Goal: Answer question/provide support: Share knowledge or assist other users

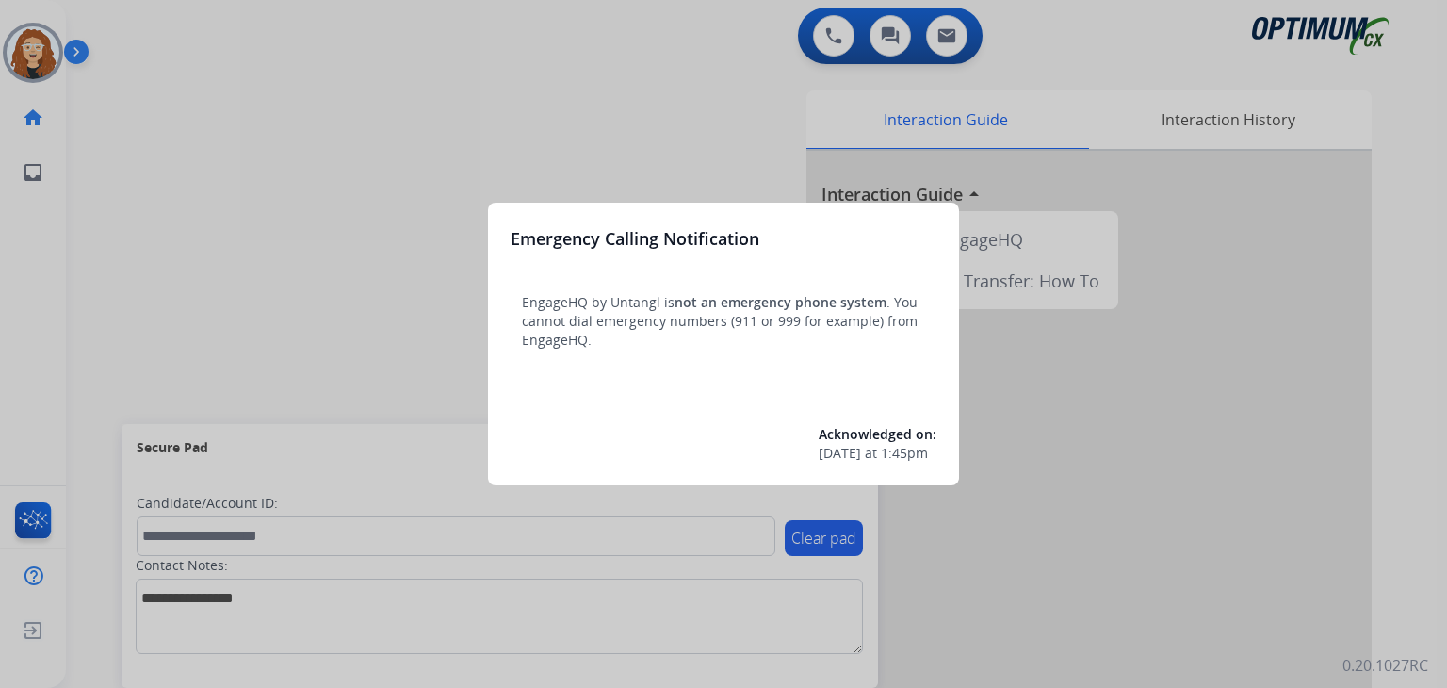
click at [362, 133] on div at bounding box center [723, 344] width 1447 height 688
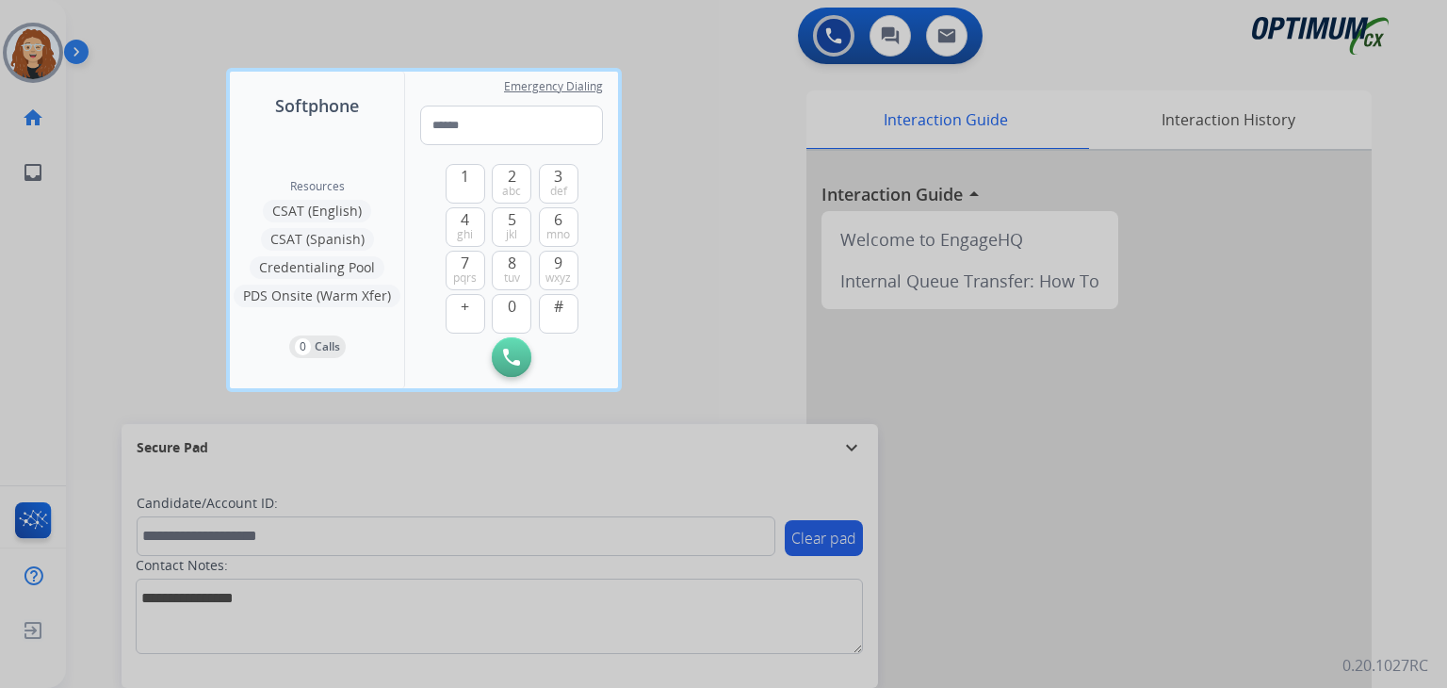
click at [126, 117] on div at bounding box center [723, 344] width 1447 height 688
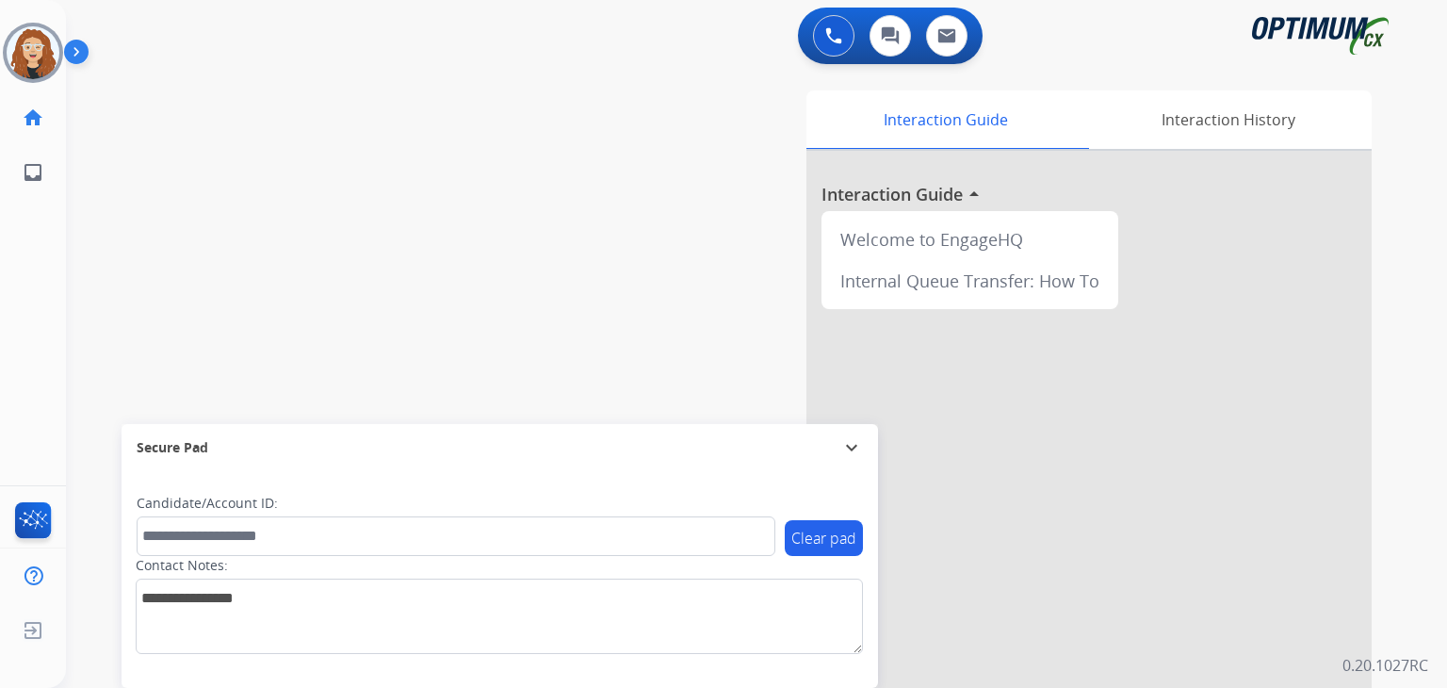
click at [151, 336] on div "swap_horiz Break voice bridge close_fullscreen Connect 3-Way Call merge_type Se…" at bounding box center [734, 461] width 1336 height 786
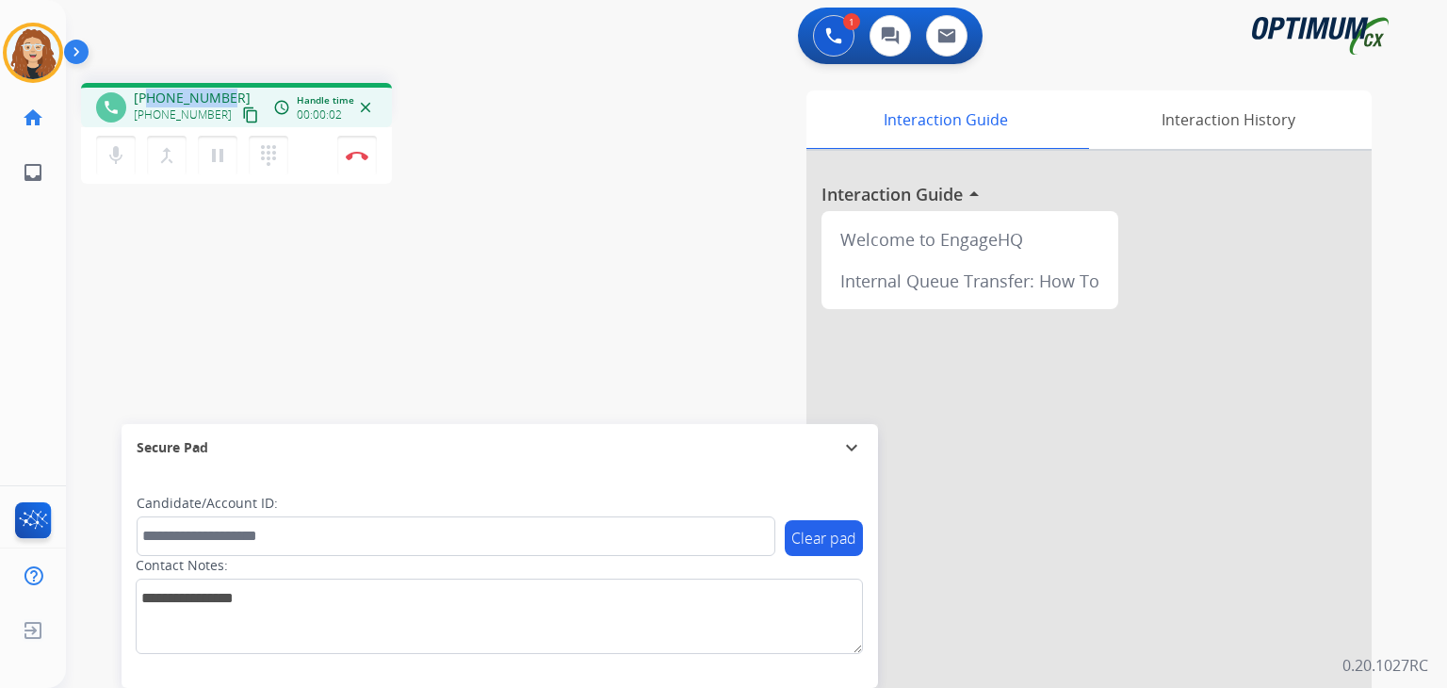
drag, startPoint x: 155, startPoint y: 94, endPoint x: 223, endPoint y: 87, distance: 68.3
click at [223, 88] on div "phone [PHONE_NUMBER] [PHONE_NUMBER] content_copy access_time Call metrics Queue…" at bounding box center [236, 105] width 311 height 44
copy span "9185216620"
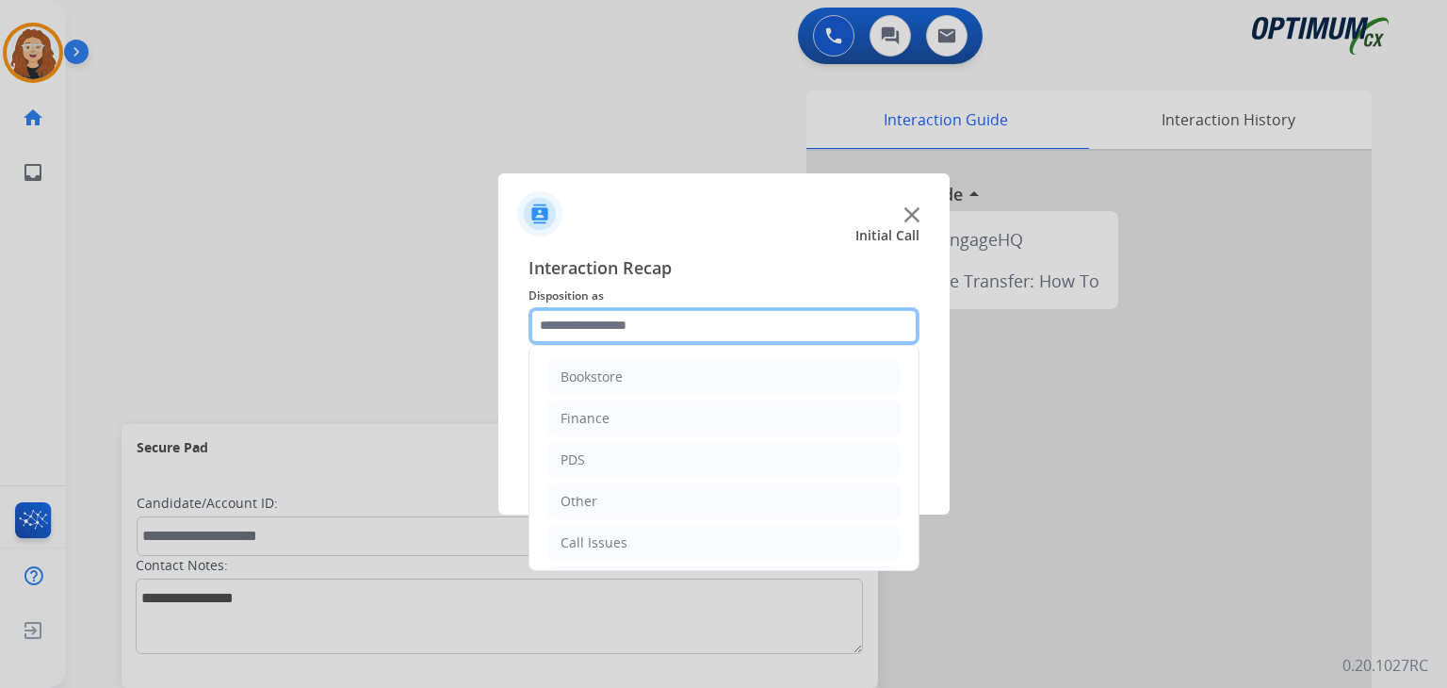
click at [607, 325] on input "text" at bounding box center [724, 326] width 391 height 38
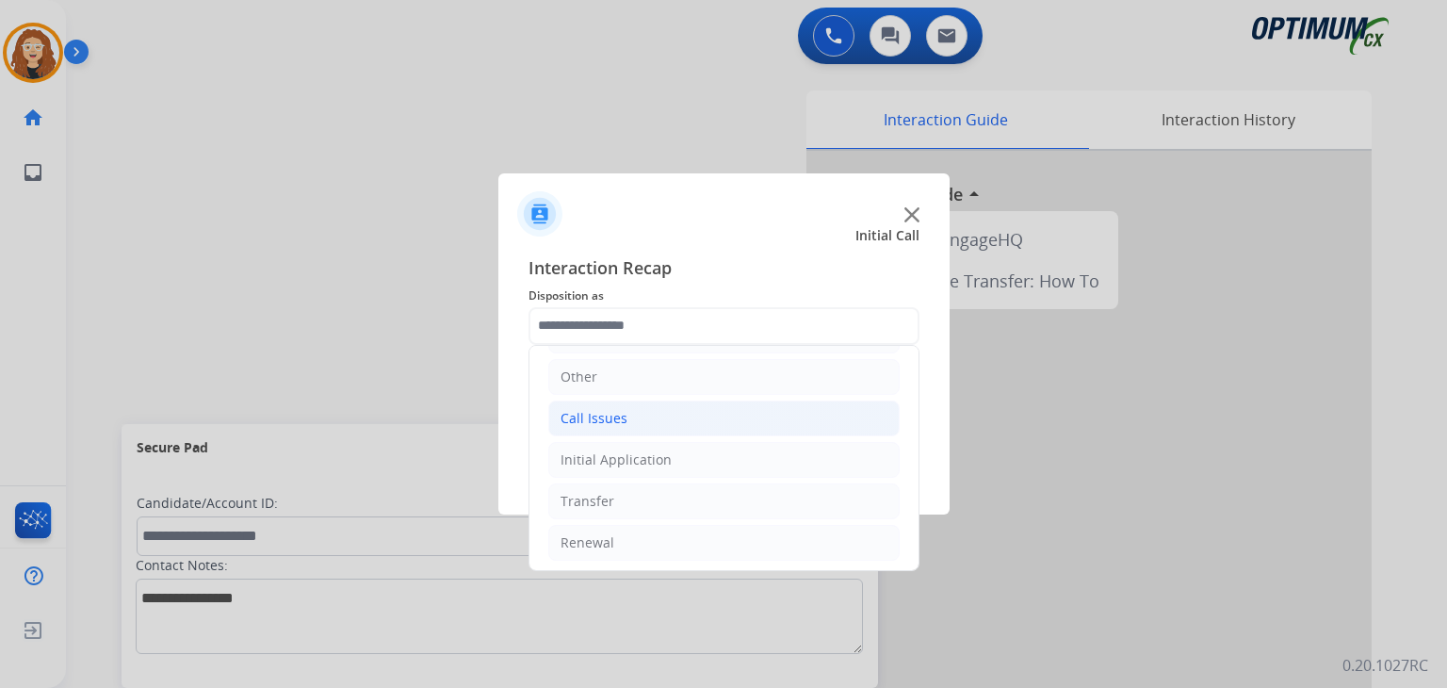
click at [614, 419] on div "Call Issues" at bounding box center [594, 418] width 67 height 19
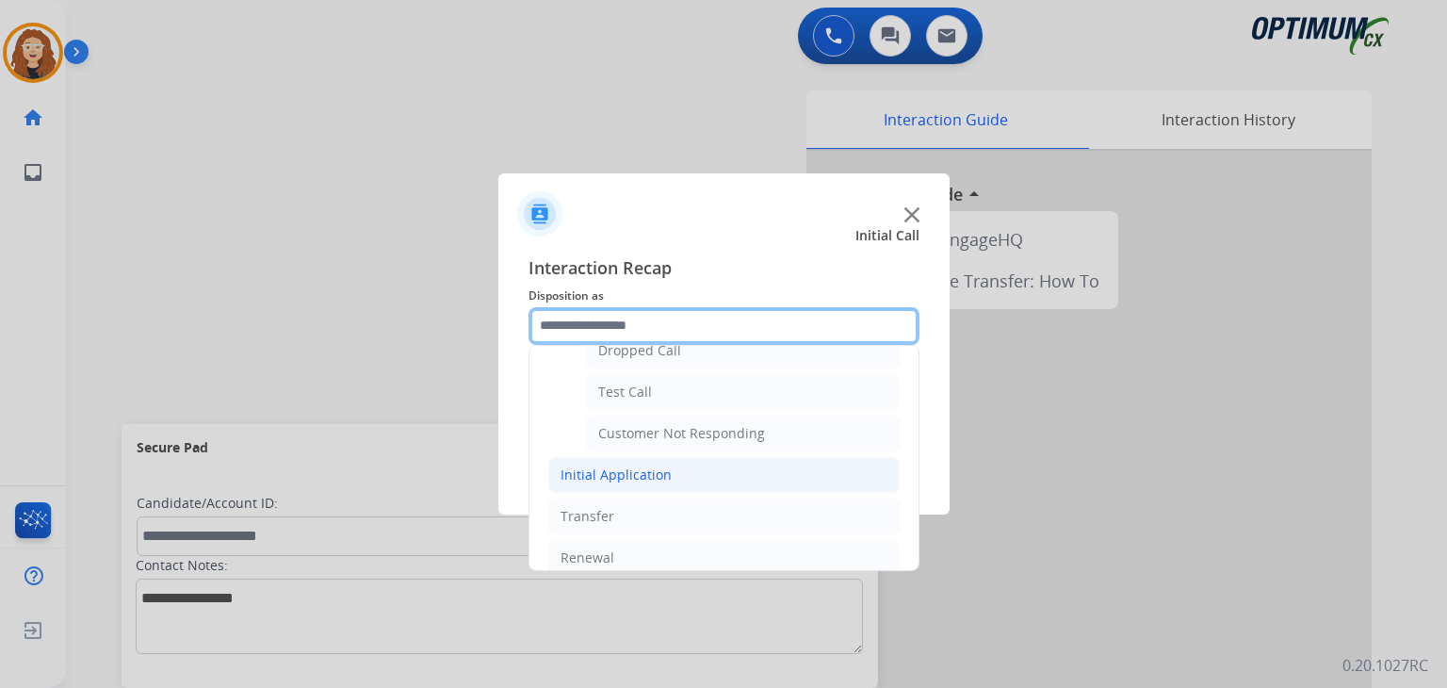
scroll to position [308, 0]
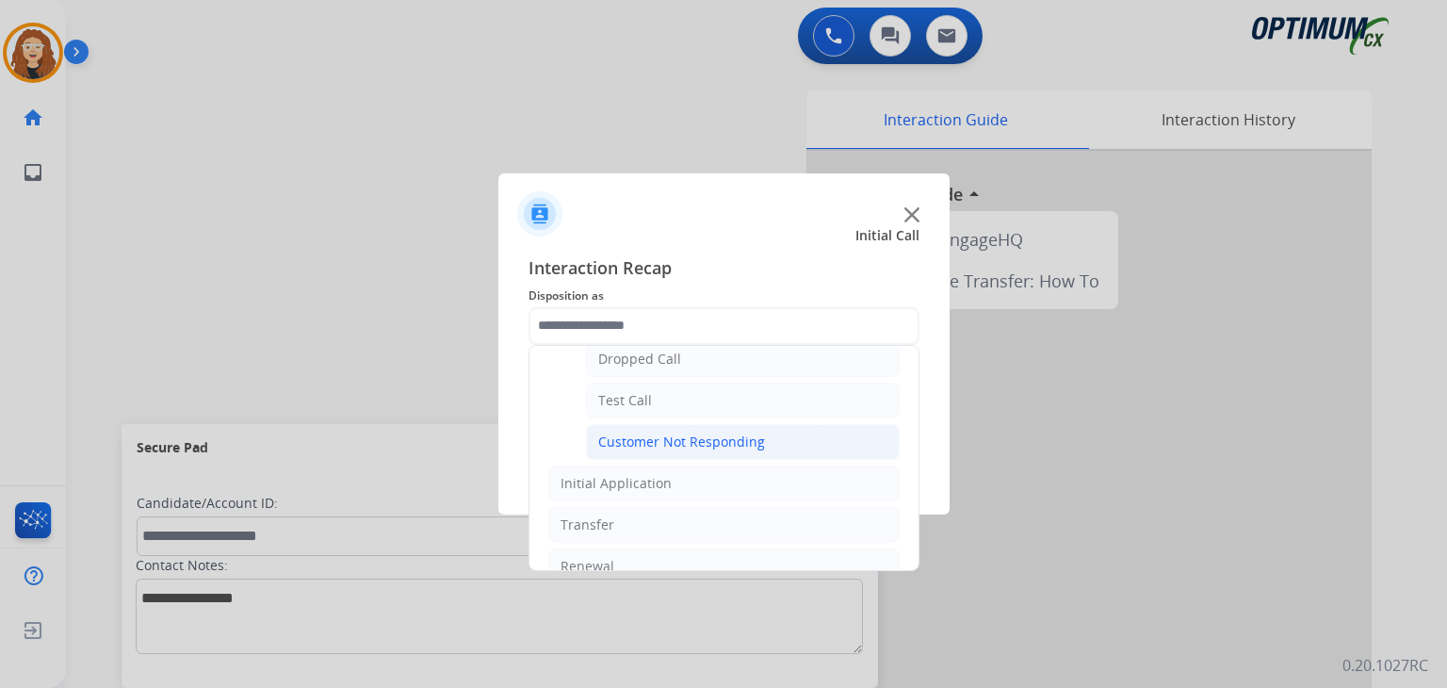
click at [729, 444] on div "Customer Not Responding" at bounding box center [681, 441] width 167 height 19
type input "**********"
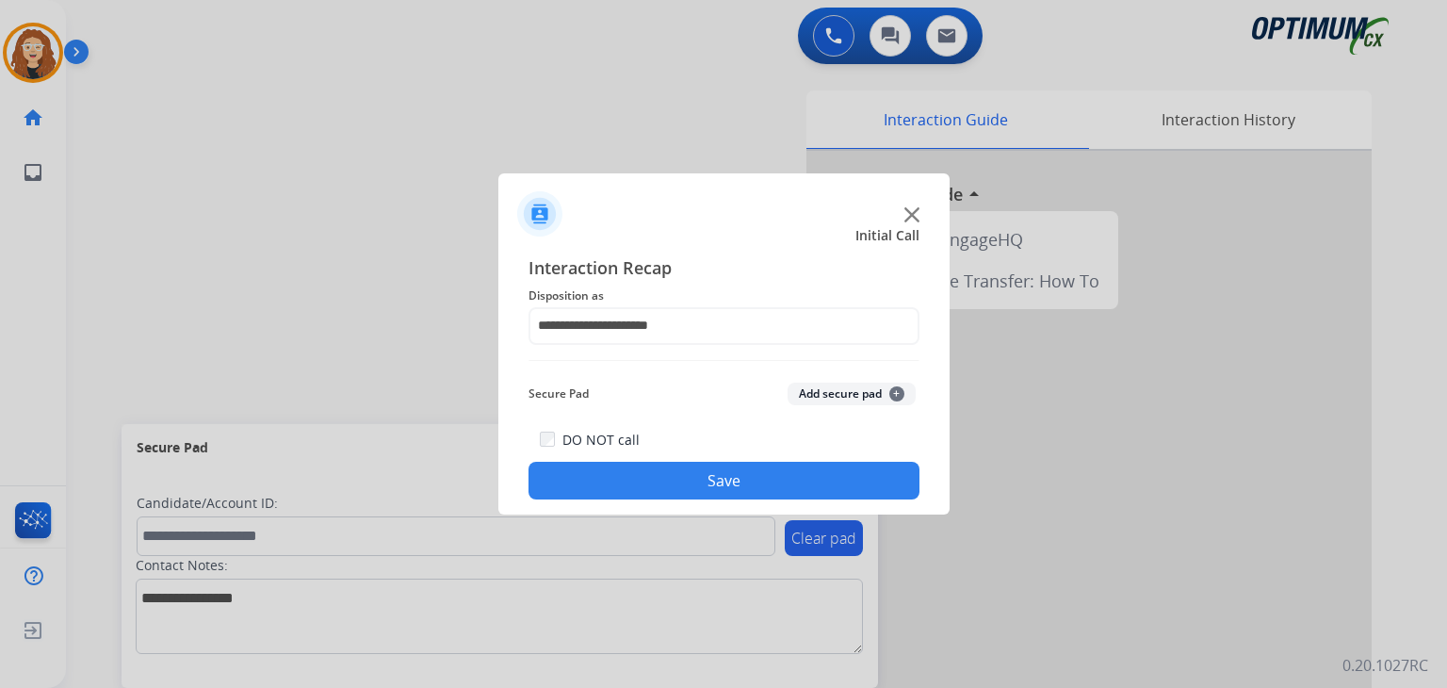
click at [716, 482] on button "Save" at bounding box center [724, 481] width 391 height 38
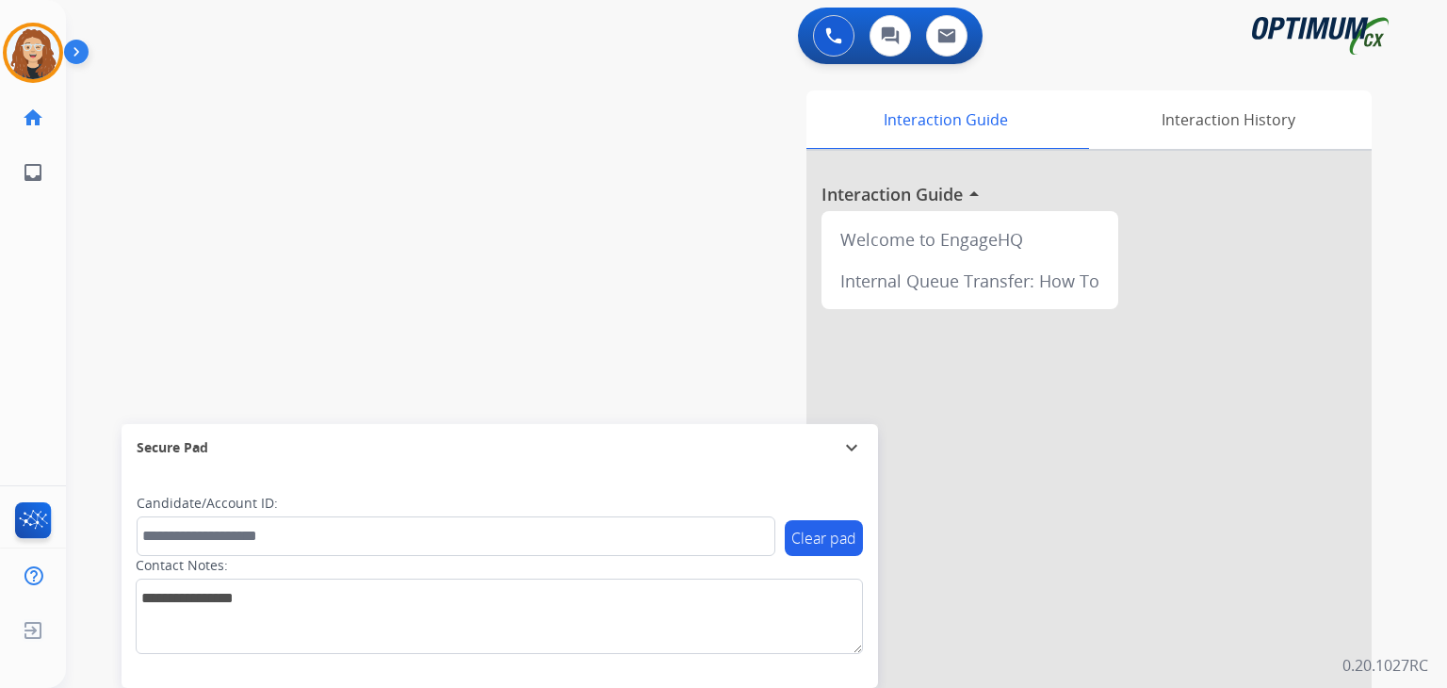
click at [79, 56] on img at bounding box center [80, 56] width 32 height 36
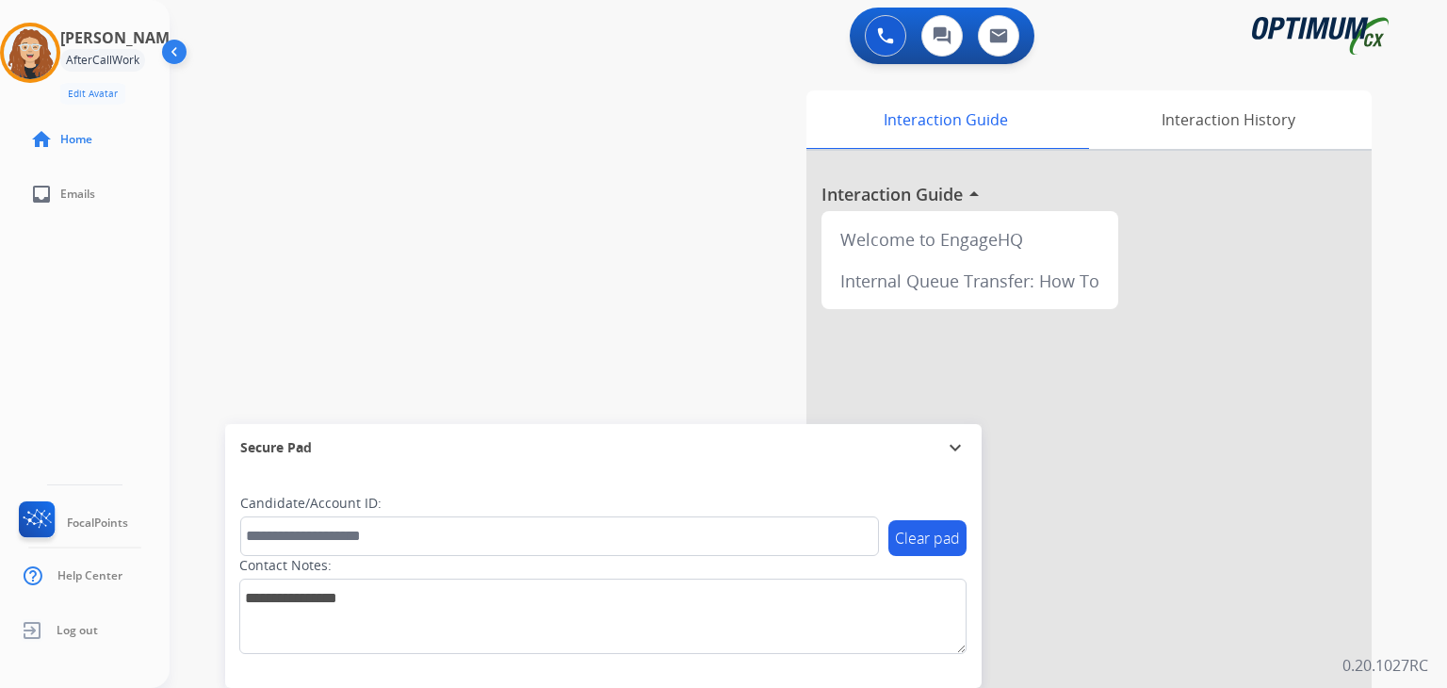
click at [178, 61] on img at bounding box center [176, 56] width 36 height 36
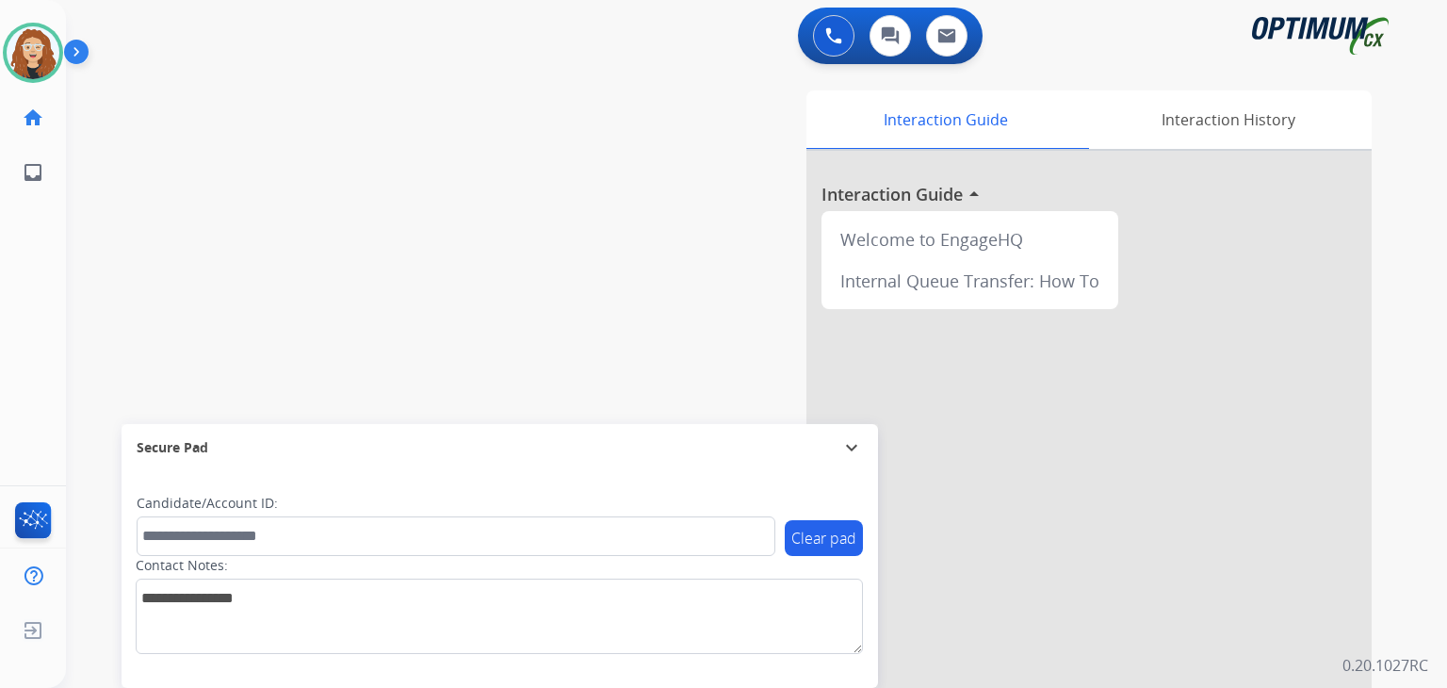
click at [130, 221] on div "swap_horiz Break voice bridge close_fullscreen Connect 3-Way Call merge_type Se…" at bounding box center [734, 461] width 1336 height 786
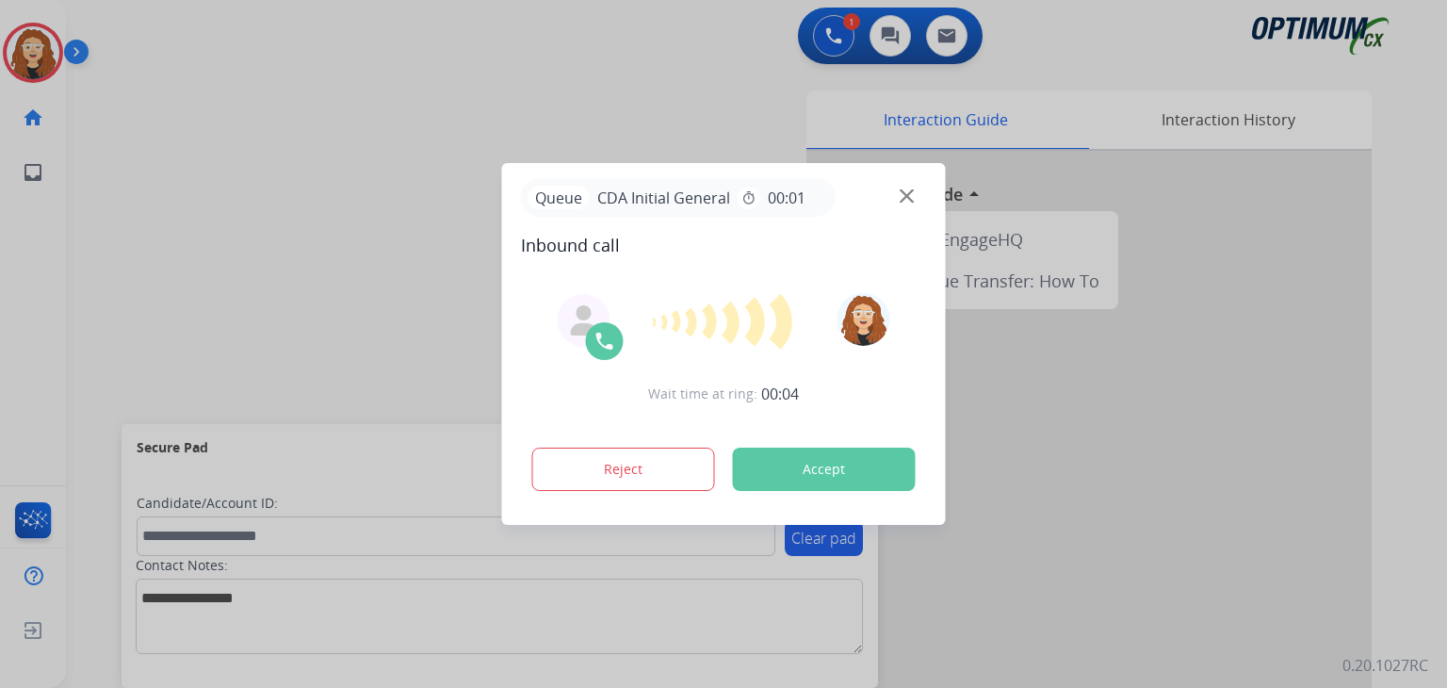
click at [860, 474] on button "Accept" at bounding box center [824, 469] width 183 height 43
click at [851, 468] on button "Accept" at bounding box center [824, 469] width 183 height 43
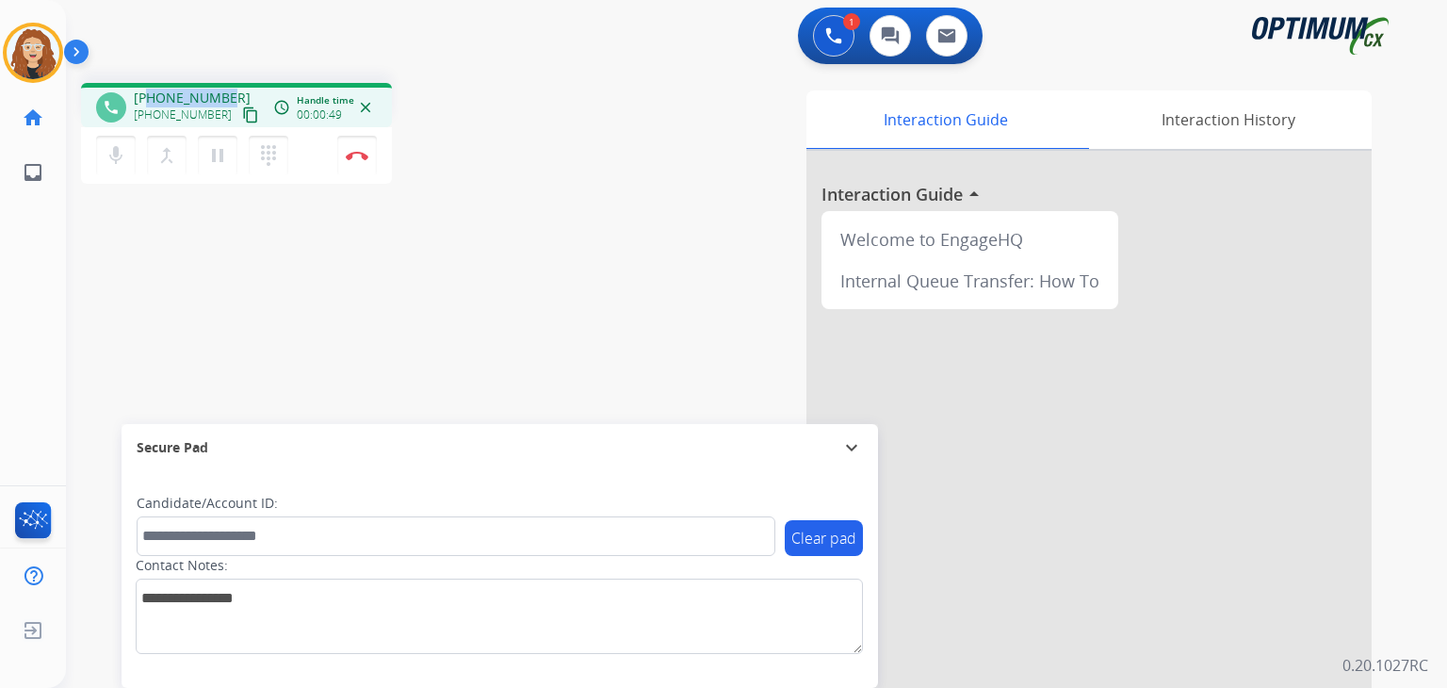
drag, startPoint x: 148, startPoint y: 92, endPoint x: 223, endPoint y: 80, distance: 76.4
click at [223, 80] on div "phone [PHONE_NUMBER] [PHONE_NUMBER] content_copy access_time Call metrics Queue…" at bounding box center [734, 461] width 1336 height 786
copy span "3478816626"
click at [211, 227] on div "phone [PHONE_NUMBER] [PHONE_NUMBER] content_copy access_time Call metrics Queue…" at bounding box center [734, 461] width 1336 height 786
click at [154, 99] on span "[PHONE_NUMBER]" at bounding box center [192, 98] width 117 height 19
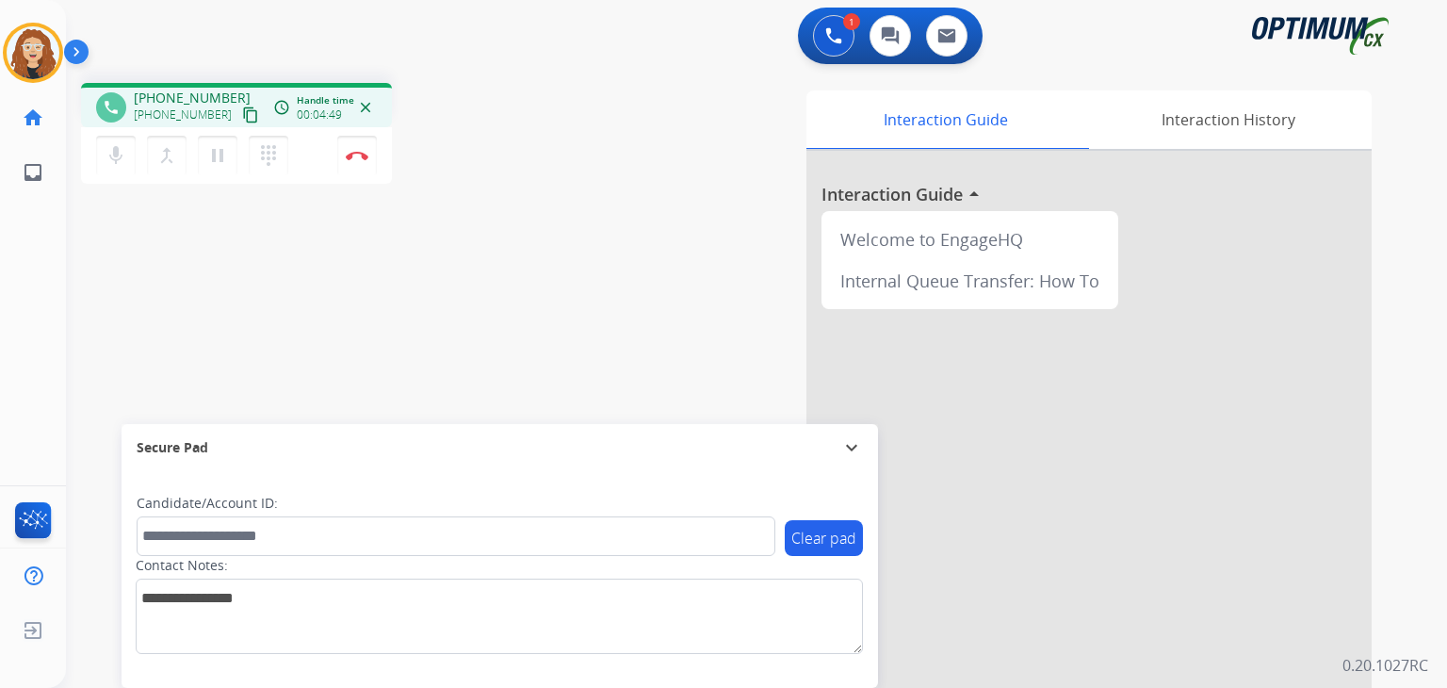
click at [693, 360] on div "Interaction Guide Interaction History Interaction Guide arrow_drop_up Welcome t…" at bounding box center [975, 471] width 792 height 763
drag, startPoint x: 149, startPoint y: 97, endPoint x: 223, endPoint y: 96, distance: 74.4
click at [223, 96] on span "[PHONE_NUMBER]" at bounding box center [192, 98] width 117 height 19
copy span "3478816626"
click at [338, 220] on div "phone [PHONE_NUMBER] [PHONE_NUMBER] content_copy access_time Call metrics Queue…" at bounding box center [734, 461] width 1336 height 786
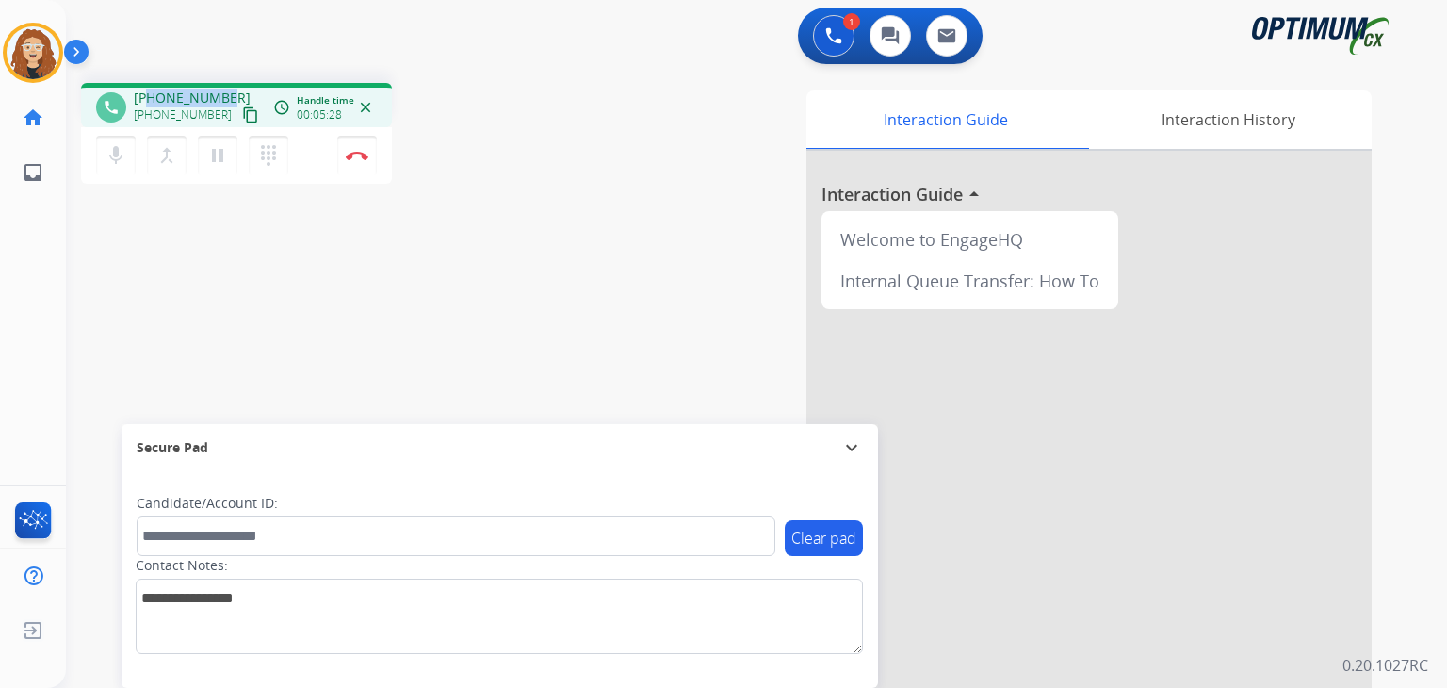
drag, startPoint x: 149, startPoint y: 99, endPoint x: 211, endPoint y: 97, distance: 62.2
click at [226, 97] on div "[PHONE_NUMBER] [PHONE_NUMBER] content_copy" at bounding box center [198, 108] width 128 height 38
copy span "3478816626"
click at [362, 160] on button "Disconnect" at bounding box center [357, 156] width 40 height 40
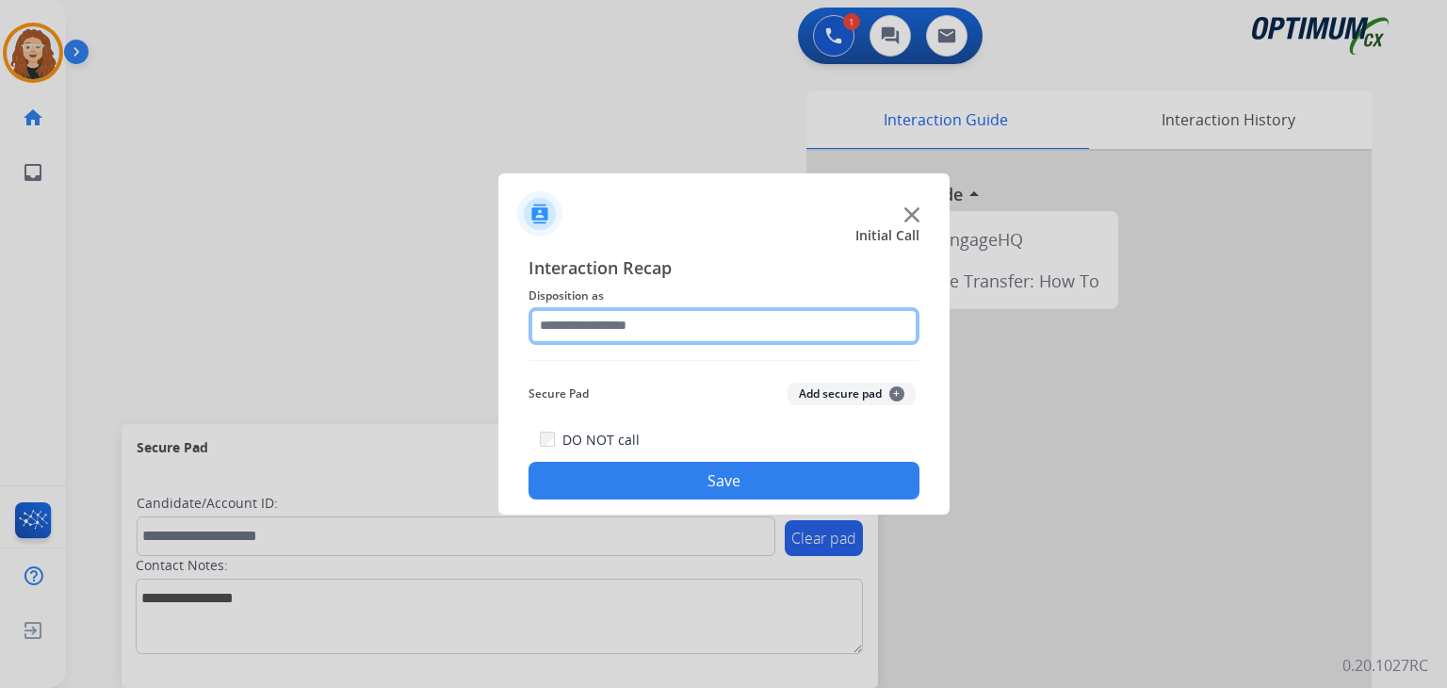
click at [611, 320] on input "text" at bounding box center [724, 326] width 391 height 38
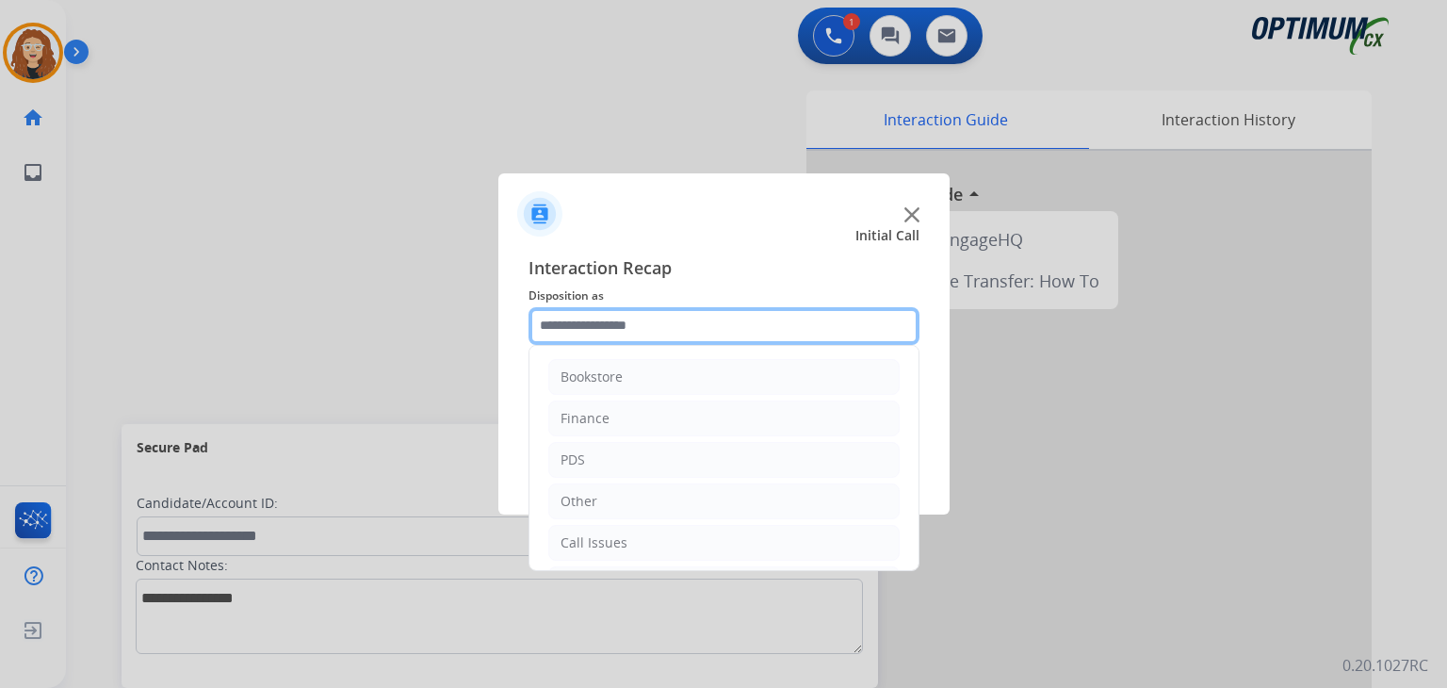
scroll to position [124, 0]
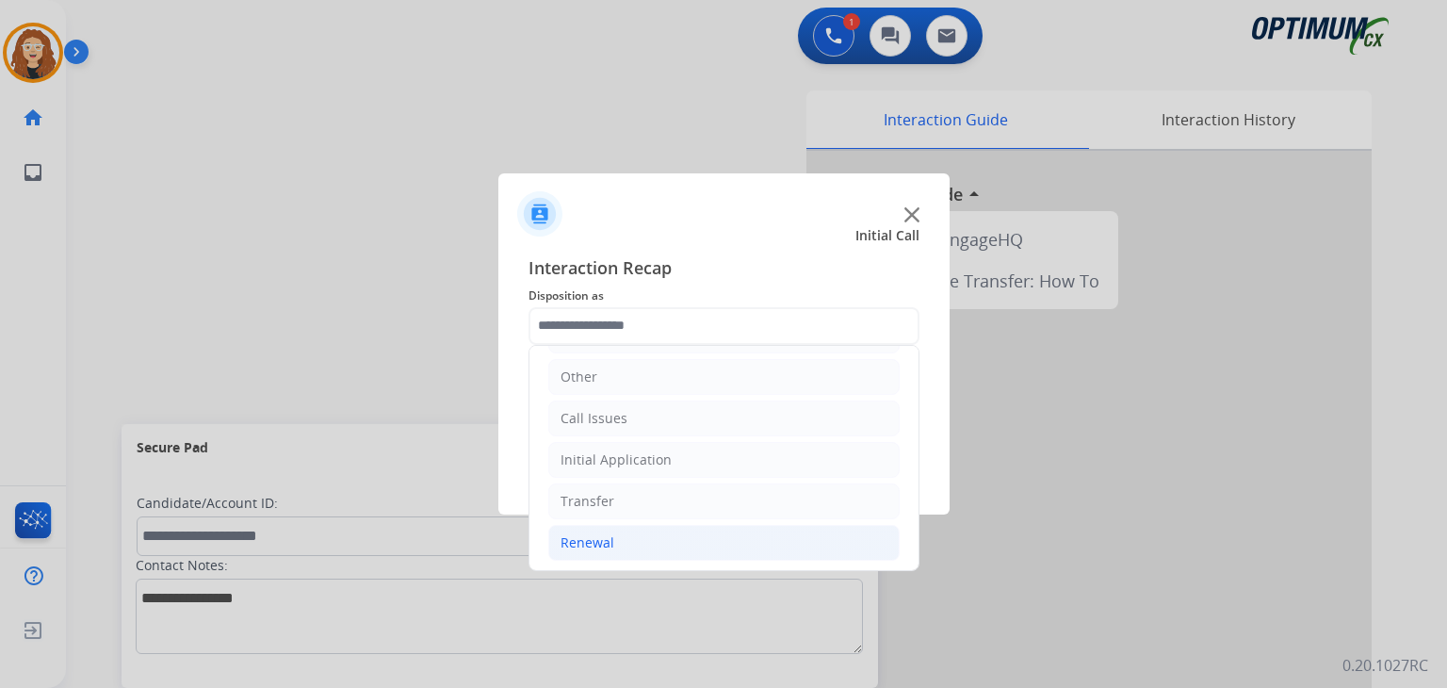
drag, startPoint x: 724, startPoint y: 532, endPoint x: 736, endPoint y: 532, distance: 12.2
click at [736, 532] on li "Renewal" at bounding box center [723, 543] width 351 height 36
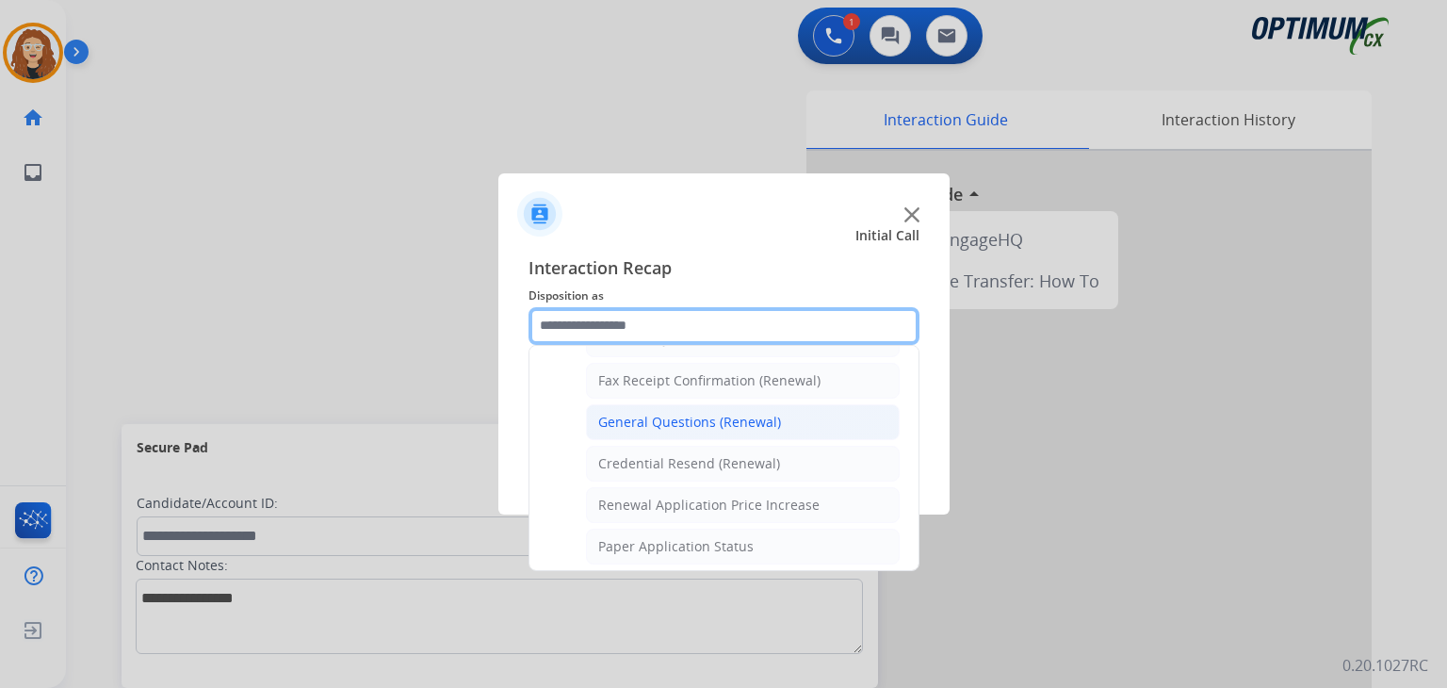
scroll to position [494, 0]
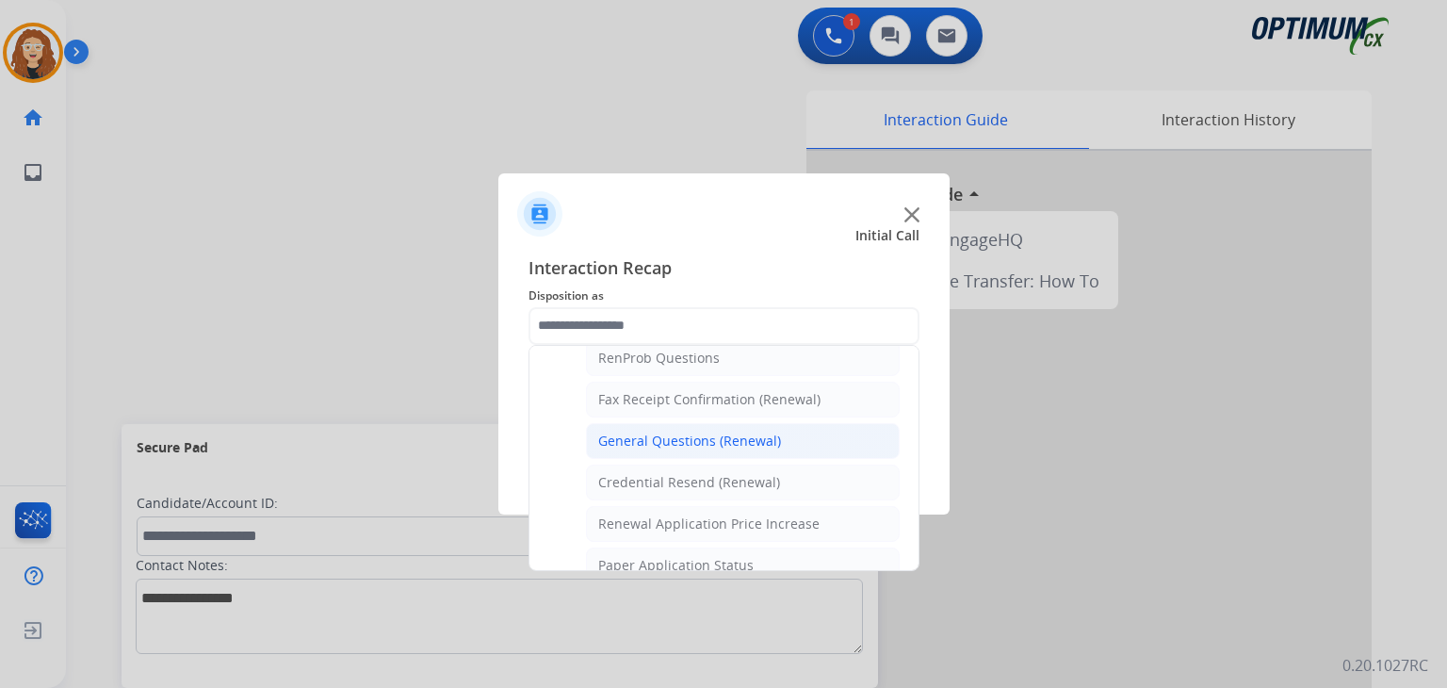
click at [800, 441] on li "General Questions (Renewal)" at bounding box center [743, 441] width 314 height 36
type input "**********"
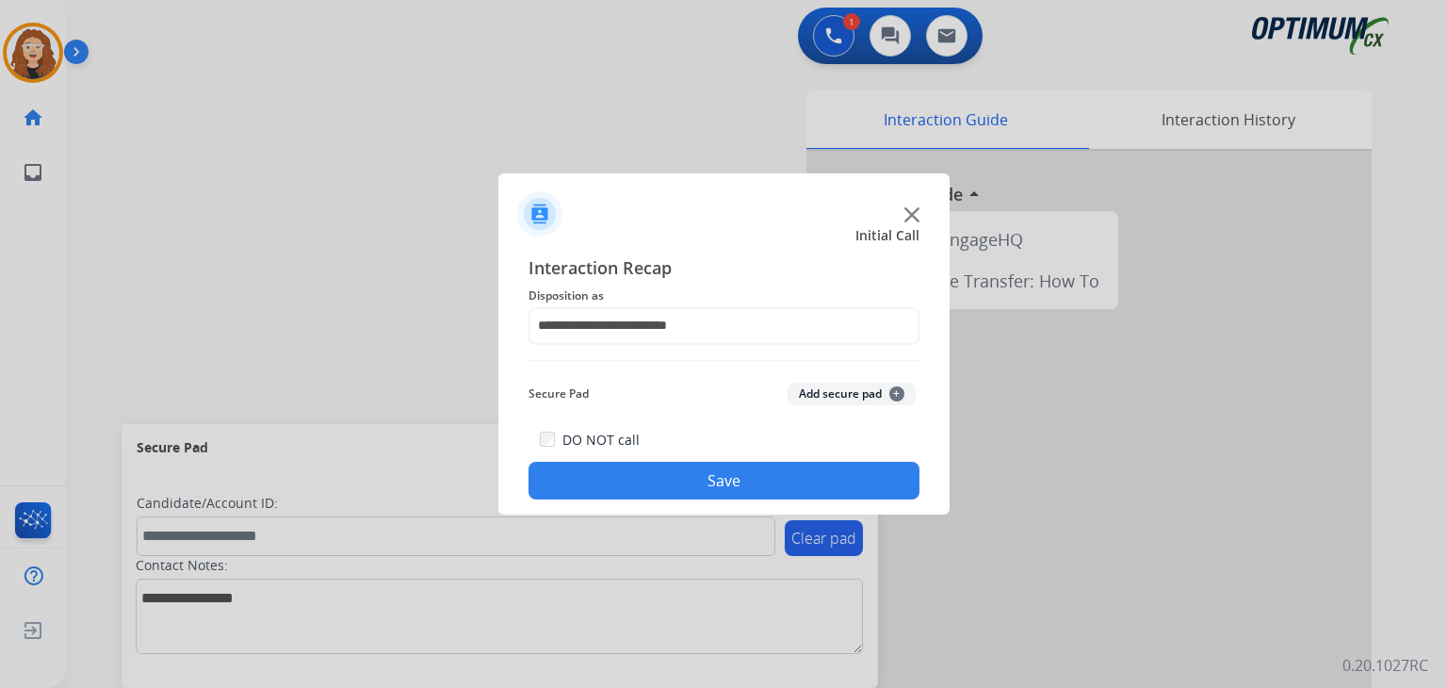
click at [787, 481] on button "Save" at bounding box center [724, 481] width 391 height 38
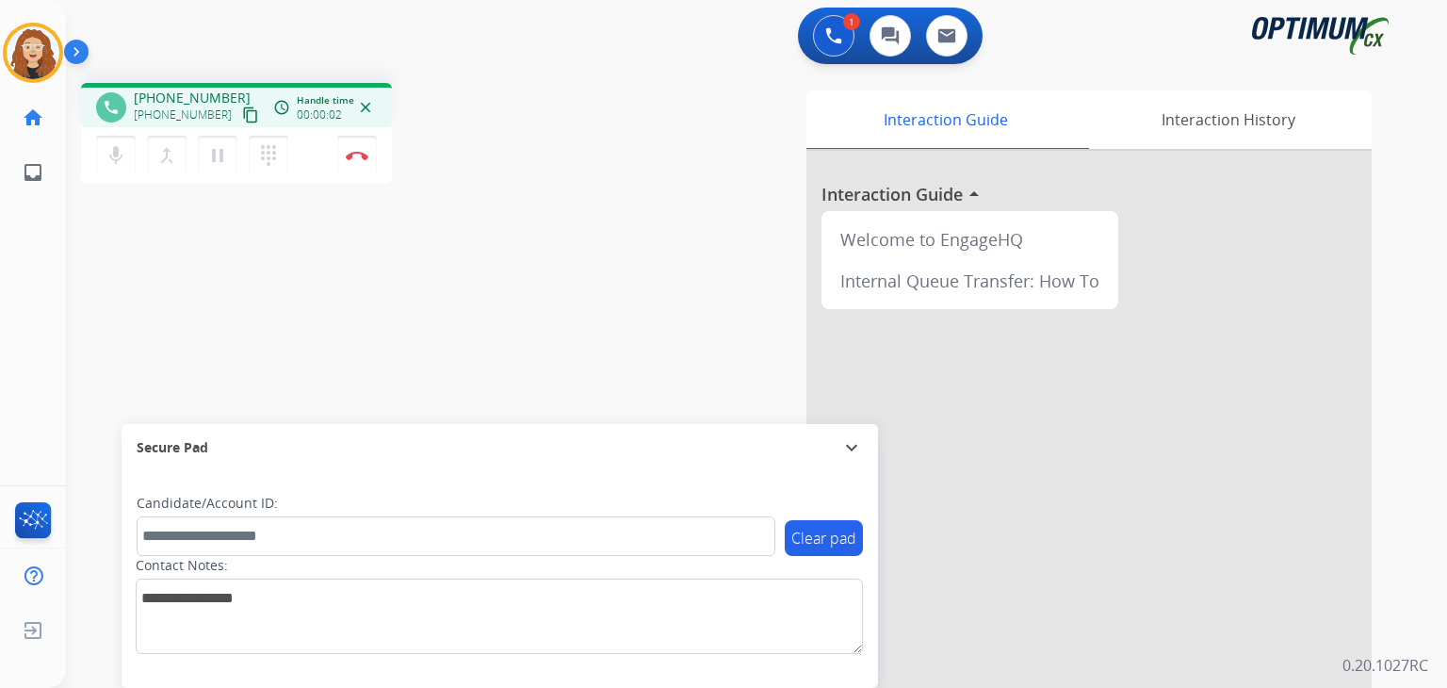
click at [469, 124] on div "phone [PHONE_NUMBER] [PHONE_NUMBER] content_copy access_time Call metrics Queue…" at bounding box center [326, 136] width 491 height 106
click at [172, 45] on div "1 Voice Interactions 0 Chat Interactions 0 Email Interactions" at bounding box center [745, 38] width 1313 height 60
drag, startPoint x: 151, startPoint y: 94, endPoint x: 221, endPoint y: 97, distance: 70.7
click at [223, 97] on span "[PHONE_NUMBER]" at bounding box center [192, 98] width 117 height 19
copy span "3015008717"
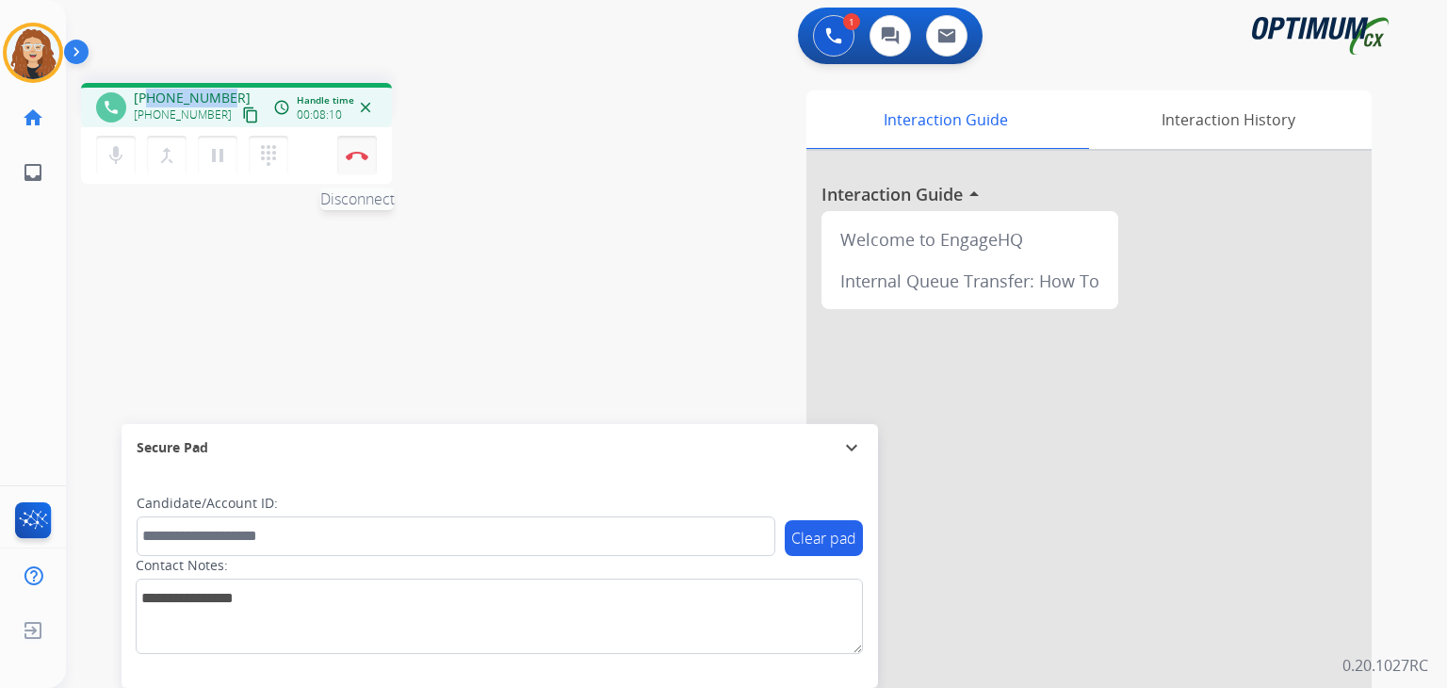
click at [358, 158] on img at bounding box center [357, 155] width 23 height 9
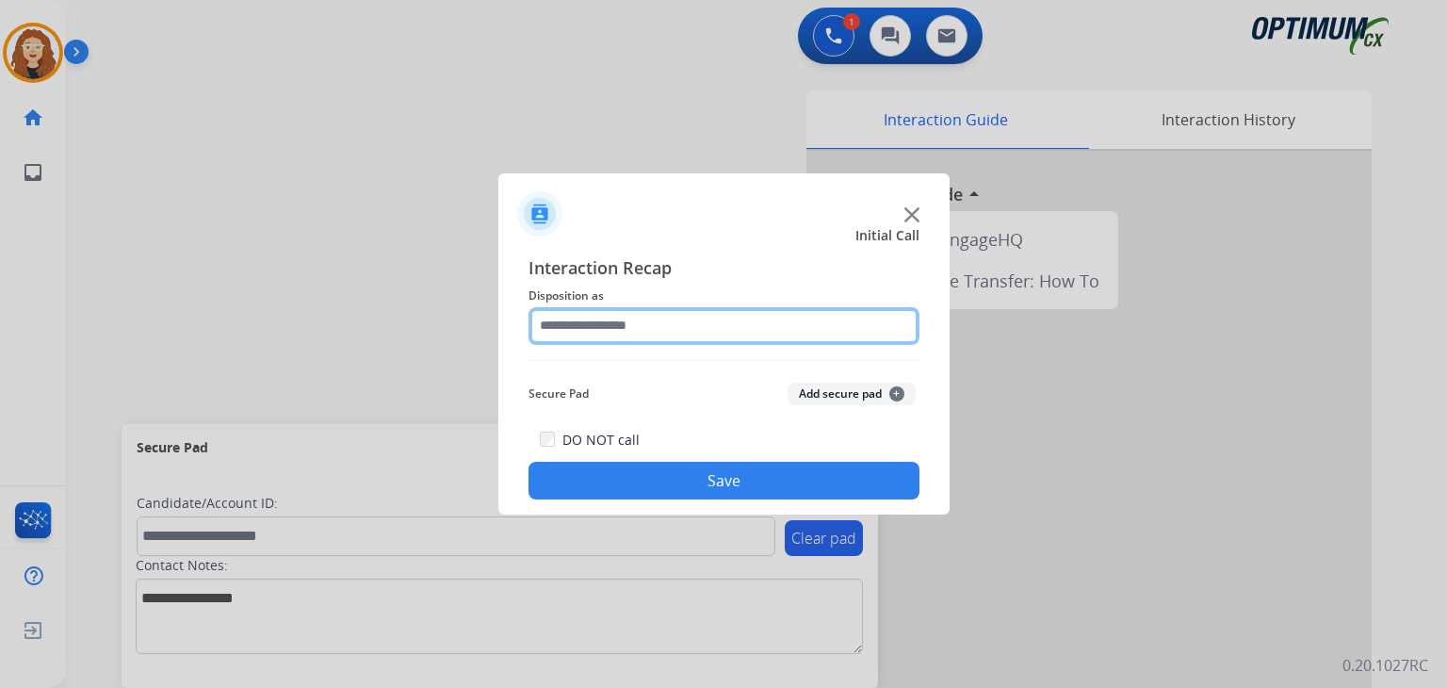
click at [588, 314] on input "text" at bounding box center [724, 326] width 391 height 38
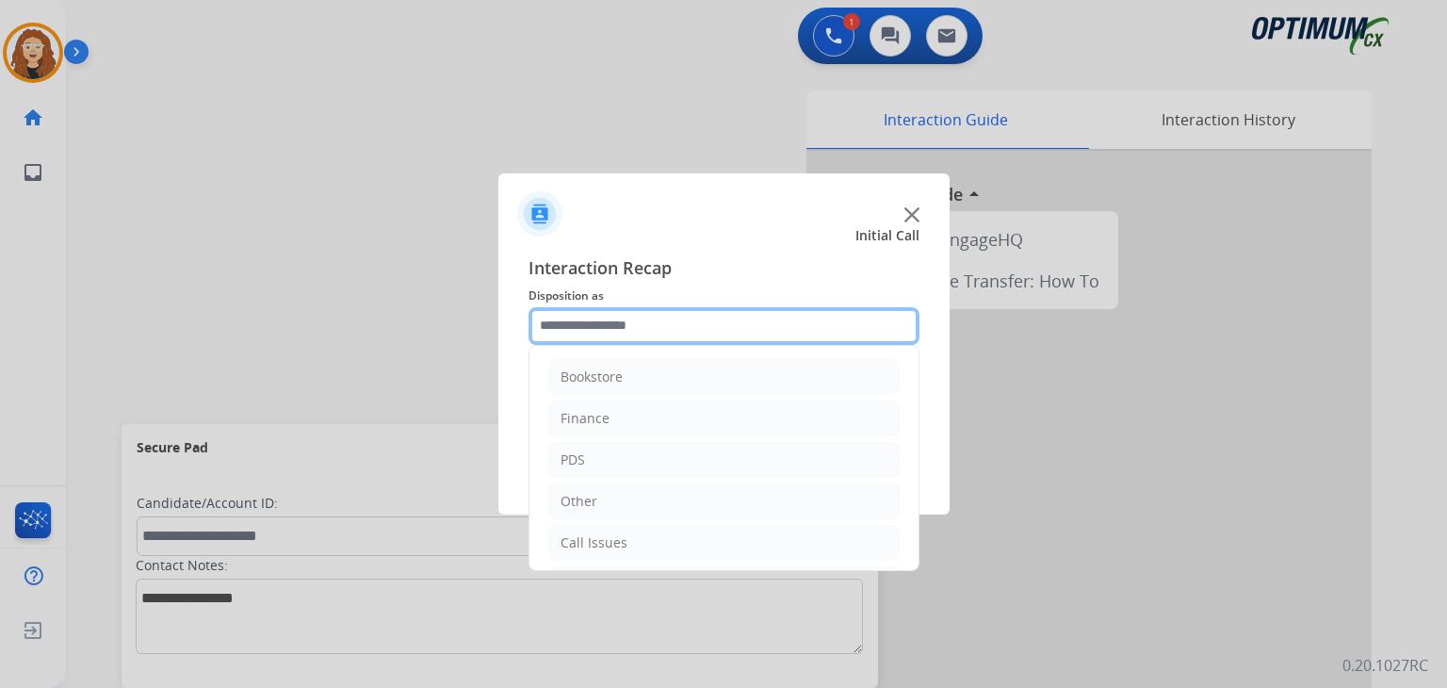
scroll to position [124, 0]
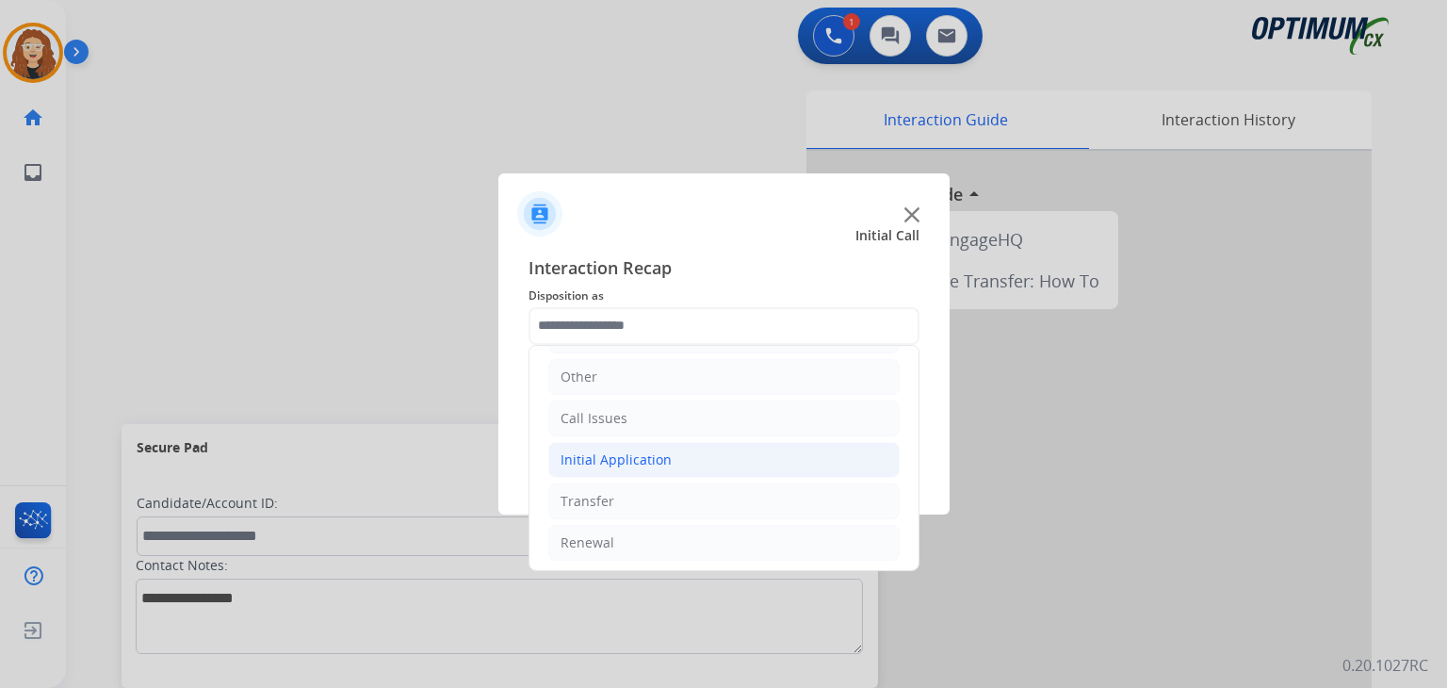
click at [677, 462] on li "Initial Application" at bounding box center [723, 460] width 351 height 36
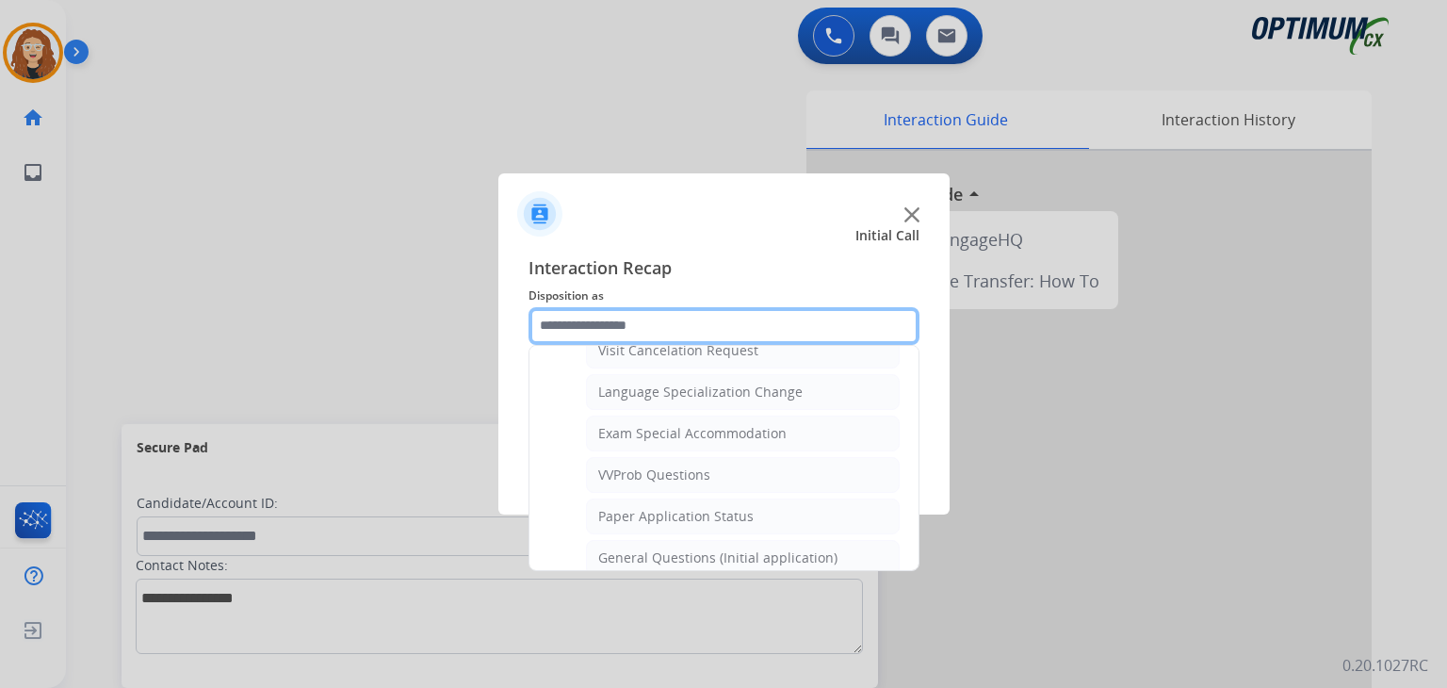
scroll to position [943, 0]
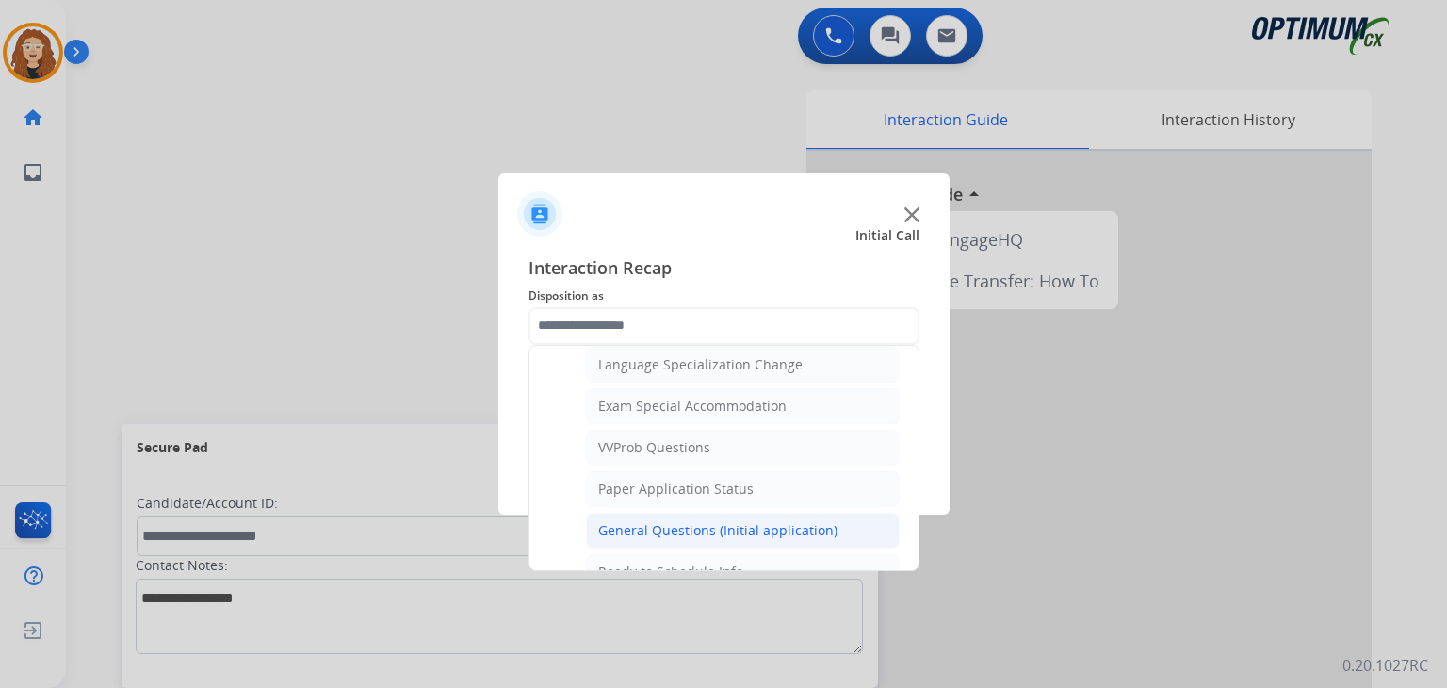
click at [742, 521] on div "General Questions (Initial application)" at bounding box center [717, 530] width 239 height 19
type input "**********"
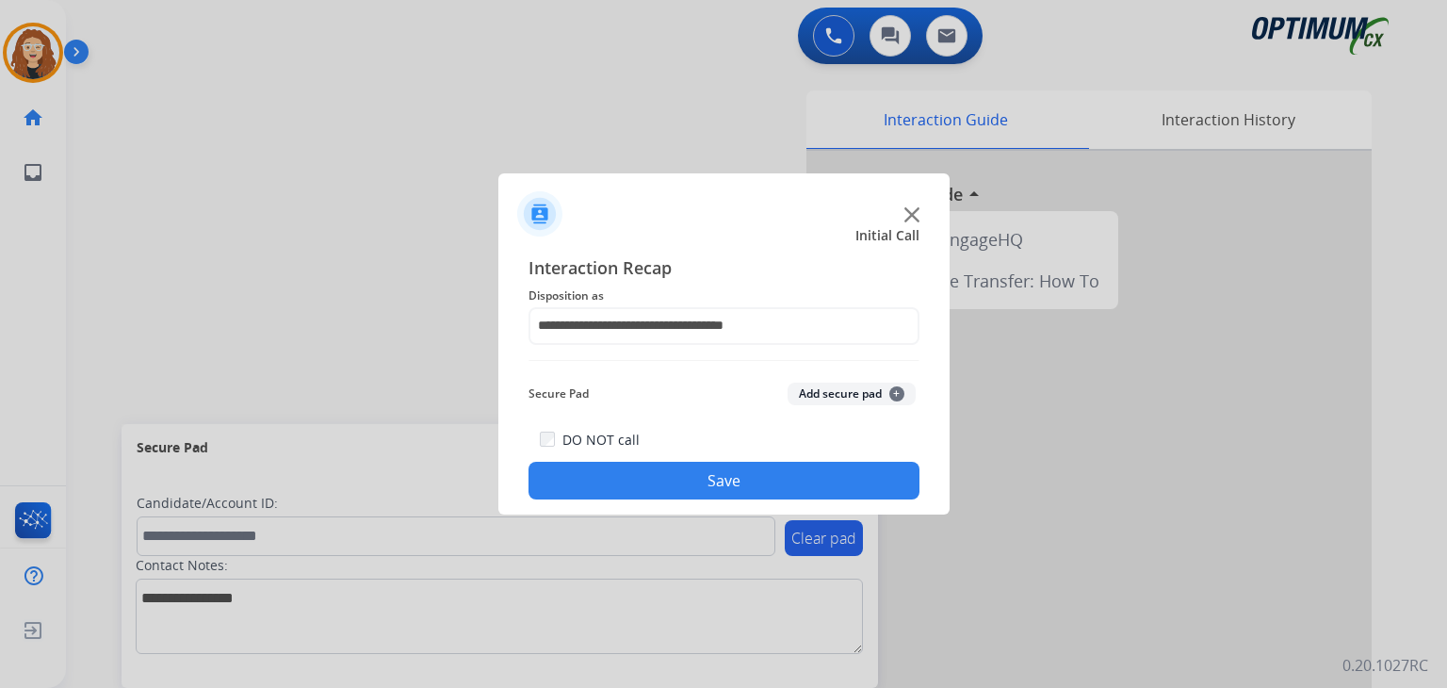
click at [731, 494] on button "Save" at bounding box center [724, 481] width 391 height 38
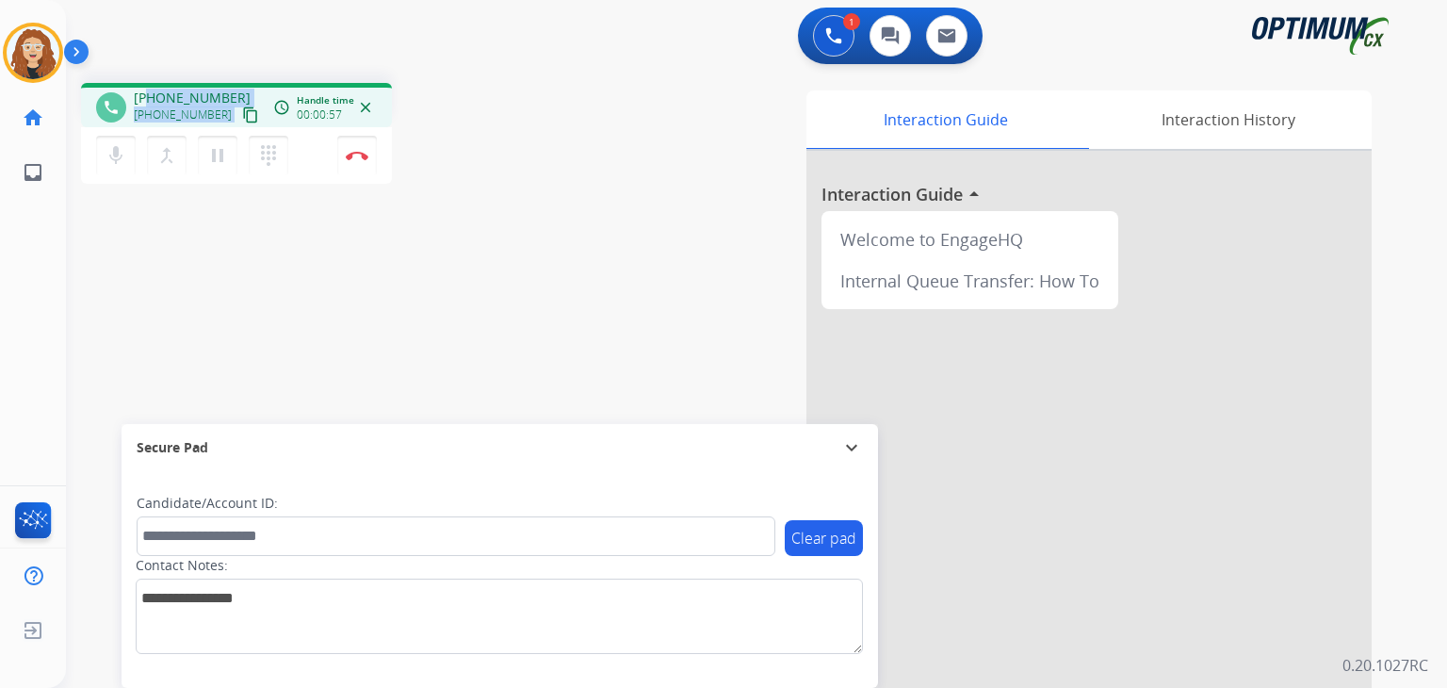
drag, startPoint x: 147, startPoint y: 95, endPoint x: 232, endPoint y: 95, distance: 84.8
click at [232, 95] on div "[PHONE_NUMBER] [PHONE_NUMBER] content_copy" at bounding box center [198, 108] width 128 height 38
drag, startPoint x: 220, startPoint y: 209, endPoint x: 207, endPoint y: 179, distance: 32.5
click at [219, 206] on div "phone [PHONE_NUMBER] [PHONE_NUMBER] content_copy access_time Call metrics Queue…" at bounding box center [734, 461] width 1336 height 786
drag, startPoint x: 151, startPoint y: 92, endPoint x: 225, endPoint y: 93, distance: 74.4
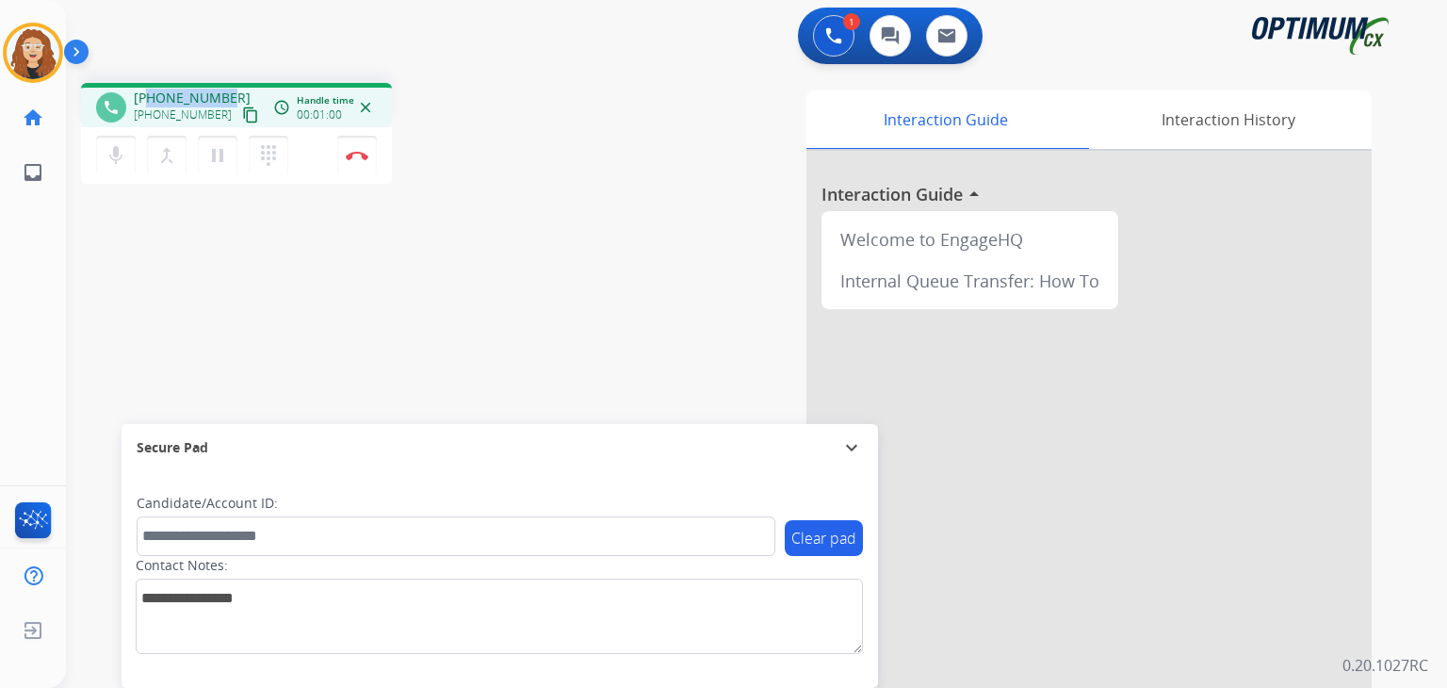
click at [225, 93] on div "[PHONE_NUMBER] [PHONE_NUMBER] content_copy" at bounding box center [198, 108] width 128 height 38
copy span "8624256325"
click at [366, 160] on button "Disconnect" at bounding box center [357, 156] width 40 height 40
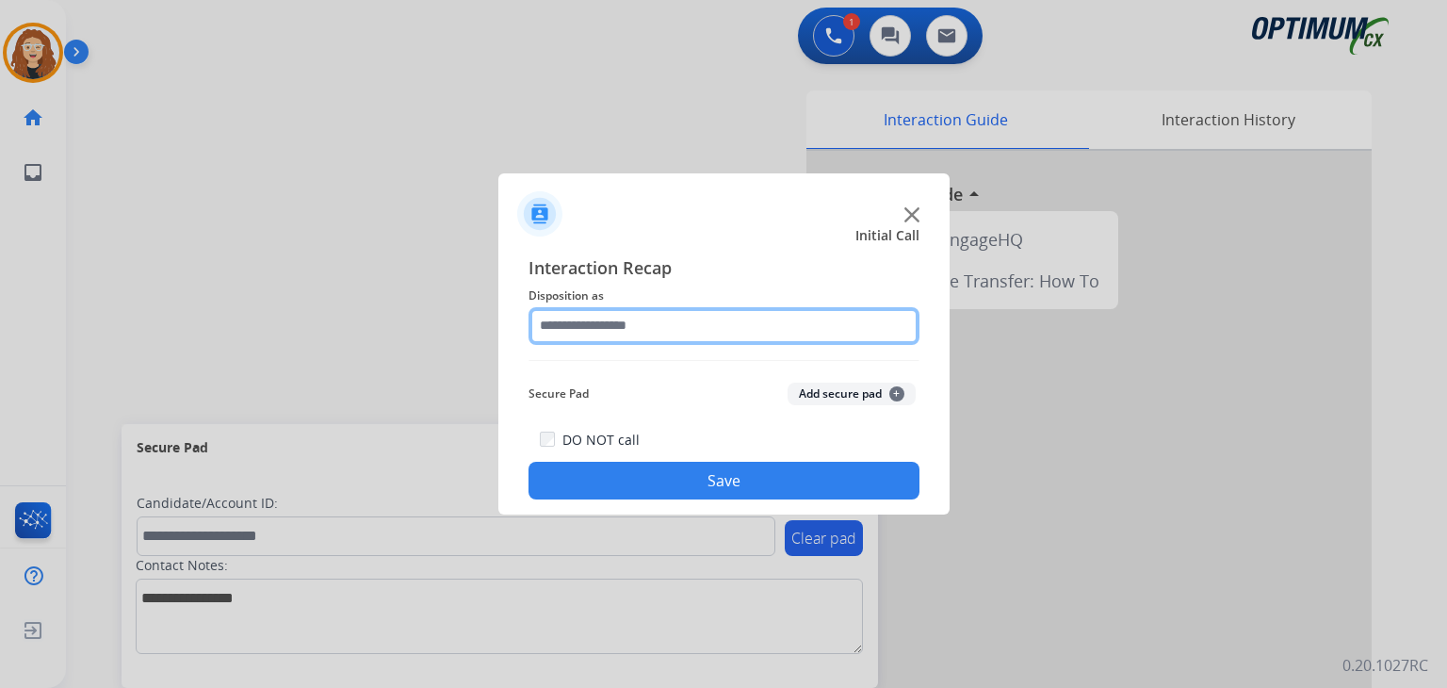
click at [588, 331] on input "text" at bounding box center [724, 326] width 391 height 38
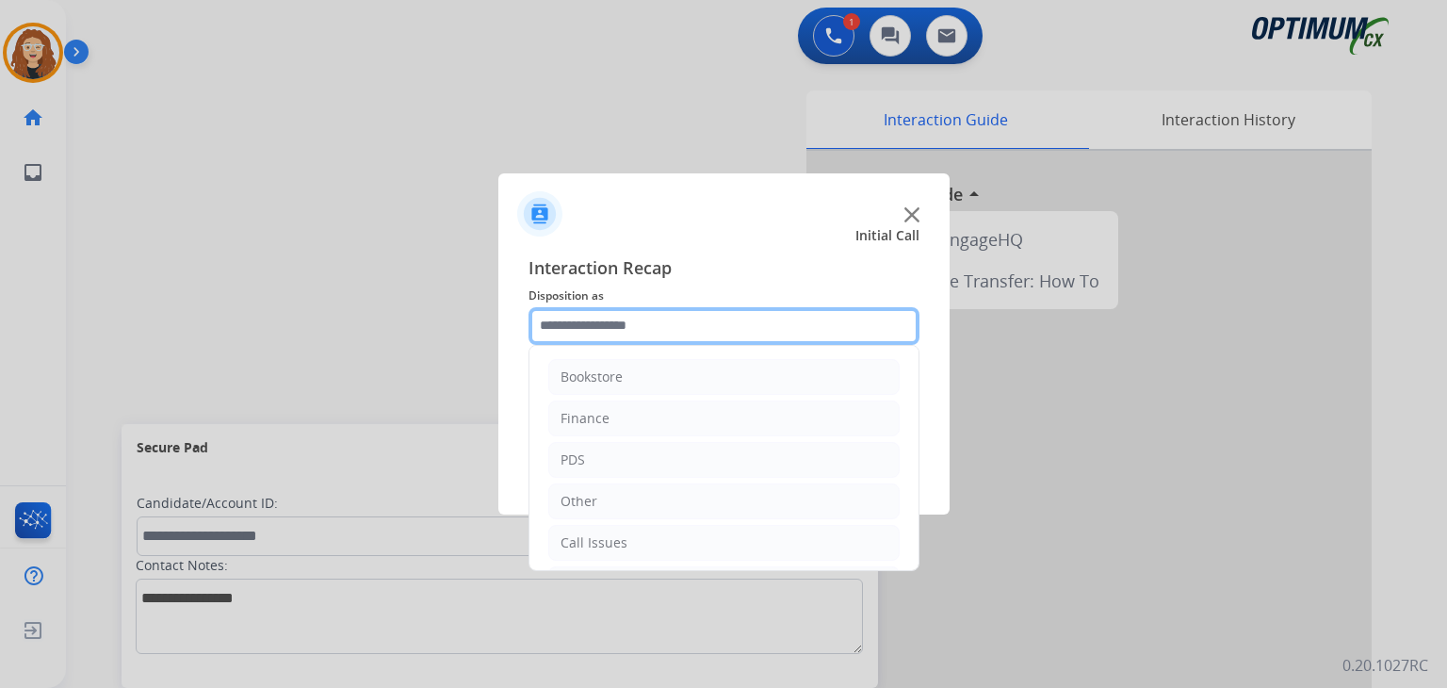
scroll to position [124, 0]
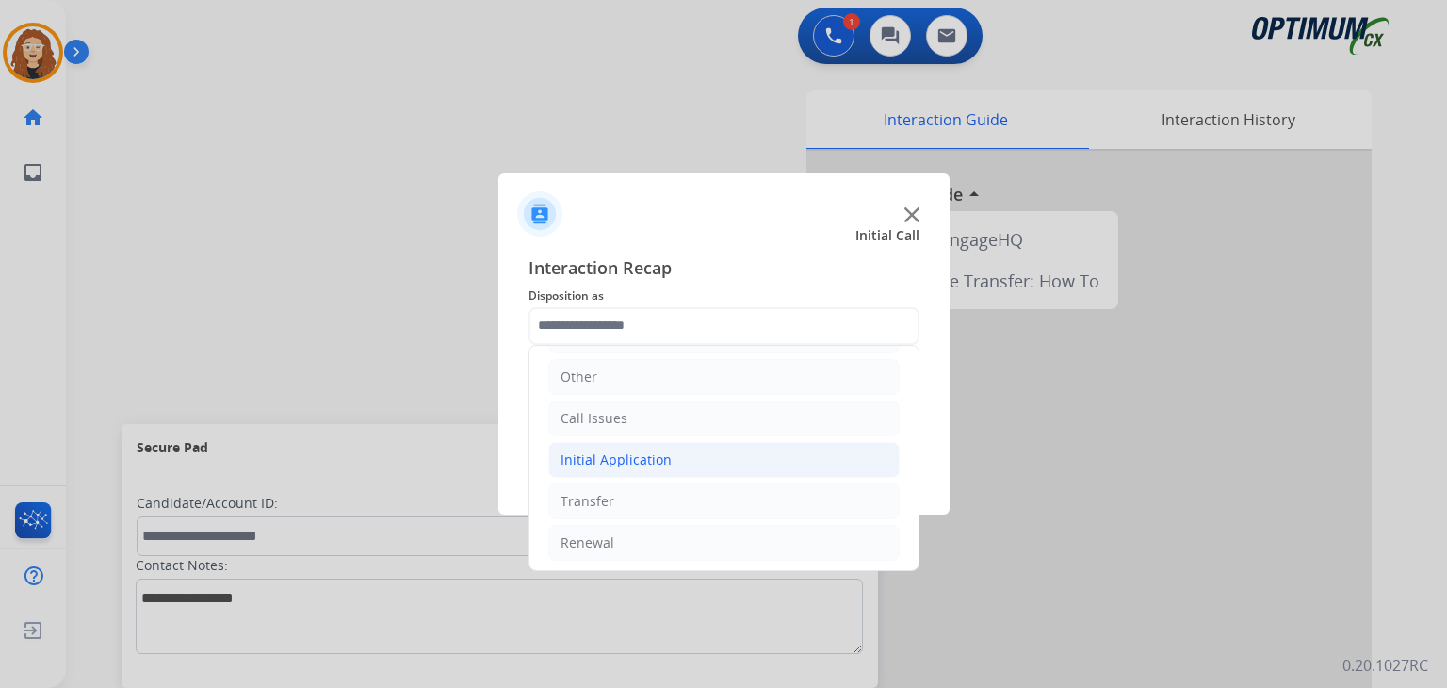
drag, startPoint x: 693, startPoint y: 461, endPoint x: 834, endPoint y: 469, distance: 140.6
click at [696, 461] on li "Initial Application" at bounding box center [723, 460] width 351 height 36
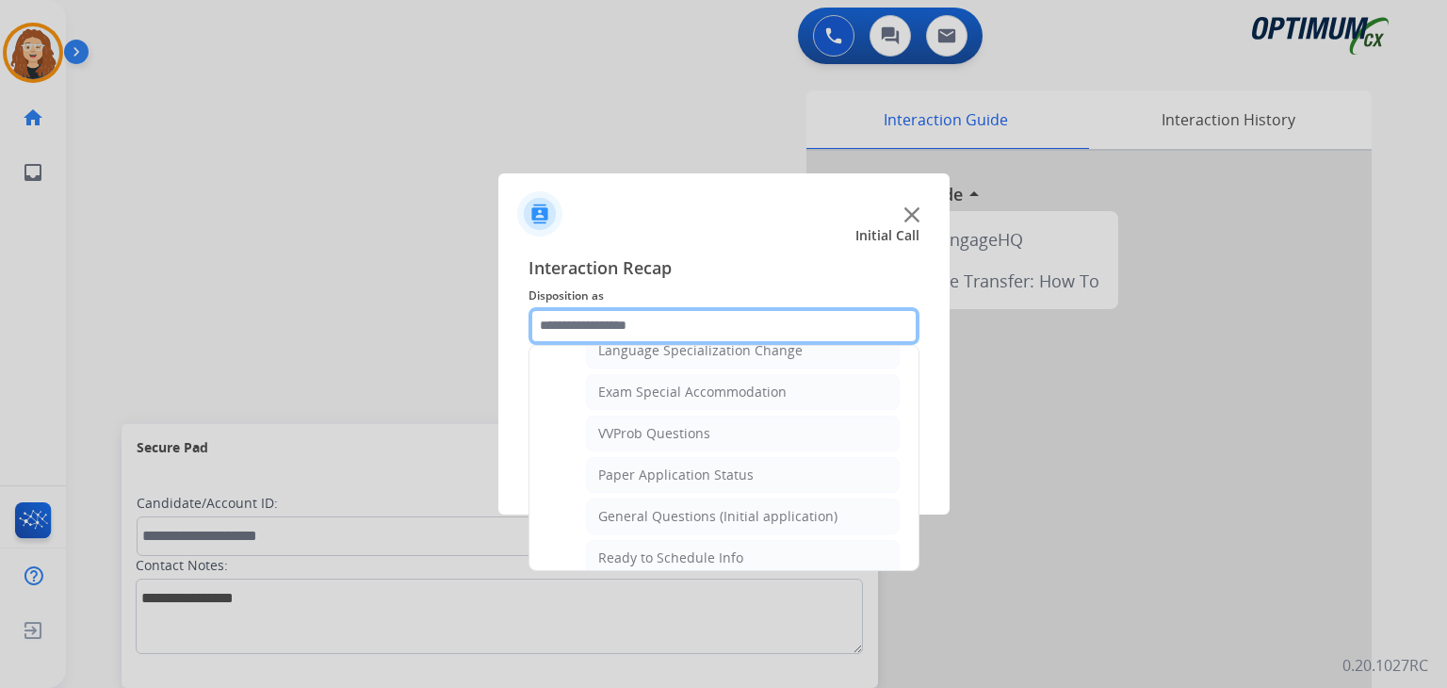
scroll to position [989, 0]
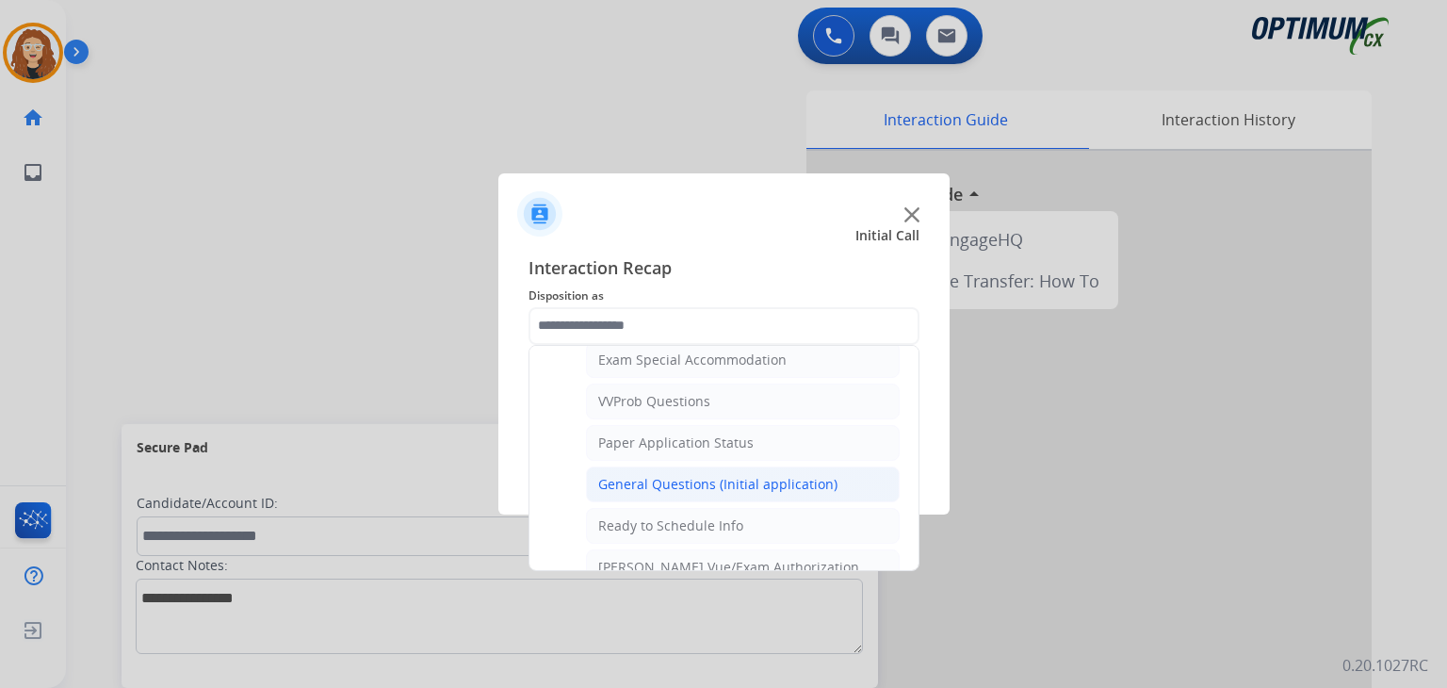
click at [774, 478] on div "General Questions (Initial application)" at bounding box center [717, 484] width 239 height 19
type input "**********"
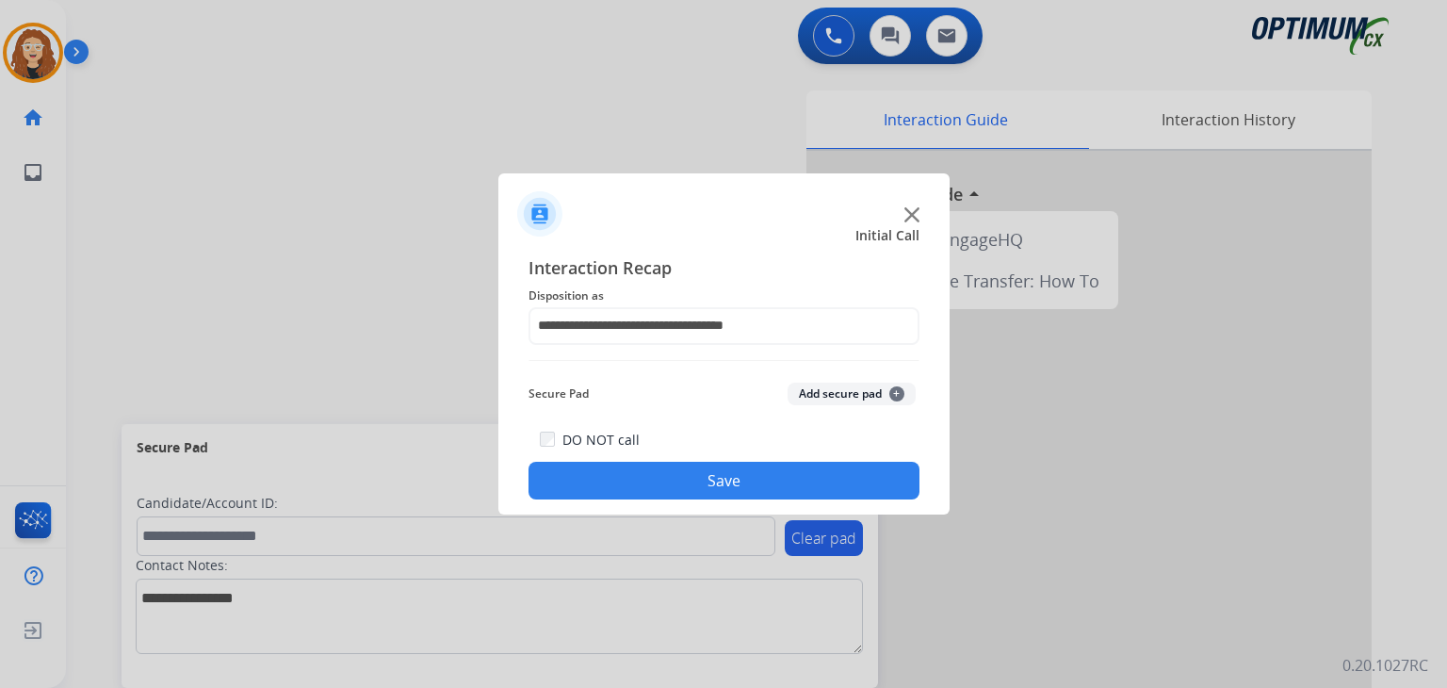
click at [773, 477] on button "Save" at bounding box center [724, 481] width 391 height 38
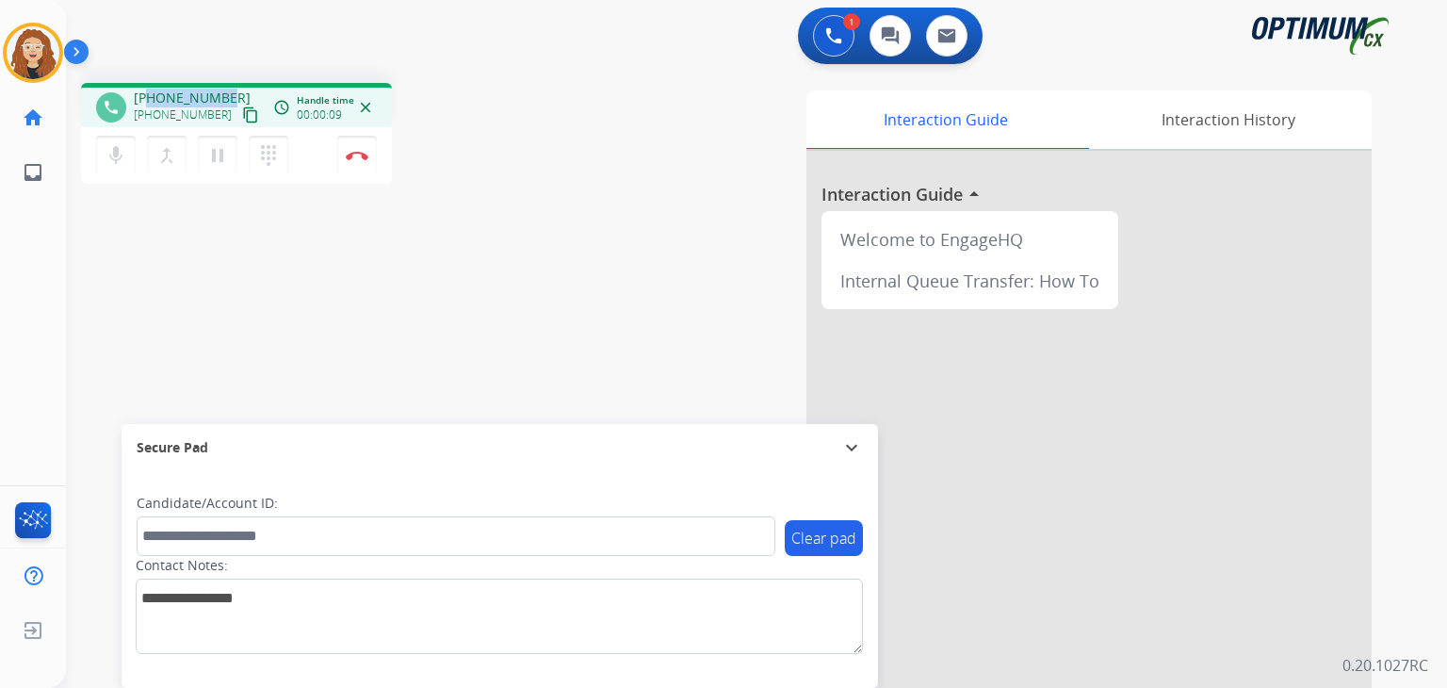
drag, startPoint x: 150, startPoint y: 94, endPoint x: 225, endPoint y: 91, distance: 75.4
click at [225, 91] on div "[PHONE_NUMBER] [PHONE_NUMBER] content_copy" at bounding box center [198, 108] width 128 height 38
copy span "2028764008"
click at [362, 162] on button "Disconnect" at bounding box center [357, 156] width 40 height 40
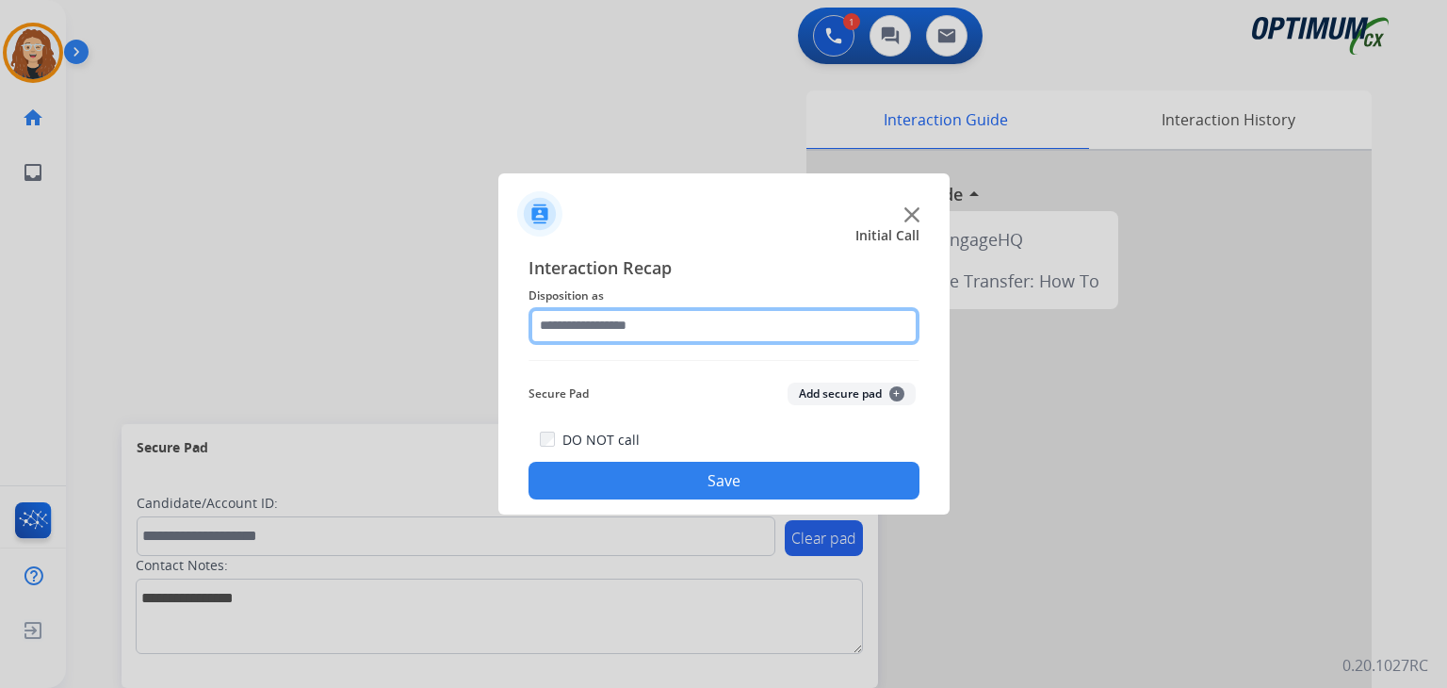
drag, startPoint x: 635, startPoint y: 312, endPoint x: 700, endPoint y: 335, distance: 69.2
click at [700, 335] on input "text" at bounding box center [724, 326] width 391 height 38
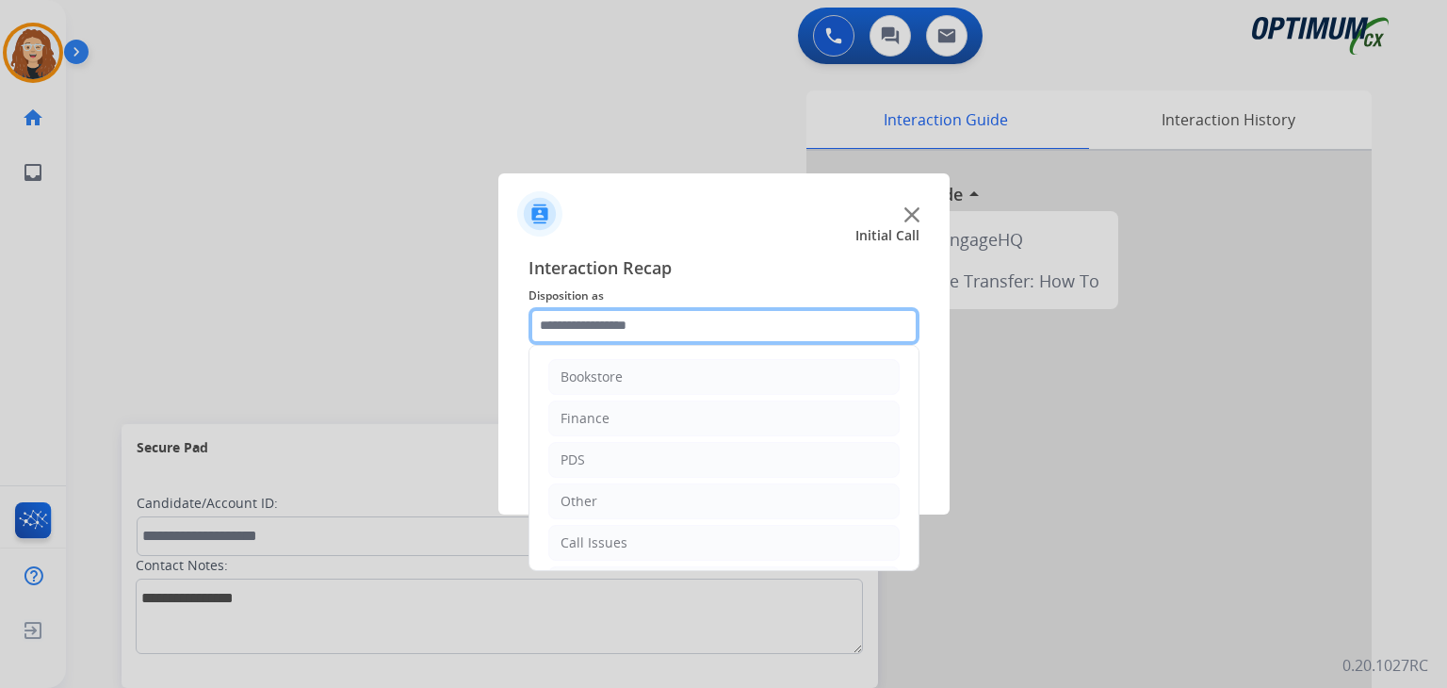
scroll to position [124, 0]
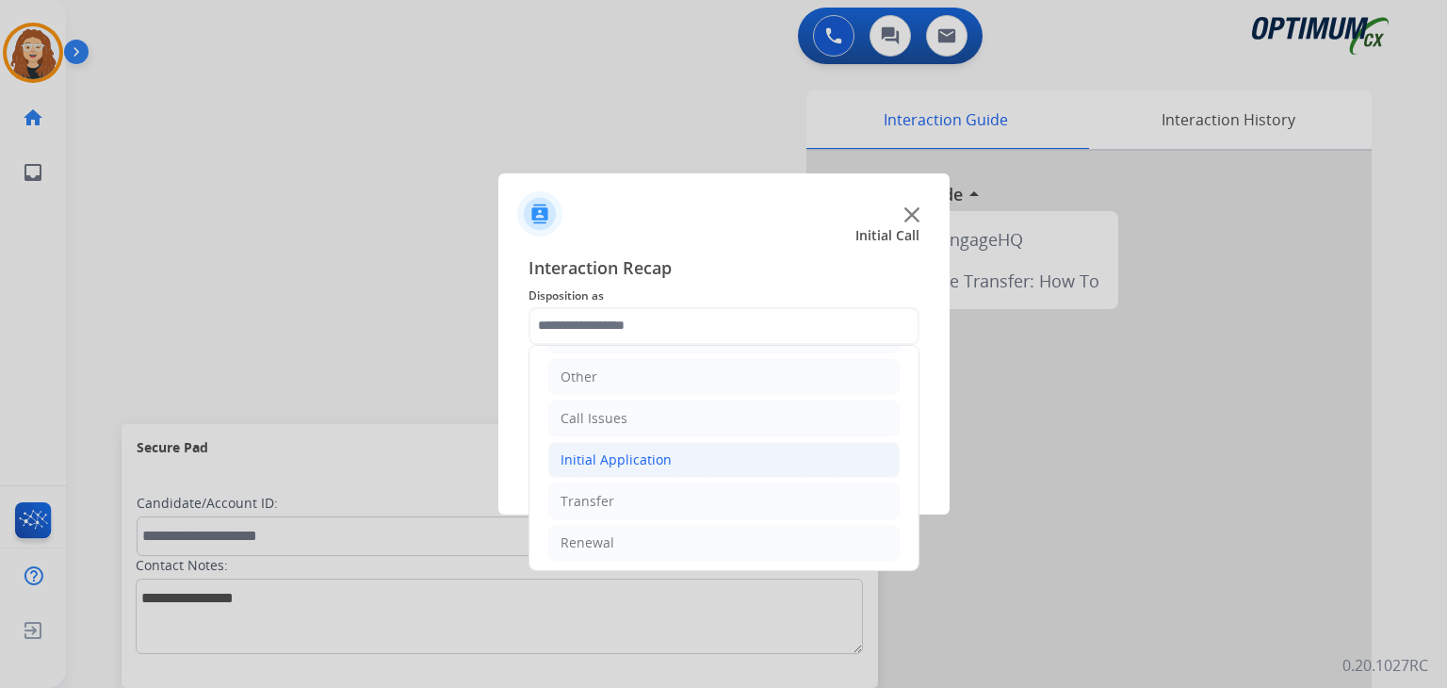
drag, startPoint x: 658, startPoint y: 460, endPoint x: 677, endPoint y: 471, distance: 22.8
click at [660, 460] on div "Initial Application" at bounding box center [616, 459] width 111 height 19
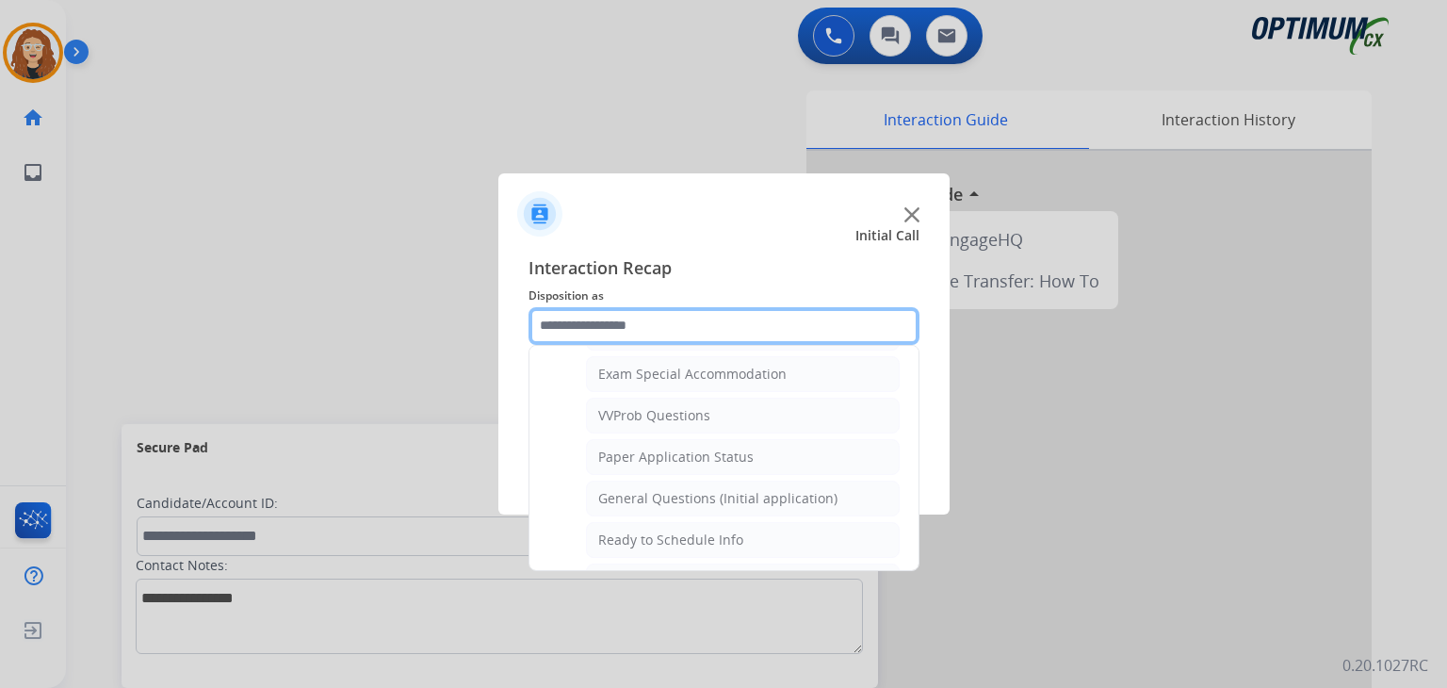
scroll to position [1011, 0]
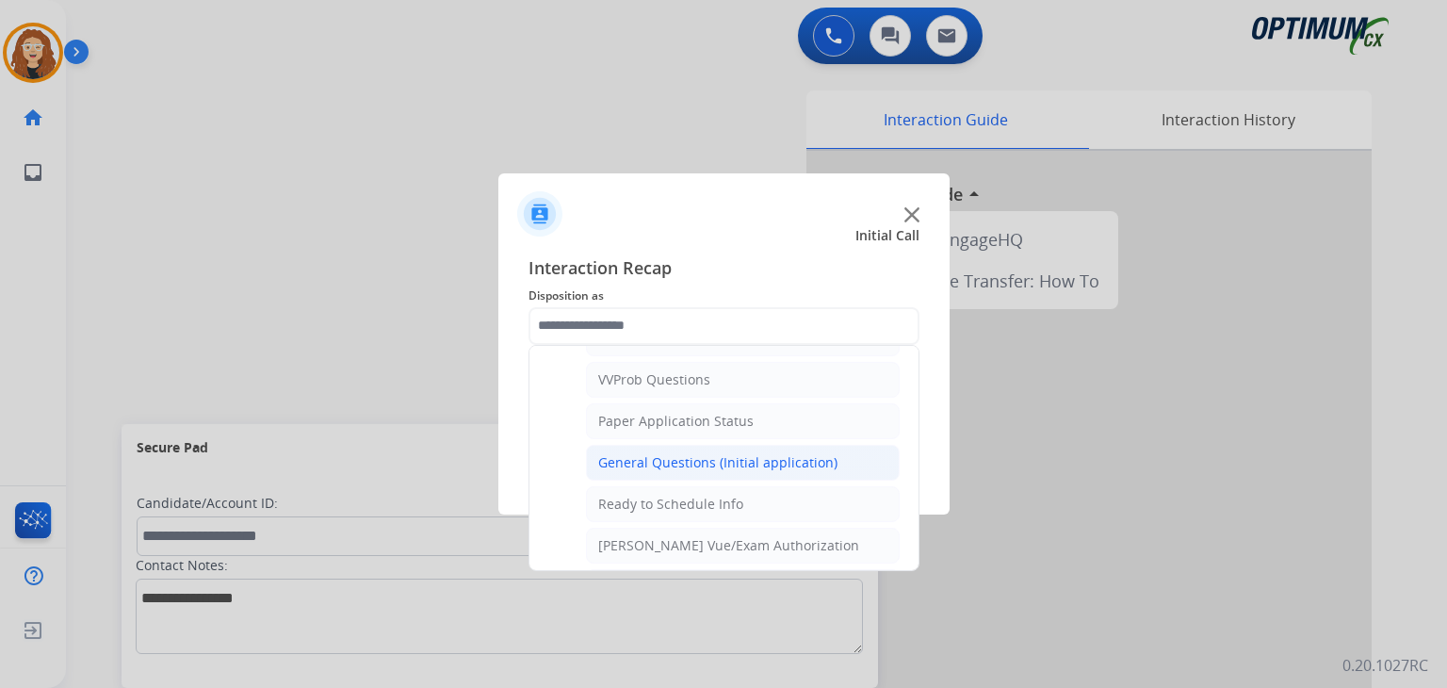
click at [818, 459] on div "General Questions (Initial application)" at bounding box center [717, 462] width 239 height 19
type input "**********"
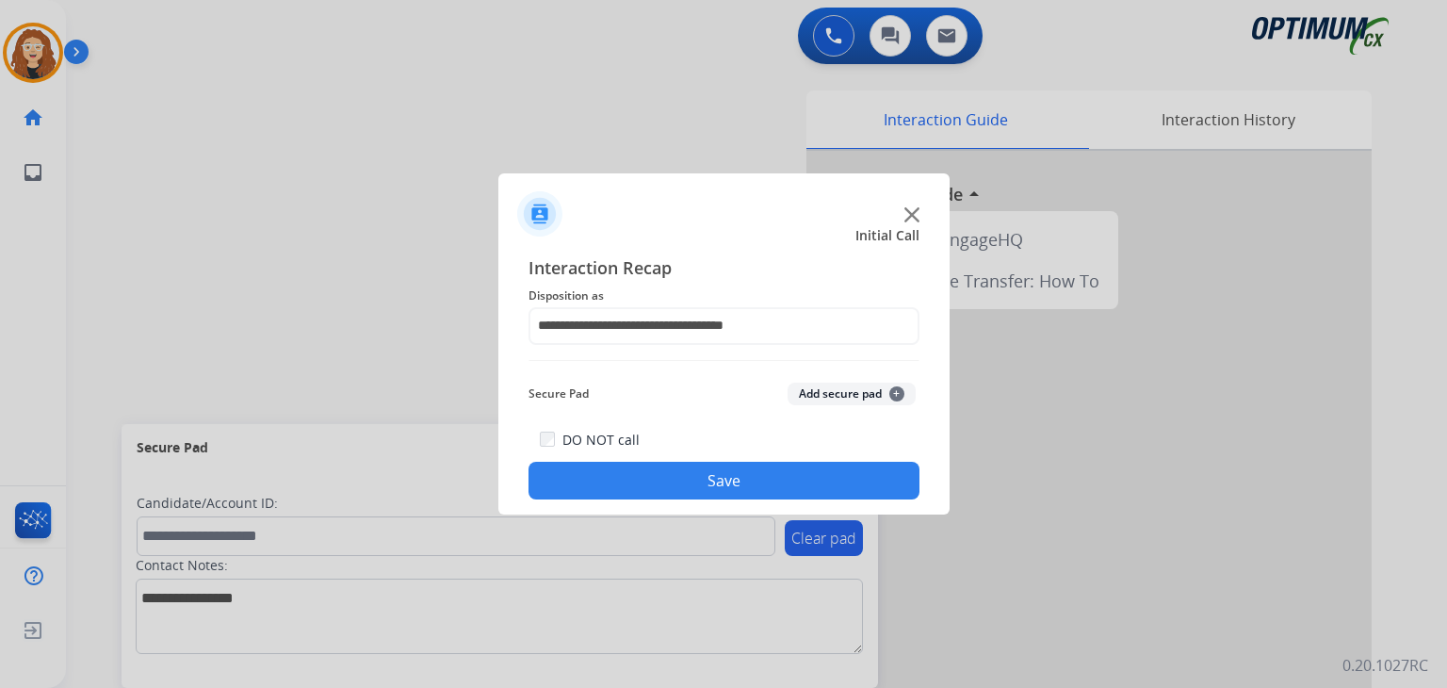
click at [801, 479] on button "Save" at bounding box center [724, 481] width 391 height 38
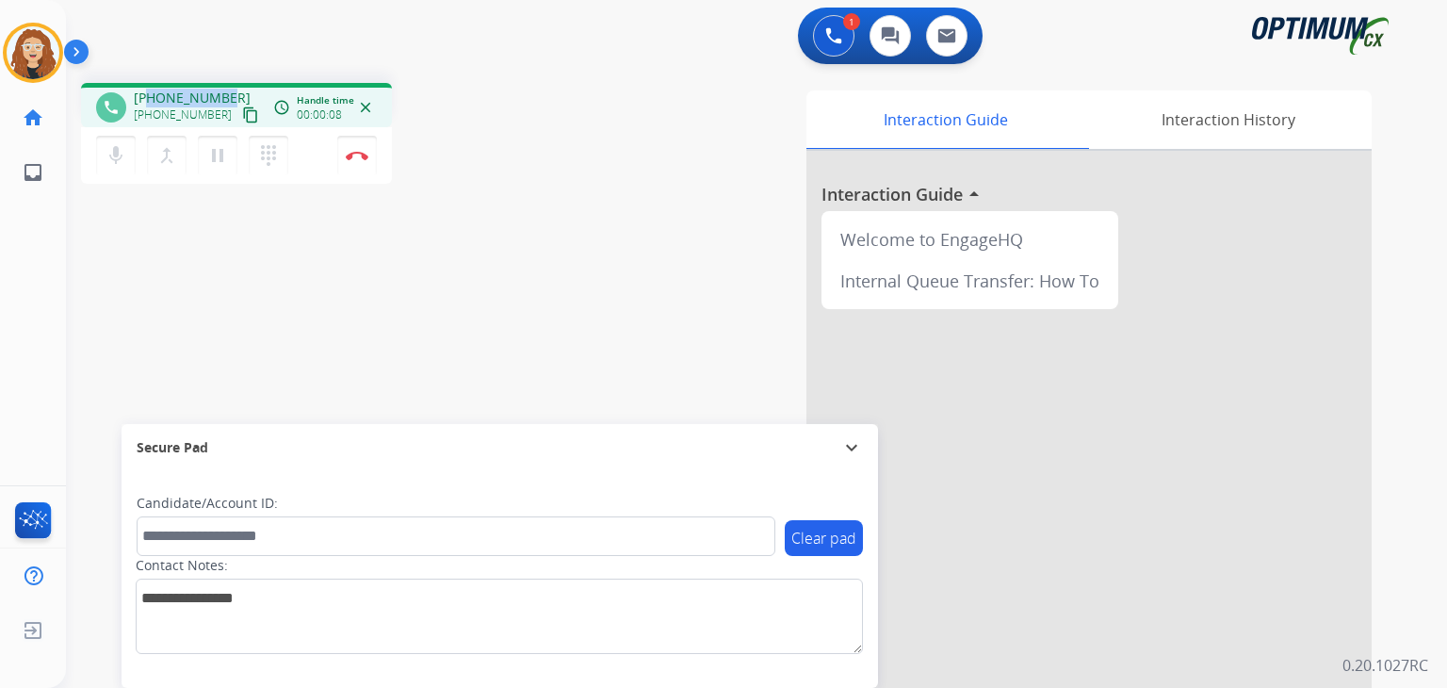
drag, startPoint x: 148, startPoint y: 95, endPoint x: 224, endPoint y: 88, distance: 76.7
click at [224, 89] on div "[PHONE_NUMBER] [PHONE_NUMBER] content_copy" at bounding box center [198, 108] width 128 height 38
copy span "6785592232"
click at [360, 162] on button "Disconnect" at bounding box center [357, 156] width 40 height 40
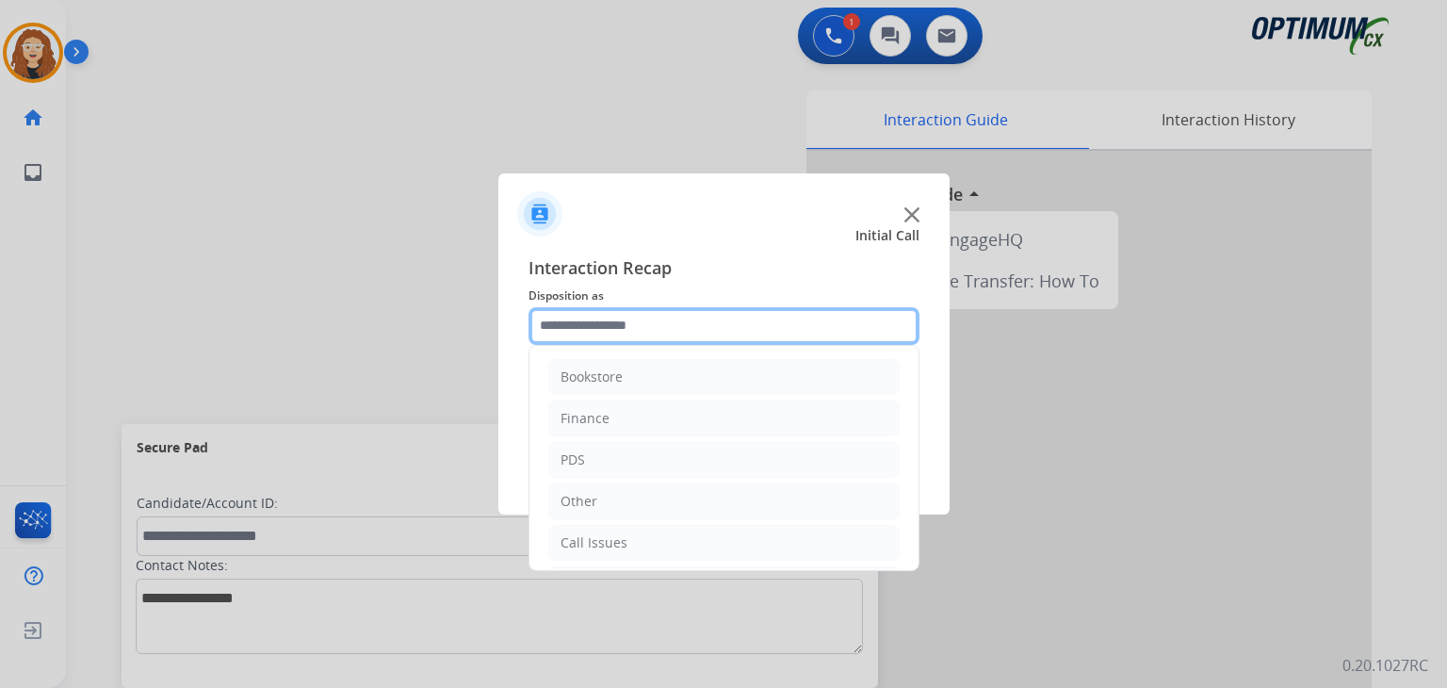
click at [608, 326] on input "text" at bounding box center [724, 326] width 391 height 38
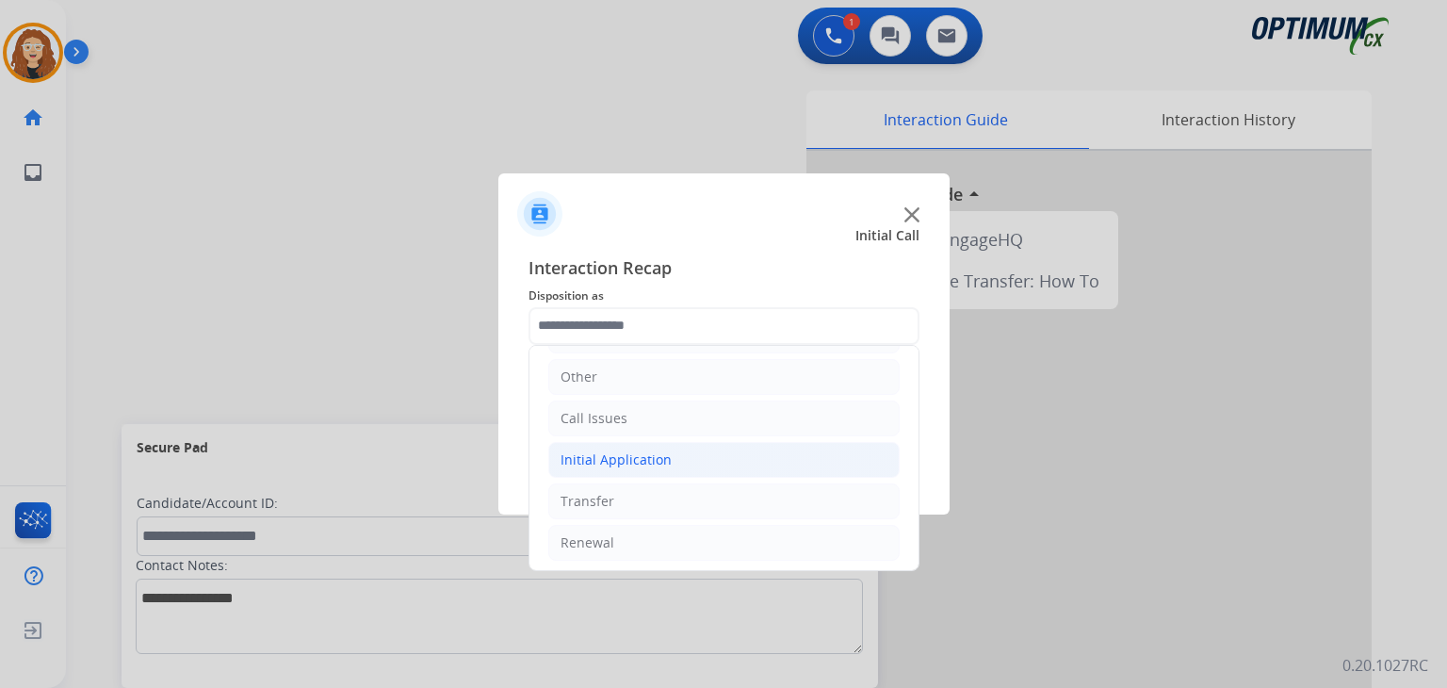
drag, startPoint x: 722, startPoint y: 461, endPoint x: 806, endPoint y: 453, distance: 84.2
click at [724, 461] on li "Initial Application" at bounding box center [723, 460] width 351 height 36
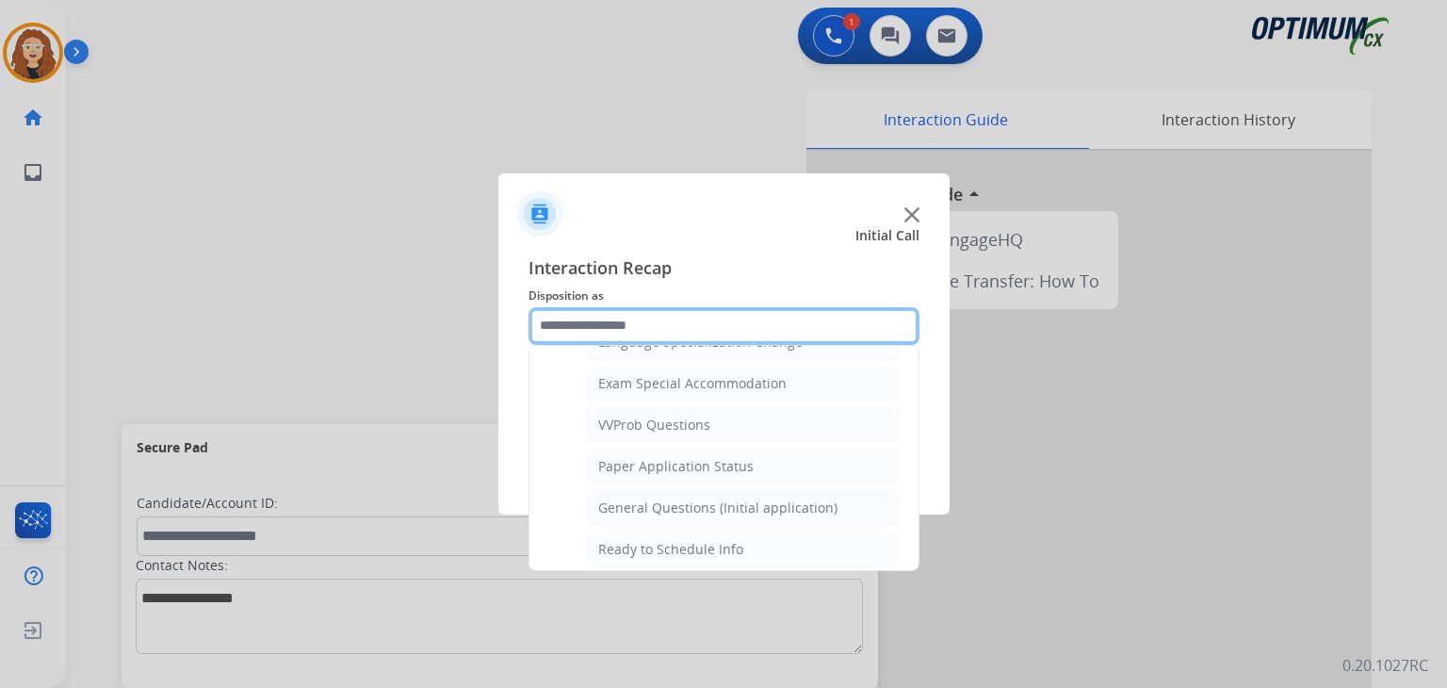
scroll to position [971, 0]
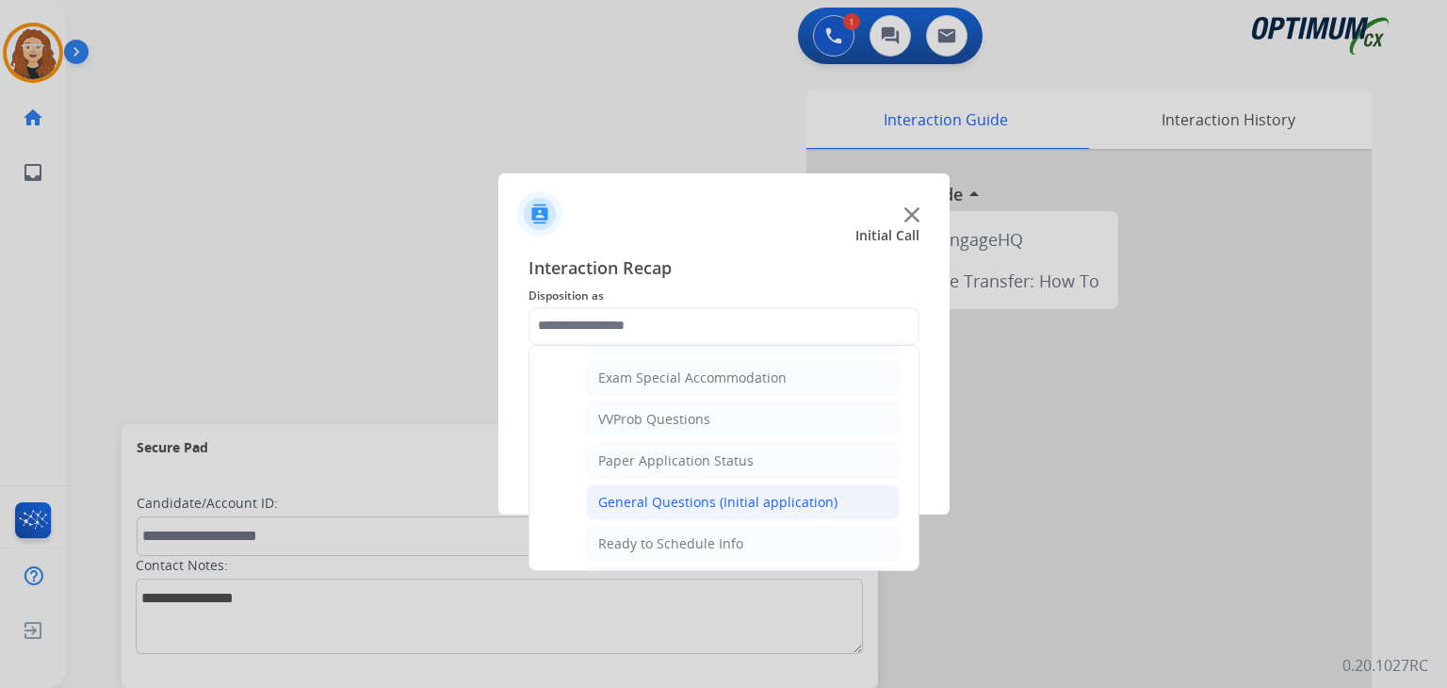
click at [815, 493] on div "General Questions (Initial application)" at bounding box center [717, 502] width 239 height 19
type input "**********"
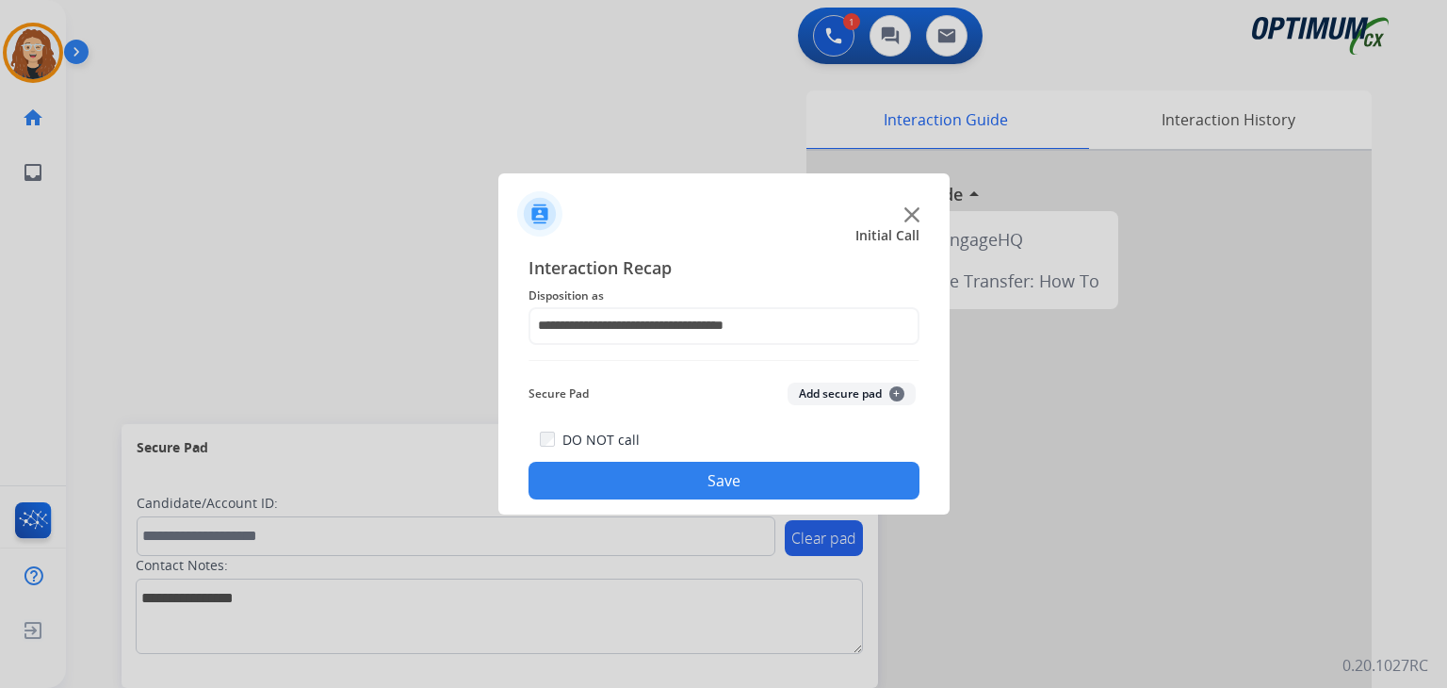
drag, startPoint x: 811, startPoint y: 492, endPoint x: 717, endPoint y: 412, distance: 123.7
click at [810, 492] on button "Save" at bounding box center [724, 481] width 391 height 38
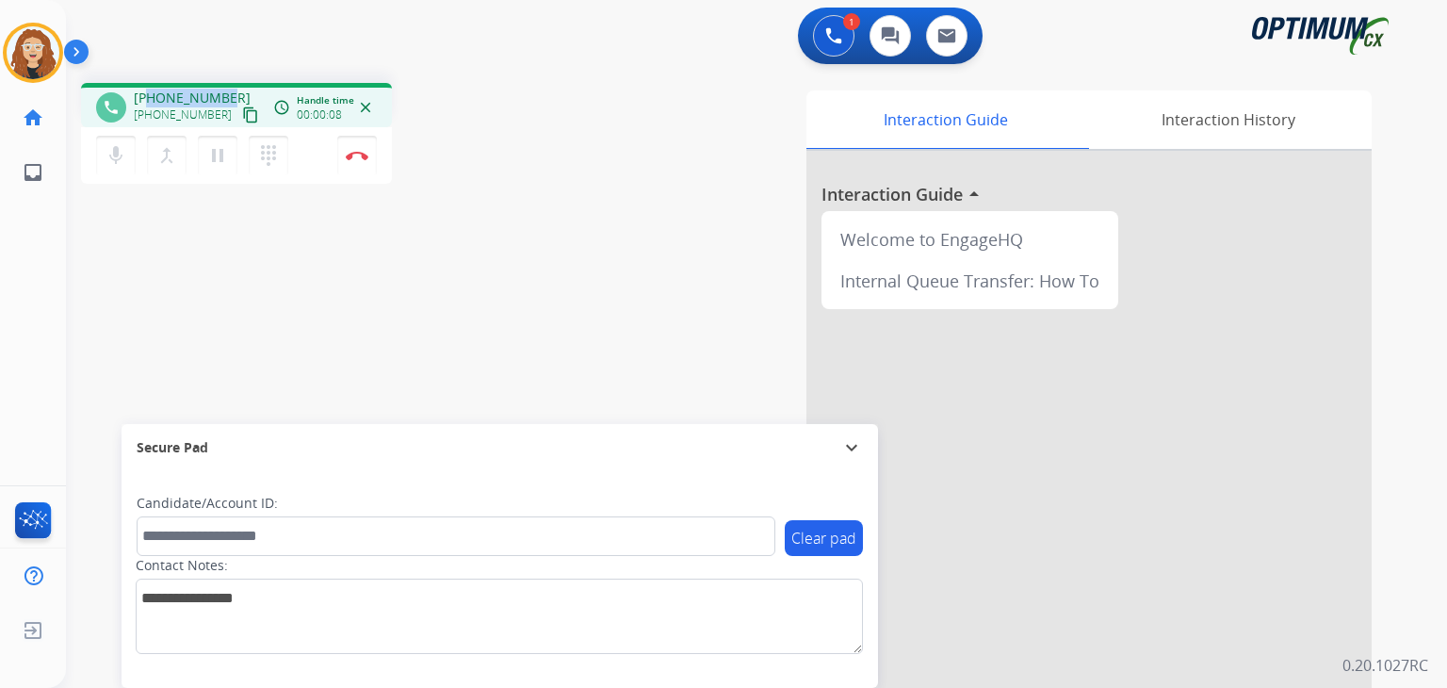
drag, startPoint x: 151, startPoint y: 97, endPoint x: 222, endPoint y: 92, distance: 71.8
click at [222, 92] on span "[PHONE_NUMBER]" at bounding box center [192, 98] width 117 height 19
copy span "3202170426"
click at [530, 164] on div "phone [PHONE_NUMBER] [PHONE_NUMBER] content_copy access_time Call metrics Queue…" at bounding box center [326, 136] width 491 height 106
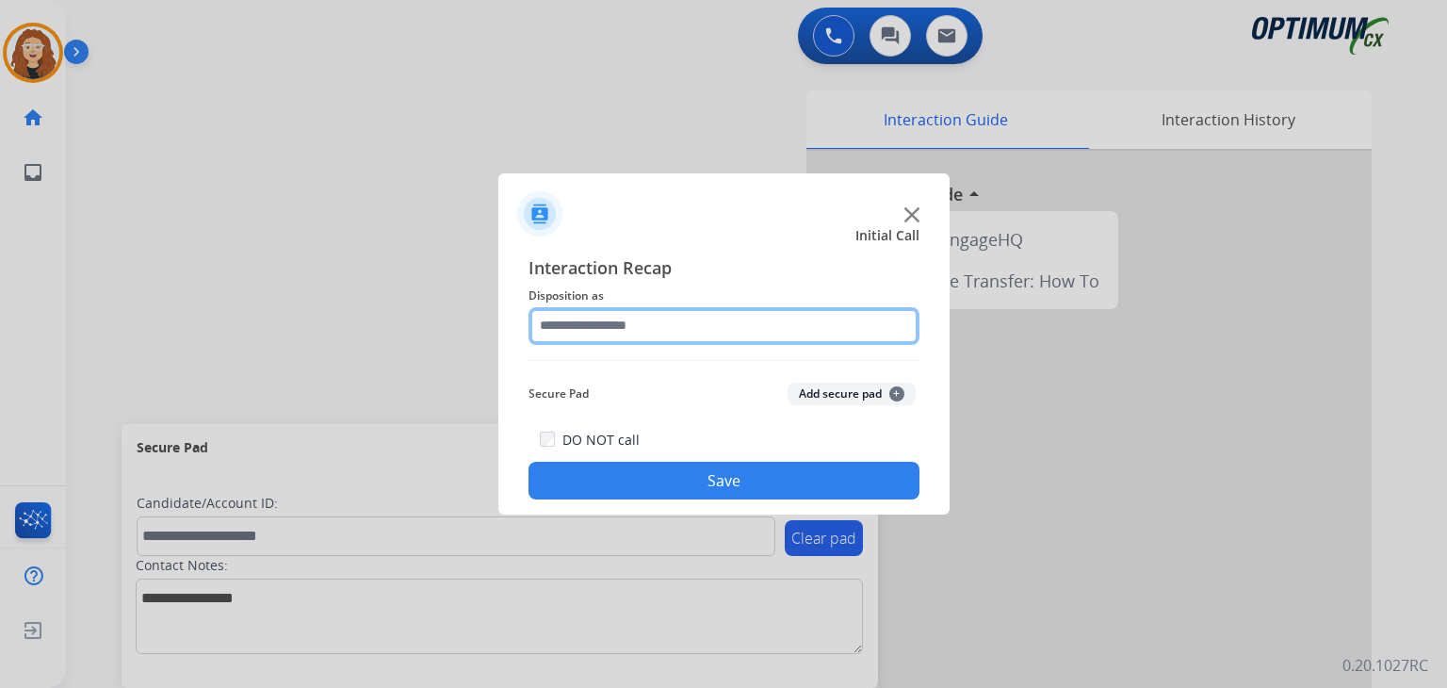
click at [578, 326] on input "text" at bounding box center [724, 326] width 391 height 38
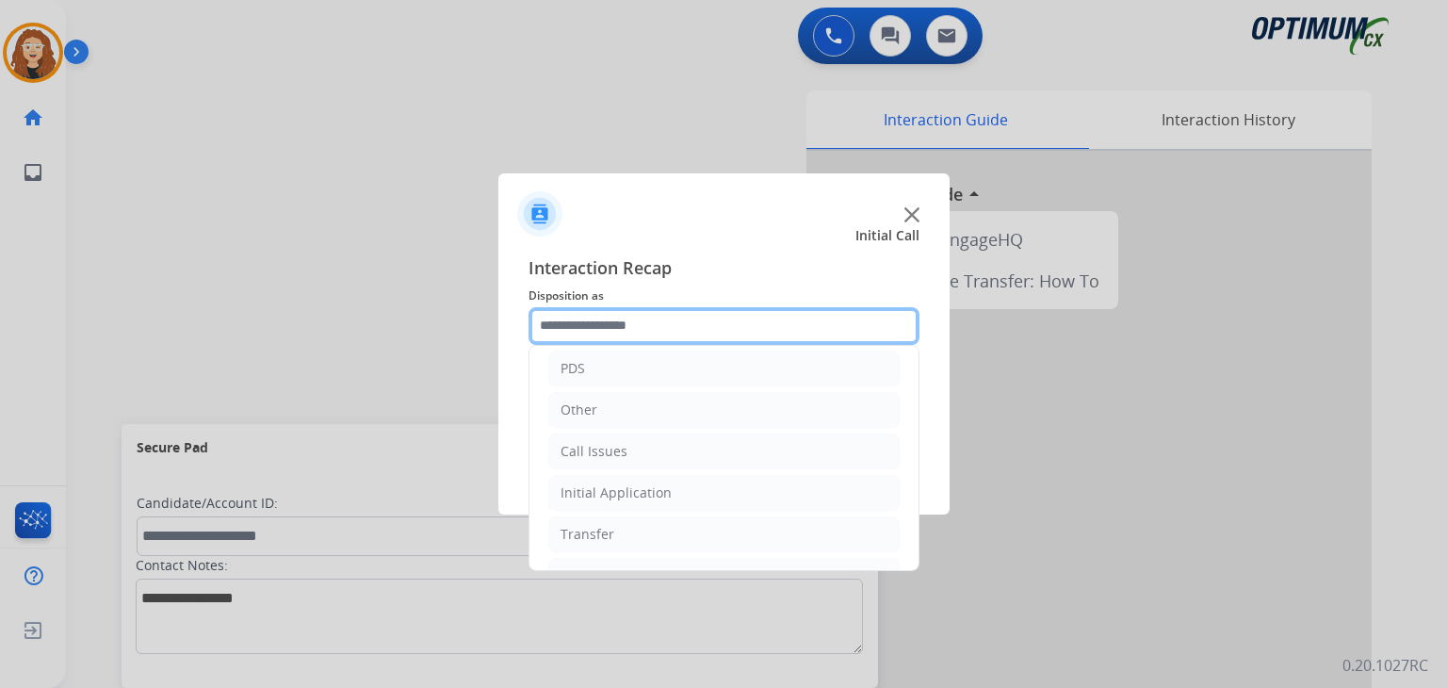
scroll to position [124, 0]
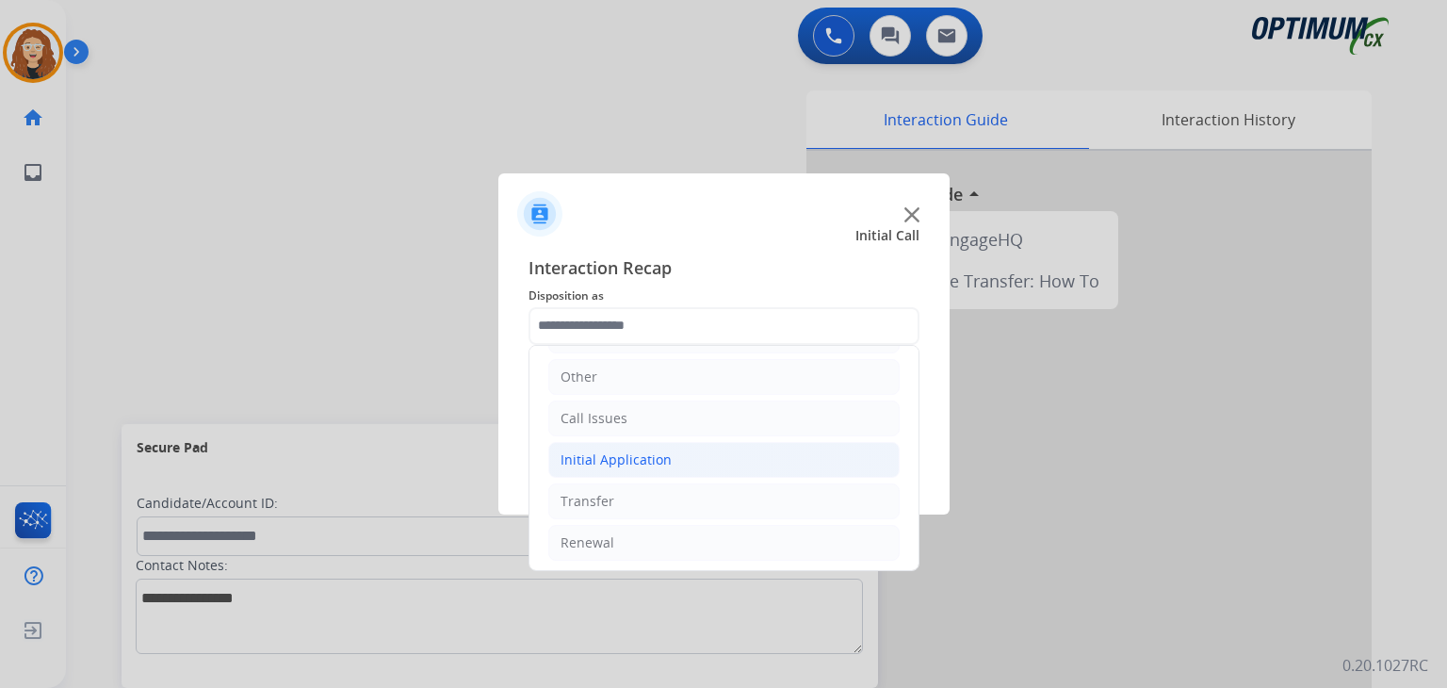
click at [706, 468] on li "Initial Application" at bounding box center [723, 460] width 351 height 36
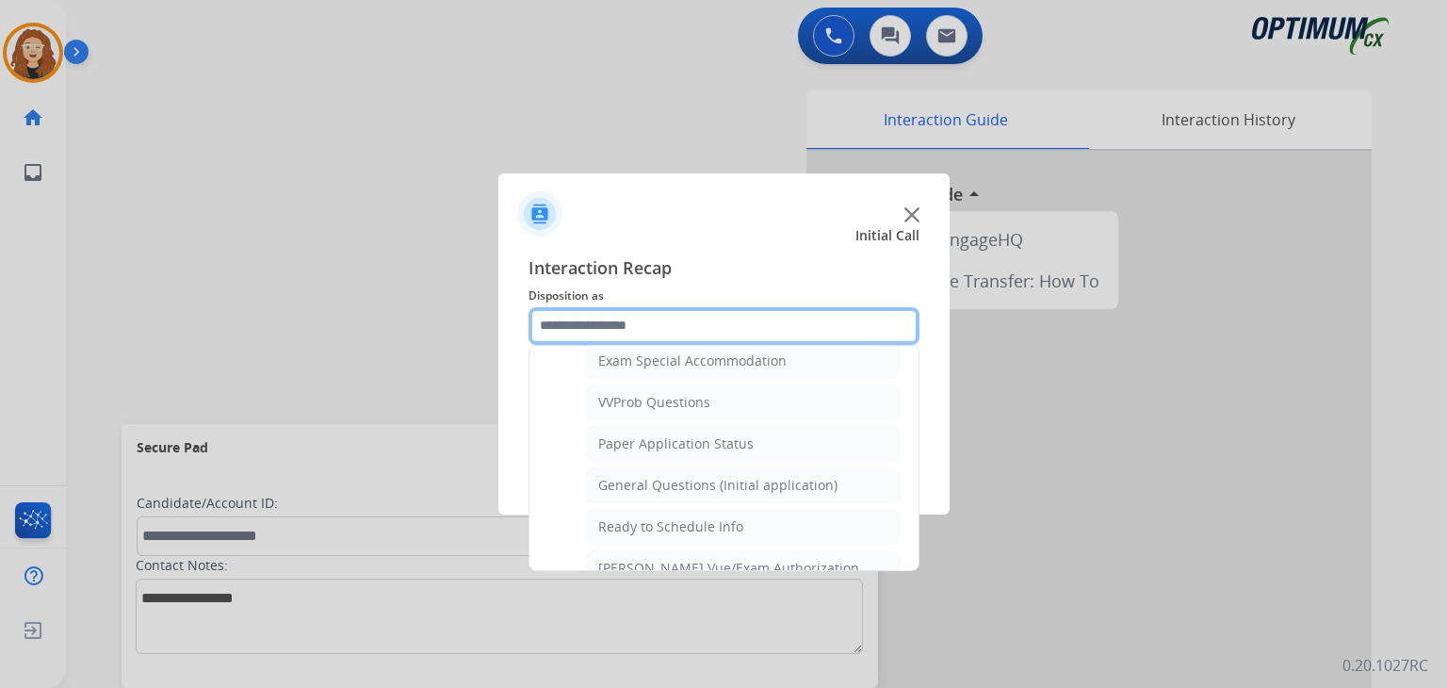
scroll to position [980, 0]
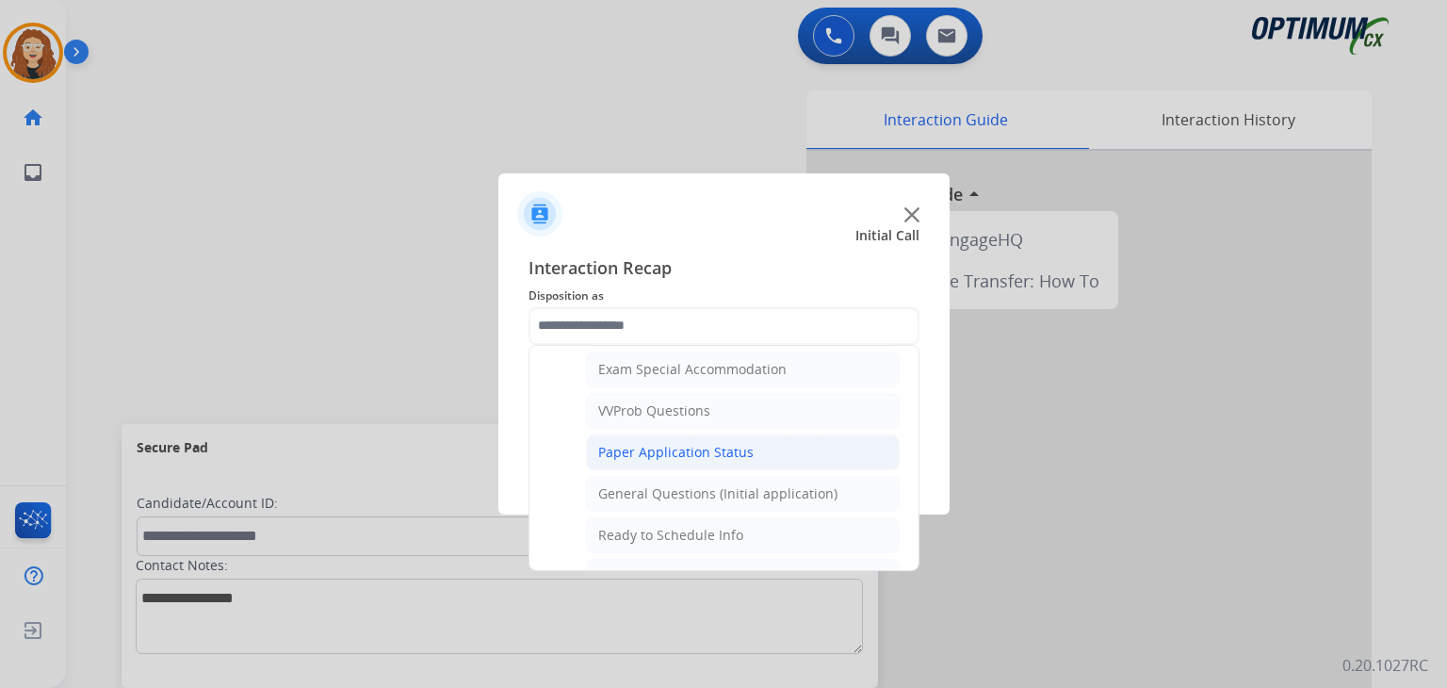
click at [754, 446] on li "Paper Application Status" at bounding box center [743, 452] width 314 height 36
type input "**********"
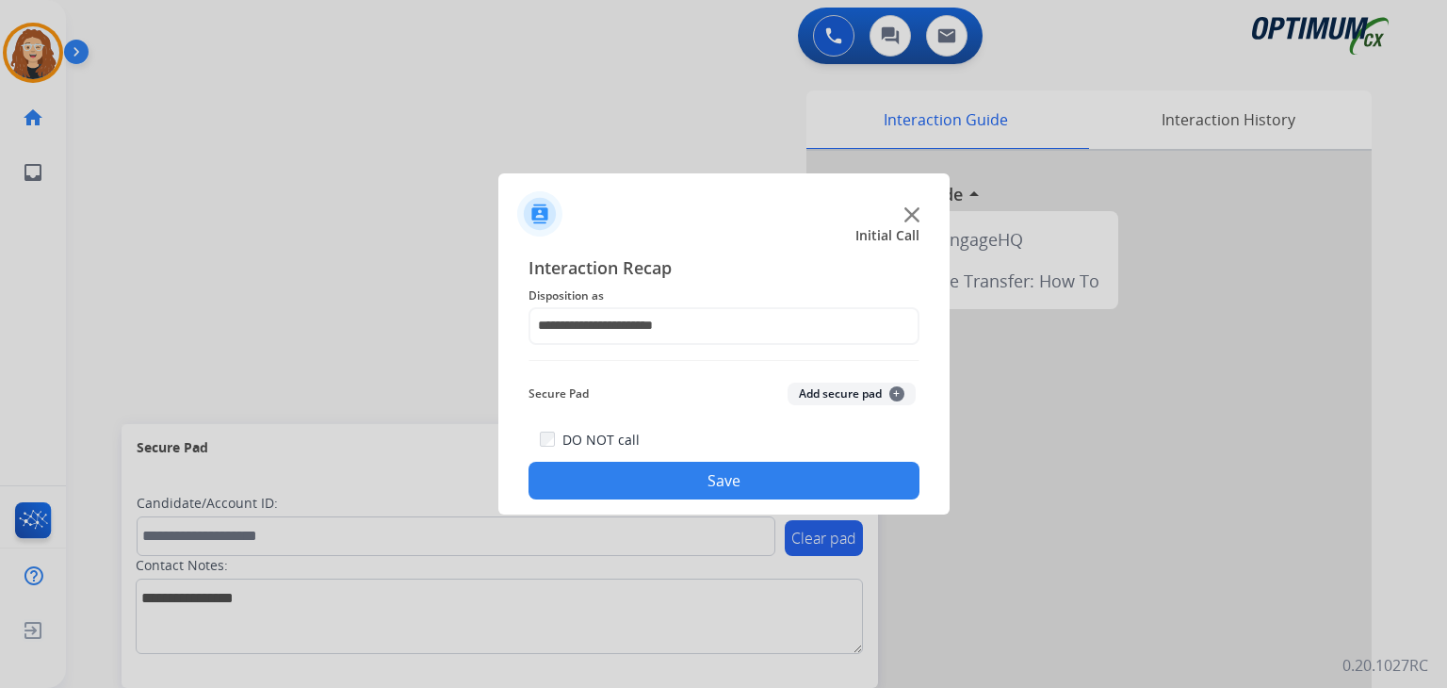
click at [731, 476] on button "Save" at bounding box center [724, 481] width 391 height 38
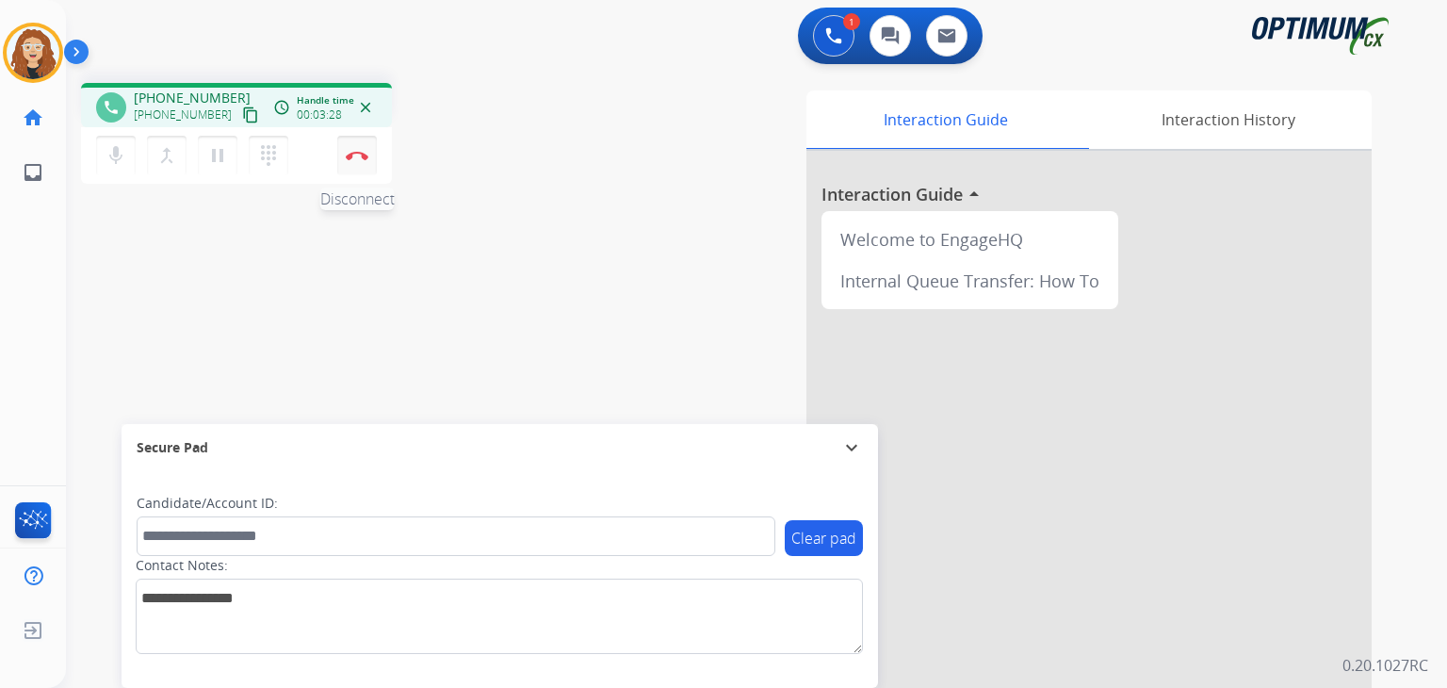
click at [362, 159] on img at bounding box center [357, 155] width 23 height 9
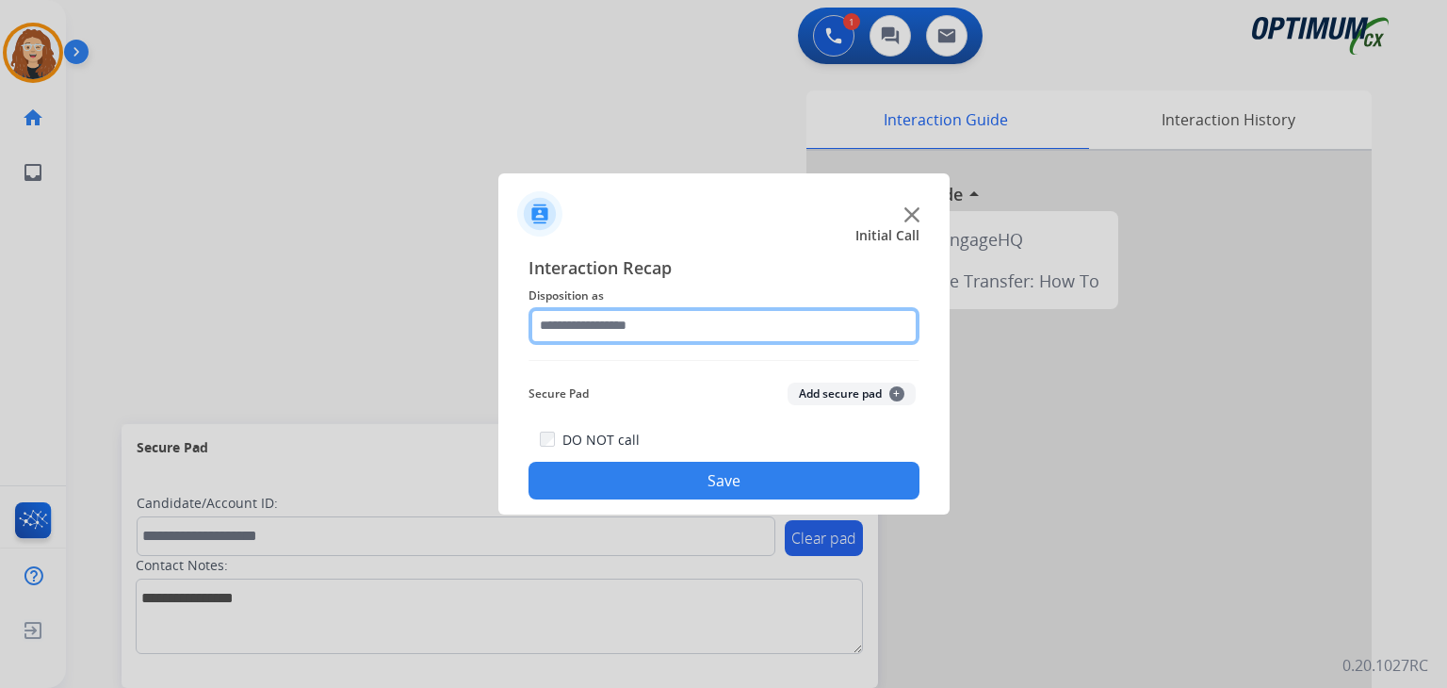
click at [607, 331] on input "text" at bounding box center [724, 326] width 391 height 38
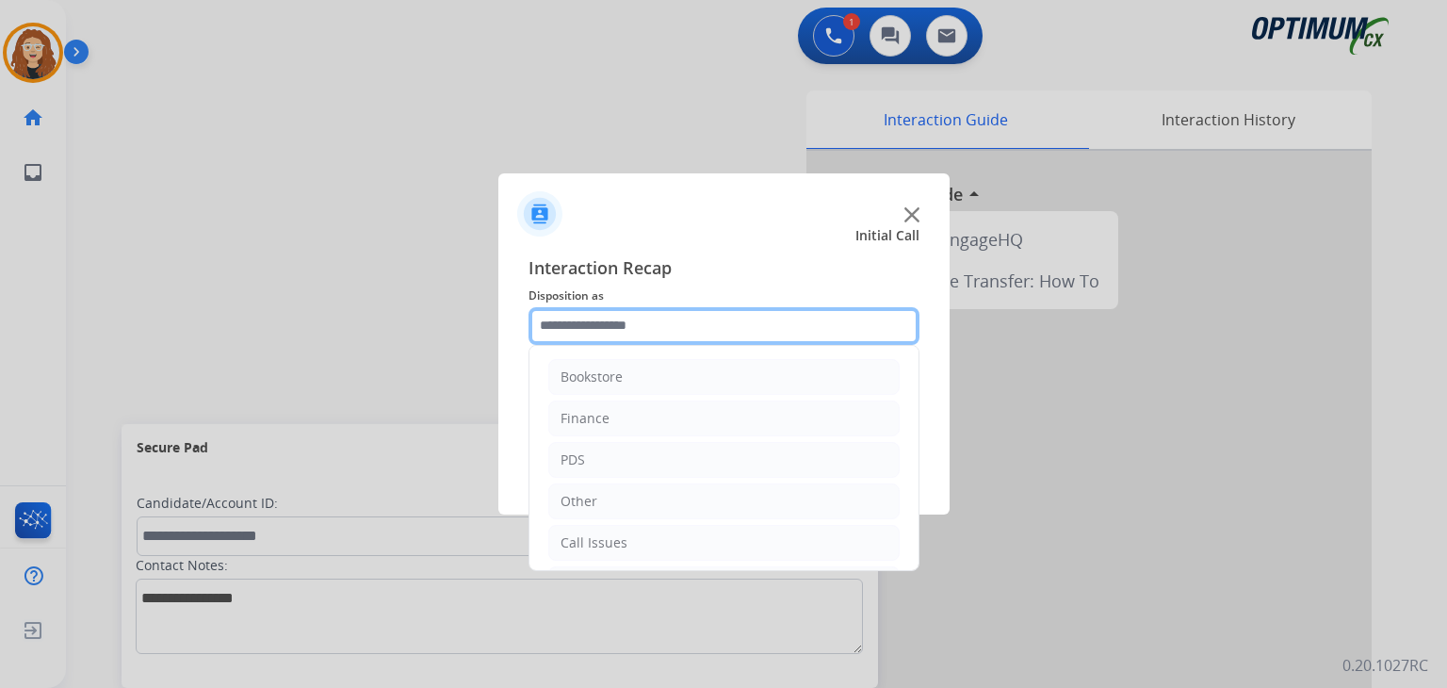
scroll to position [124, 0]
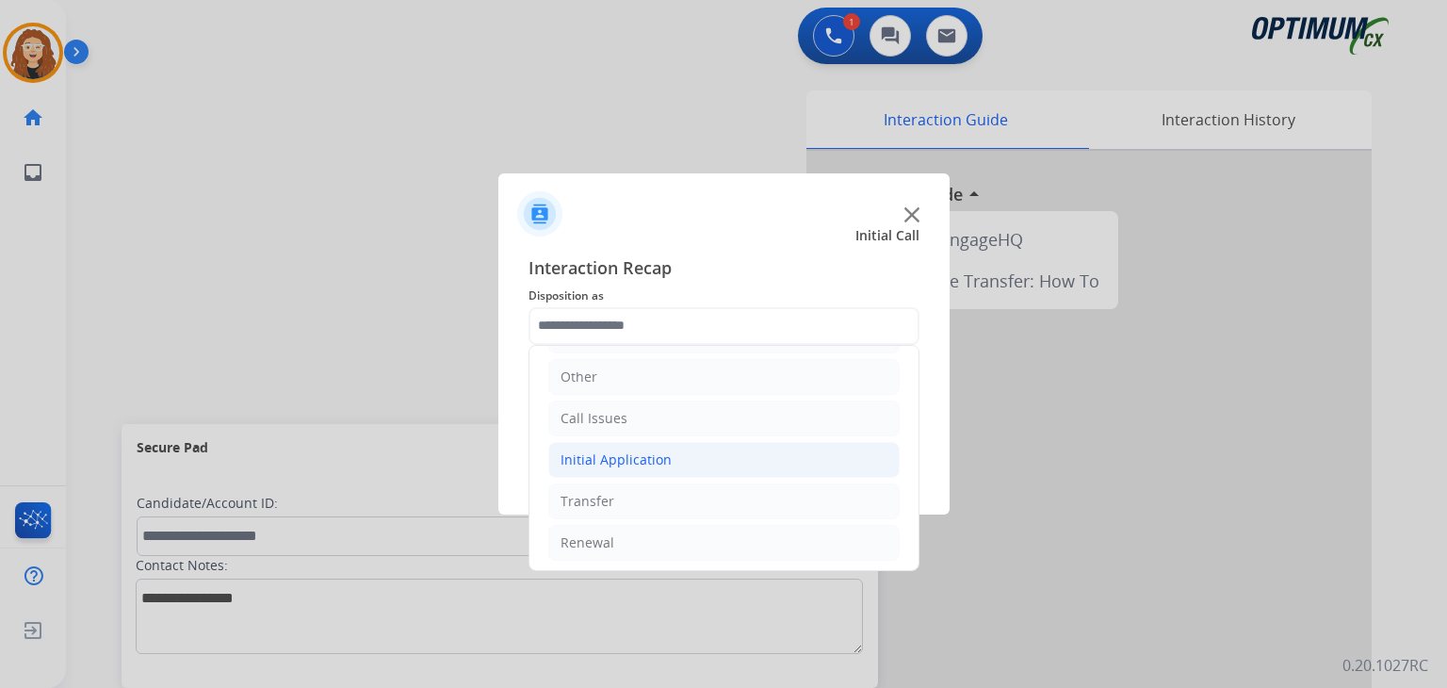
click at [696, 468] on li "Initial Application" at bounding box center [723, 460] width 351 height 36
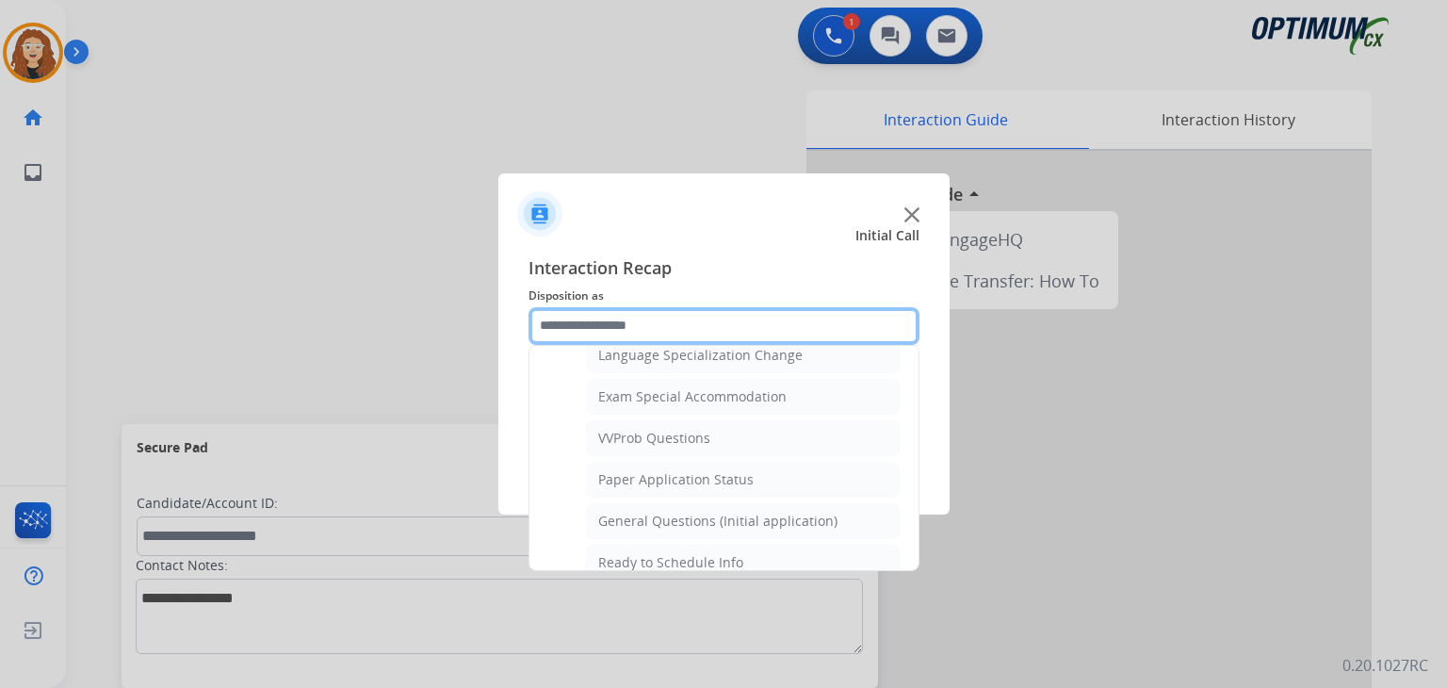
scroll to position [967, 0]
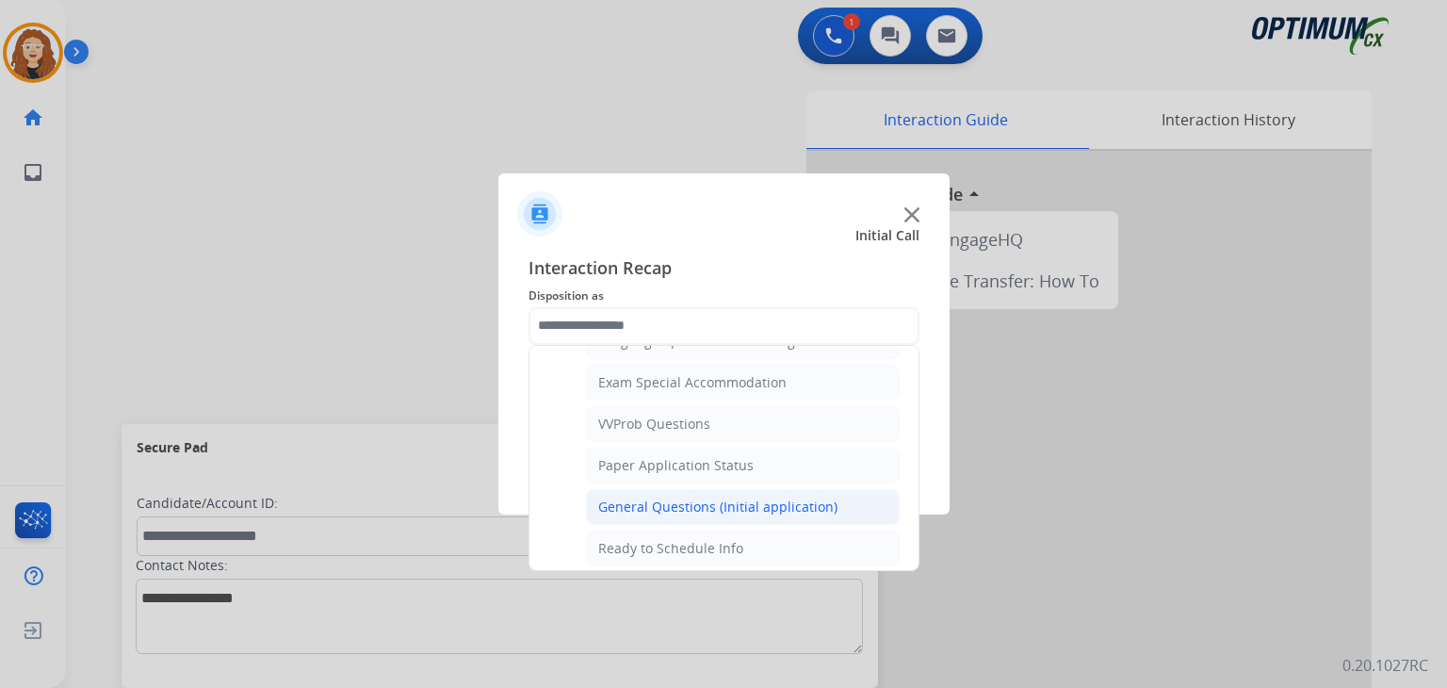
click at [797, 498] on div "General Questions (Initial application)" at bounding box center [717, 507] width 239 height 19
type input "**********"
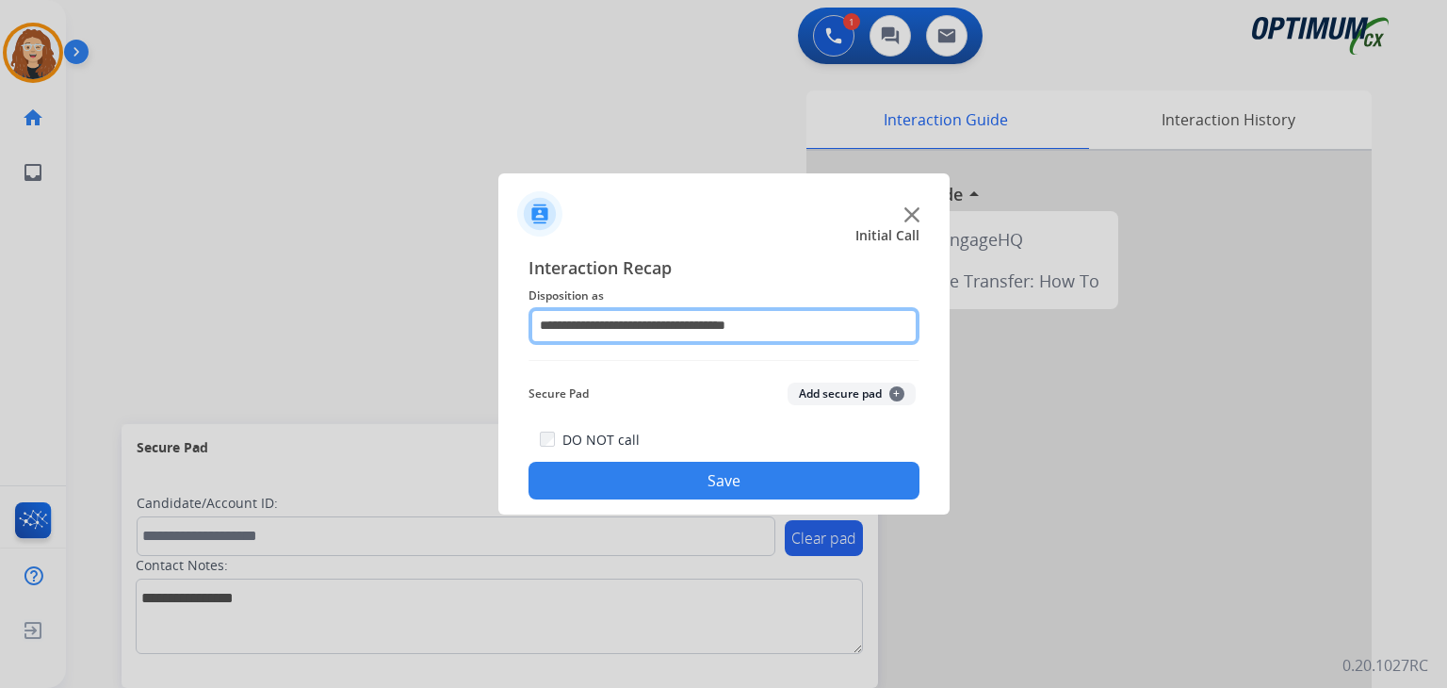
click at [785, 326] on input "**********" at bounding box center [724, 326] width 391 height 38
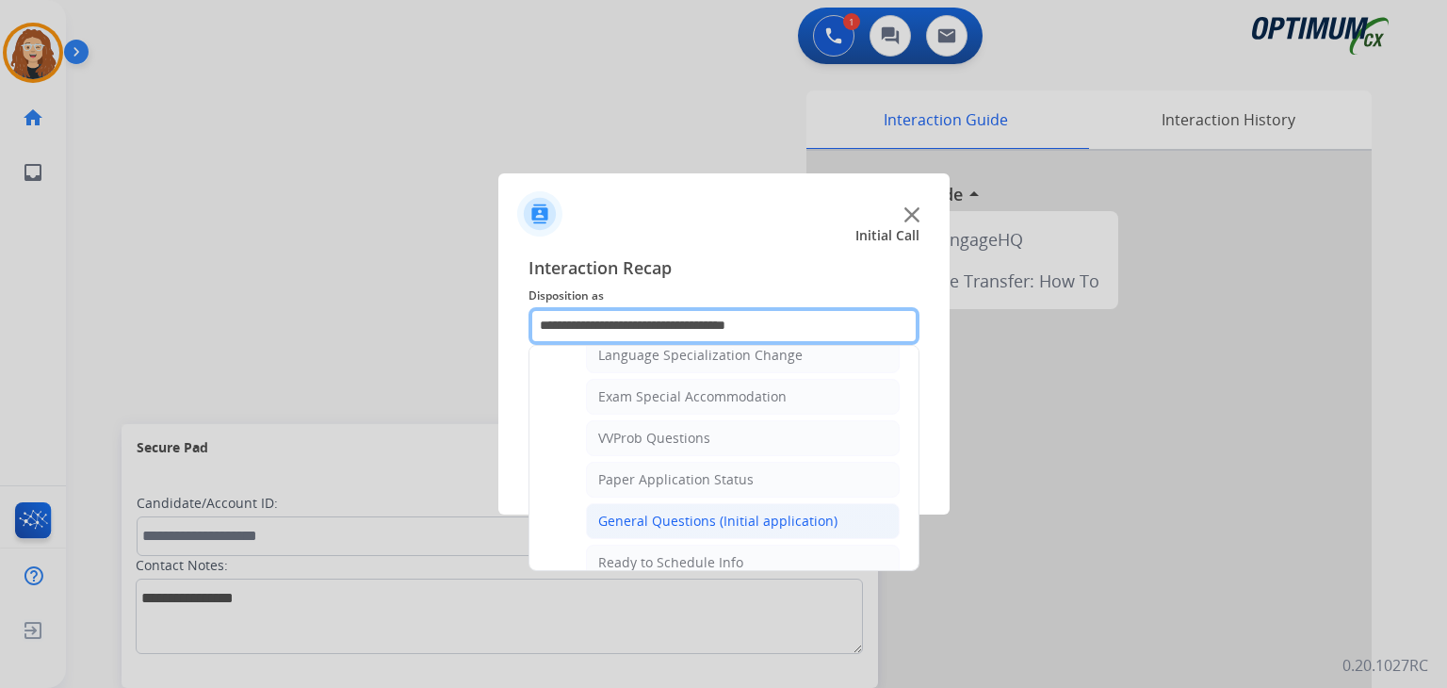
scroll to position [966, 0]
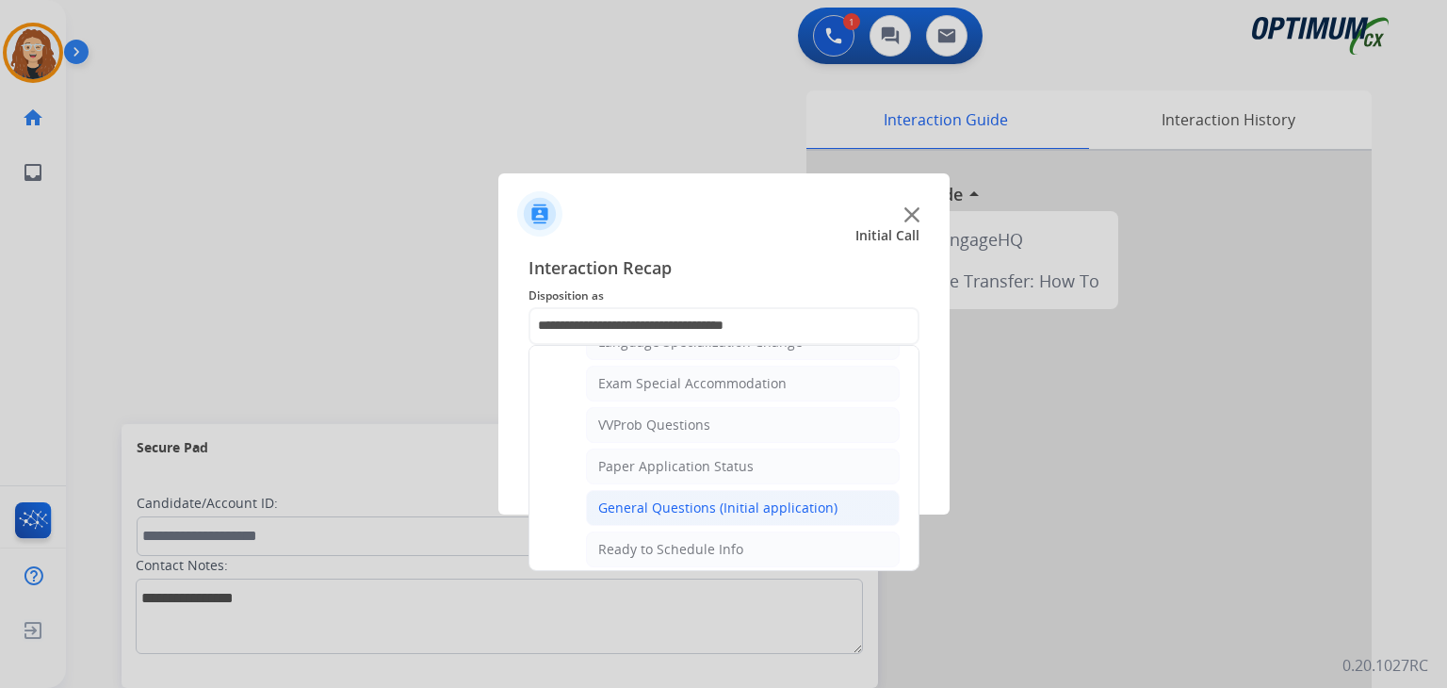
click at [839, 498] on li "General Questions (Initial application)" at bounding box center [743, 508] width 314 height 36
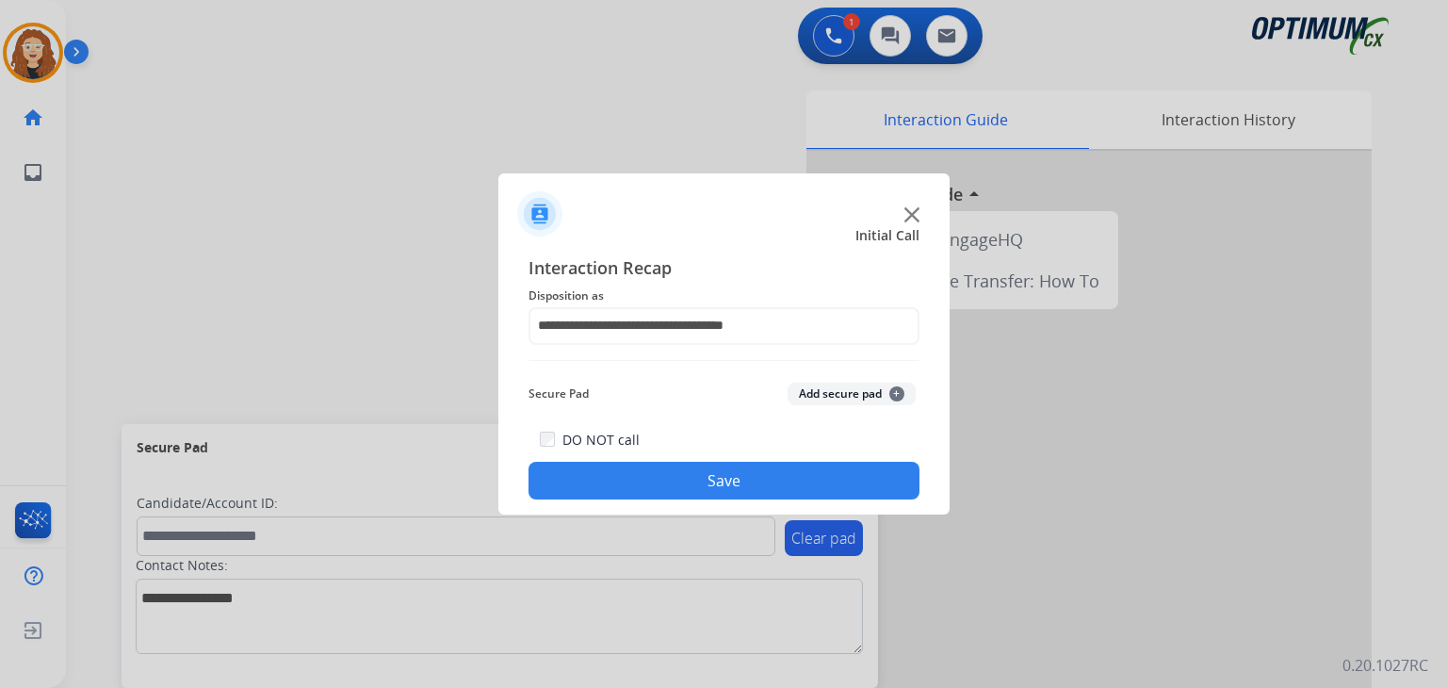
click at [788, 487] on button "Save" at bounding box center [724, 481] width 391 height 38
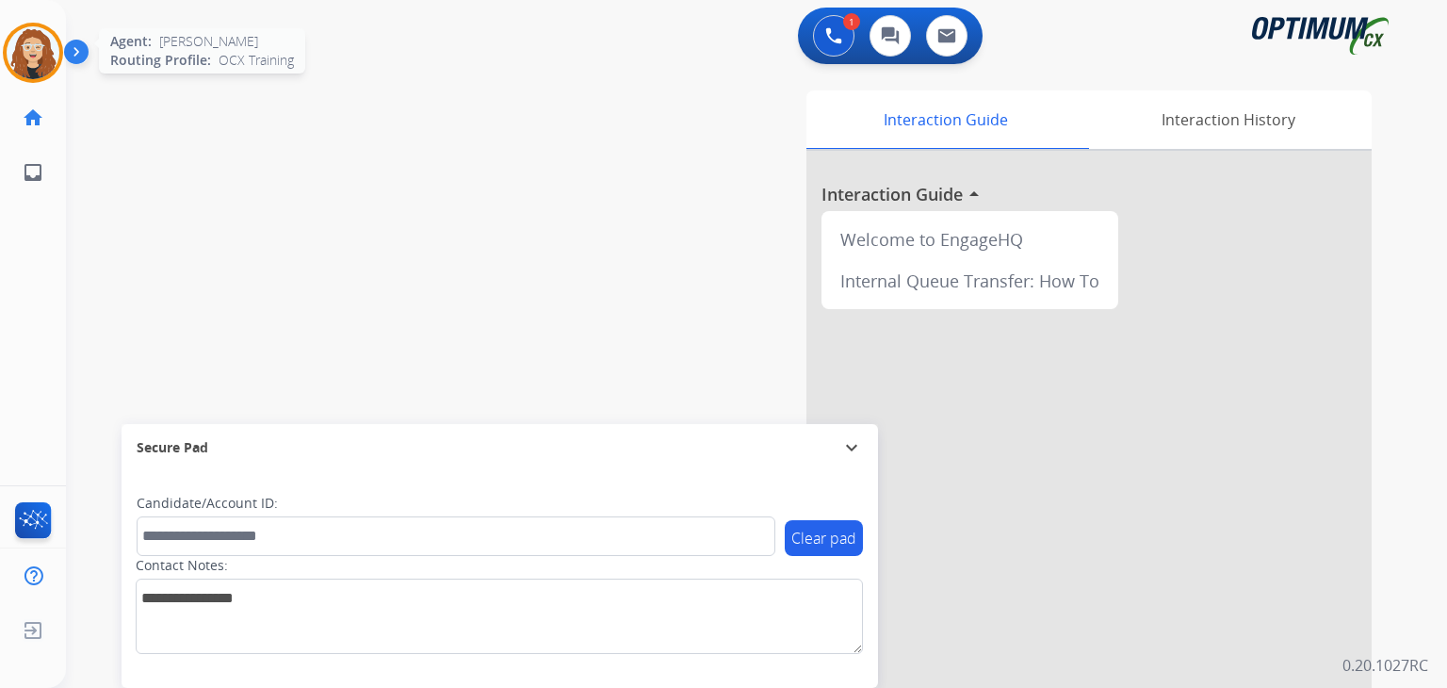
click at [50, 44] on img at bounding box center [33, 52] width 53 height 53
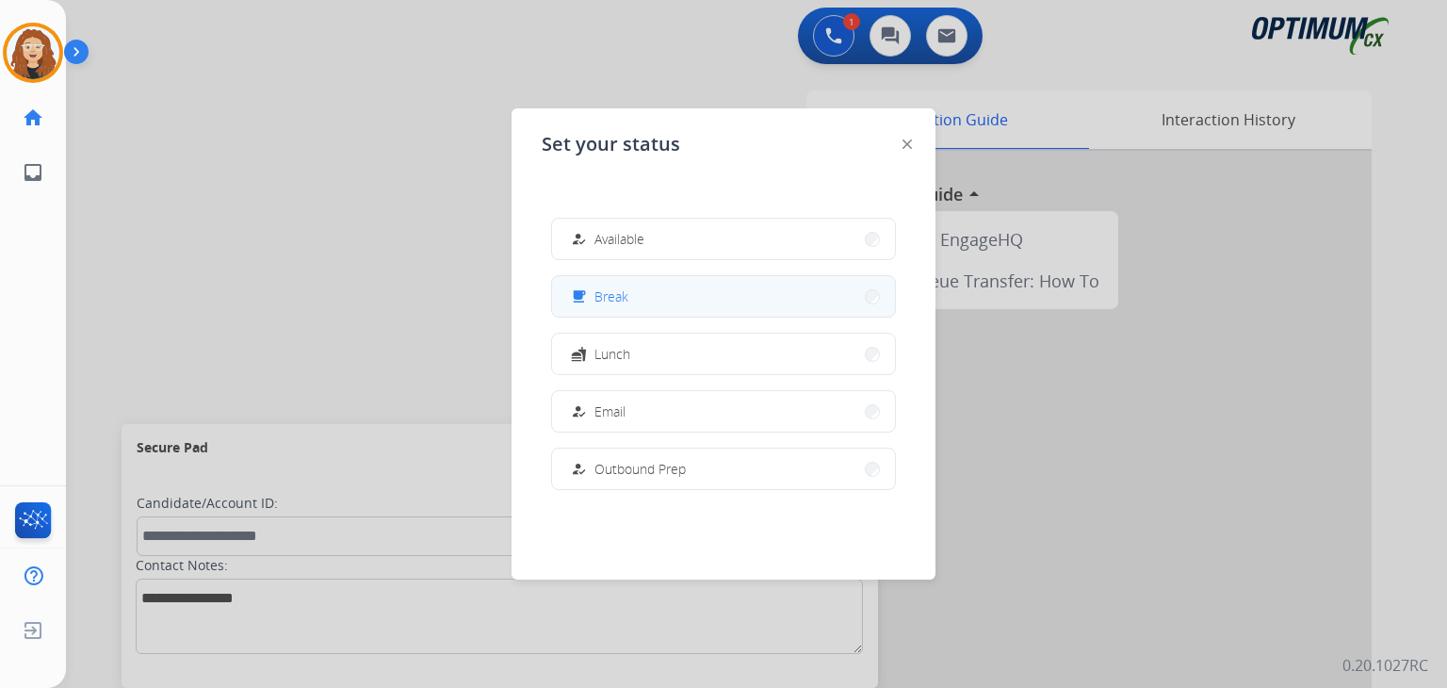
click at [675, 304] on button "free_breakfast Break" at bounding box center [723, 296] width 343 height 41
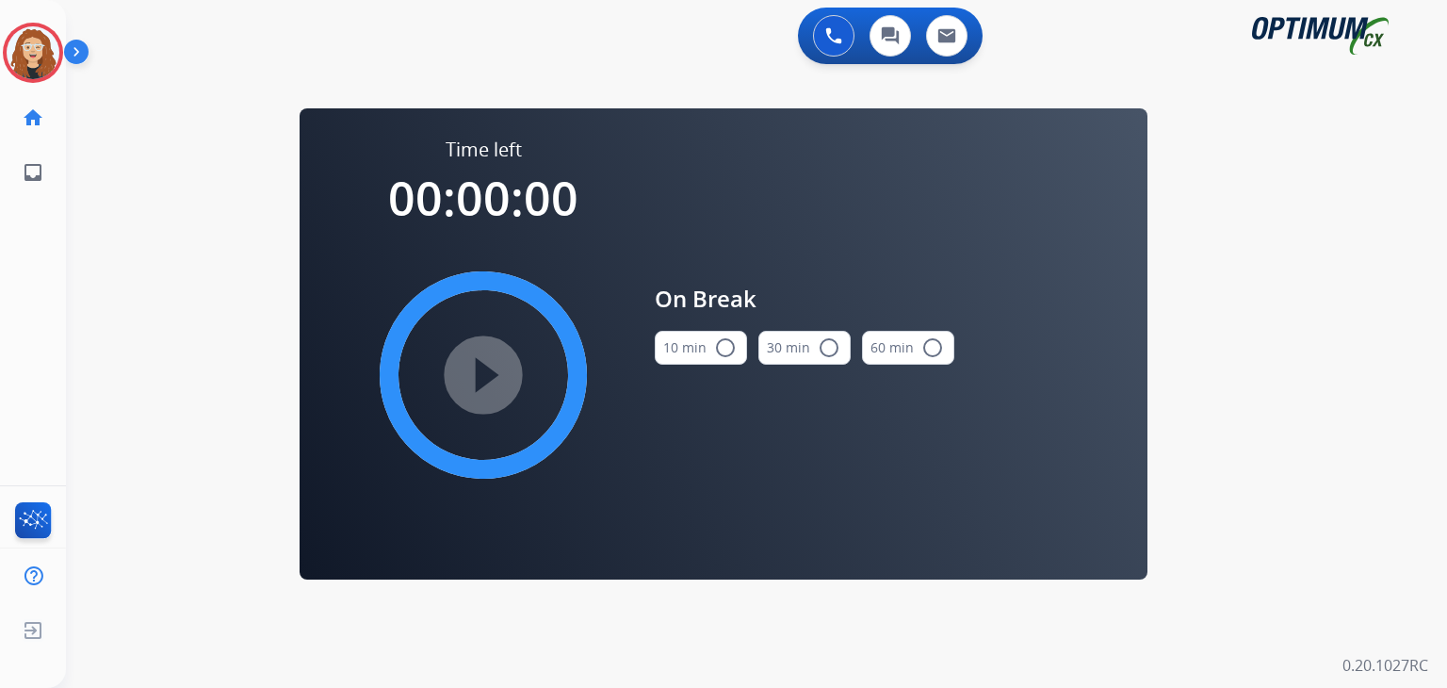
drag, startPoint x: 719, startPoint y: 352, endPoint x: 615, endPoint y: 369, distance: 105.0
click at [718, 352] on mat-icon "radio_button_unchecked" at bounding box center [725, 347] width 23 height 23
click at [495, 386] on mat-icon "play_circle_filled" at bounding box center [483, 375] width 23 height 23
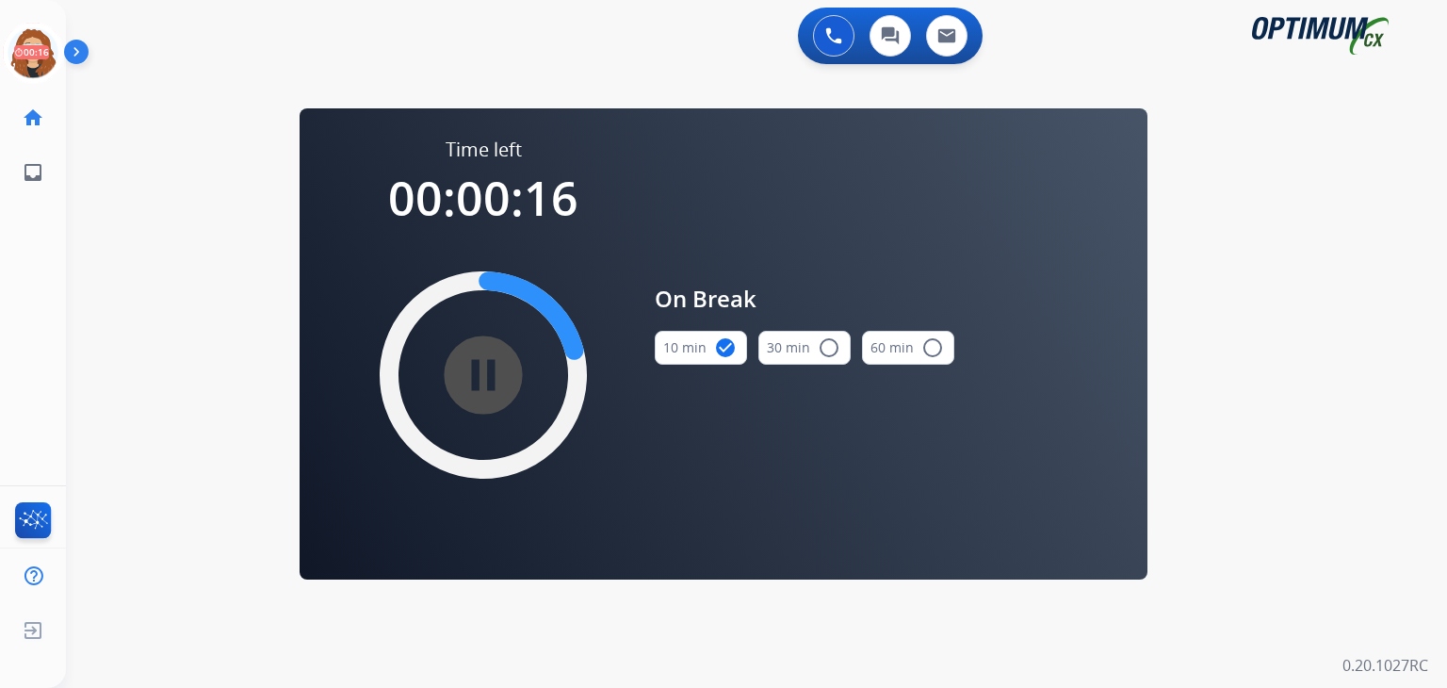
click at [148, 226] on div "0 Voice Interactions 0 Chat Interactions 0 Email Interactions swap_horiz Break …" at bounding box center [756, 344] width 1381 height 688
click at [34, 60] on icon at bounding box center [33, 53] width 61 height 61
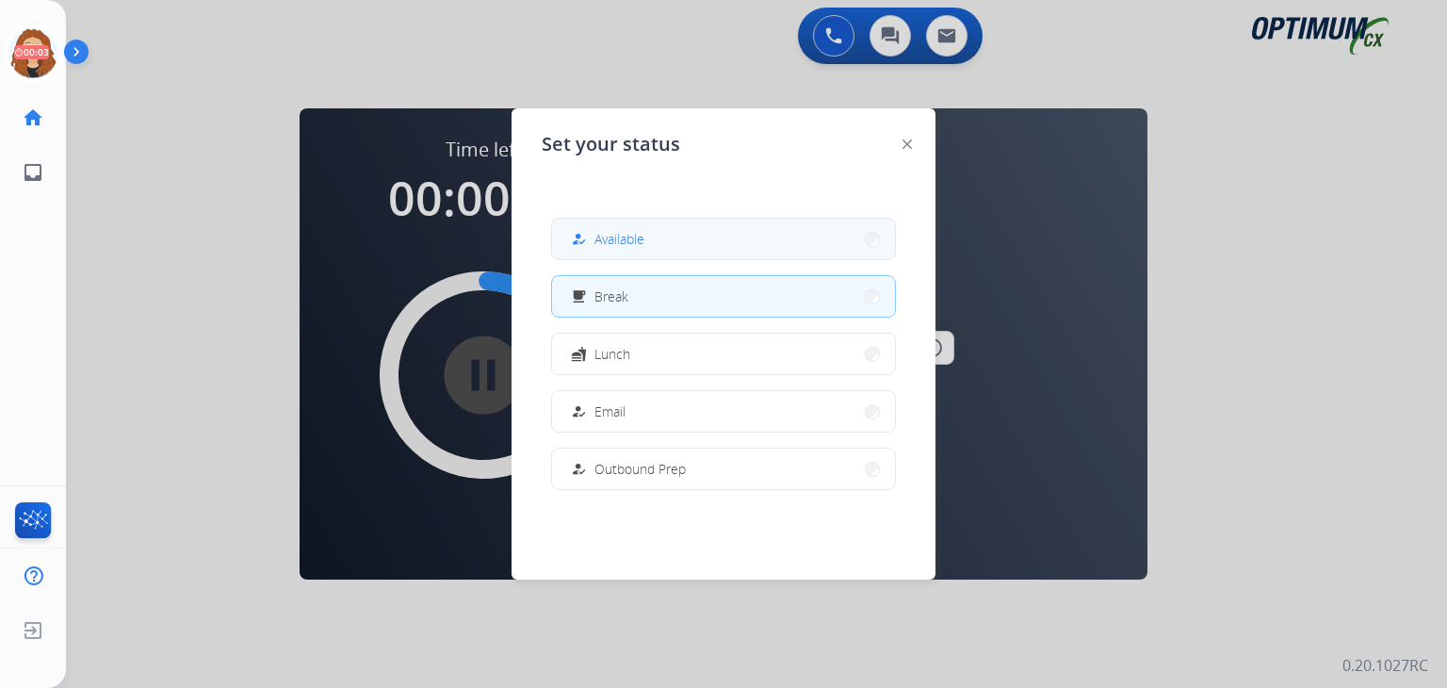
click at [639, 244] on span "Available" at bounding box center [620, 239] width 50 height 20
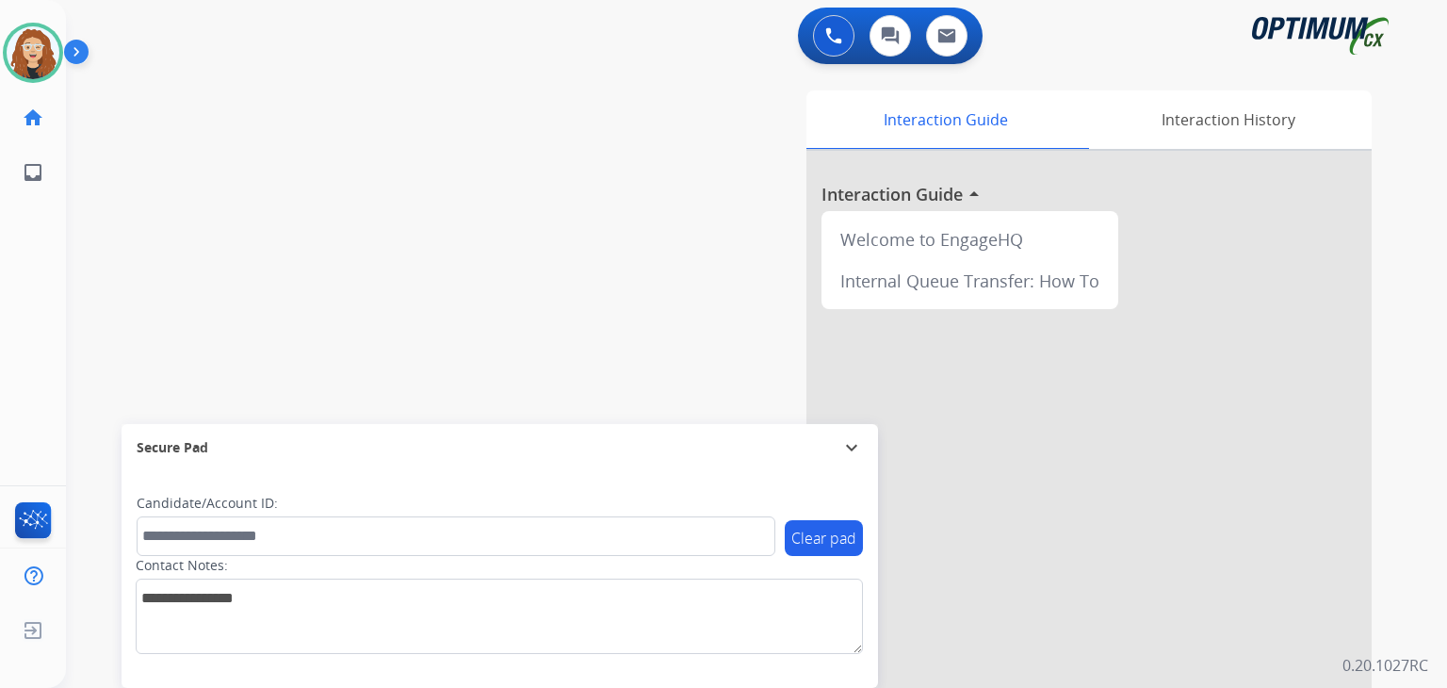
click at [114, 299] on div "swap_horiz Break voice bridge close_fullscreen Connect 3-Way Call merge_type Se…" at bounding box center [734, 461] width 1336 height 786
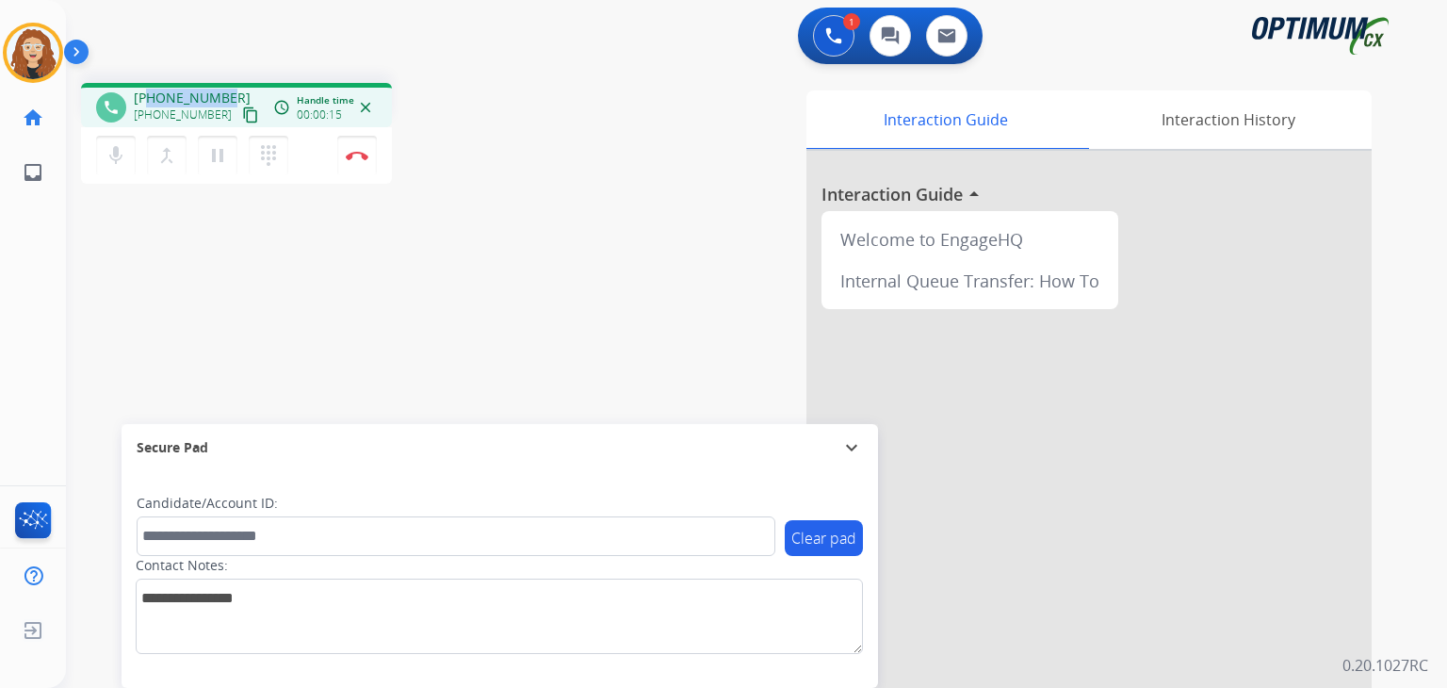
drag, startPoint x: 150, startPoint y: 97, endPoint x: 226, endPoint y: 88, distance: 76.9
click at [226, 89] on div "[PHONE_NUMBER] [PHONE_NUMBER] content_copy" at bounding box center [198, 108] width 128 height 38
copy span "4072028278"
click at [362, 159] on button "Disconnect" at bounding box center [357, 156] width 40 height 40
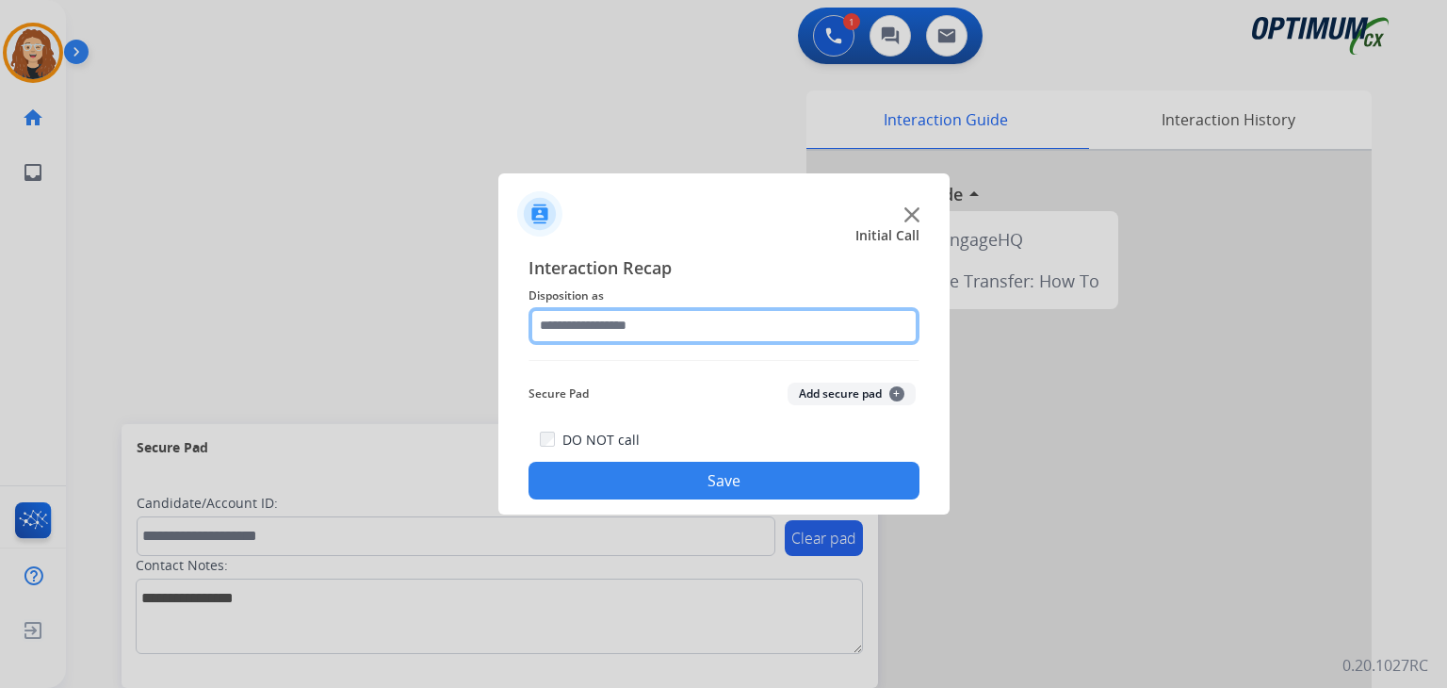
click at [612, 310] on input "text" at bounding box center [724, 326] width 391 height 38
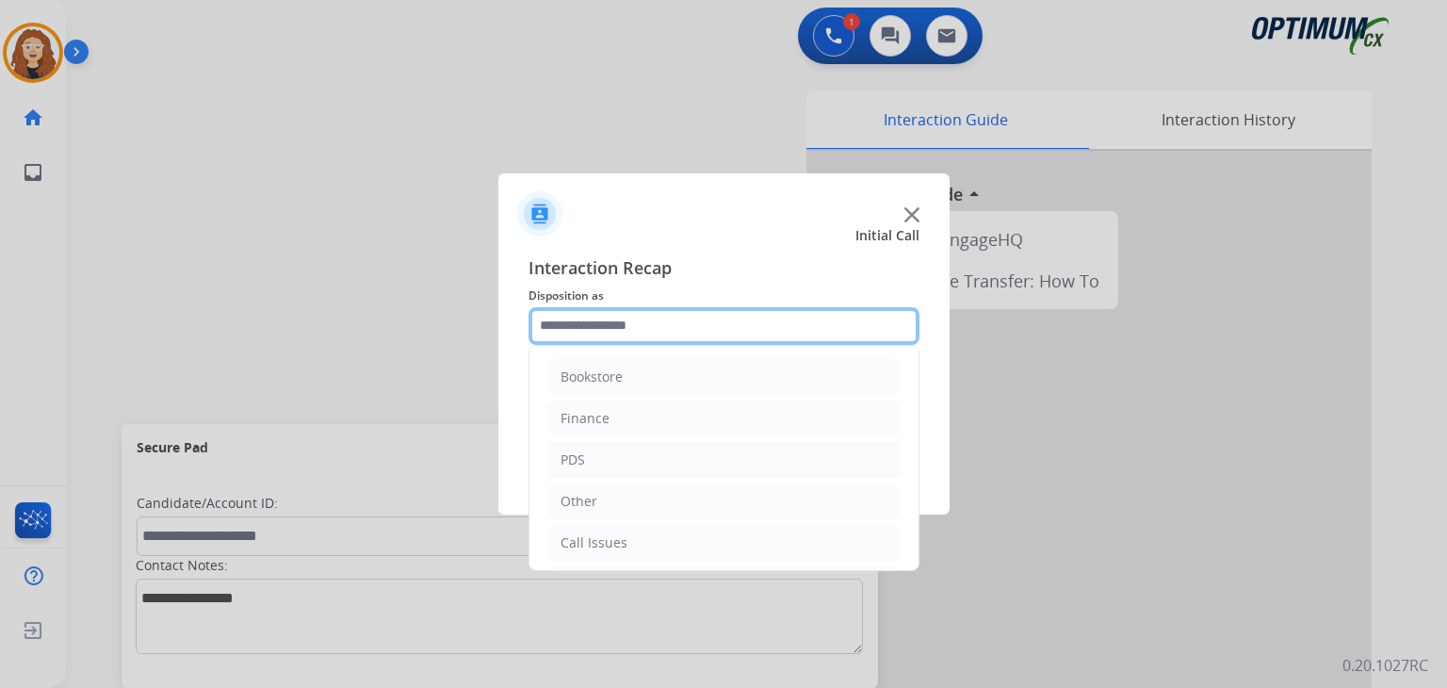
scroll to position [124, 0]
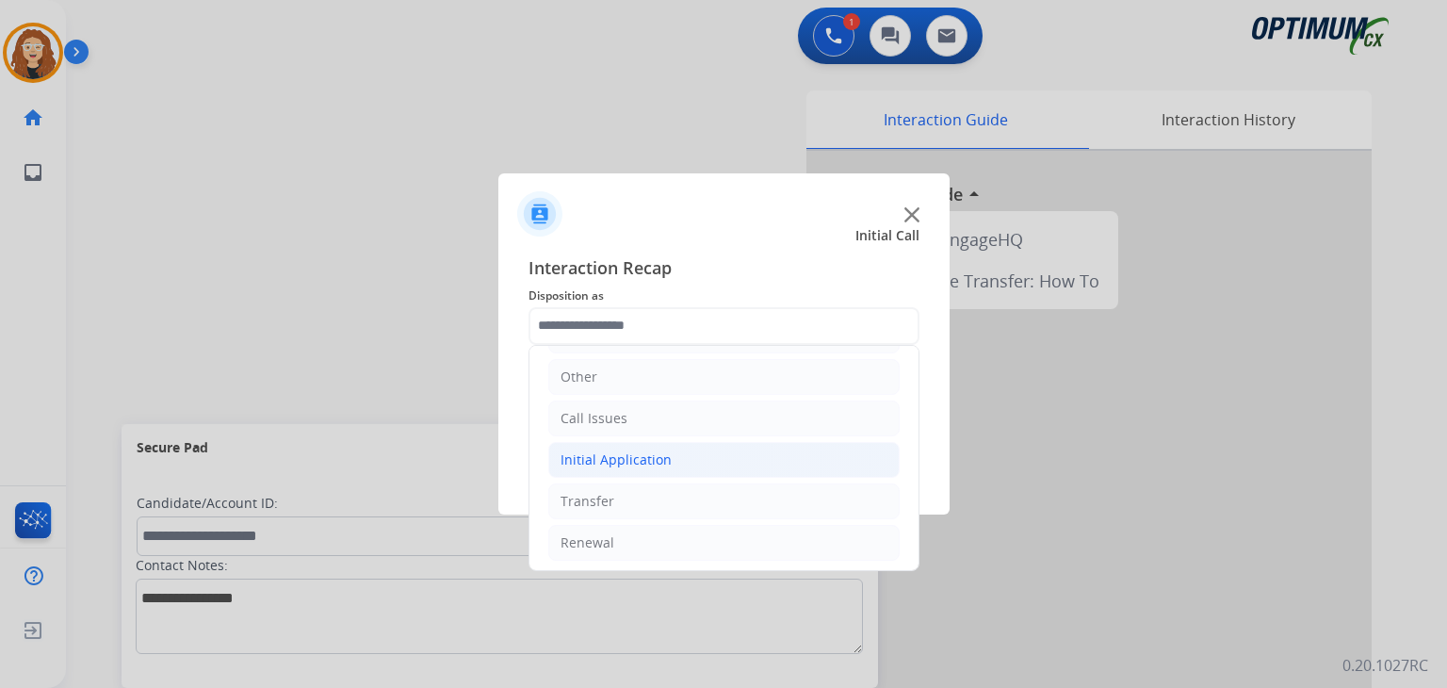
drag, startPoint x: 681, startPoint y: 460, endPoint x: 814, endPoint y: 449, distance: 133.3
click at [686, 460] on li "Initial Application" at bounding box center [723, 460] width 351 height 36
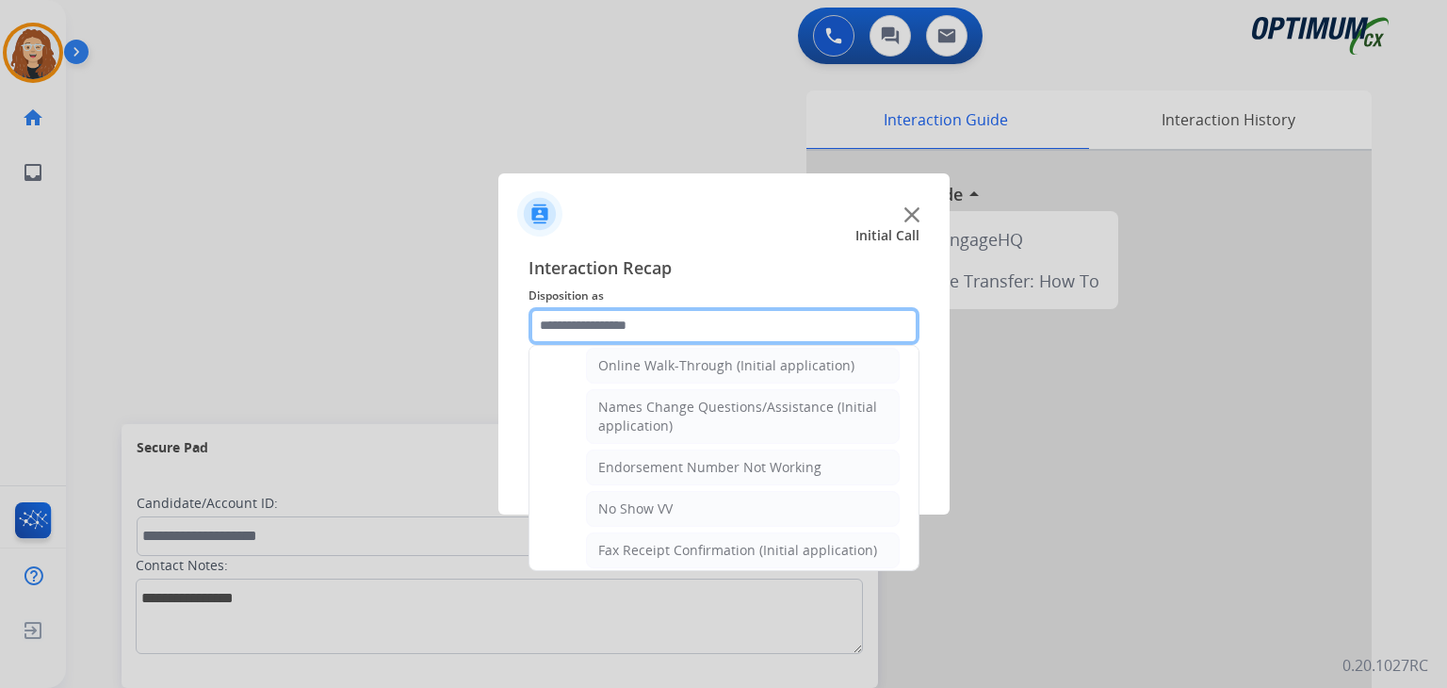
scroll to position [421, 0]
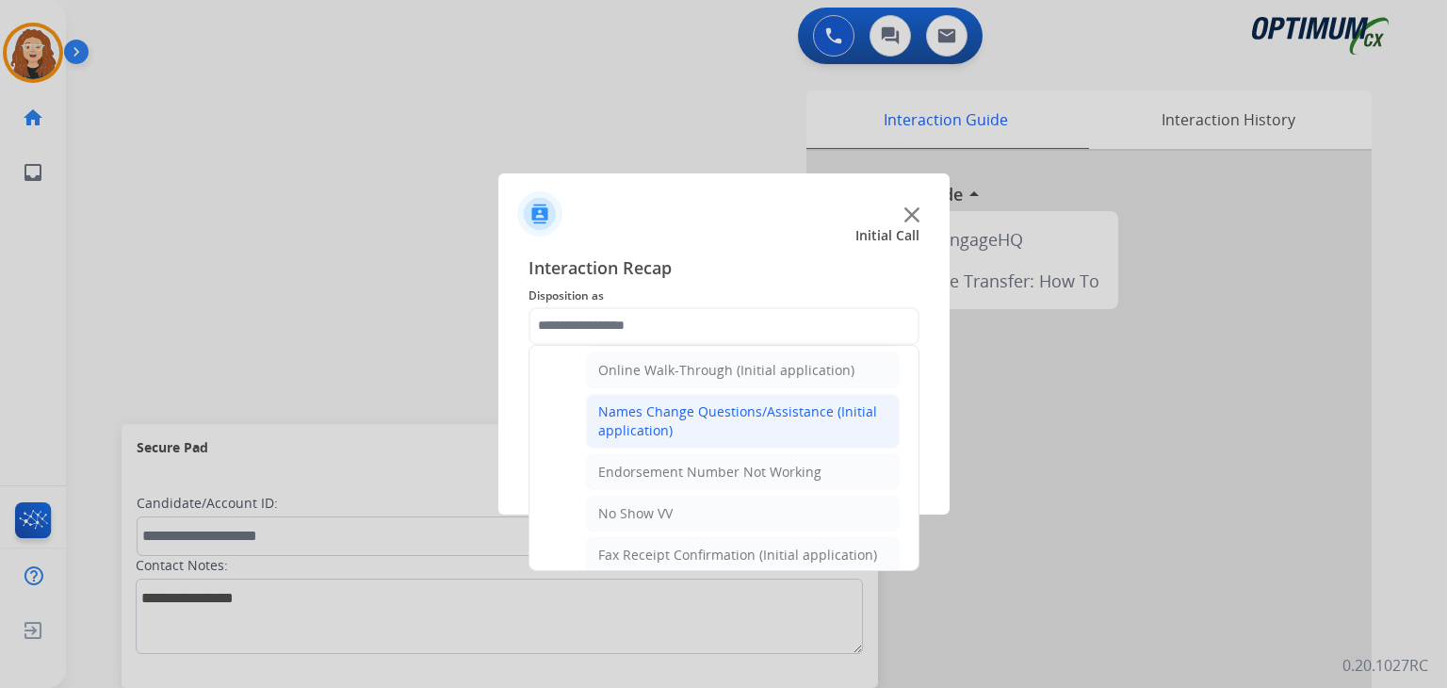
click at [803, 411] on div "Names Change Questions/Assistance (Initial application)" at bounding box center [742, 421] width 289 height 38
type input "**********"
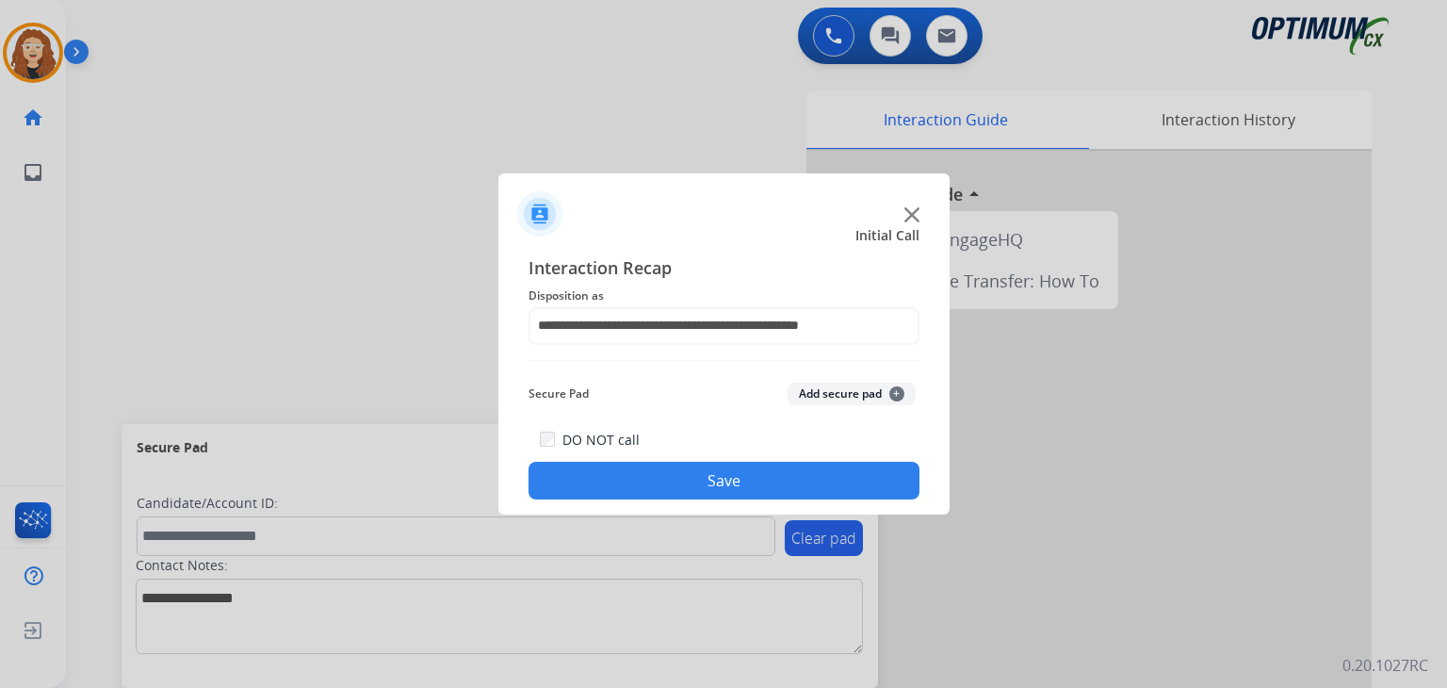
drag, startPoint x: 699, startPoint y: 472, endPoint x: 574, endPoint y: 310, distance: 204.9
click at [697, 469] on button "Save" at bounding box center [724, 481] width 391 height 38
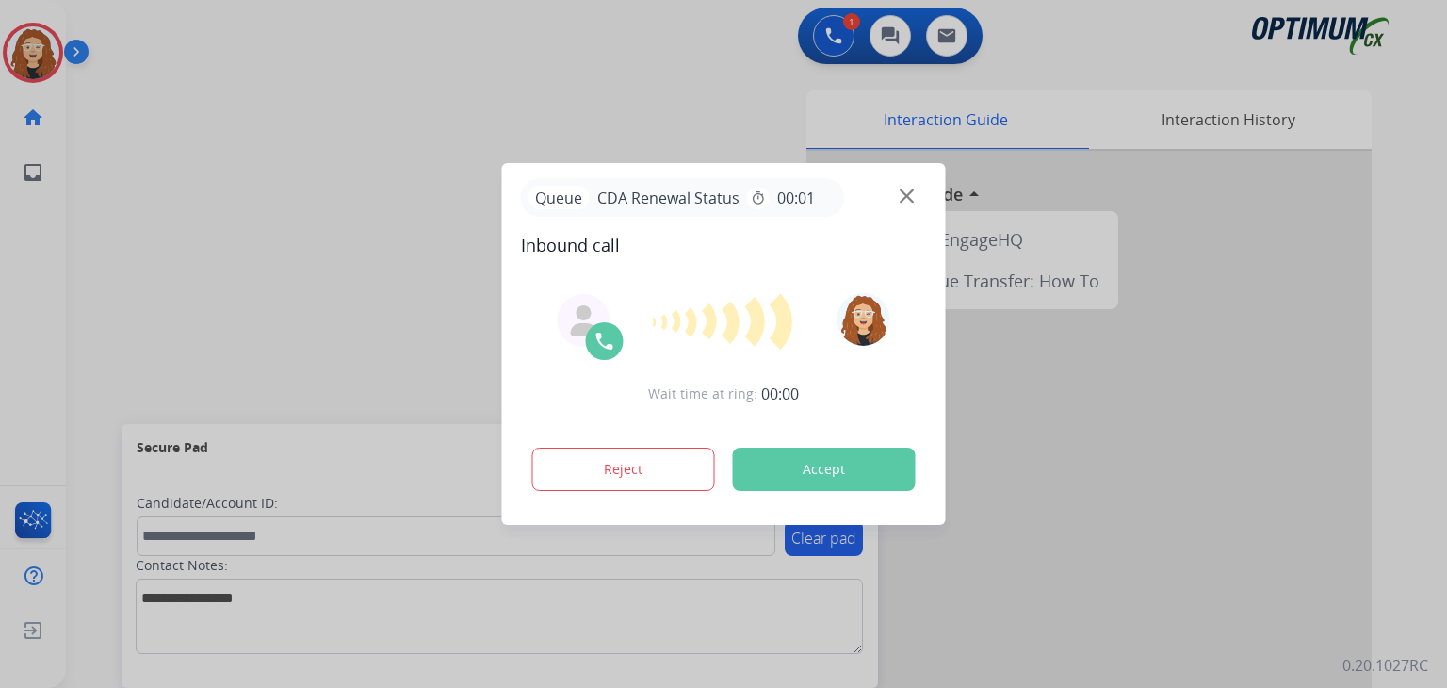
click at [107, 299] on div at bounding box center [723, 344] width 1447 height 688
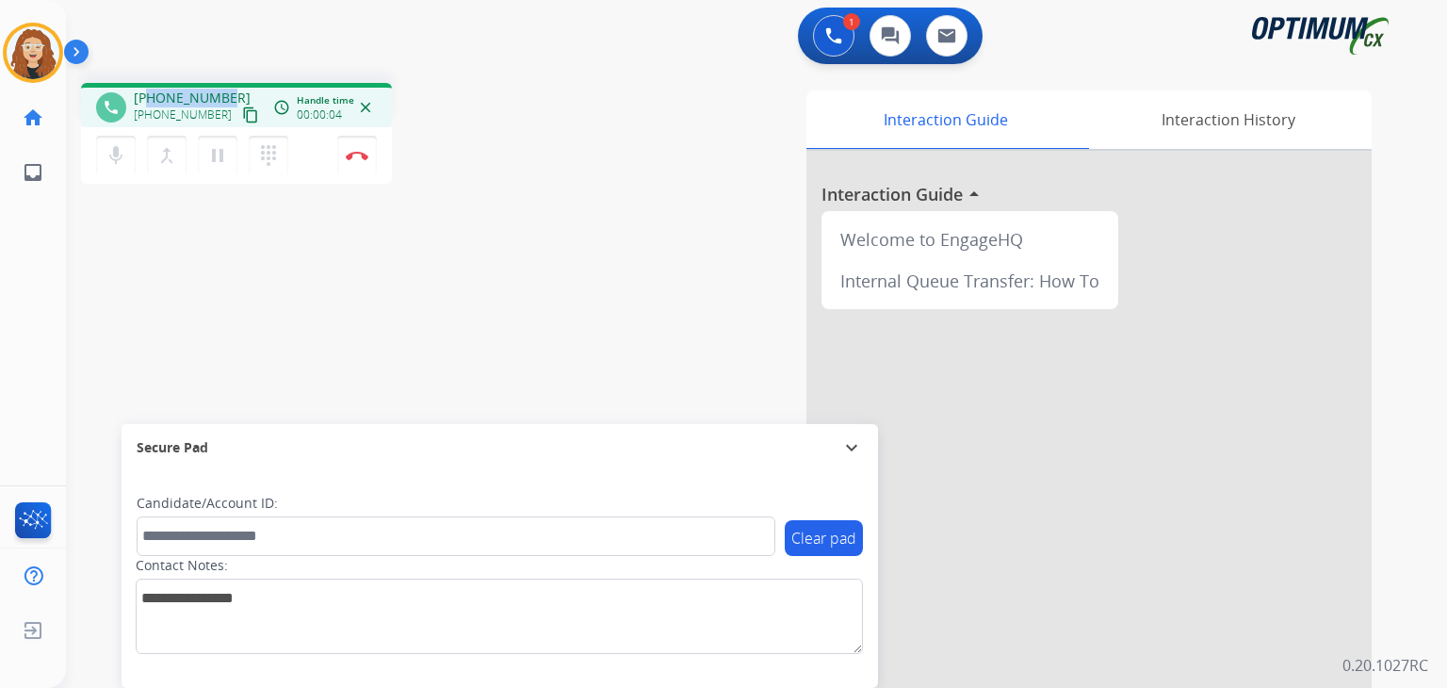
drag, startPoint x: 149, startPoint y: 99, endPoint x: 223, endPoint y: 84, distance: 75.9
click at [223, 84] on div "phone [PHONE_NUMBER] [PHONE_NUMBER] content_copy access_time Call metrics Queue…" at bounding box center [236, 105] width 311 height 44
click at [364, 158] on img at bounding box center [357, 155] width 23 height 9
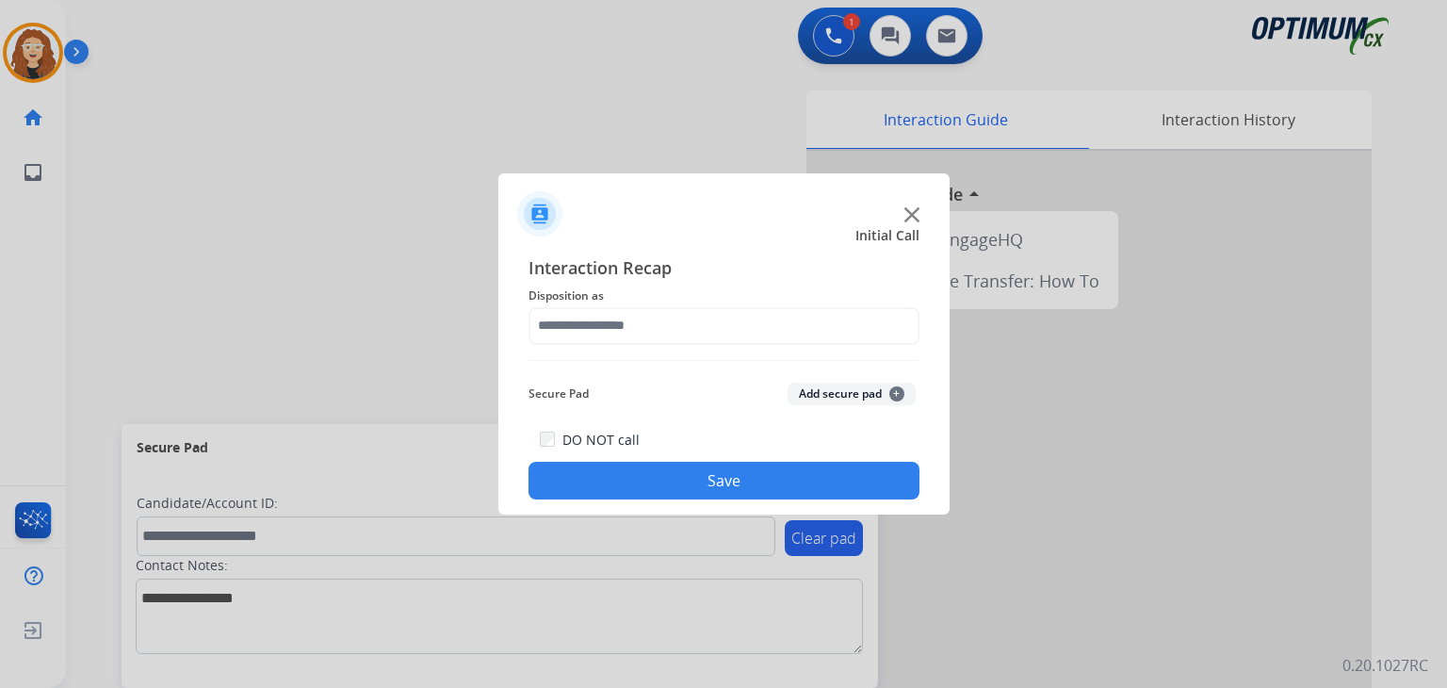
click at [573, 301] on span "Disposition as" at bounding box center [724, 296] width 391 height 23
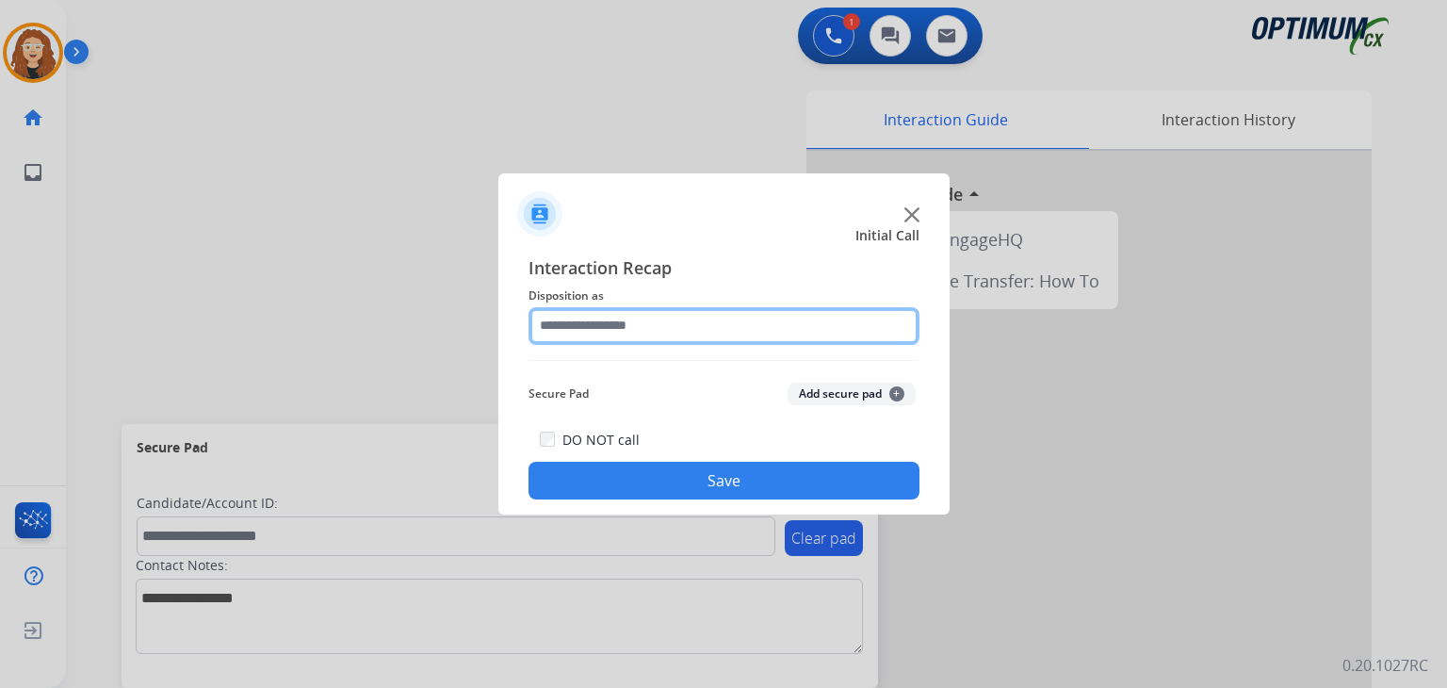
click at [575, 333] on input "text" at bounding box center [724, 326] width 391 height 38
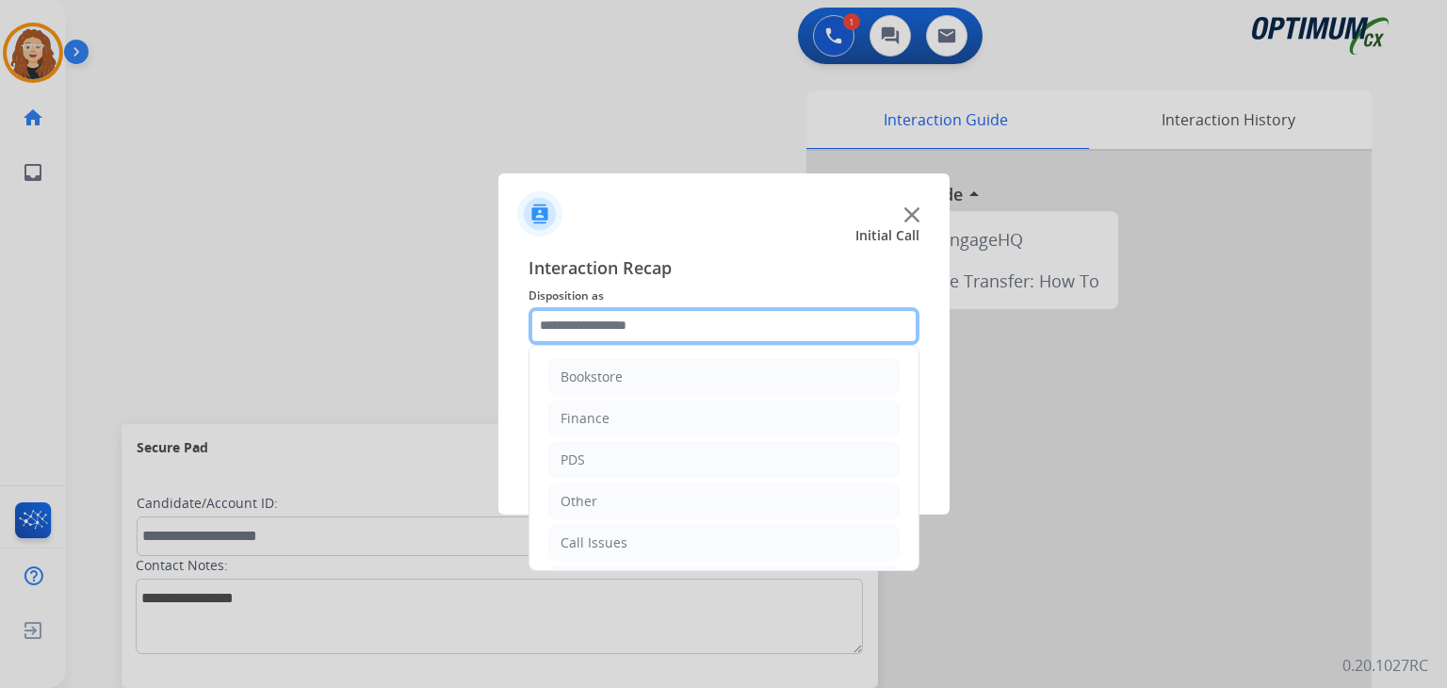
scroll to position [124, 0]
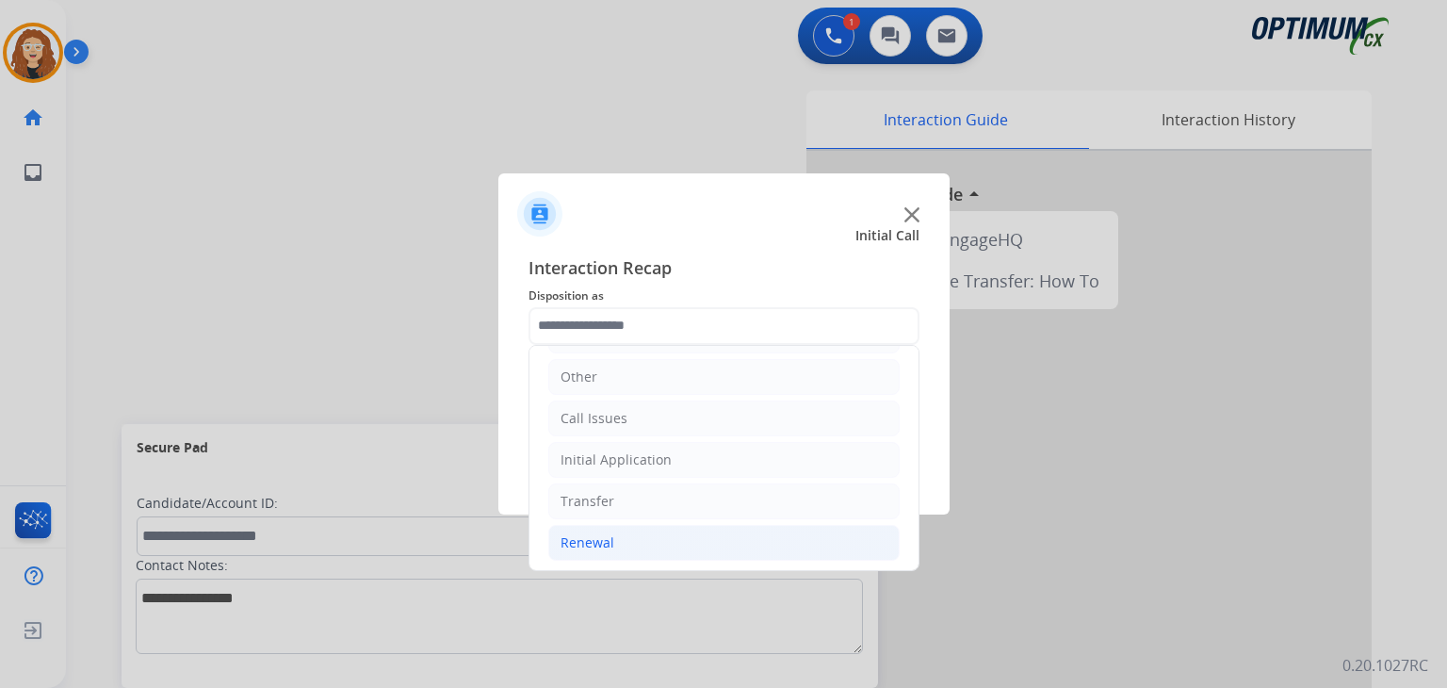
drag, startPoint x: 678, startPoint y: 536, endPoint x: 803, endPoint y: 525, distance: 124.9
click at [690, 540] on li "Renewal" at bounding box center [723, 543] width 351 height 36
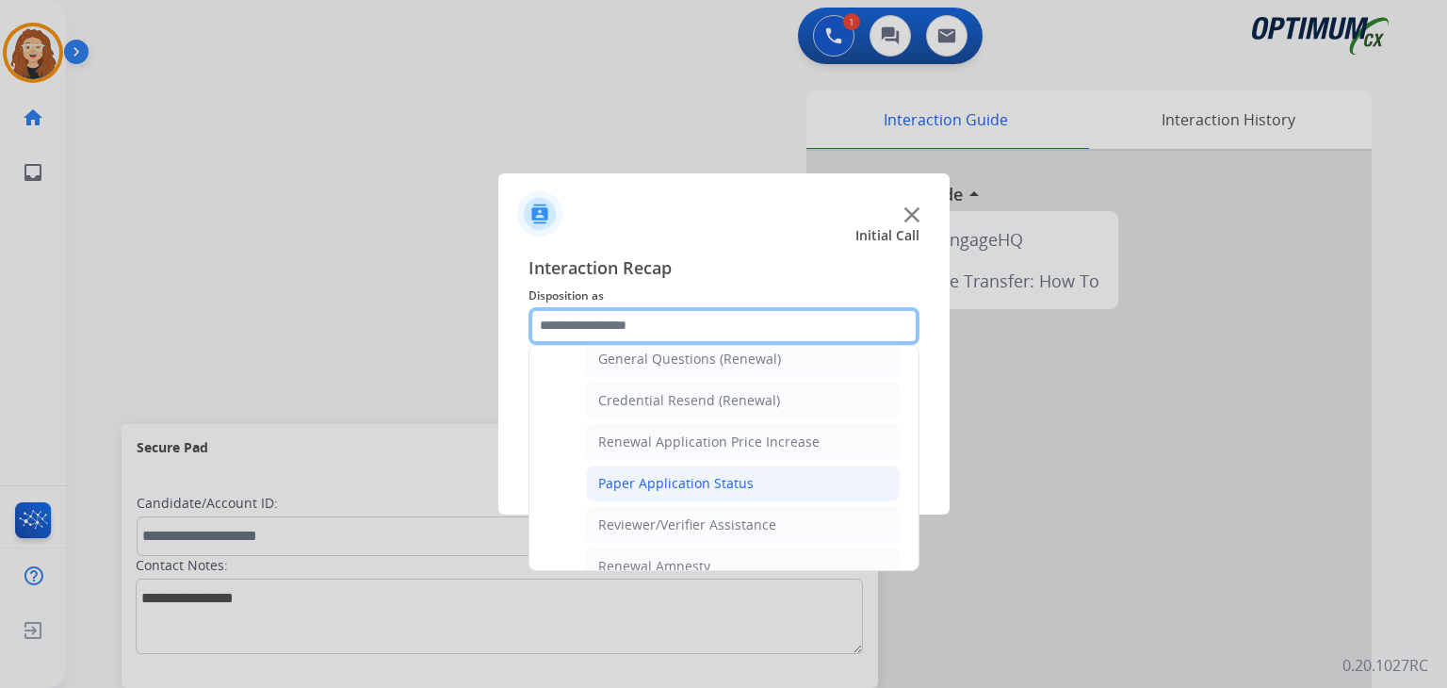
scroll to position [577, 0]
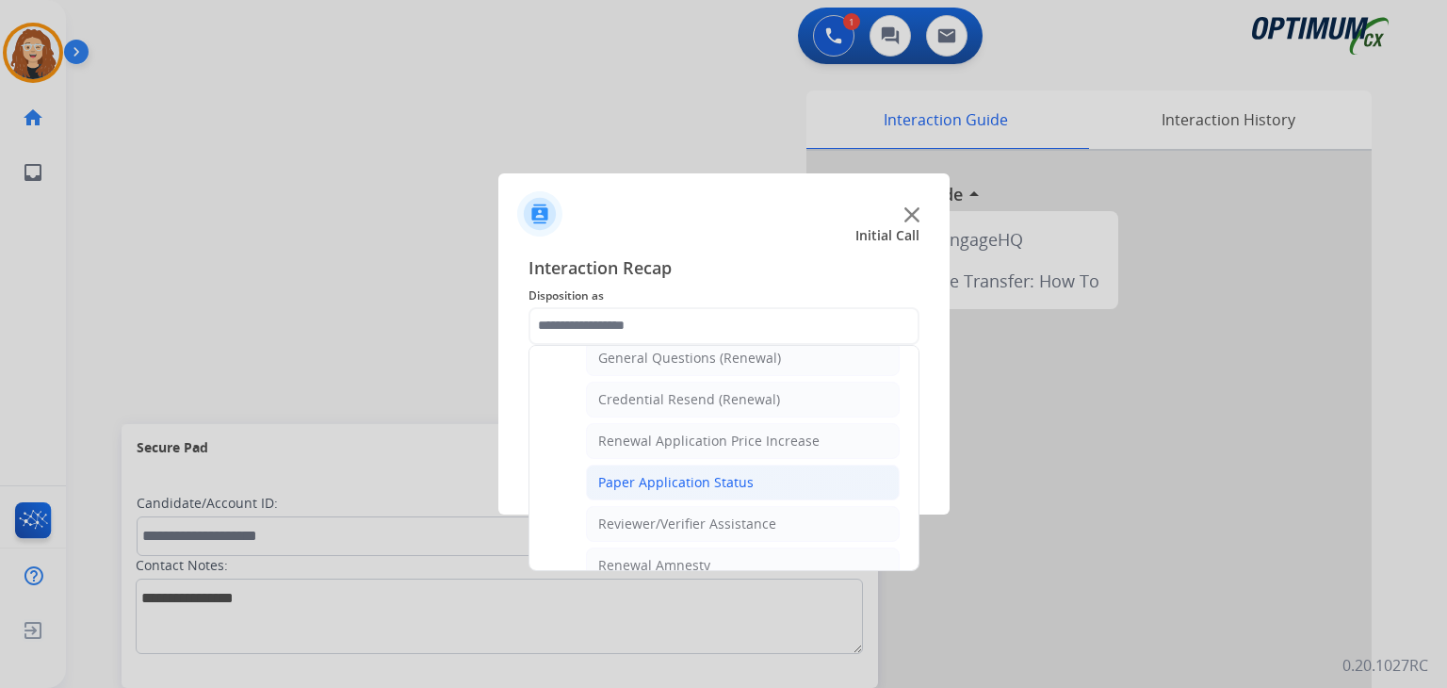
click at [796, 480] on li "Paper Application Status" at bounding box center [743, 483] width 314 height 36
type input "**********"
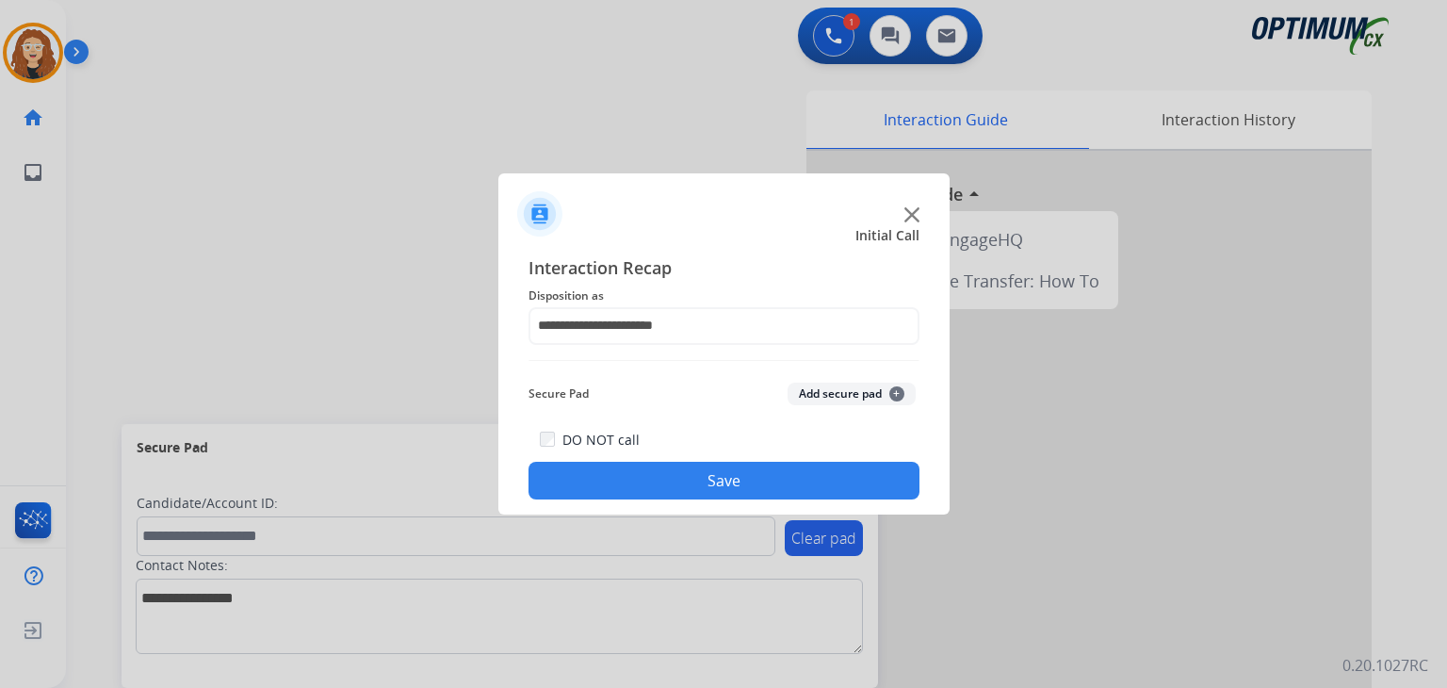
click at [792, 480] on button "Save" at bounding box center [724, 481] width 391 height 38
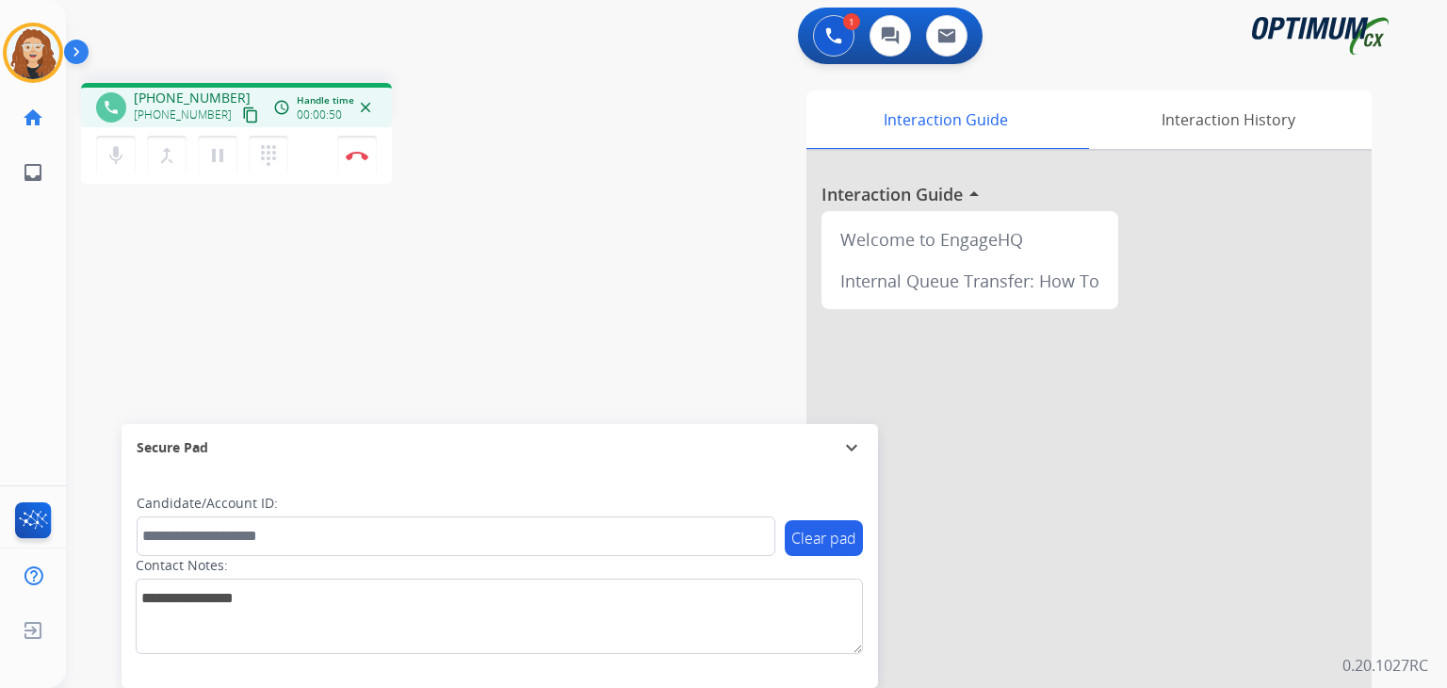
click at [316, 8] on div "1 Voice Interactions 0 Chat Interactions 0 Email Interactions" at bounding box center [745, 38] width 1313 height 60
drag, startPoint x: 274, startPoint y: 57, endPoint x: 246, endPoint y: 61, distance: 28.5
click at [272, 58] on div "1 Voice Interactions 0 Chat Interactions 0 Email Interactions" at bounding box center [745, 38] width 1313 height 60
drag, startPoint x: 147, startPoint y: 98, endPoint x: 219, endPoint y: 96, distance: 71.6
click at [222, 97] on span "[PHONE_NUMBER]" at bounding box center [192, 98] width 117 height 19
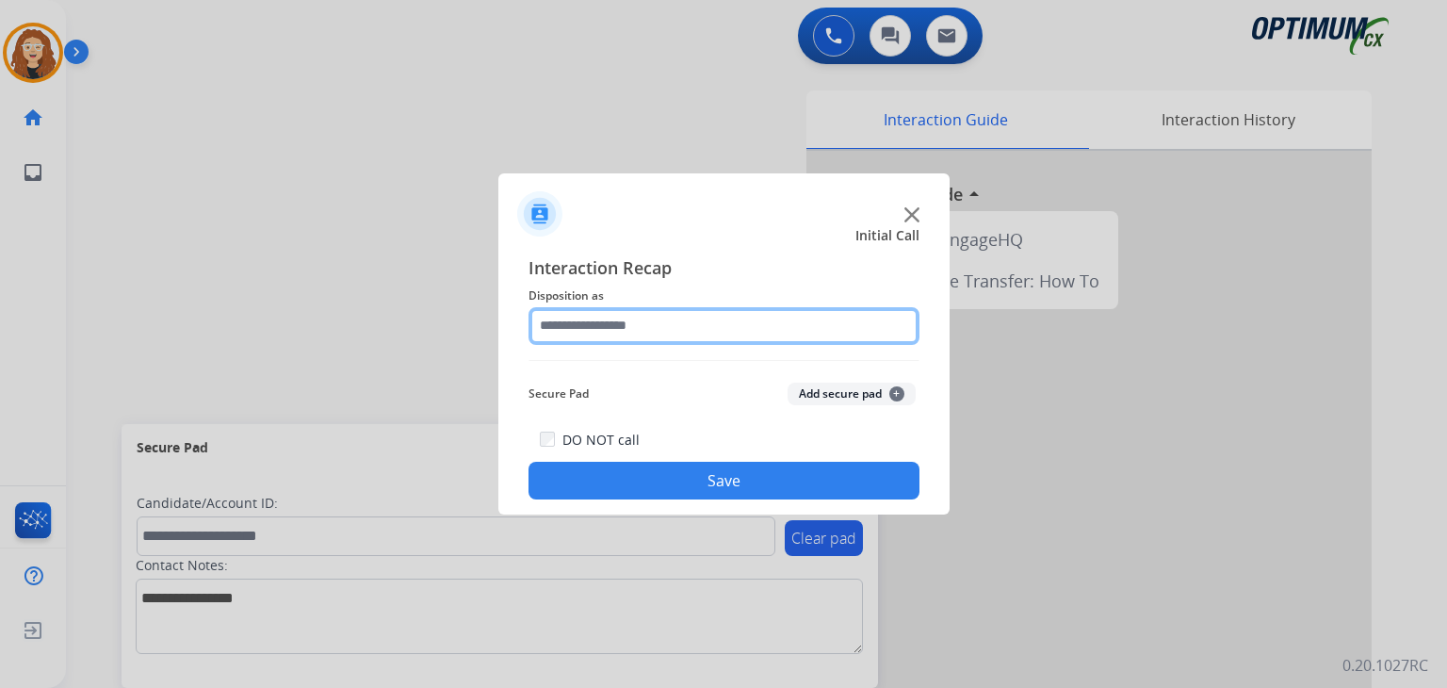
click at [625, 311] on input "text" at bounding box center [724, 326] width 391 height 38
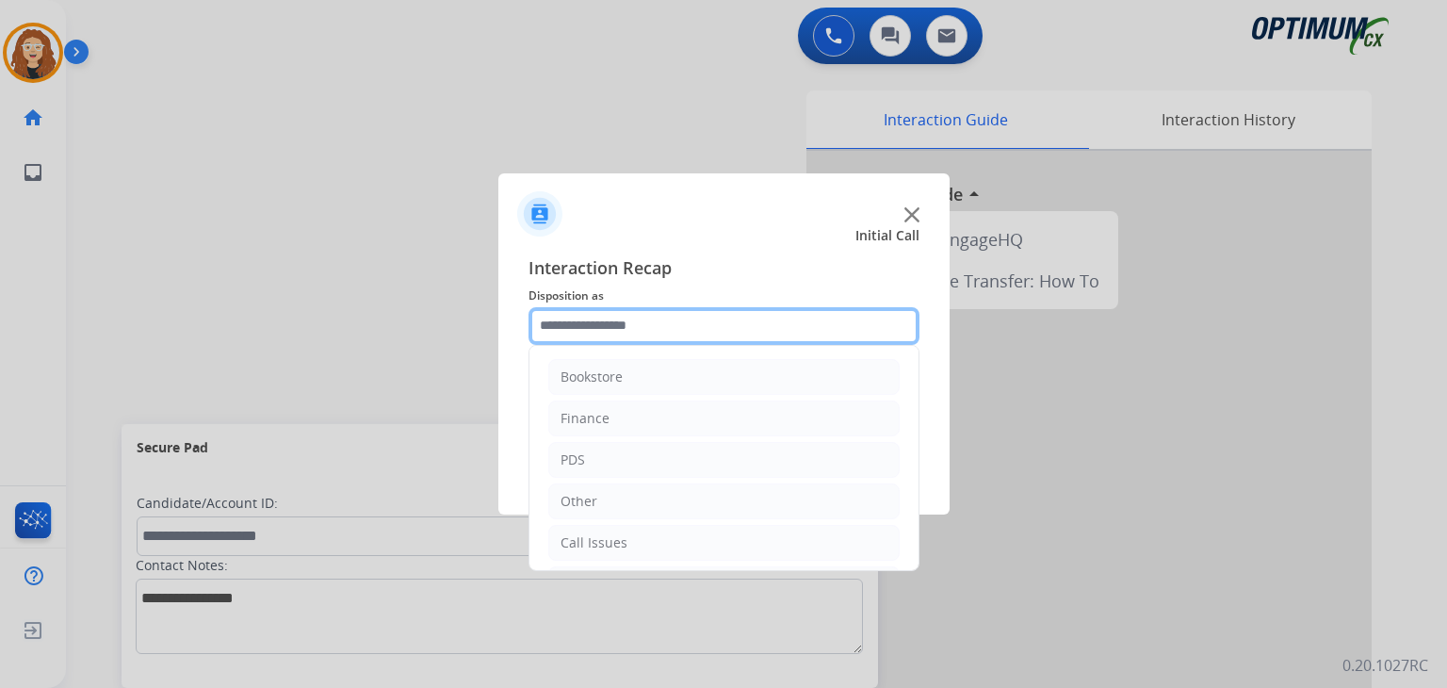
scroll to position [124, 0]
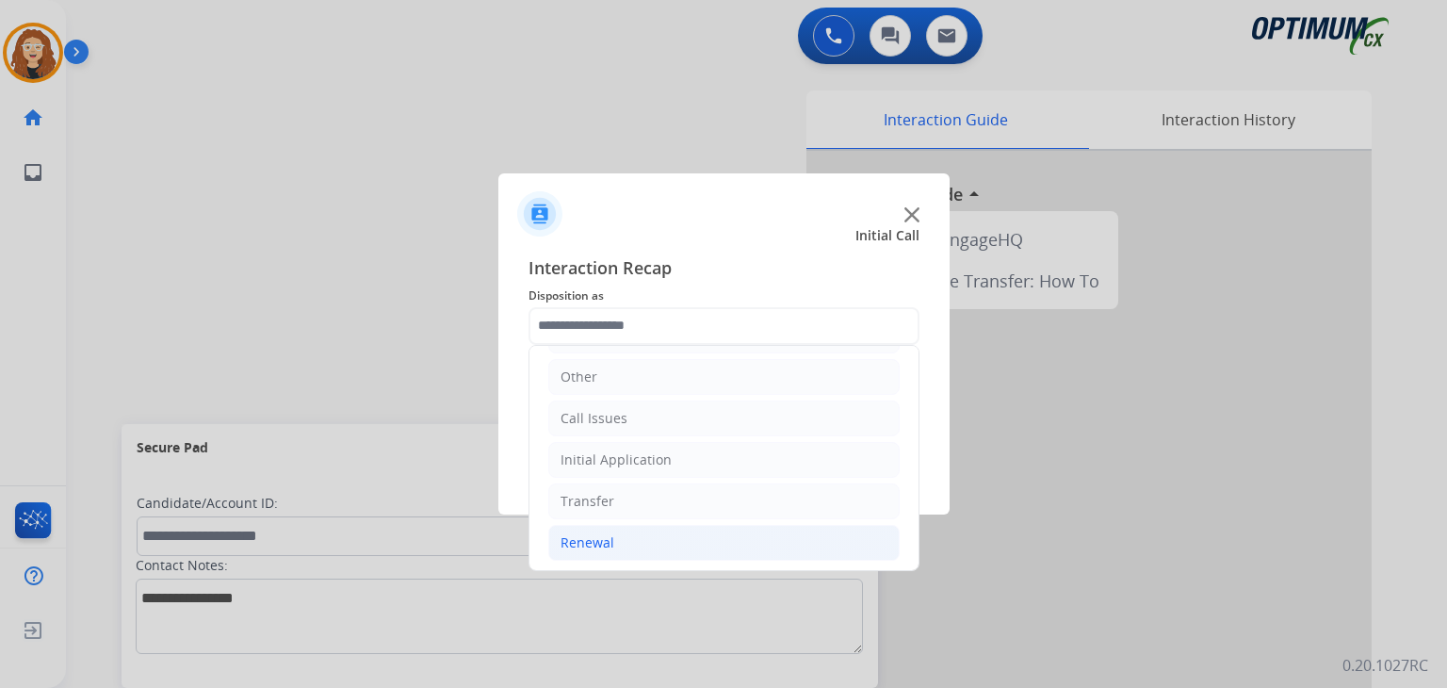
click at [629, 542] on li "Renewal" at bounding box center [723, 543] width 351 height 36
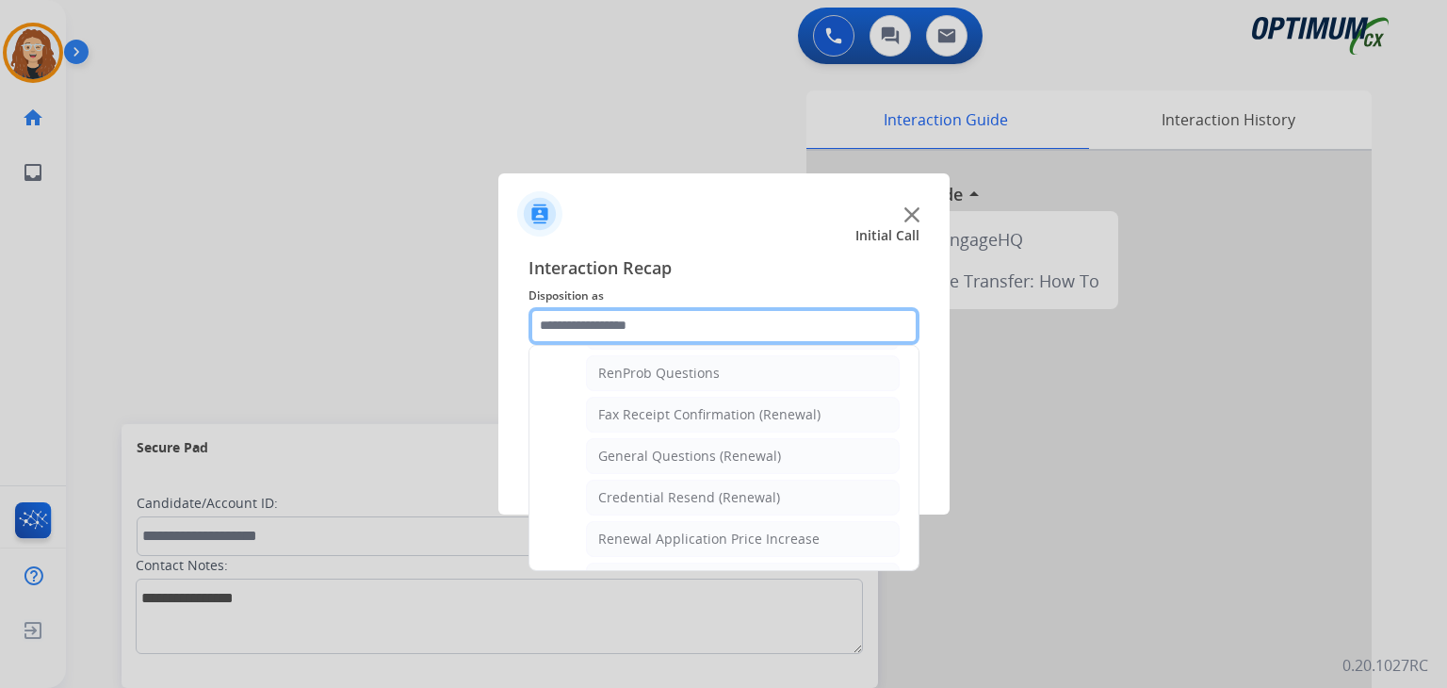
scroll to position [487, 0]
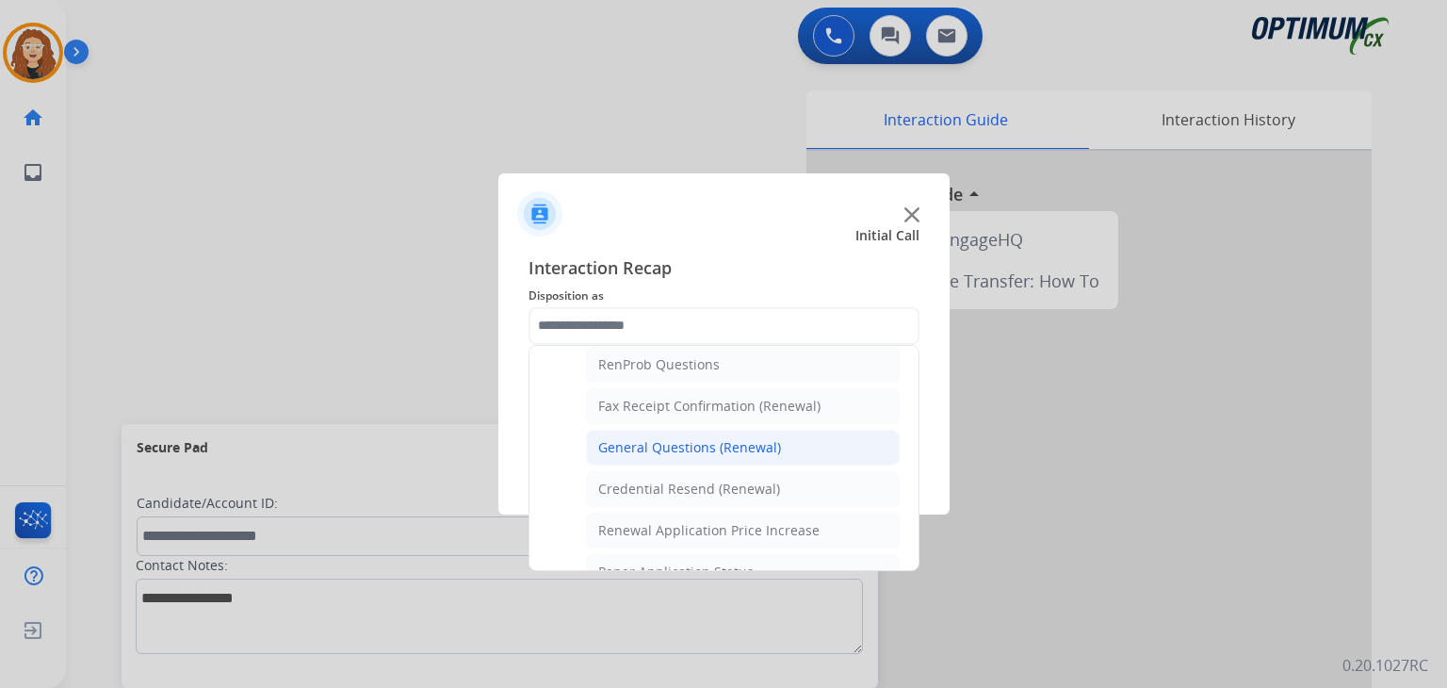
click at [725, 449] on div "General Questions (Renewal)" at bounding box center [689, 447] width 183 height 19
type input "**********"
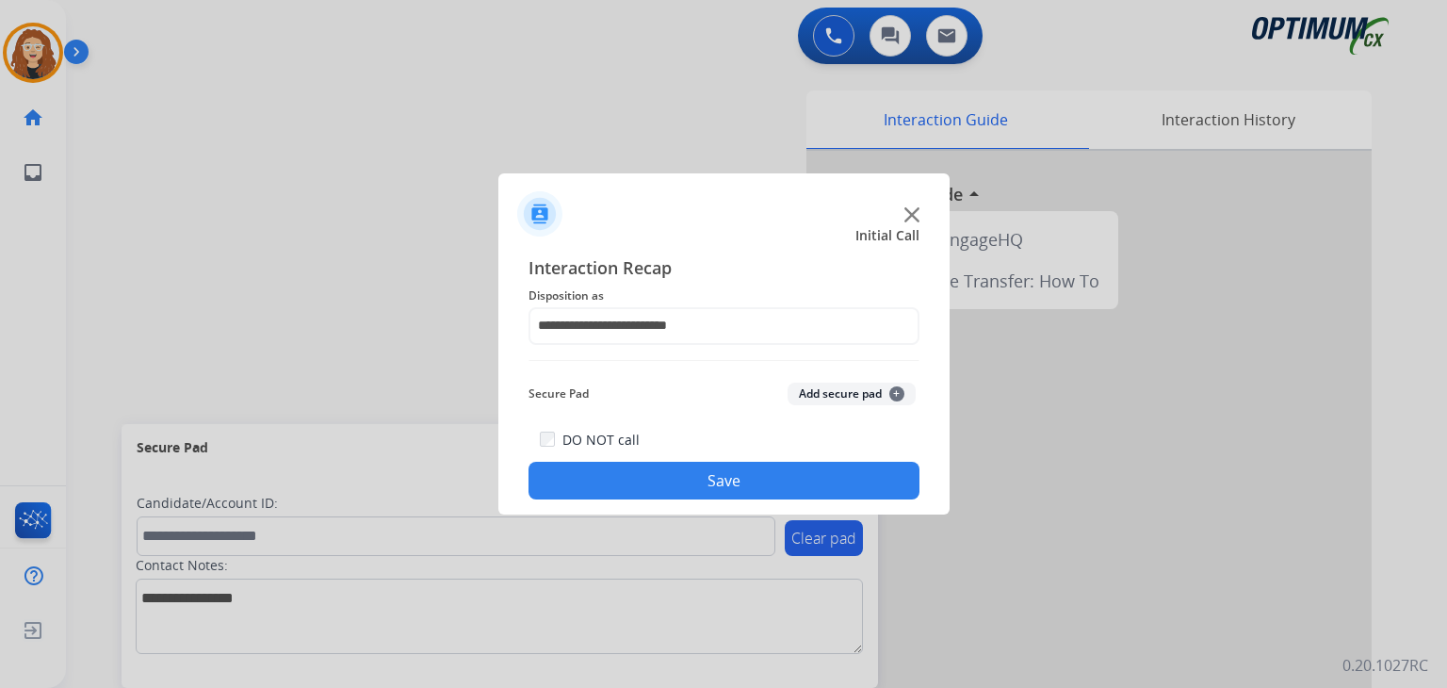
click at [724, 473] on button "Save" at bounding box center [724, 481] width 391 height 38
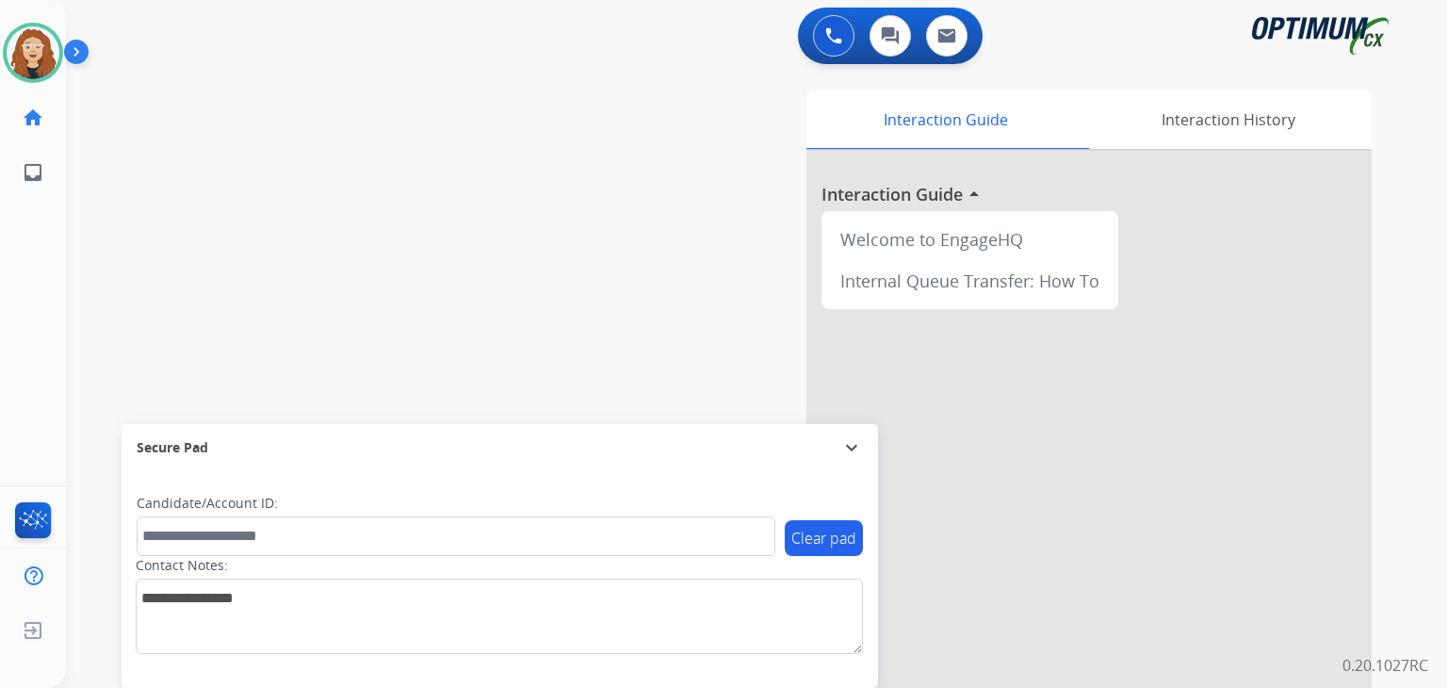
click at [109, 255] on div "swap_horiz Break voice bridge close_fullscreen Connect 3-Way Call merge_type Se…" at bounding box center [734, 461] width 1336 height 786
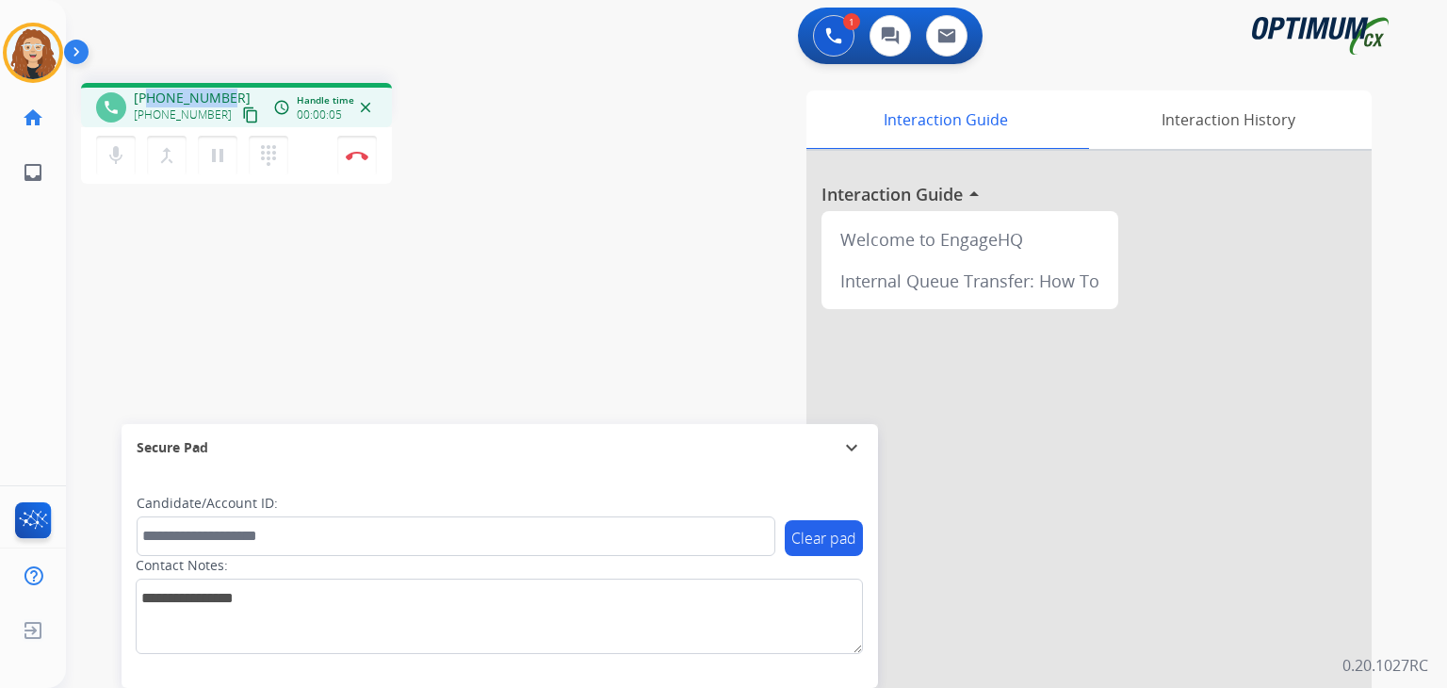
drag, startPoint x: 148, startPoint y: 95, endPoint x: 224, endPoint y: 90, distance: 76.5
click at [224, 90] on div "[PHONE_NUMBER] [PHONE_NUMBER] content_copy" at bounding box center [198, 108] width 128 height 38
click at [367, 162] on button "Disconnect" at bounding box center [357, 156] width 40 height 40
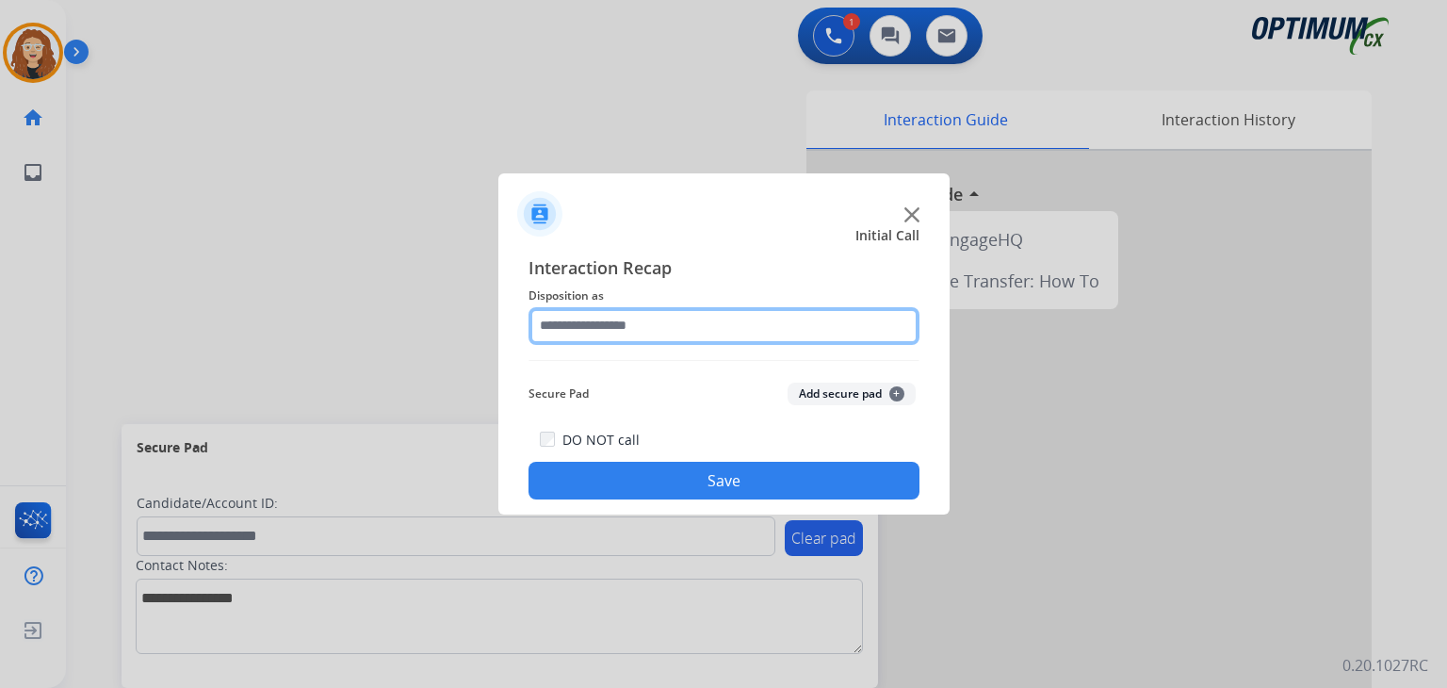
click at [608, 328] on input "text" at bounding box center [724, 326] width 391 height 38
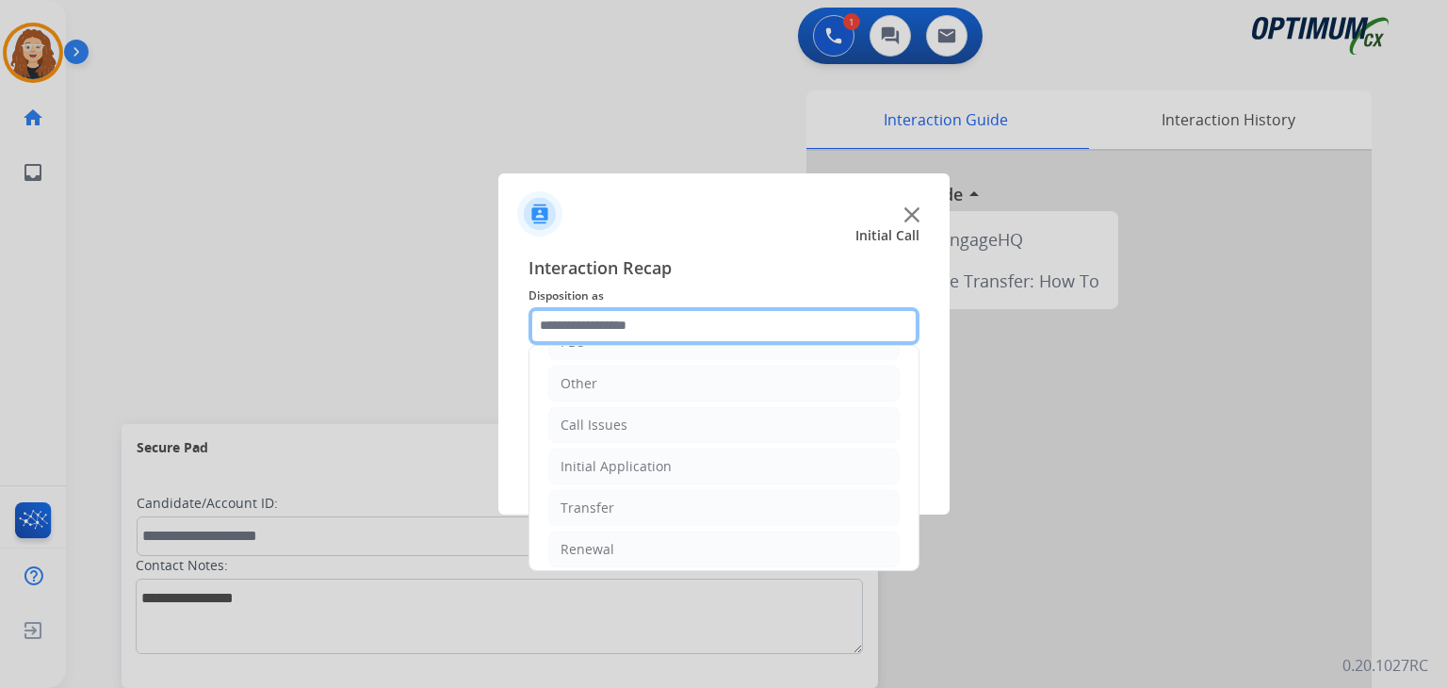
scroll to position [124, 0]
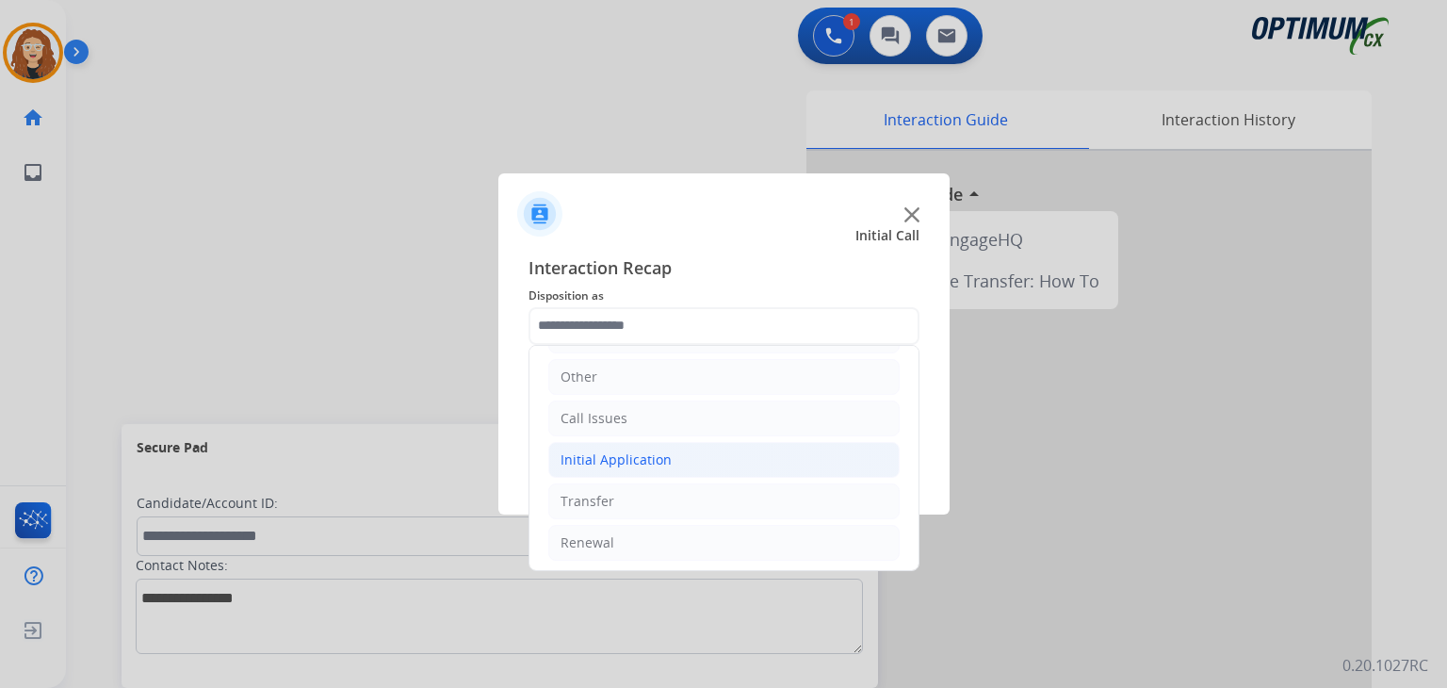
click at [675, 459] on li "Initial Application" at bounding box center [723, 460] width 351 height 36
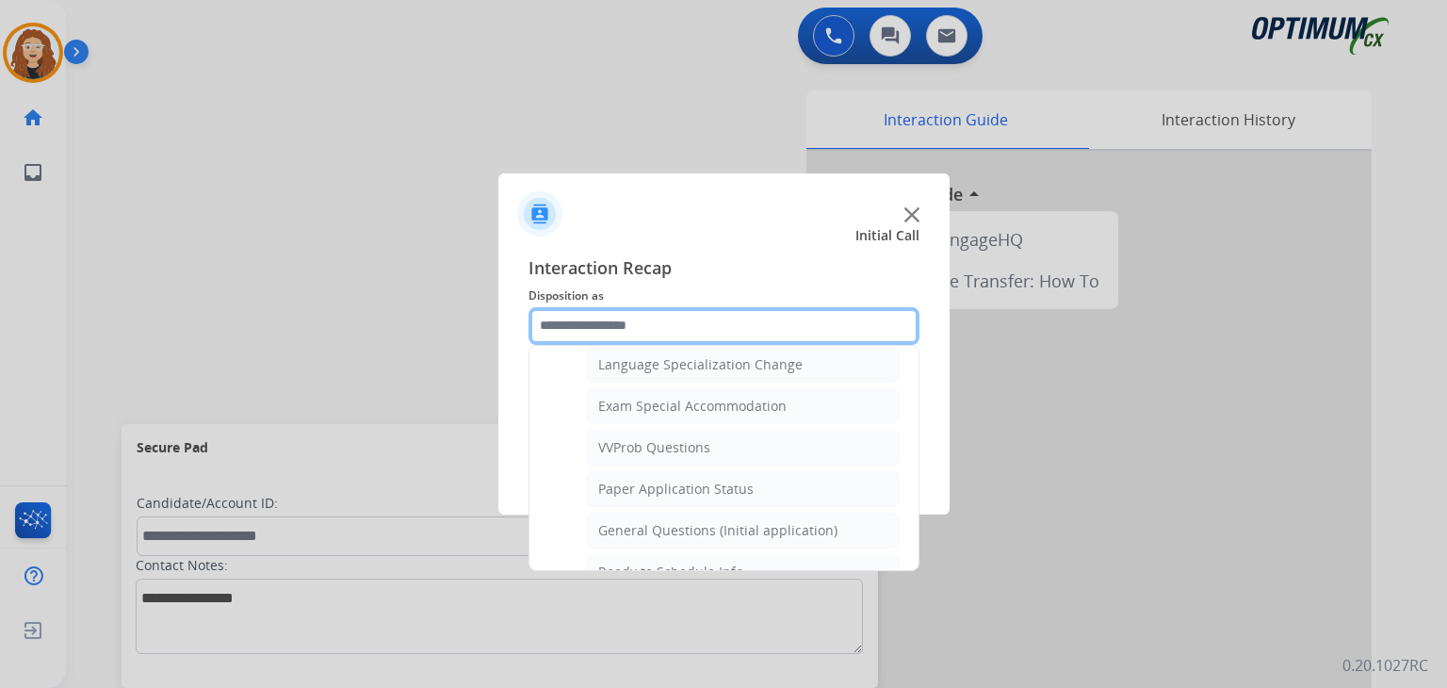
scroll to position [948, 0]
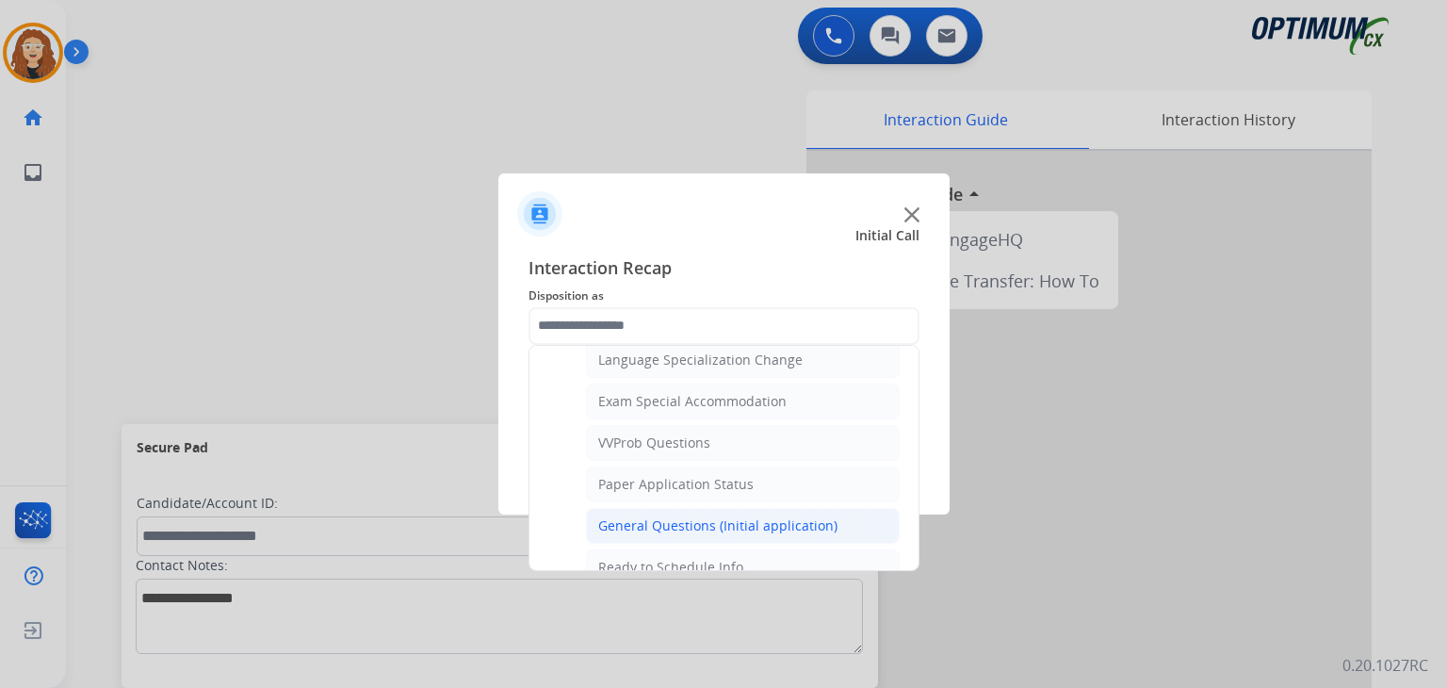
click at [814, 516] on div "General Questions (Initial application)" at bounding box center [717, 525] width 239 height 19
type input "**********"
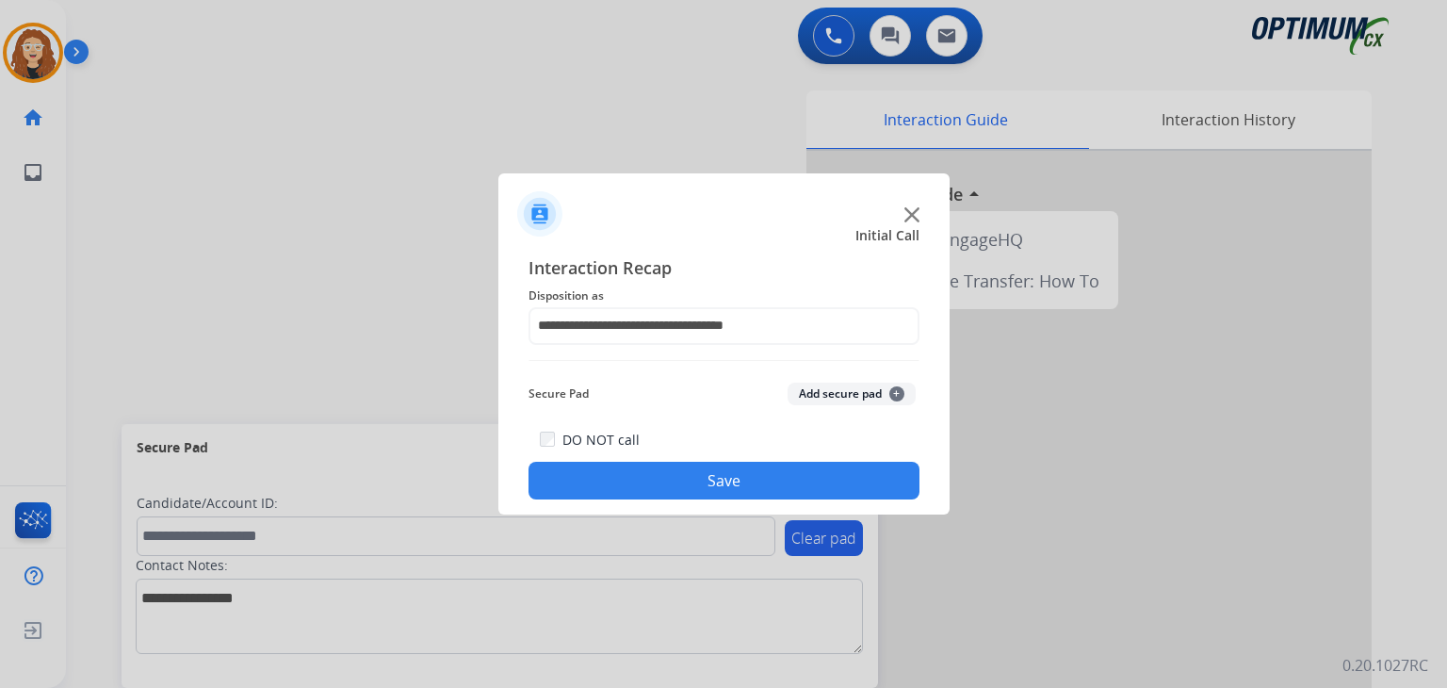
drag, startPoint x: 790, startPoint y: 483, endPoint x: 789, endPoint y: 473, distance: 10.4
click at [789, 479] on button "Save" at bounding box center [724, 481] width 391 height 38
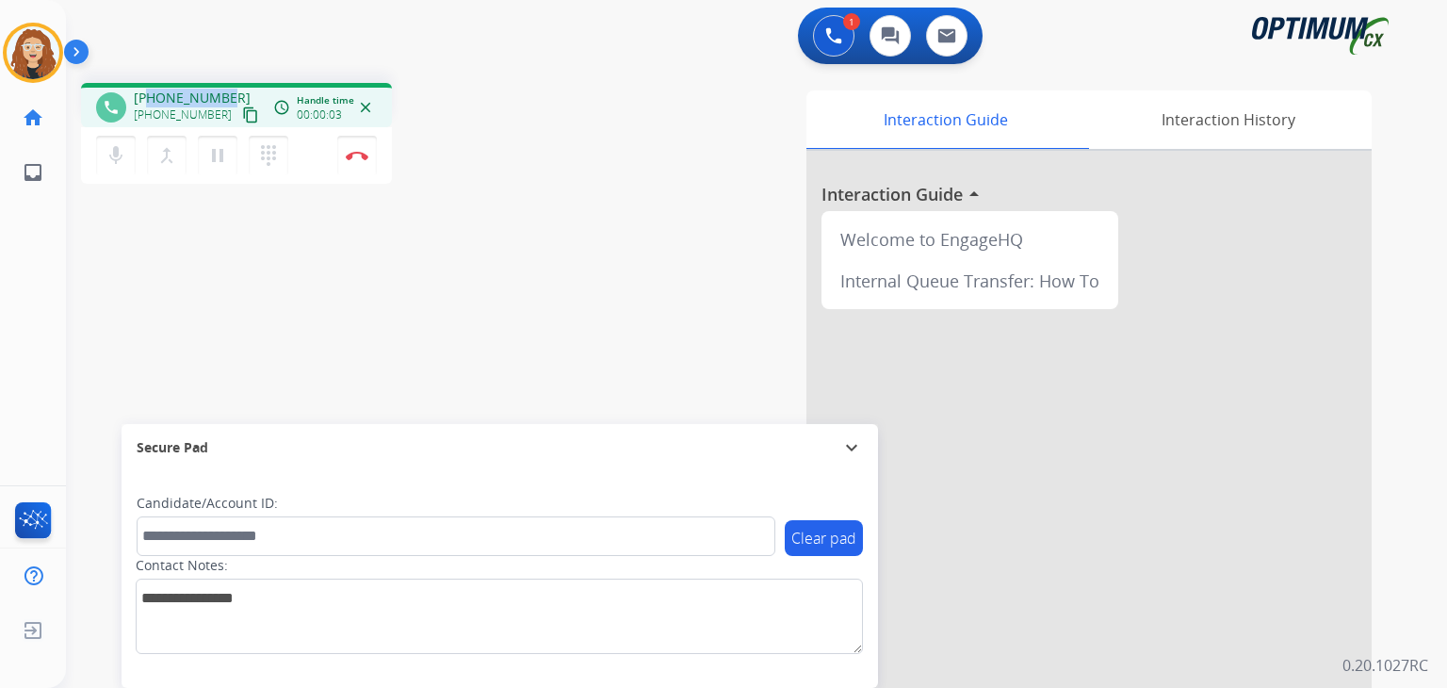
drag, startPoint x: 151, startPoint y: 95, endPoint x: 228, endPoint y: 93, distance: 77.3
click at [228, 93] on div "[PHONE_NUMBER] [PHONE_NUMBER] content_copy" at bounding box center [198, 108] width 128 height 38
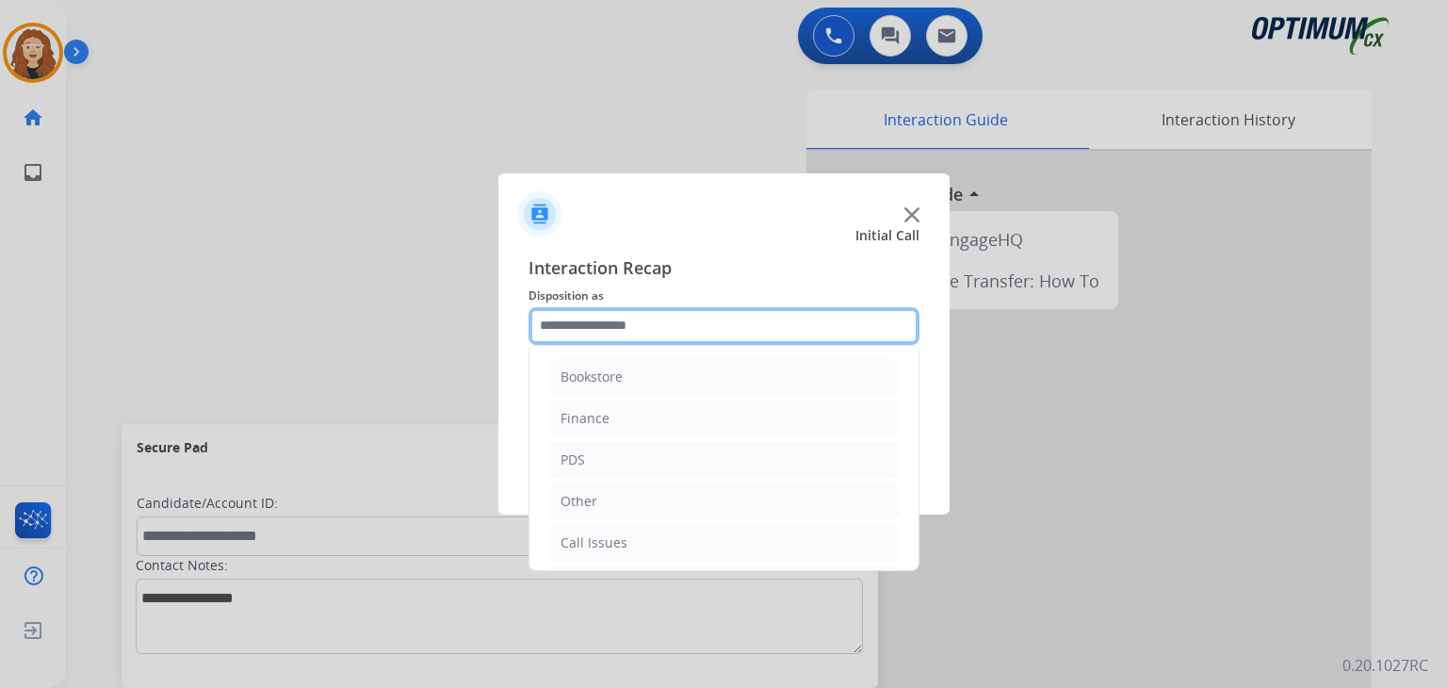
click at [628, 327] on input "text" at bounding box center [724, 326] width 391 height 38
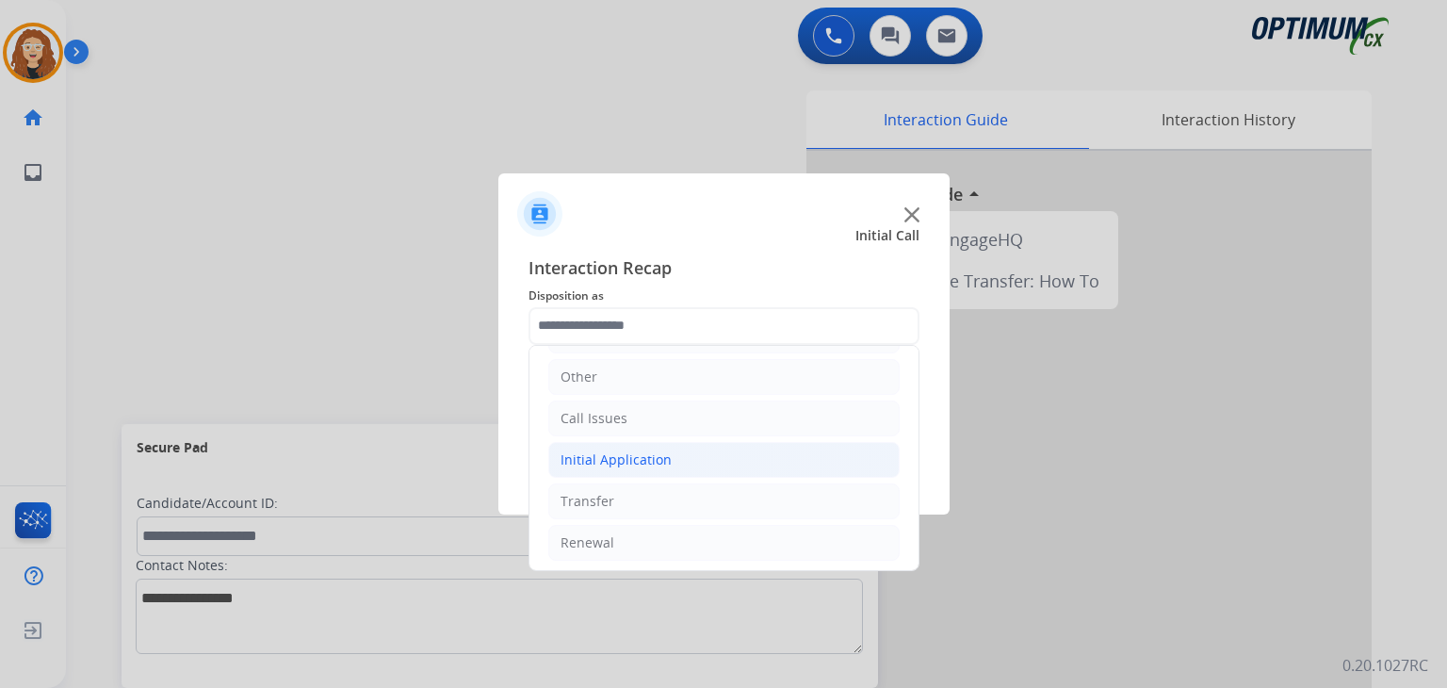
click at [644, 462] on div "Initial Application" at bounding box center [616, 459] width 111 height 19
drag, startPoint x: 904, startPoint y: 380, endPoint x: 906, endPoint y: 424, distance: 44.4
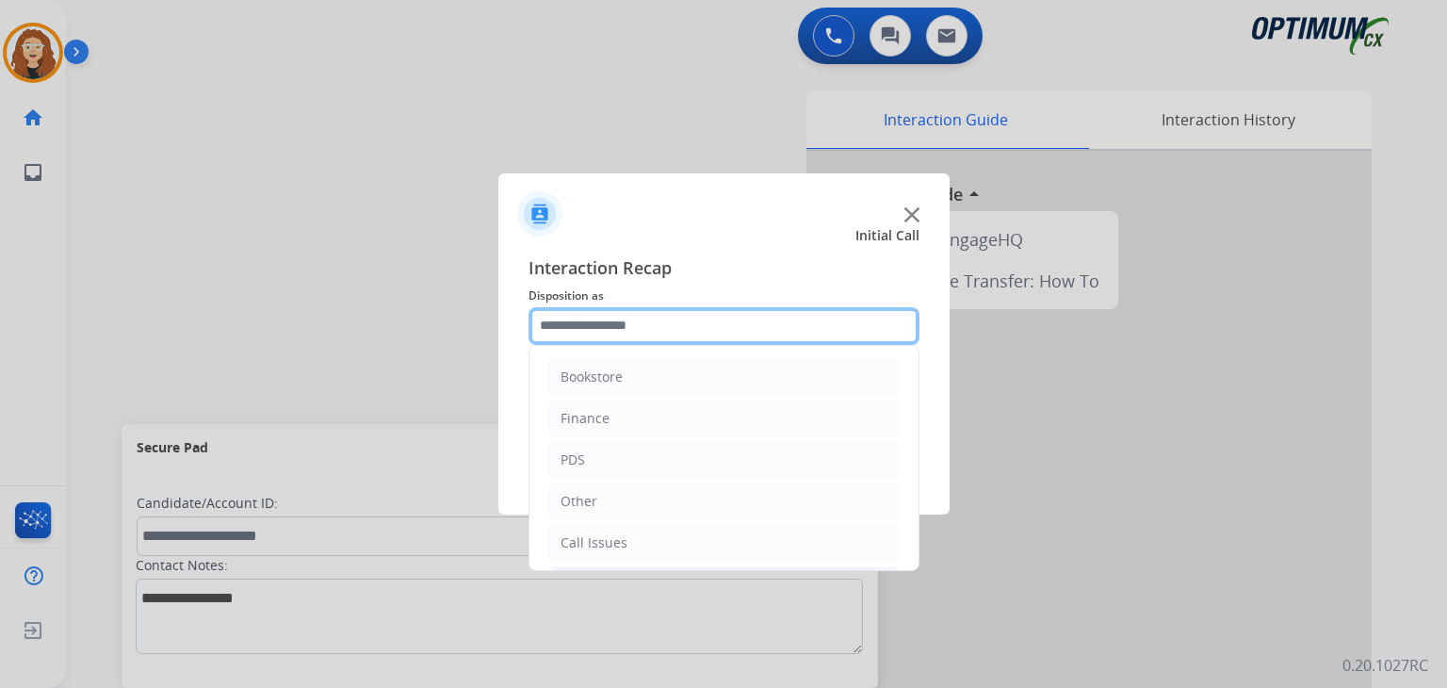
click at [625, 335] on input "text" at bounding box center [724, 326] width 391 height 38
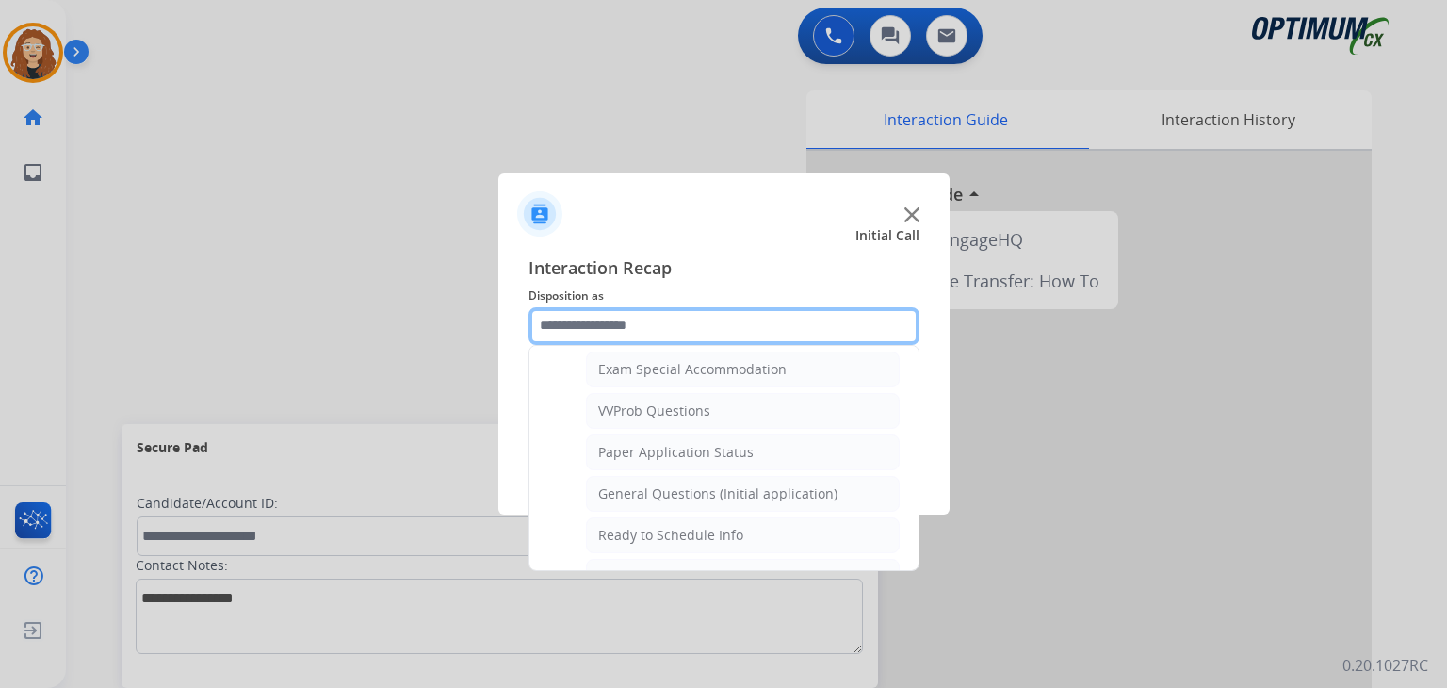
scroll to position [984, 0]
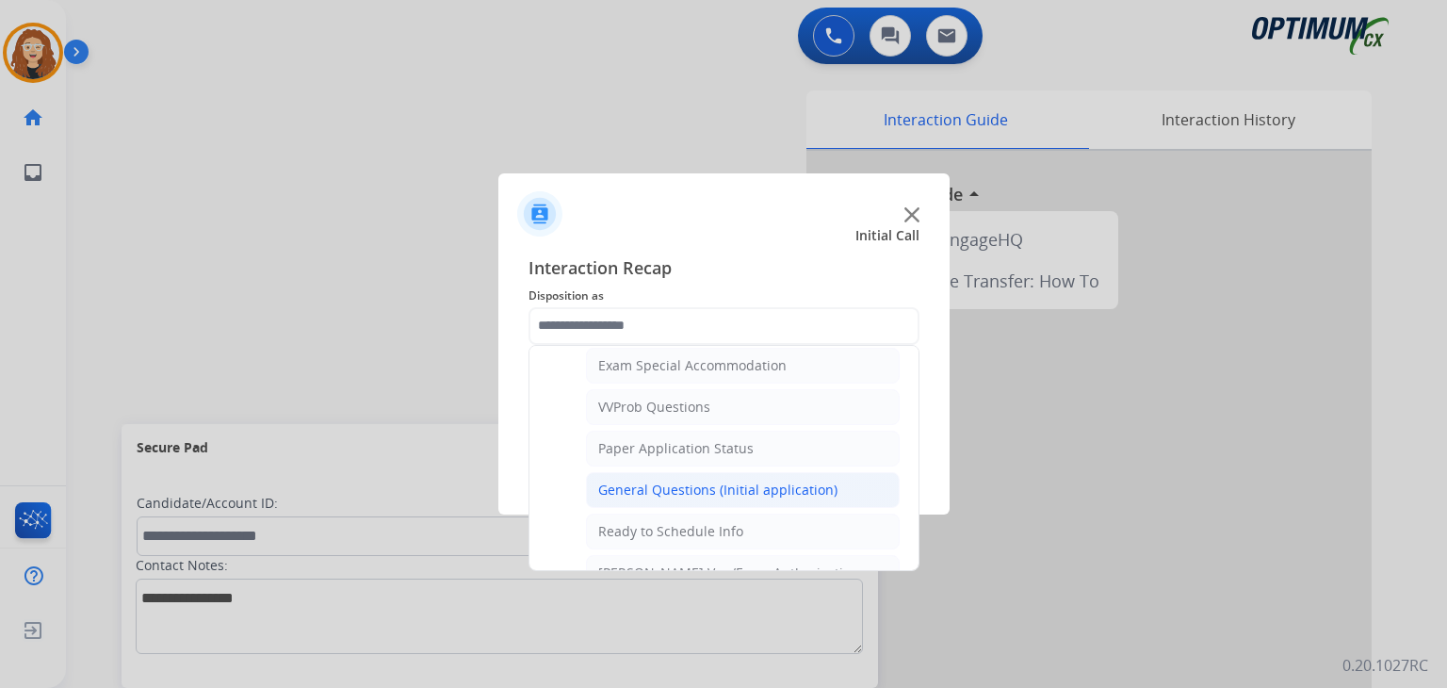
click at [812, 481] on div "General Questions (Initial application)" at bounding box center [717, 490] width 239 height 19
type input "**********"
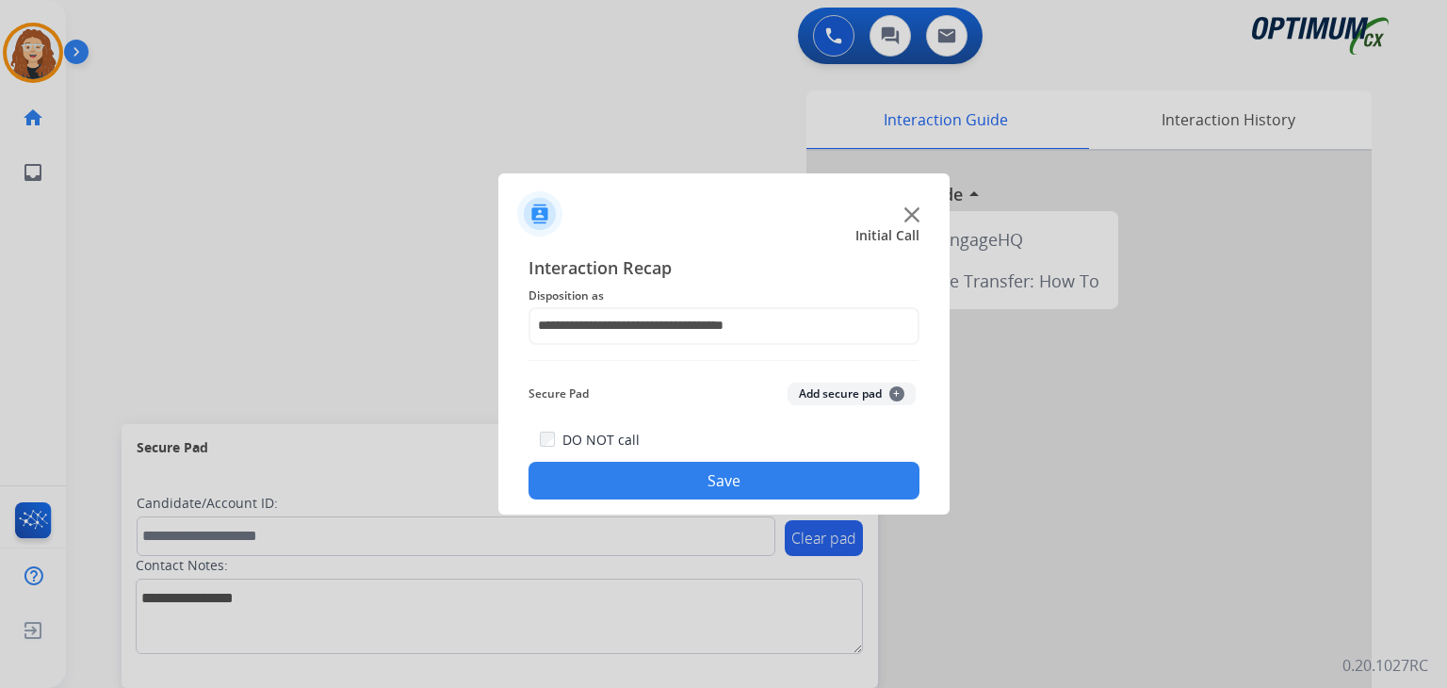
click at [807, 478] on button "Save" at bounding box center [724, 481] width 391 height 38
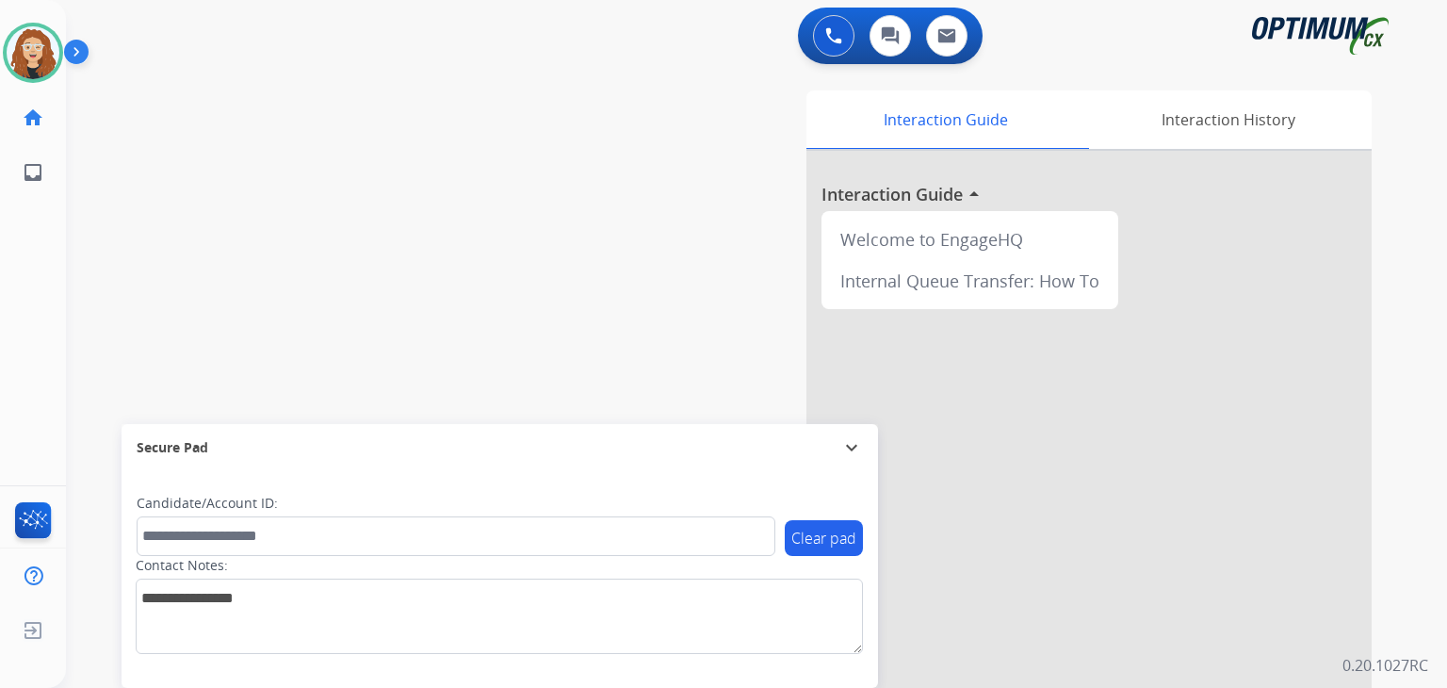
click at [109, 291] on div "swap_horiz Break voice bridge close_fullscreen Connect 3-Way Call merge_type Se…" at bounding box center [734, 461] width 1336 height 786
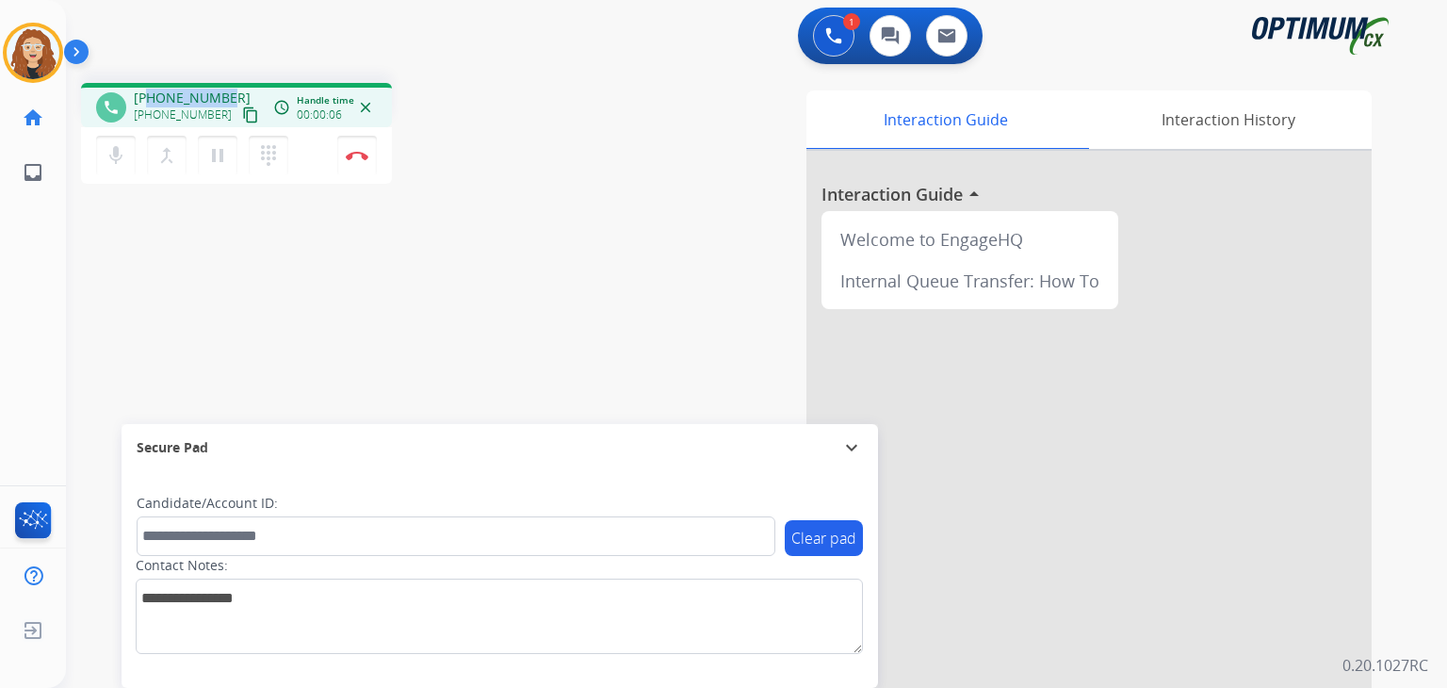
drag, startPoint x: 151, startPoint y: 95, endPoint x: 224, endPoint y: 91, distance: 73.6
click at [224, 91] on div "[PHONE_NUMBER] [PHONE_NUMBER] content_copy" at bounding box center [198, 108] width 128 height 38
click at [362, 160] on button "Disconnect" at bounding box center [357, 156] width 40 height 40
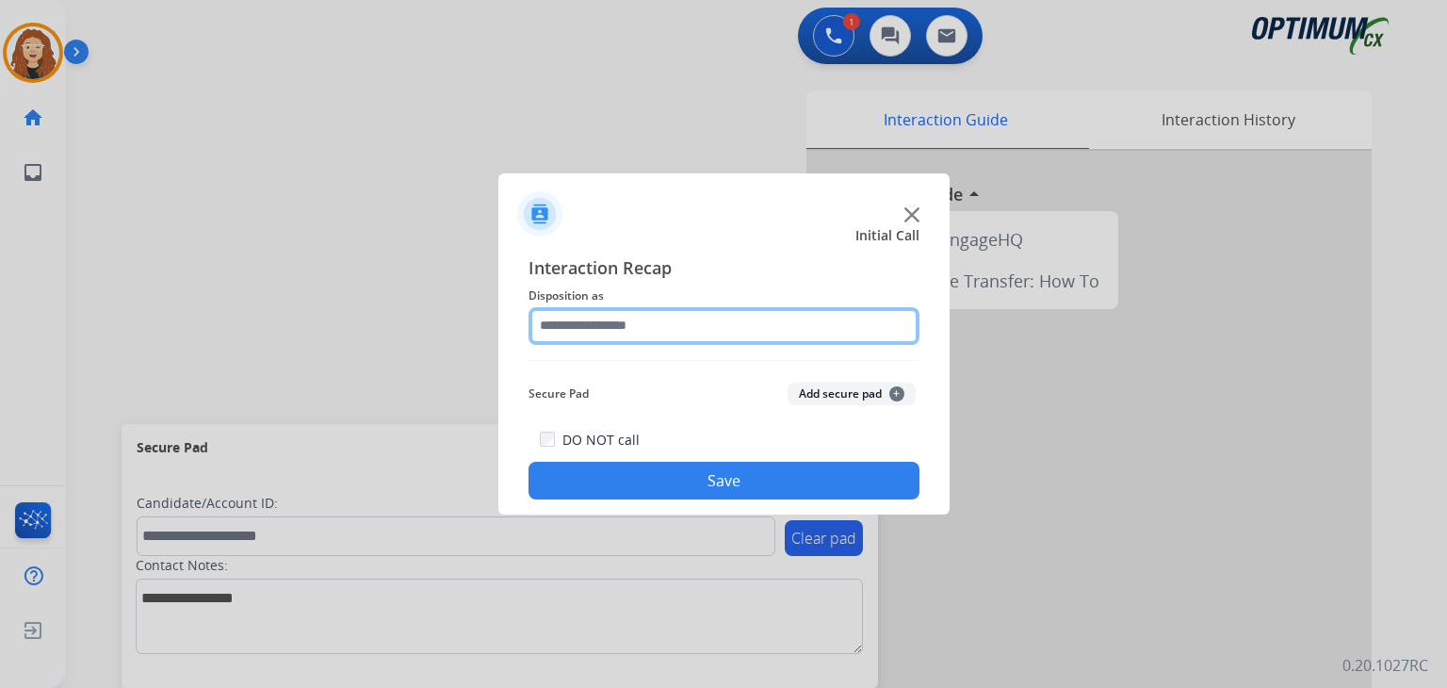
click at [621, 314] on input "text" at bounding box center [724, 326] width 391 height 38
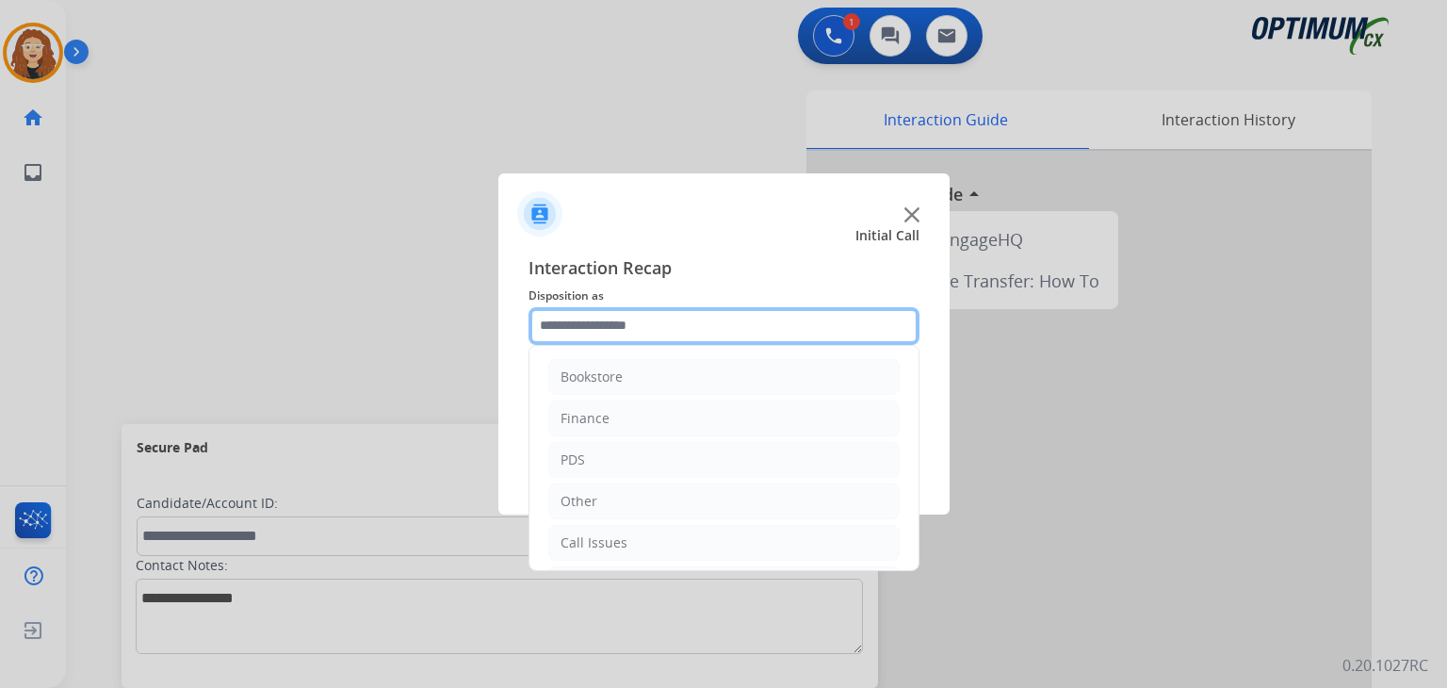
scroll to position [124, 0]
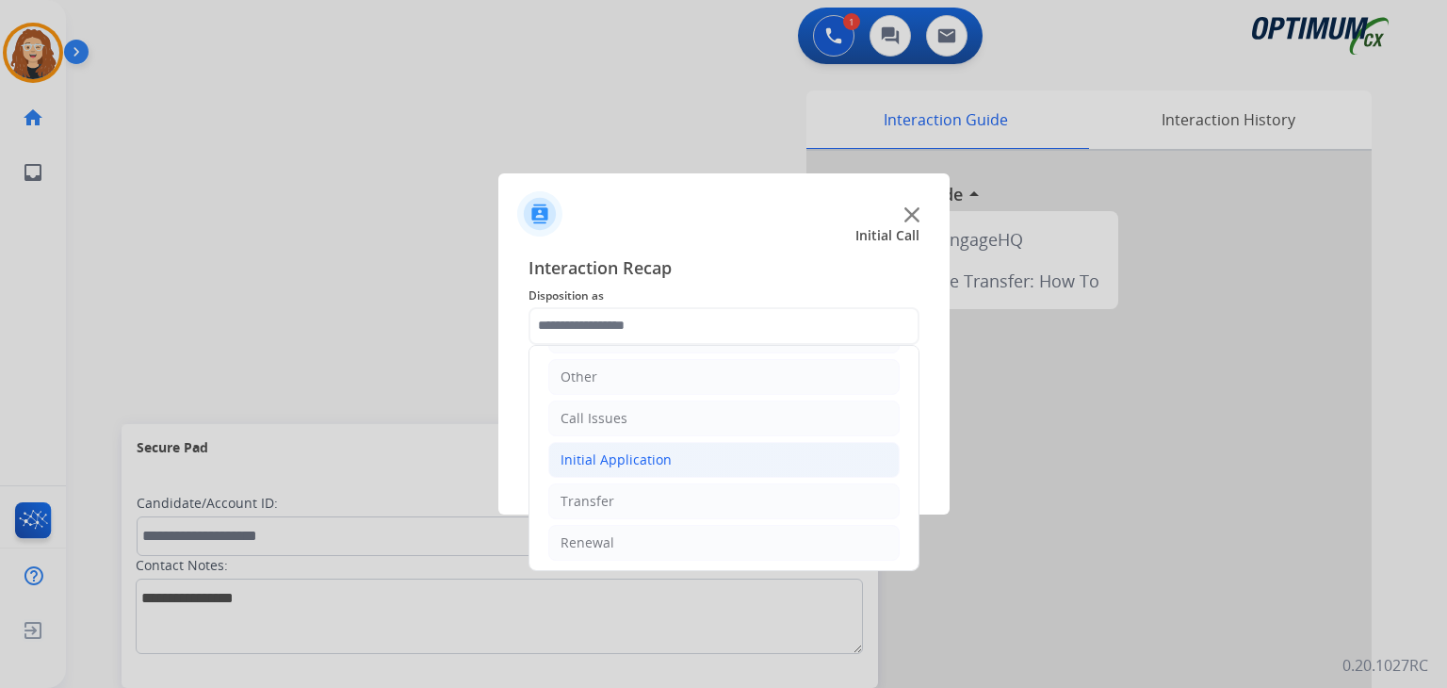
click at [715, 464] on li "Initial Application" at bounding box center [723, 460] width 351 height 36
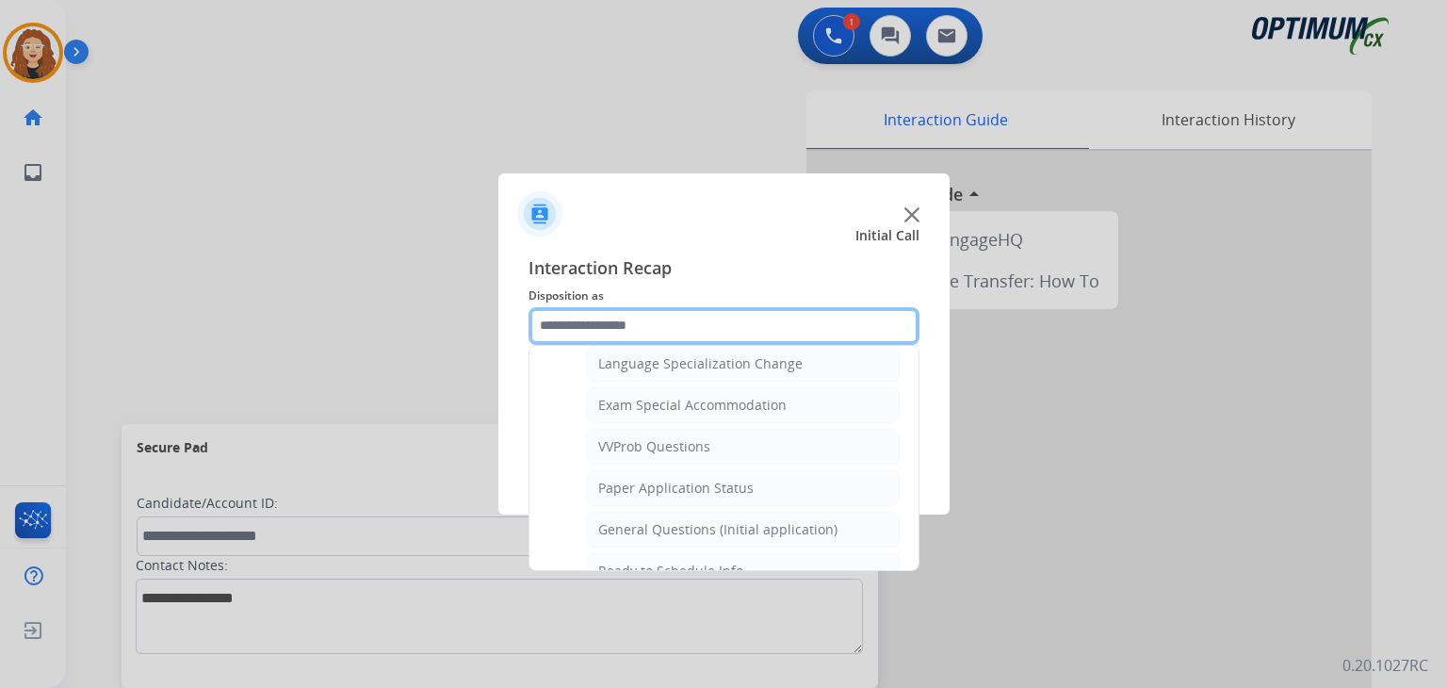
scroll to position [948, 0]
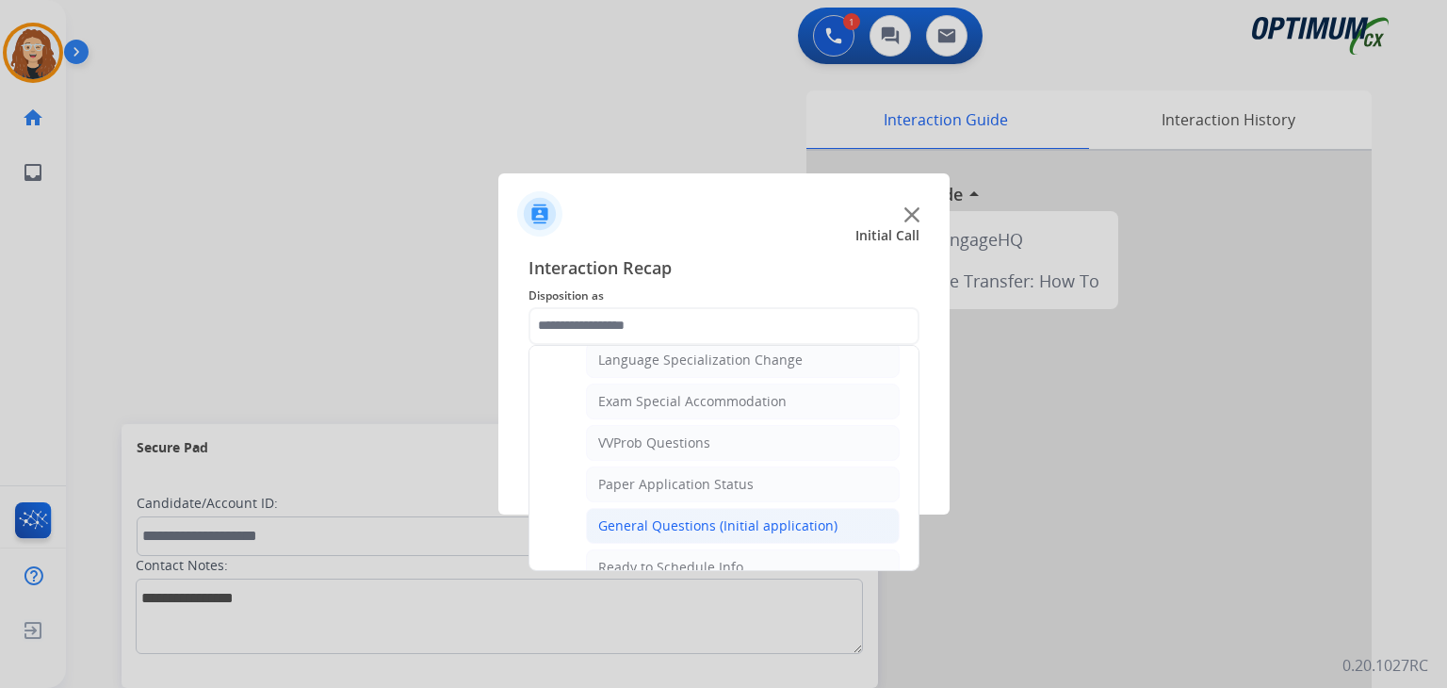
click at [800, 516] on div "General Questions (Initial application)" at bounding box center [717, 525] width 239 height 19
type input "**********"
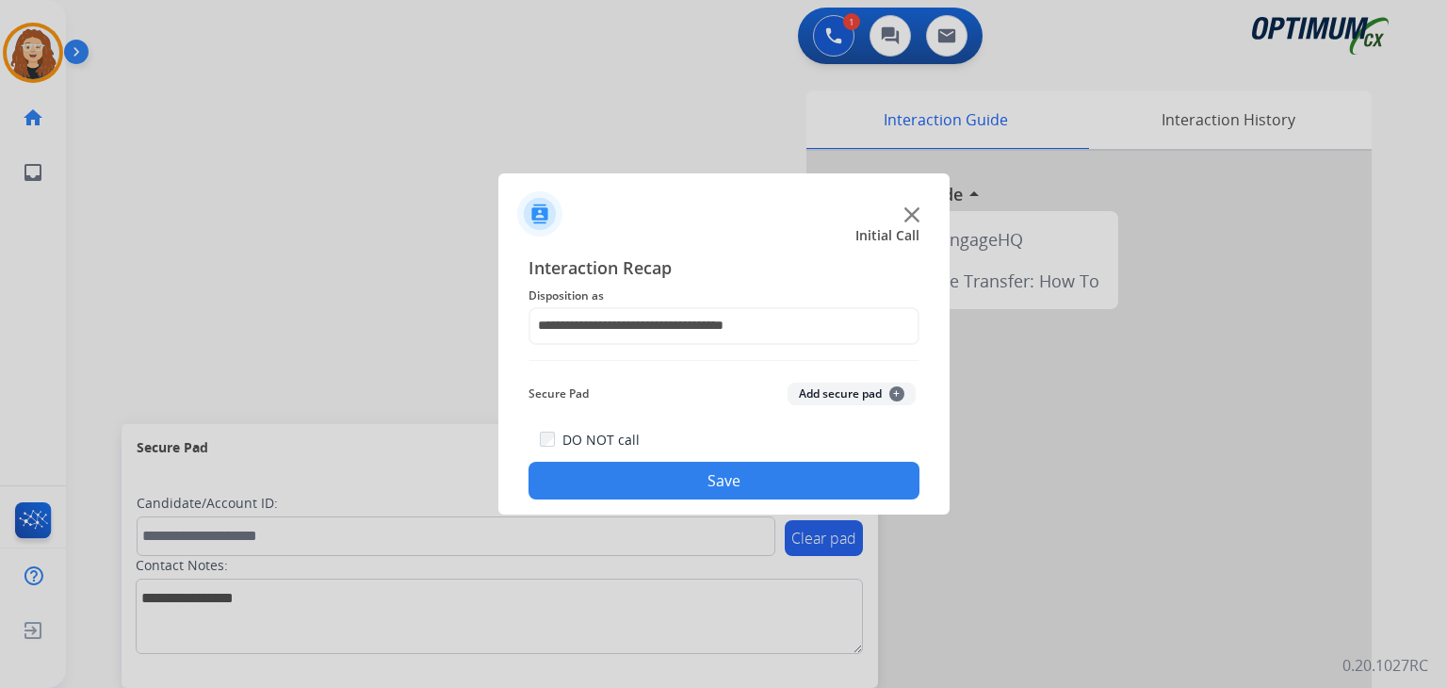
click at [775, 491] on button "Save" at bounding box center [724, 481] width 391 height 38
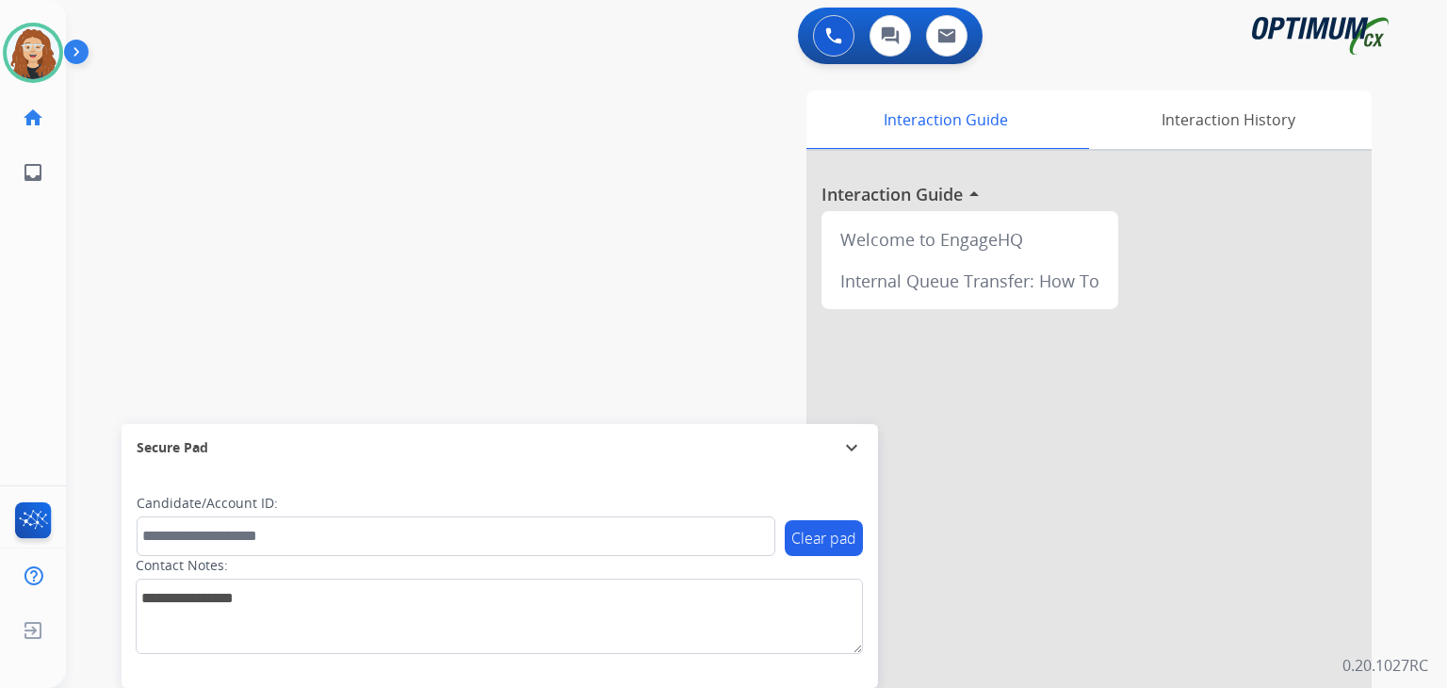
click at [101, 336] on div "swap_horiz Break voice bridge close_fullscreen Connect 3-Way Call merge_type Se…" at bounding box center [734, 461] width 1336 height 786
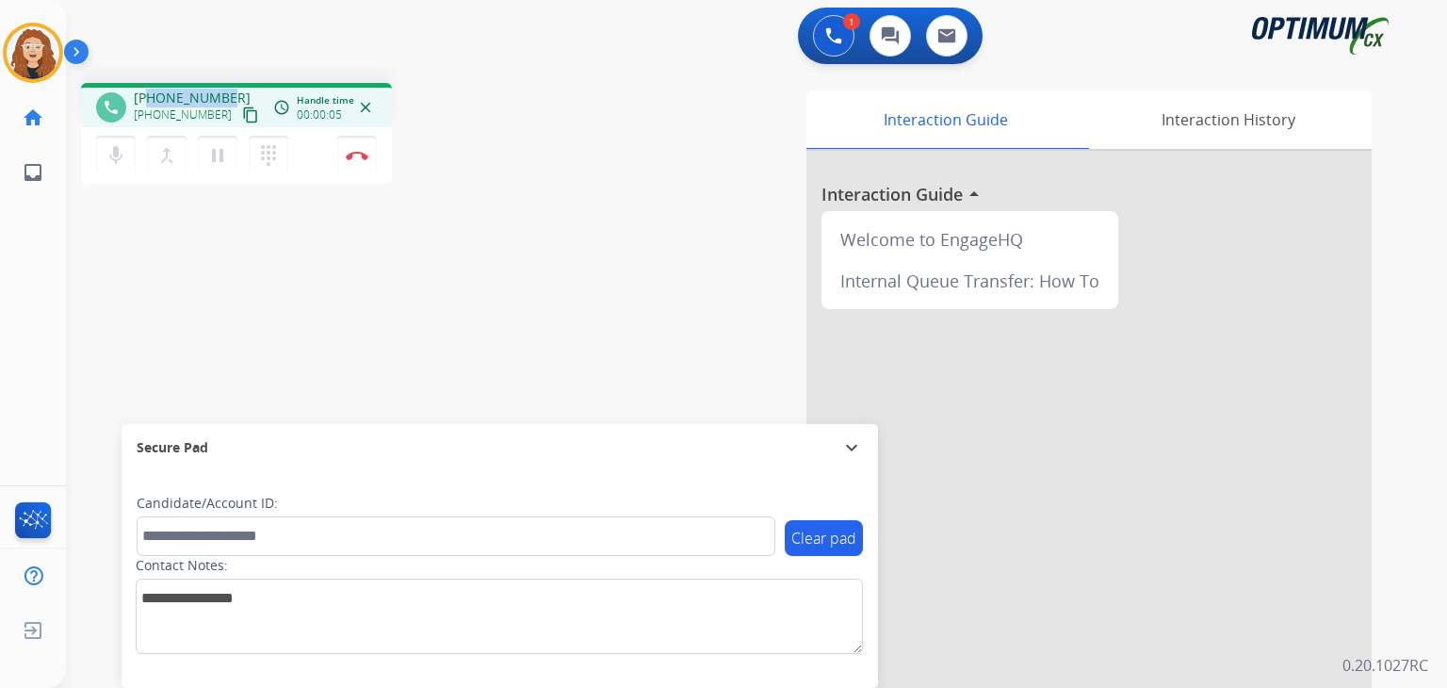
drag, startPoint x: 149, startPoint y: 97, endPoint x: 225, endPoint y: 91, distance: 76.5
click at [225, 91] on div "[PHONE_NUMBER] [PHONE_NUMBER] content_copy" at bounding box center [198, 108] width 128 height 38
click at [360, 154] on img at bounding box center [357, 155] width 23 height 9
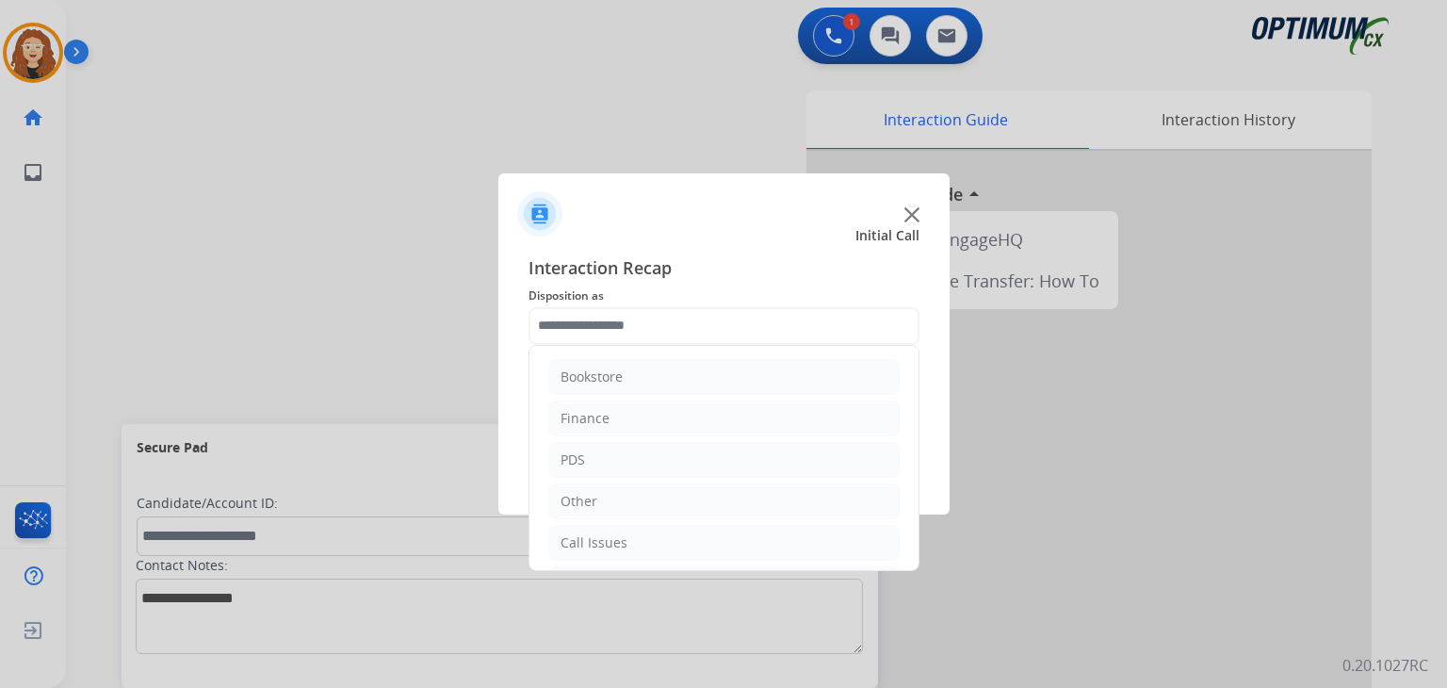
scroll to position [124, 0]
click at [727, 544] on li "Renewal" at bounding box center [723, 543] width 351 height 36
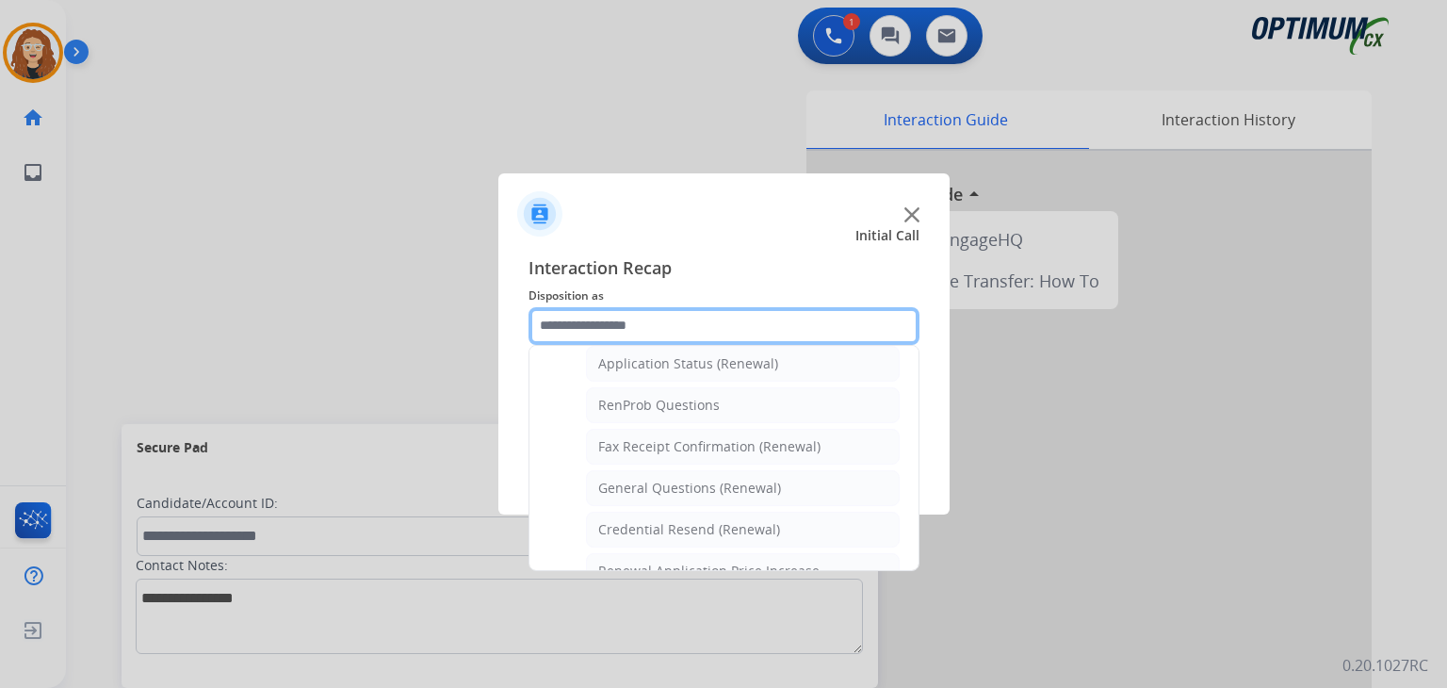
scroll to position [468, 0]
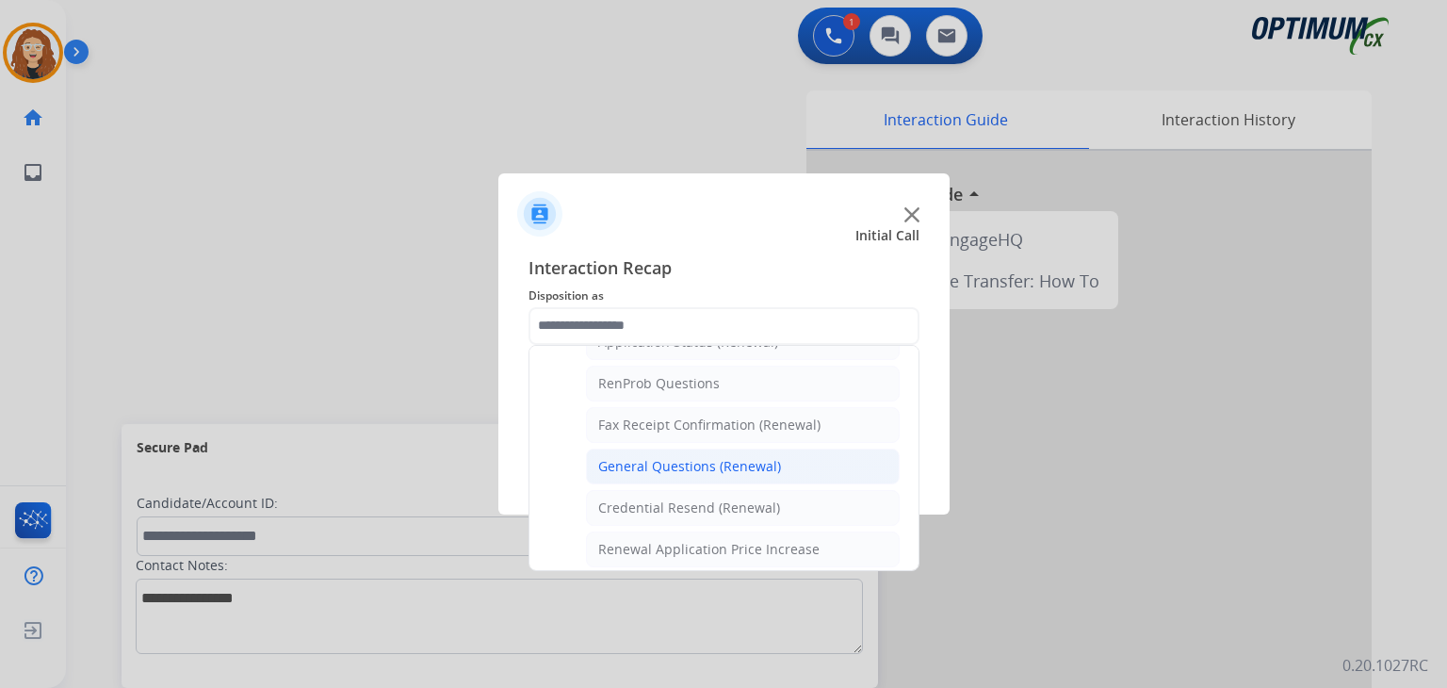
click at [758, 468] on div "General Questions (Renewal)" at bounding box center [689, 466] width 183 height 19
type input "**********"
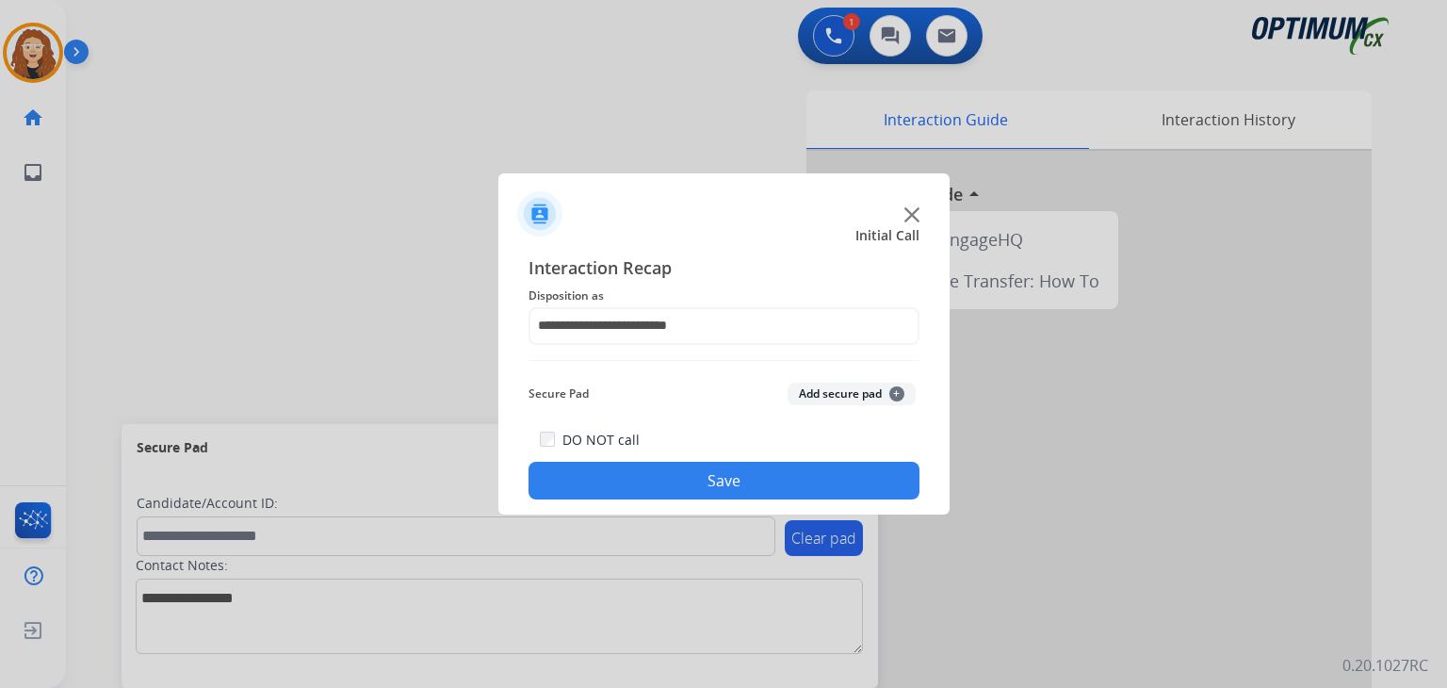
click at [751, 465] on button "Save" at bounding box center [724, 481] width 391 height 38
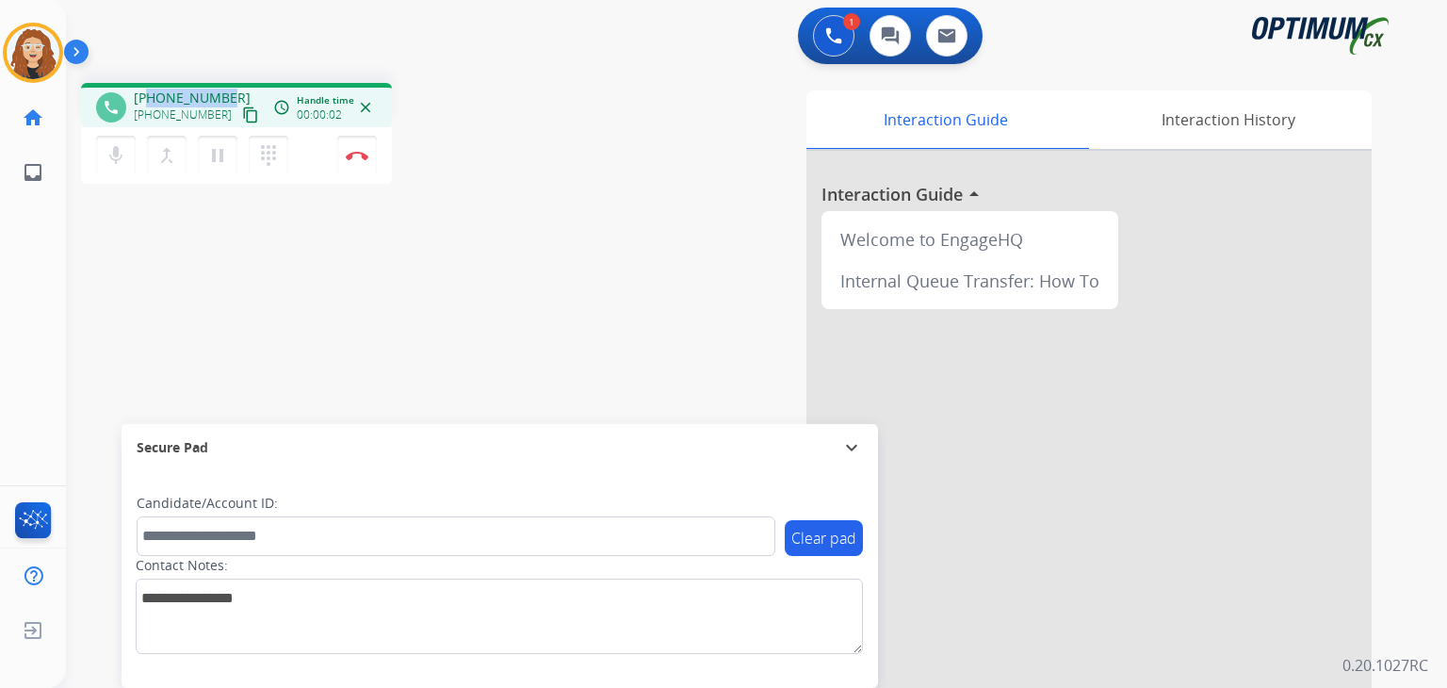
drag, startPoint x: 150, startPoint y: 91, endPoint x: 222, endPoint y: 91, distance: 72.6
click at [222, 91] on span "[PHONE_NUMBER]" at bounding box center [192, 98] width 117 height 19
click at [356, 160] on button "Disconnect" at bounding box center [357, 156] width 40 height 40
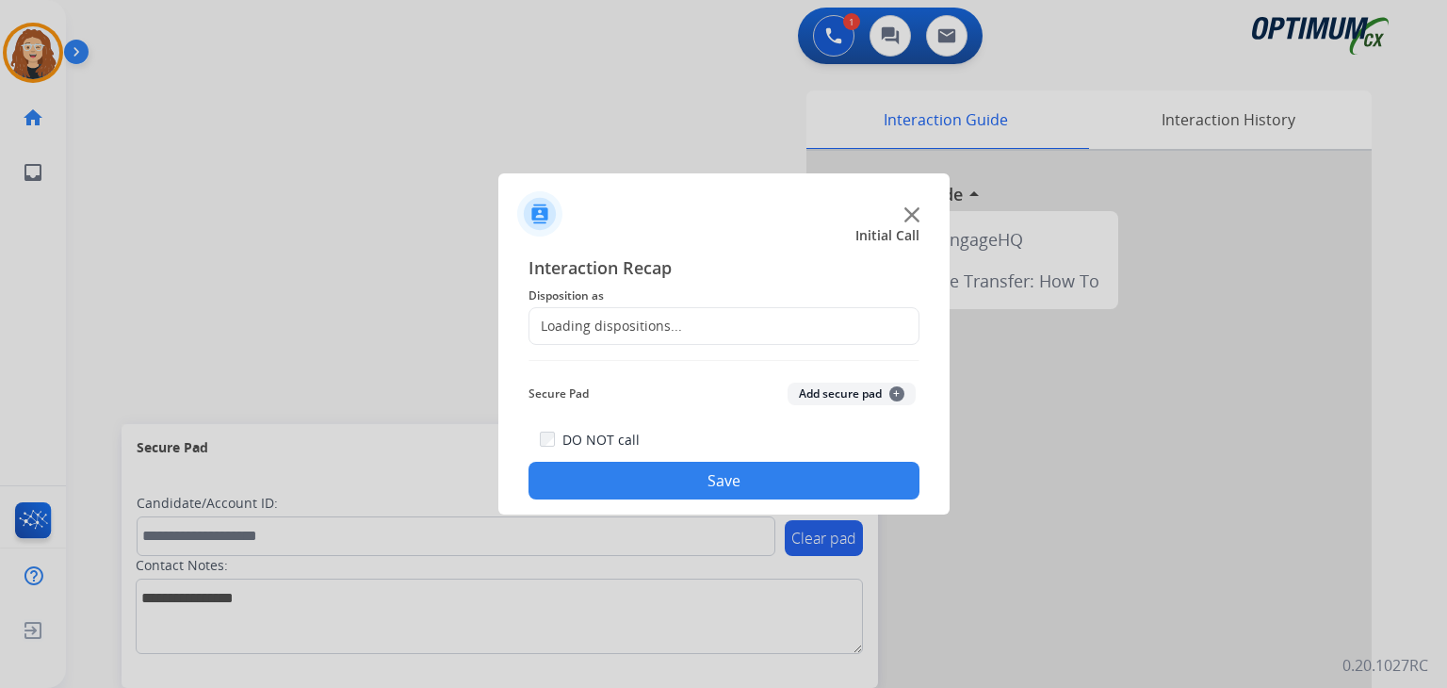
click at [670, 326] on div "Loading dispositions..." at bounding box center [606, 326] width 153 height 19
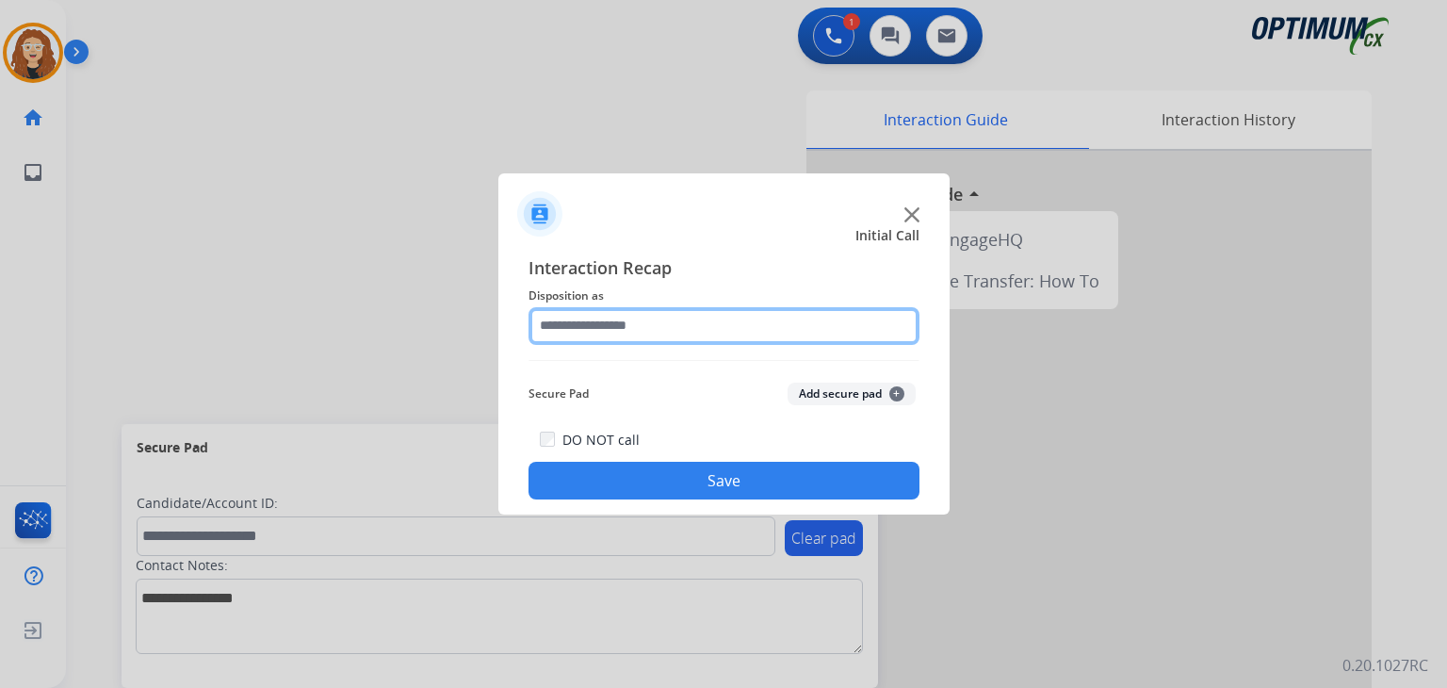
click at [695, 329] on input "text" at bounding box center [724, 326] width 391 height 38
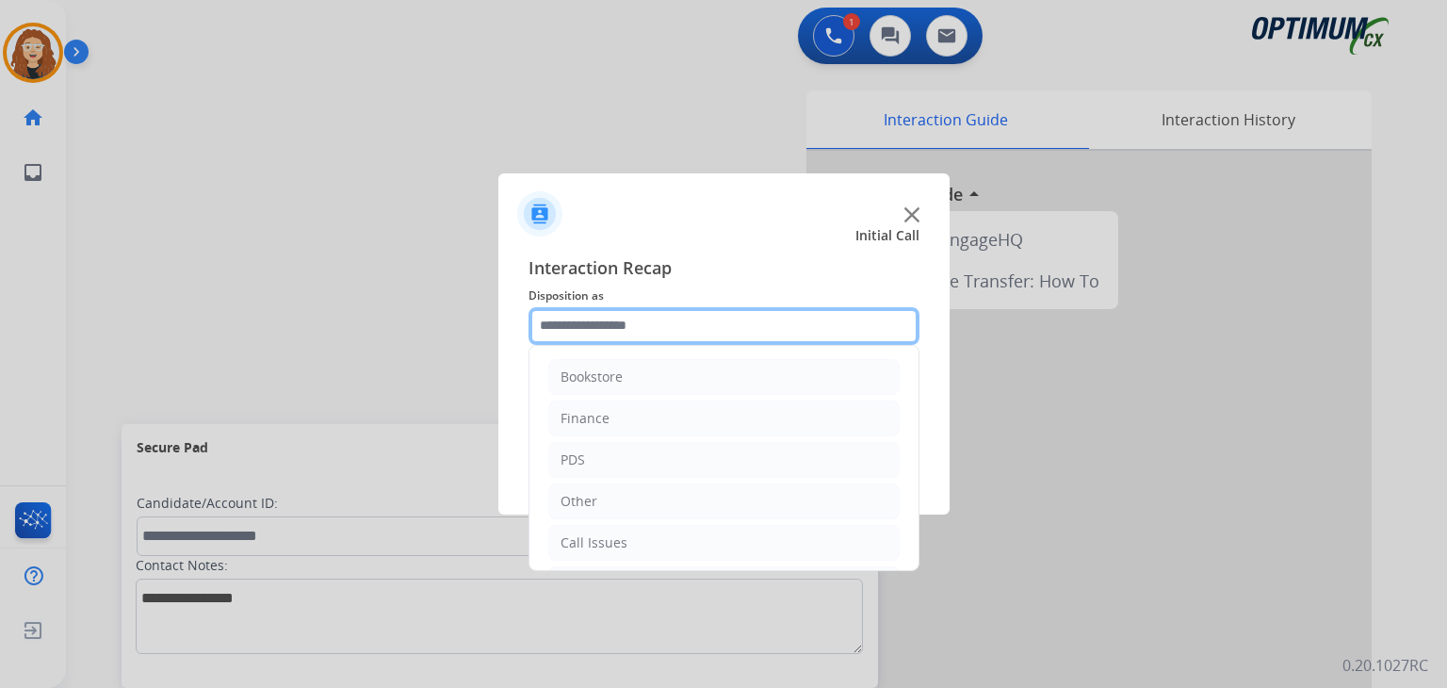
scroll to position [124, 0]
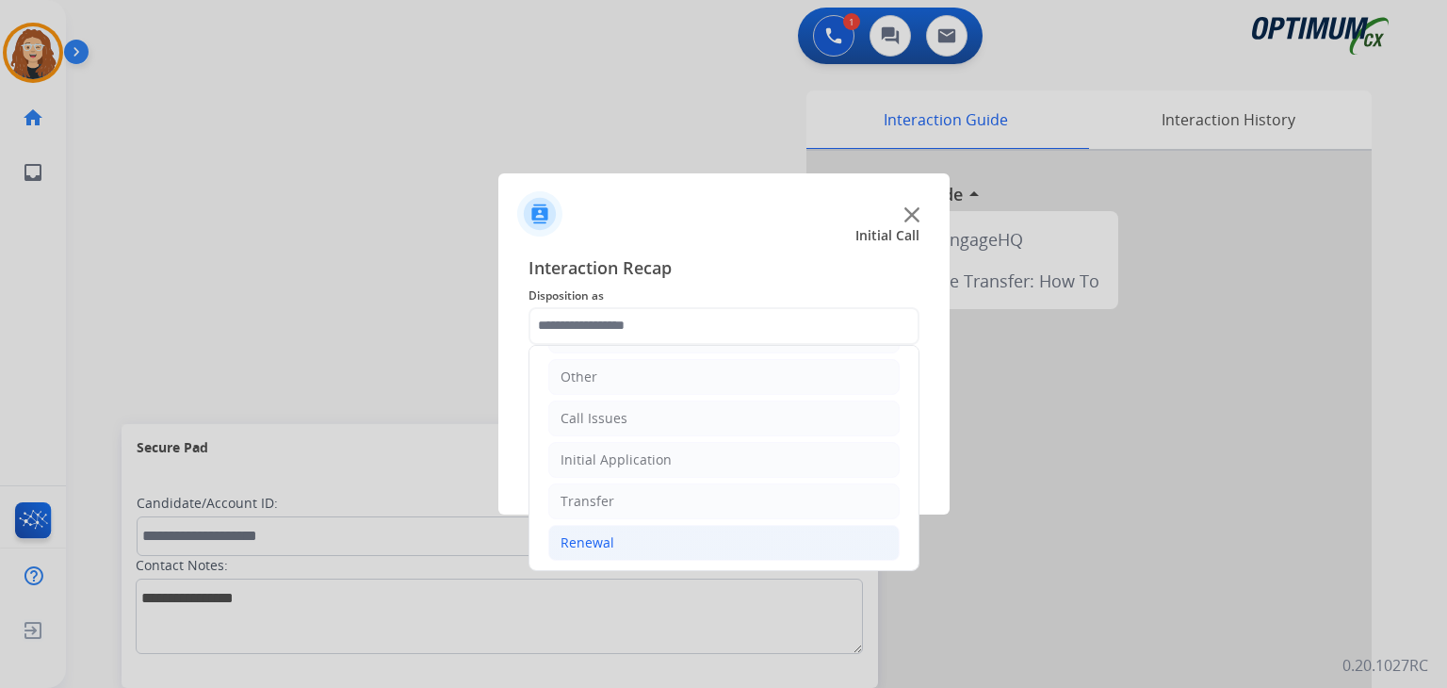
click at [654, 548] on li "Renewal" at bounding box center [723, 543] width 351 height 36
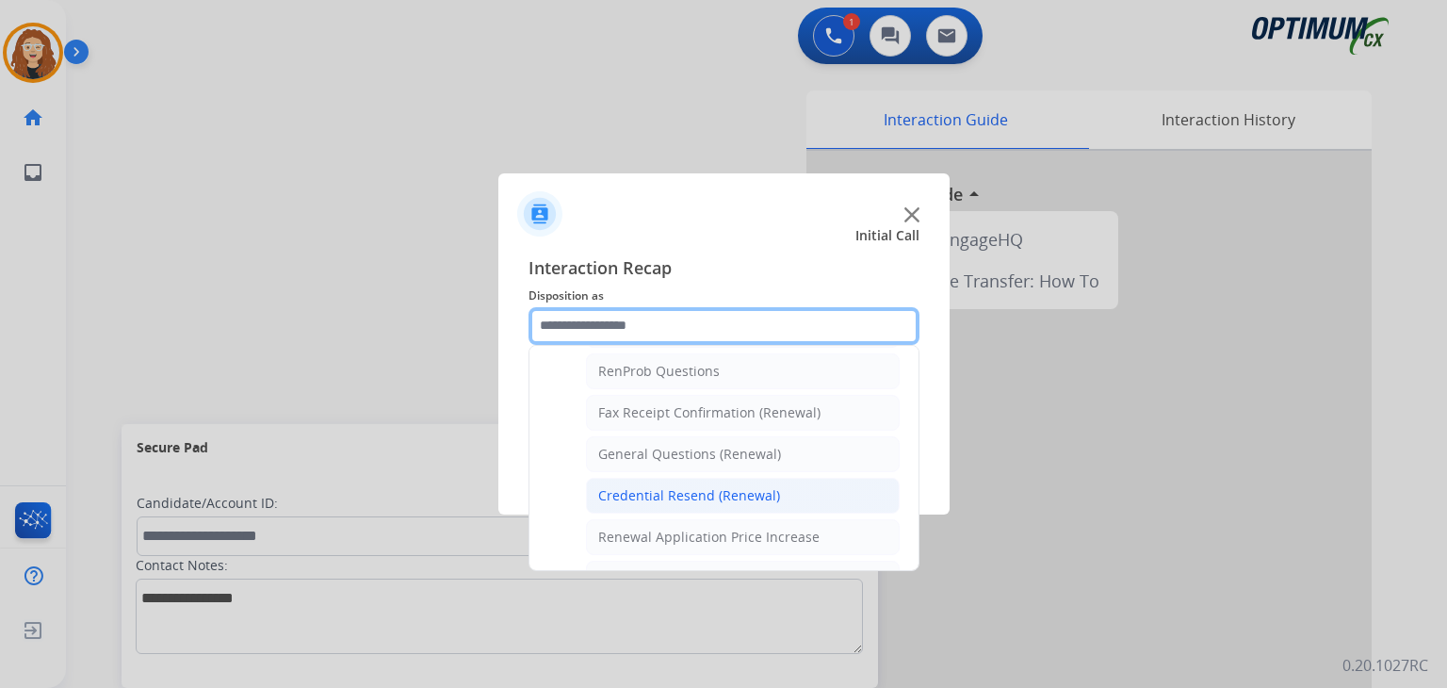
scroll to position [479, 0]
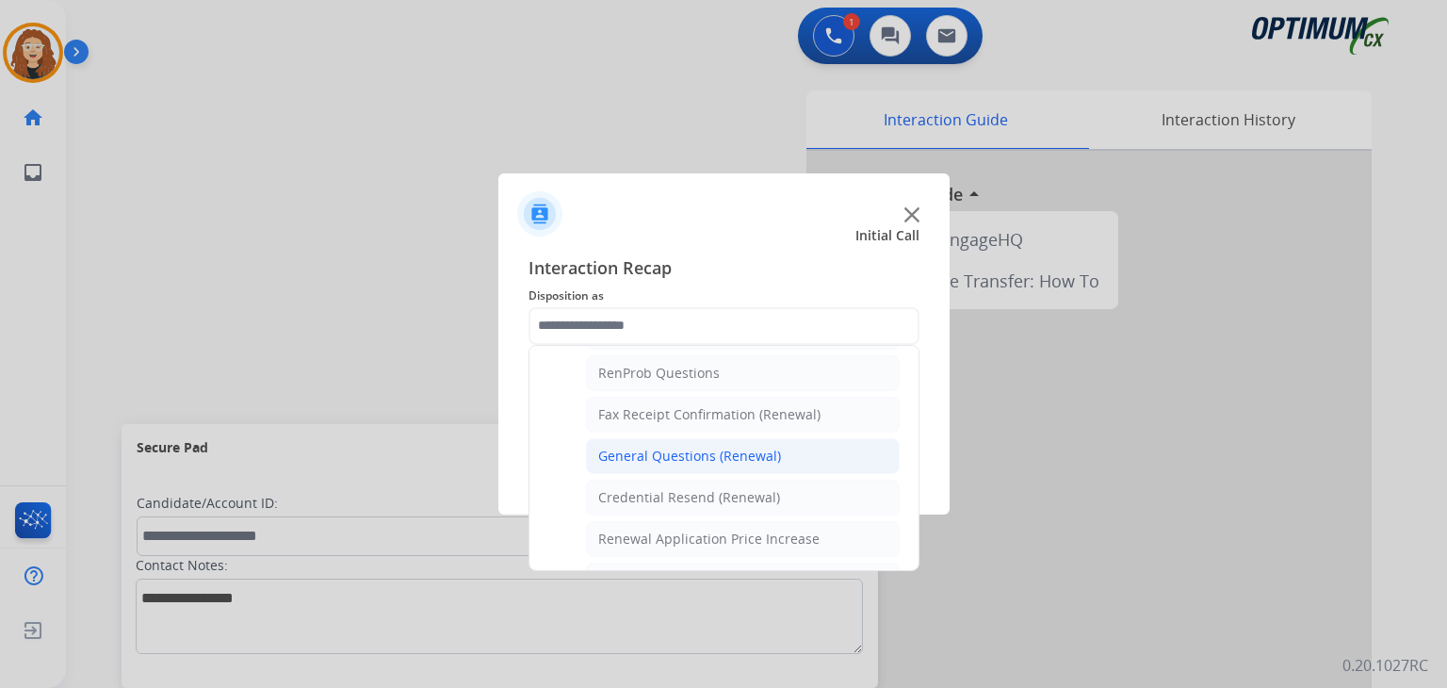
click at [778, 449] on li "General Questions (Renewal)" at bounding box center [743, 456] width 314 height 36
type input "**********"
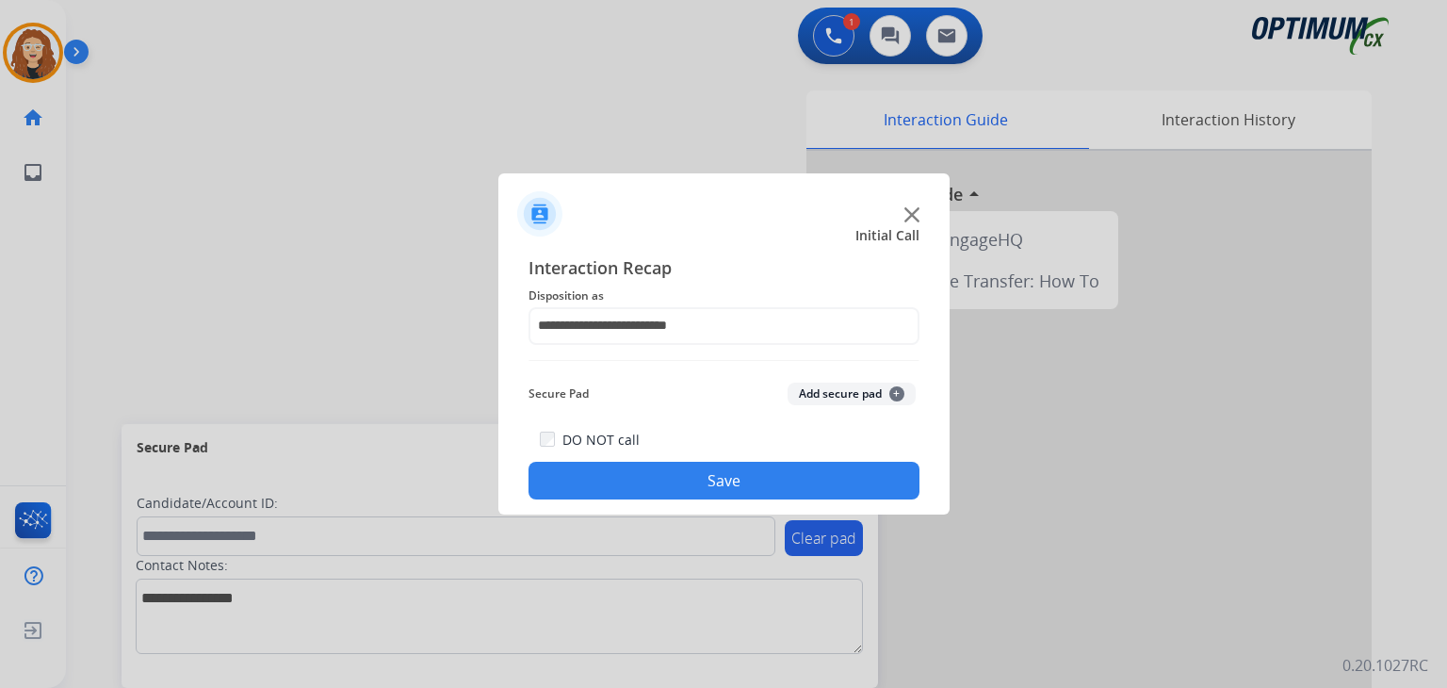
click at [757, 471] on button "Save" at bounding box center [724, 481] width 391 height 38
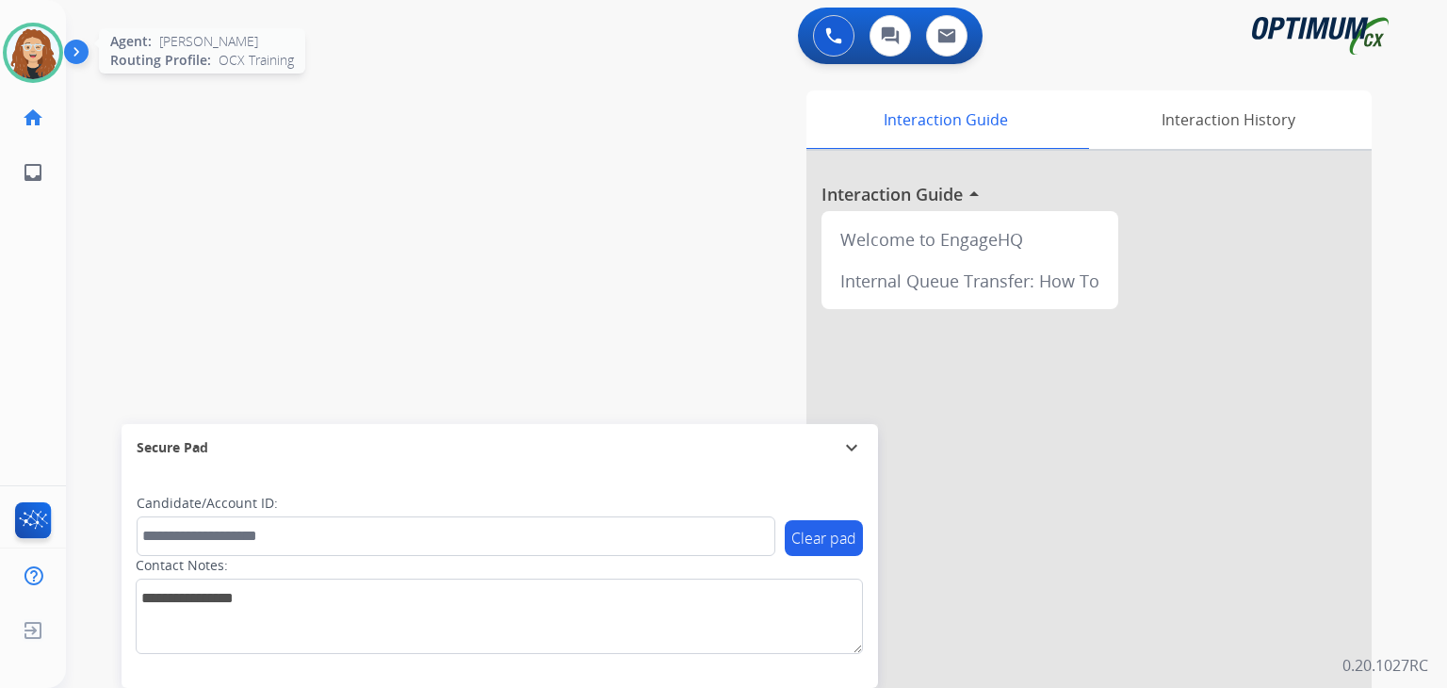
click at [38, 56] on img at bounding box center [33, 52] width 53 height 53
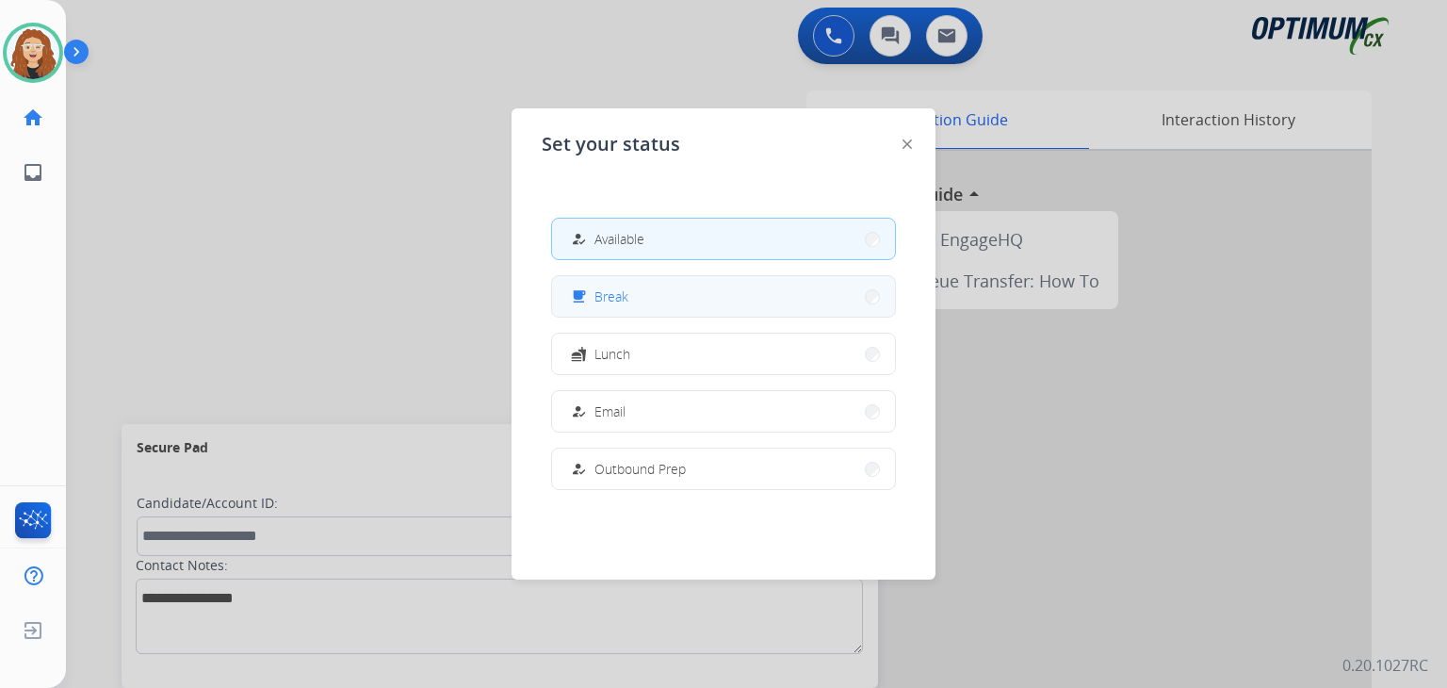
click at [650, 305] on button "free_breakfast Break" at bounding box center [723, 296] width 343 height 41
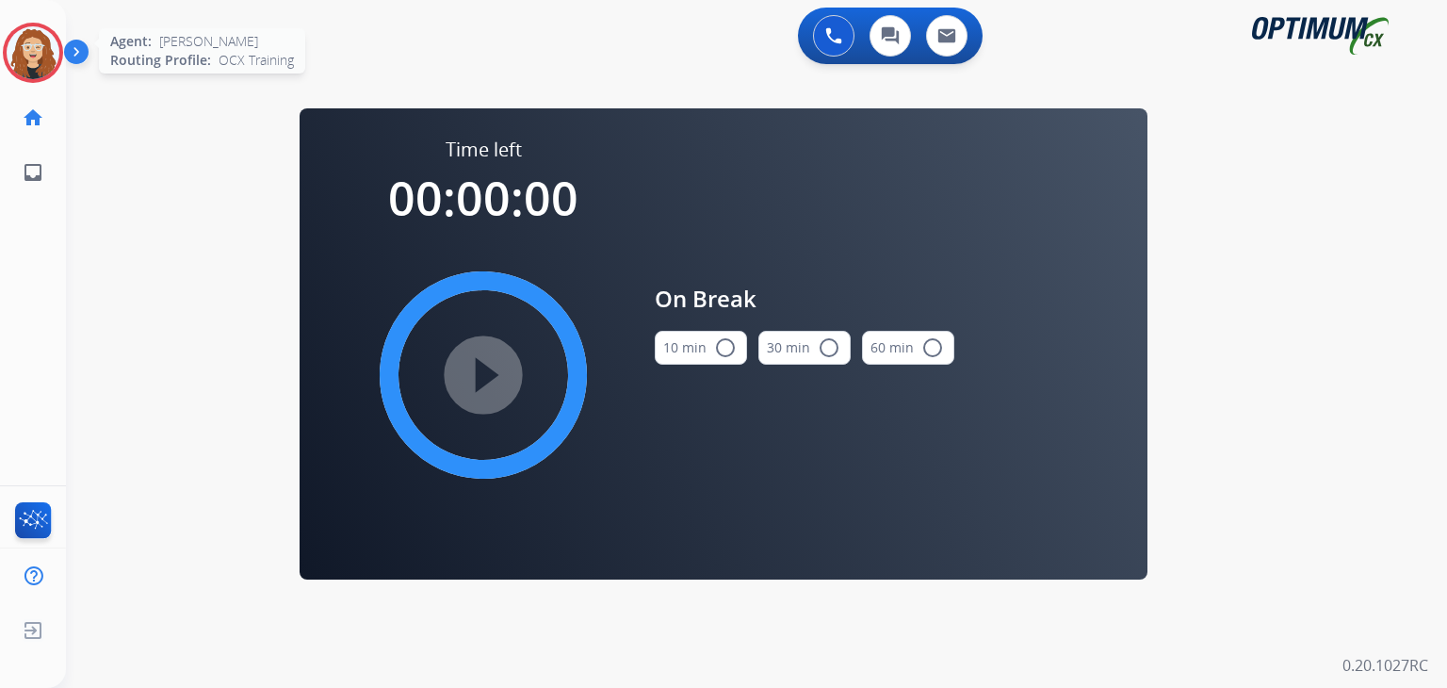
click at [38, 52] on img at bounding box center [33, 52] width 53 height 53
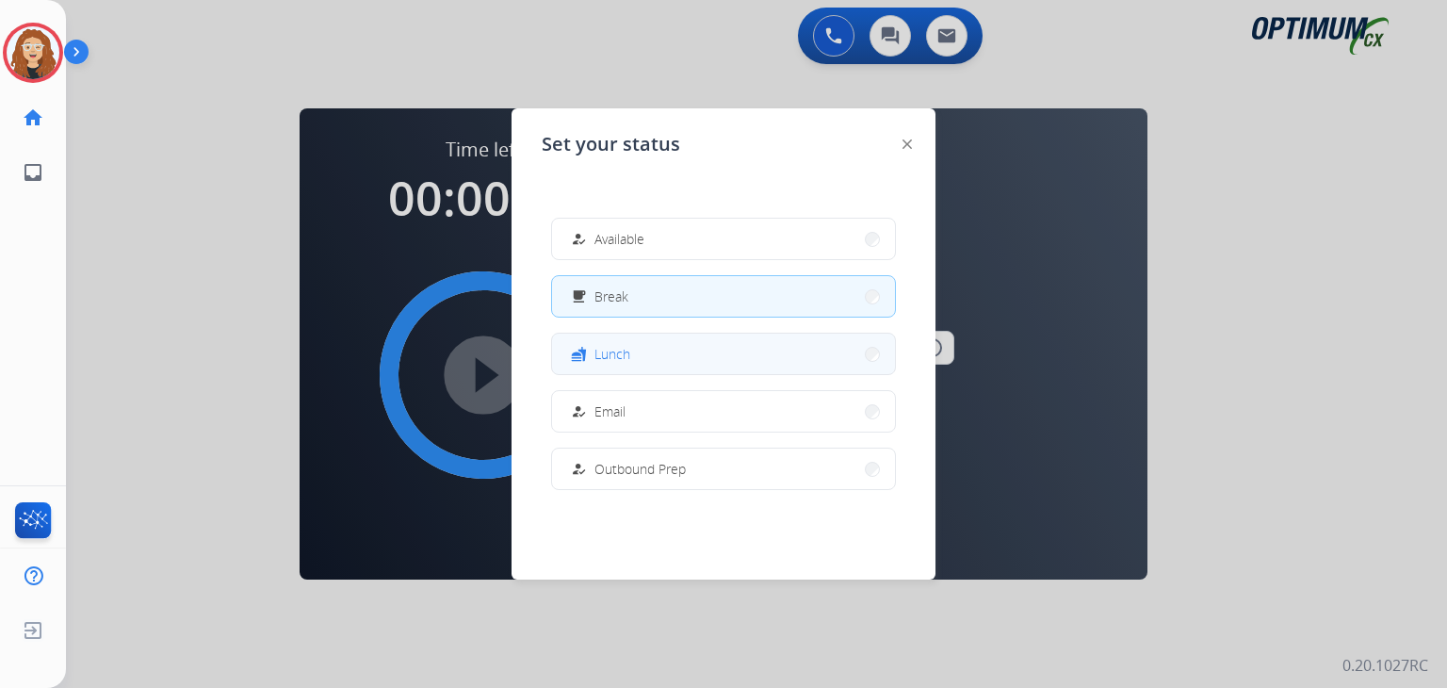
click at [659, 354] on button "fastfood Lunch" at bounding box center [723, 354] width 343 height 41
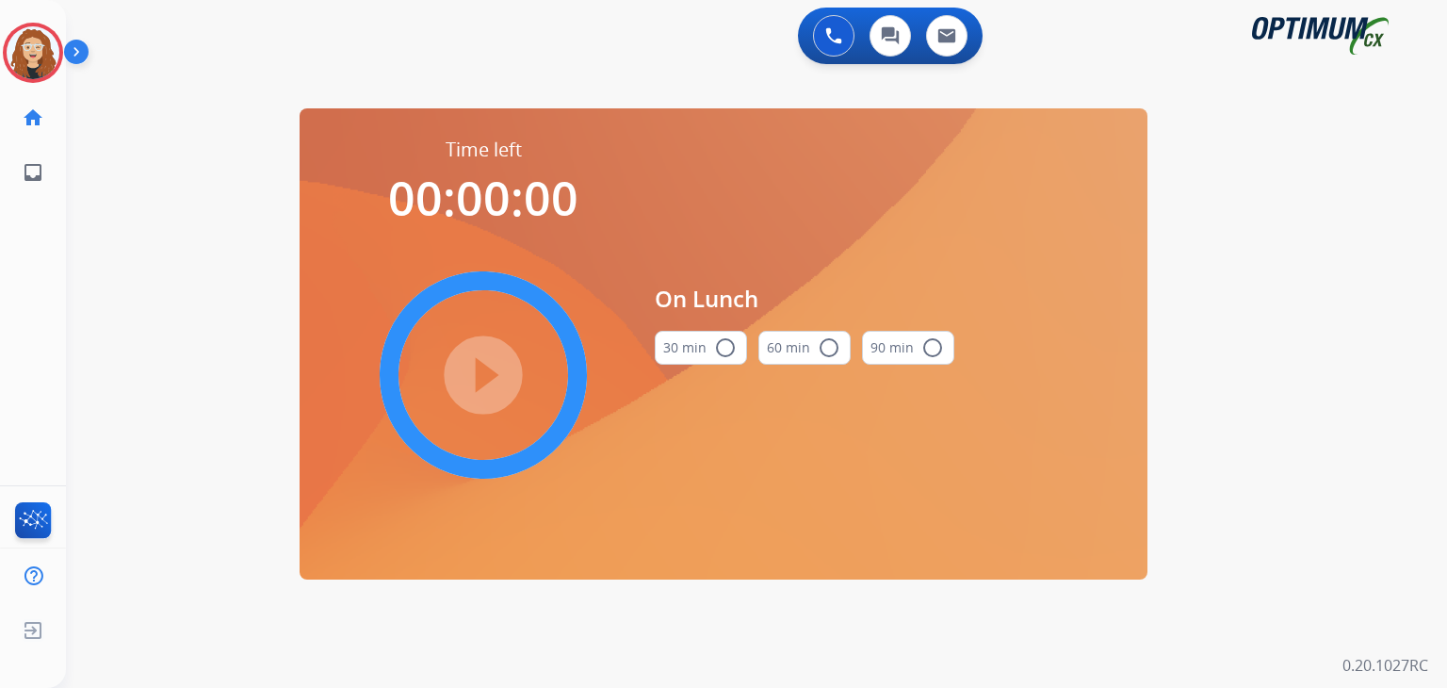
click at [725, 348] on mat-icon "radio_button_unchecked" at bounding box center [725, 347] width 23 height 23
click at [106, 339] on div "0 Voice Interactions 0 Chat Interactions 0 Email Interactions swap_horiz Break …" at bounding box center [756, 344] width 1381 height 688
drag, startPoint x: 34, startPoint y: 64, endPoint x: 71, endPoint y: 43, distance: 42.2
click at [34, 64] on img at bounding box center [33, 52] width 53 height 53
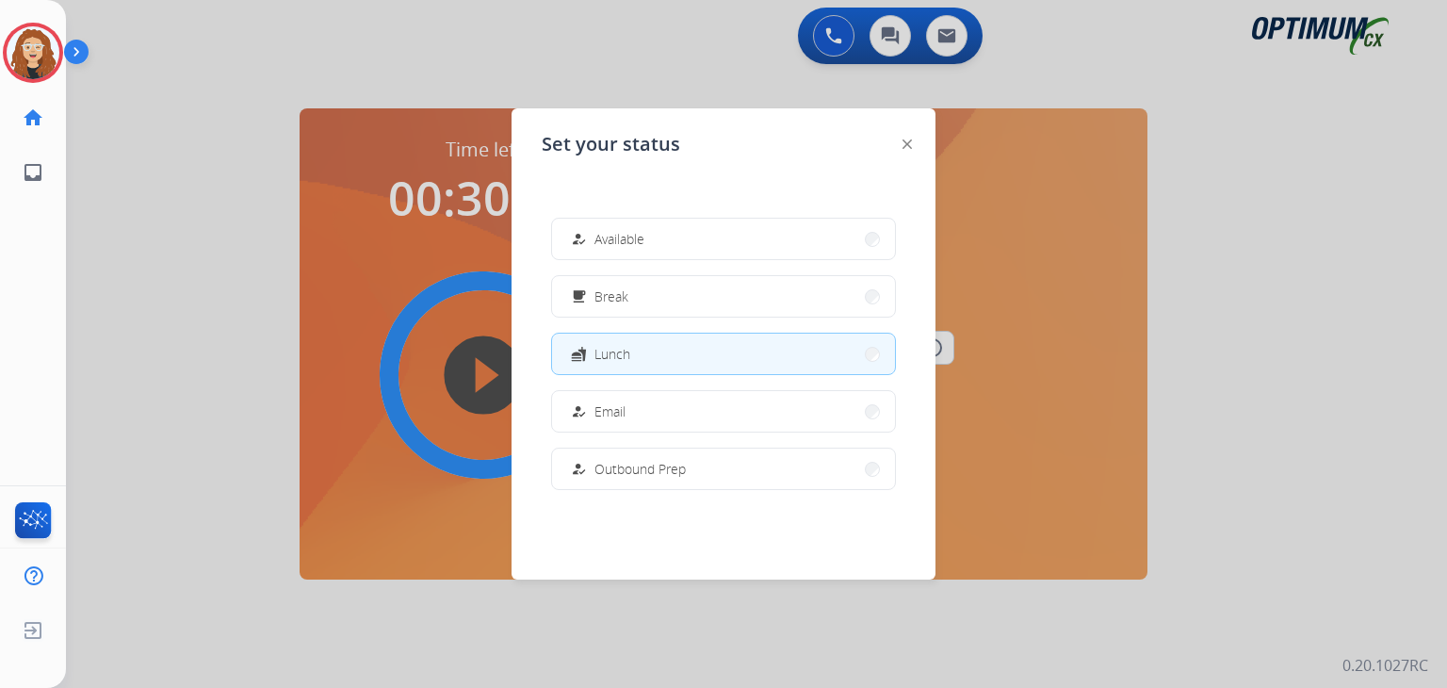
drag, startPoint x: 657, startPoint y: 242, endPoint x: 663, endPoint y: 227, distance: 16.5
click at [659, 238] on button "how_to_reg Available" at bounding box center [723, 239] width 343 height 41
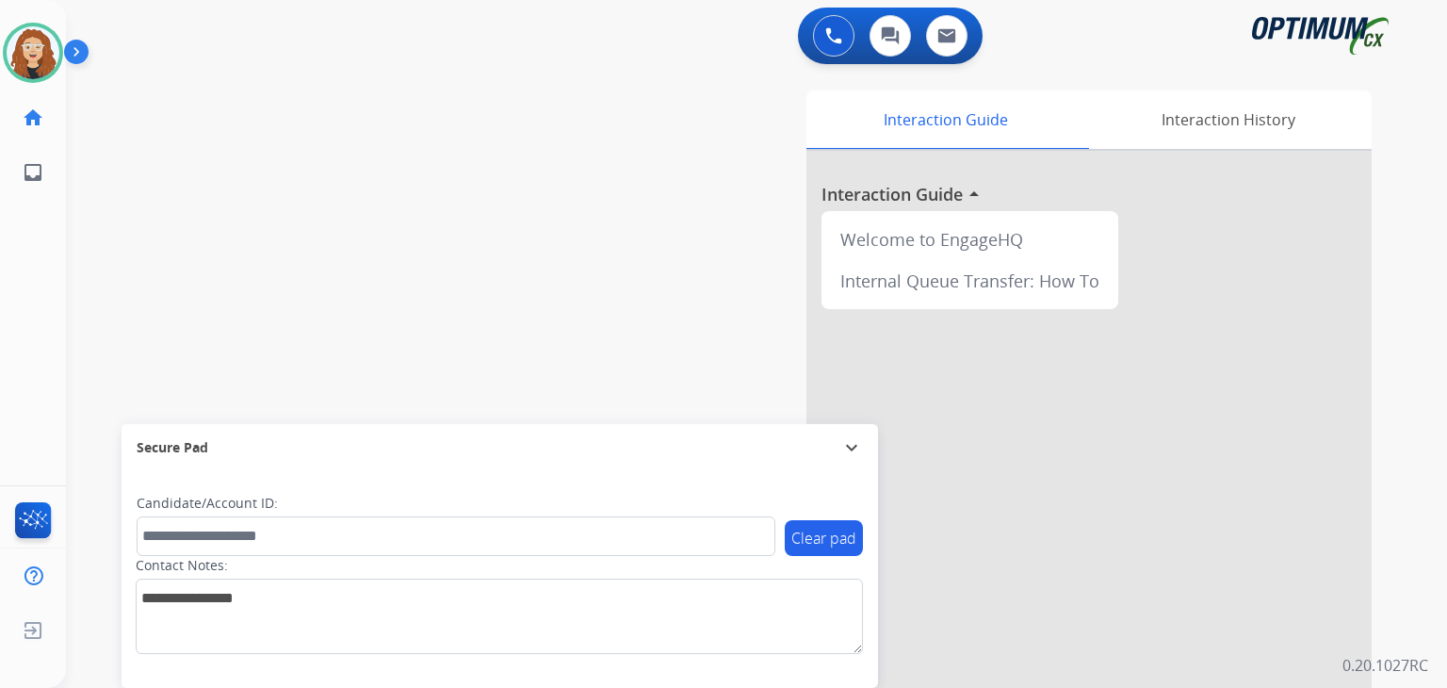
click at [114, 280] on div "swap_horiz Break voice bridge close_fullscreen Connect 3-Way Call merge_type Se…" at bounding box center [734, 461] width 1336 height 786
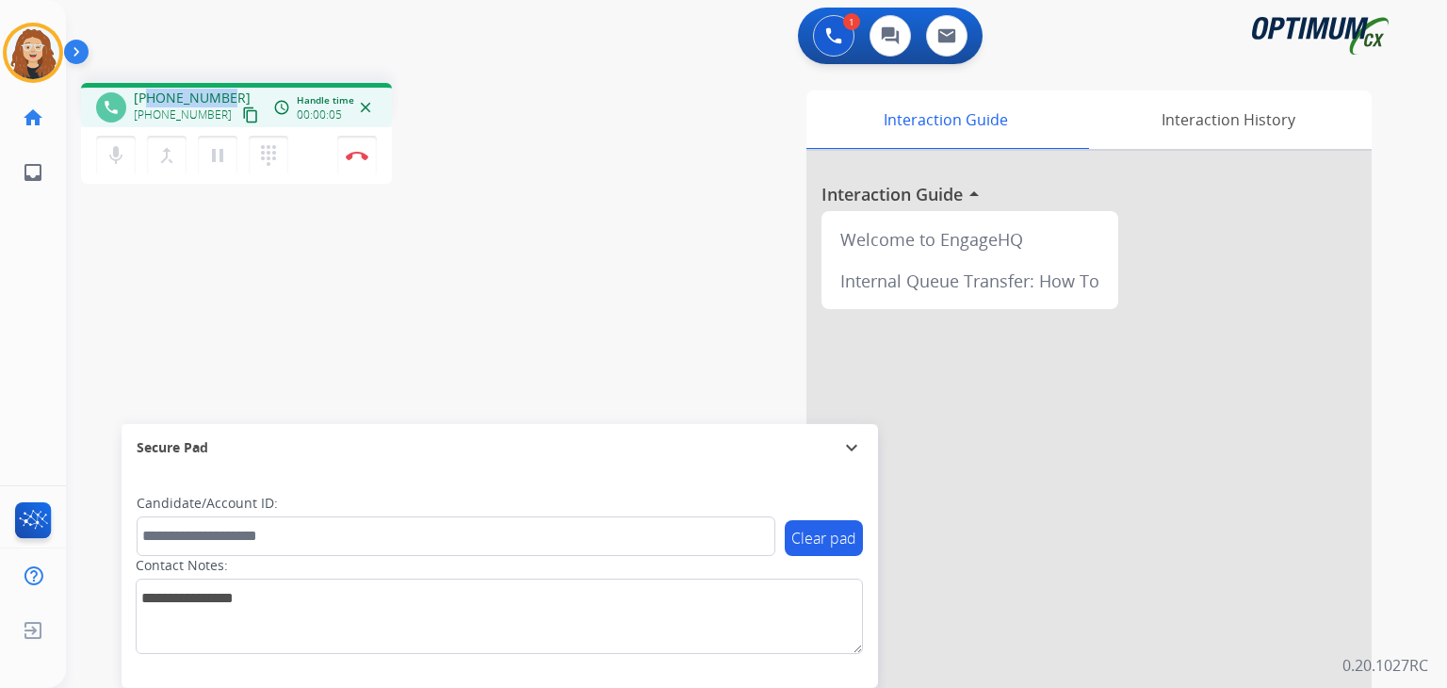
drag, startPoint x: 150, startPoint y: 94, endPoint x: 226, endPoint y: 88, distance: 76.6
click at [226, 88] on div "phone [PHONE_NUMBER] [PHONE_NUMBER] content_copy access_time Call metrics Queue…" at bounding box center [236, 105] width 311 height 44
click at [357, 155] on img at bounding box center [357, 155] width 23 height 9
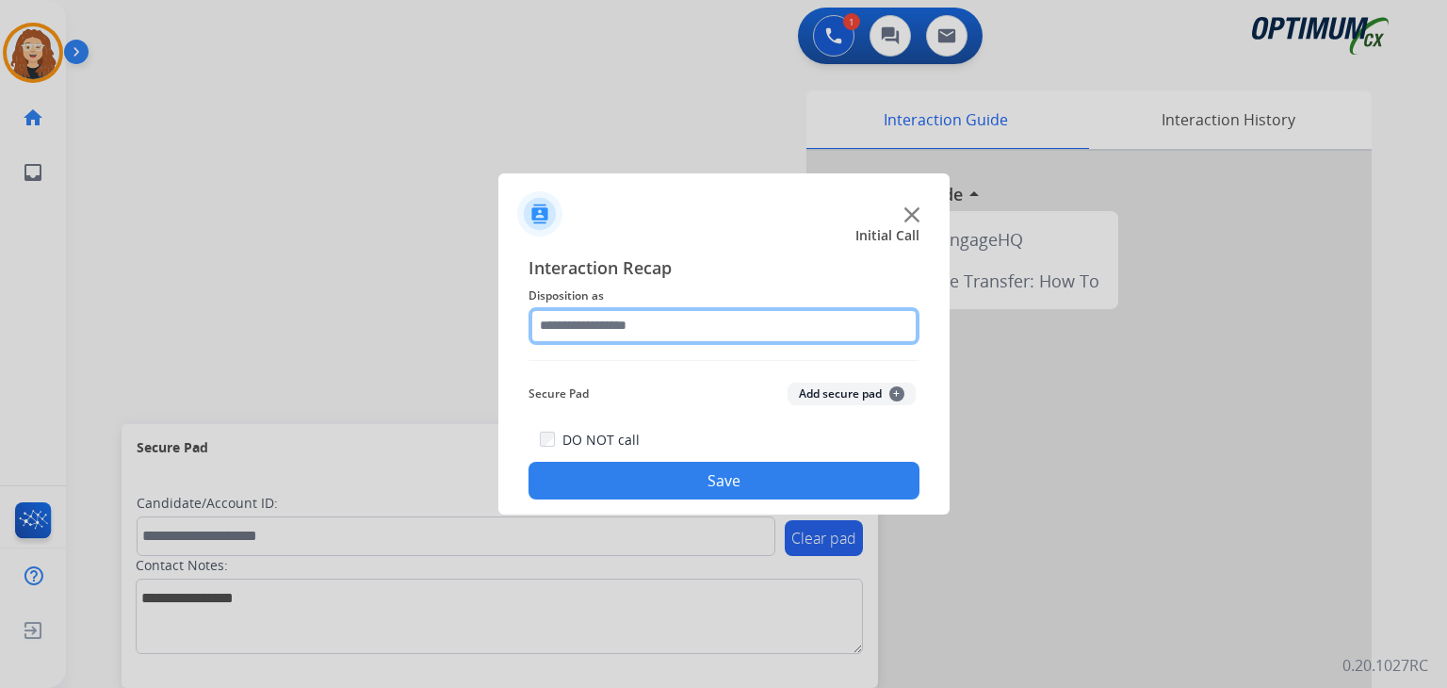
click at [680, 322] on input "text" at bounding box center [724, 326] width 391 height 38
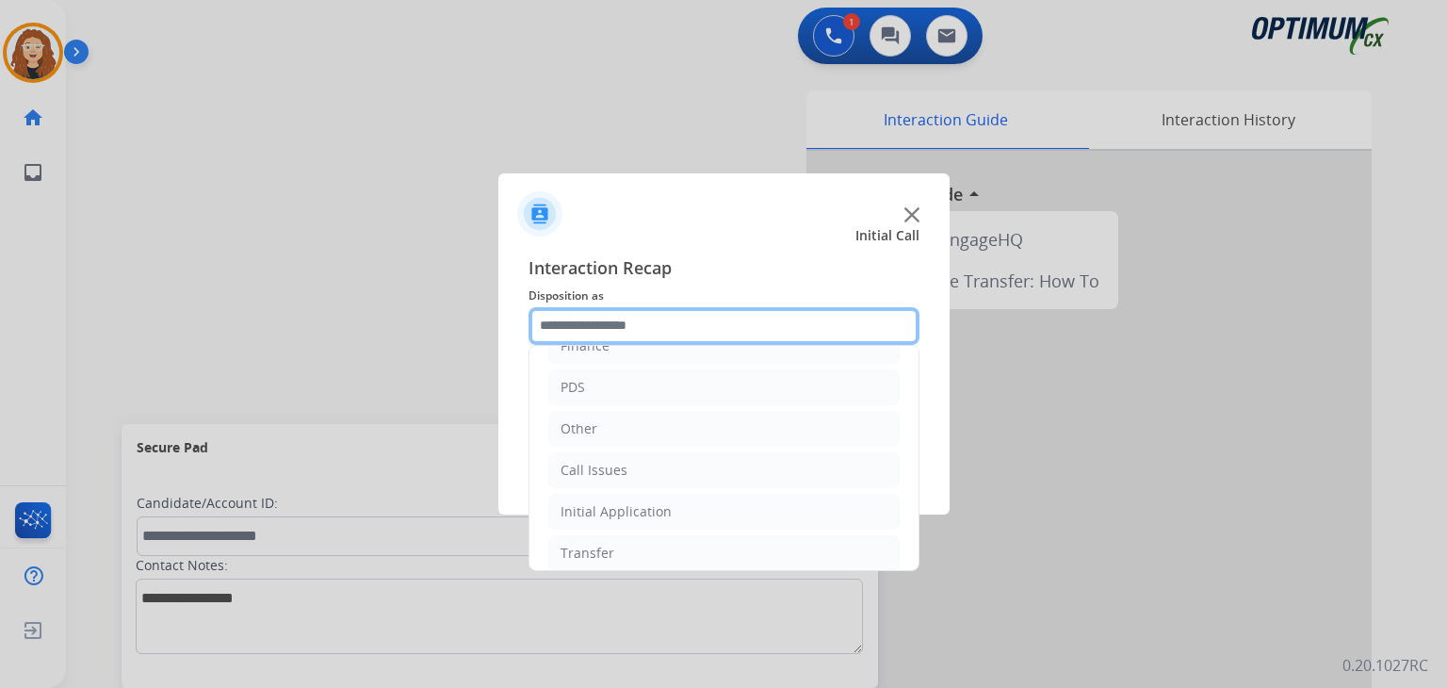
scroll to position [124, 0]
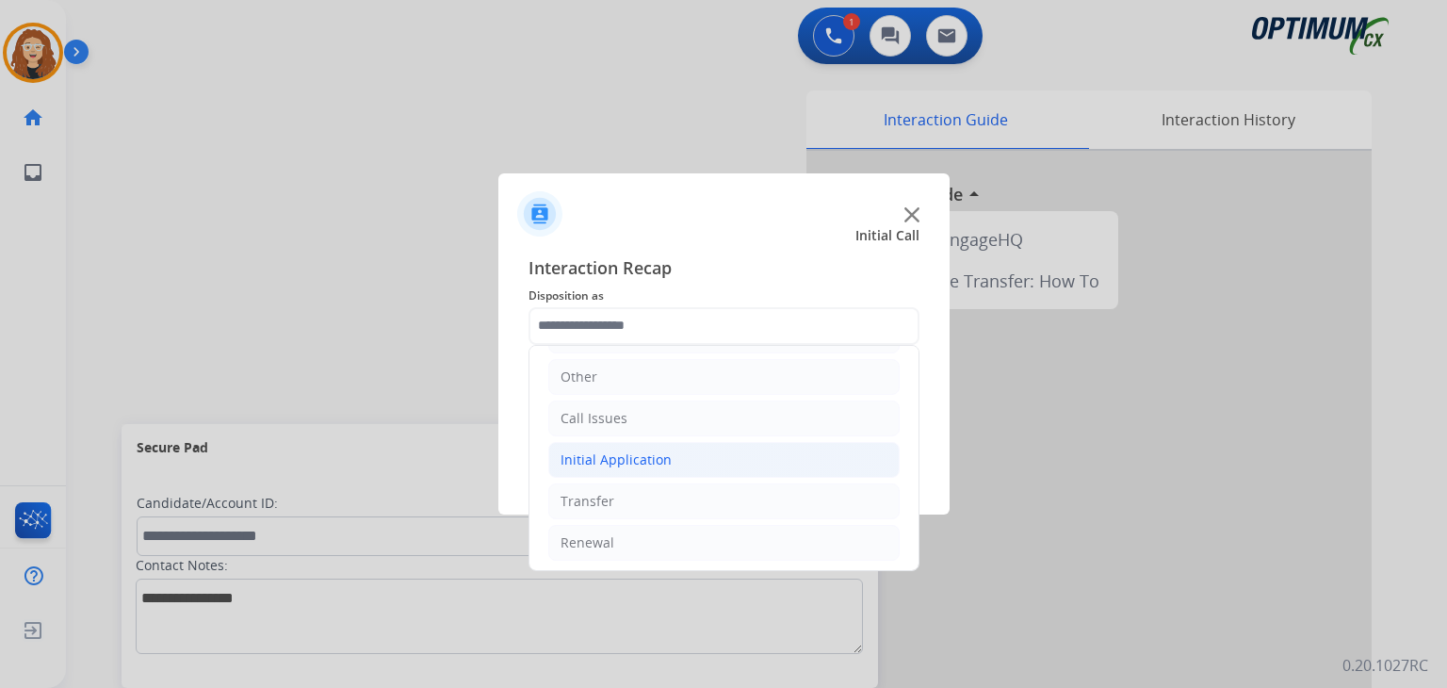
drag, startPoint x: 698, startPoint y: 457, endPoint x: 739, endPoint y: 463, distance: 40.9
click at [701, 457] on li "Initial Application" at bounding box center [723, 460] width 351 height 36
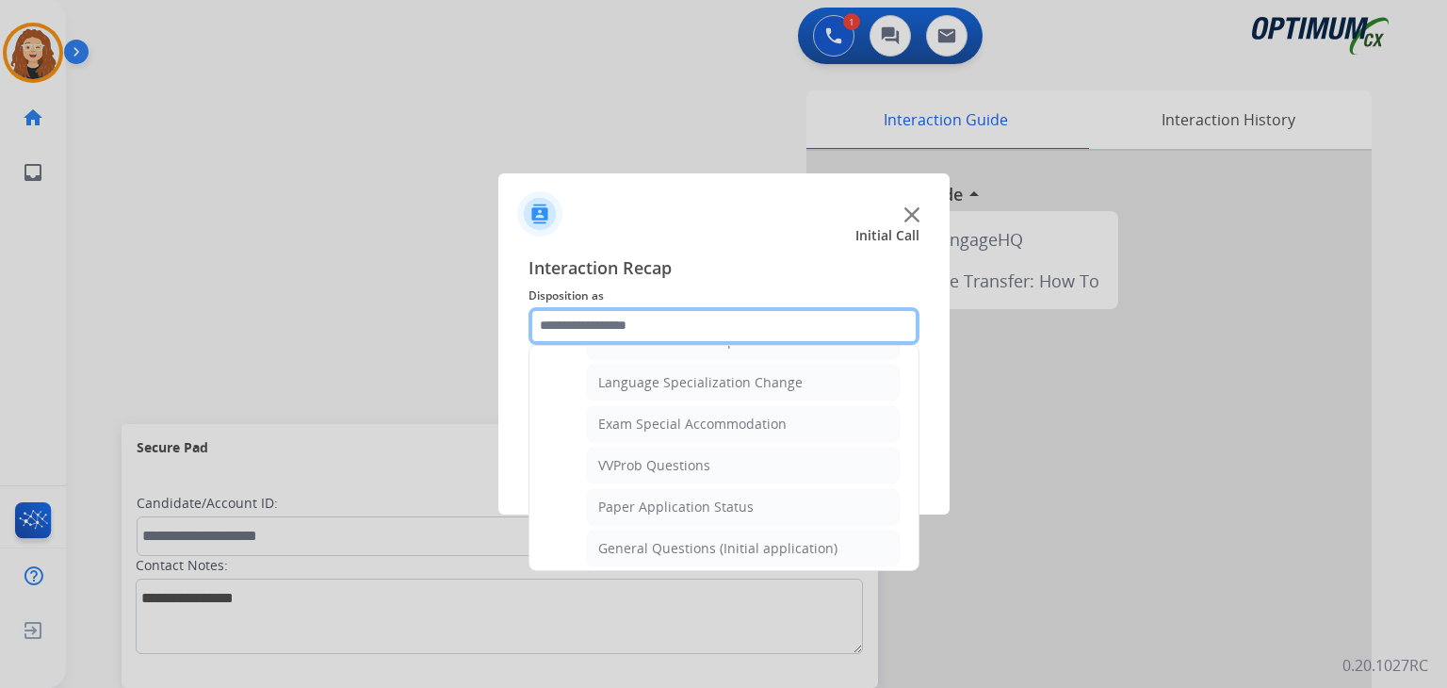
scroll to position [948, 0]
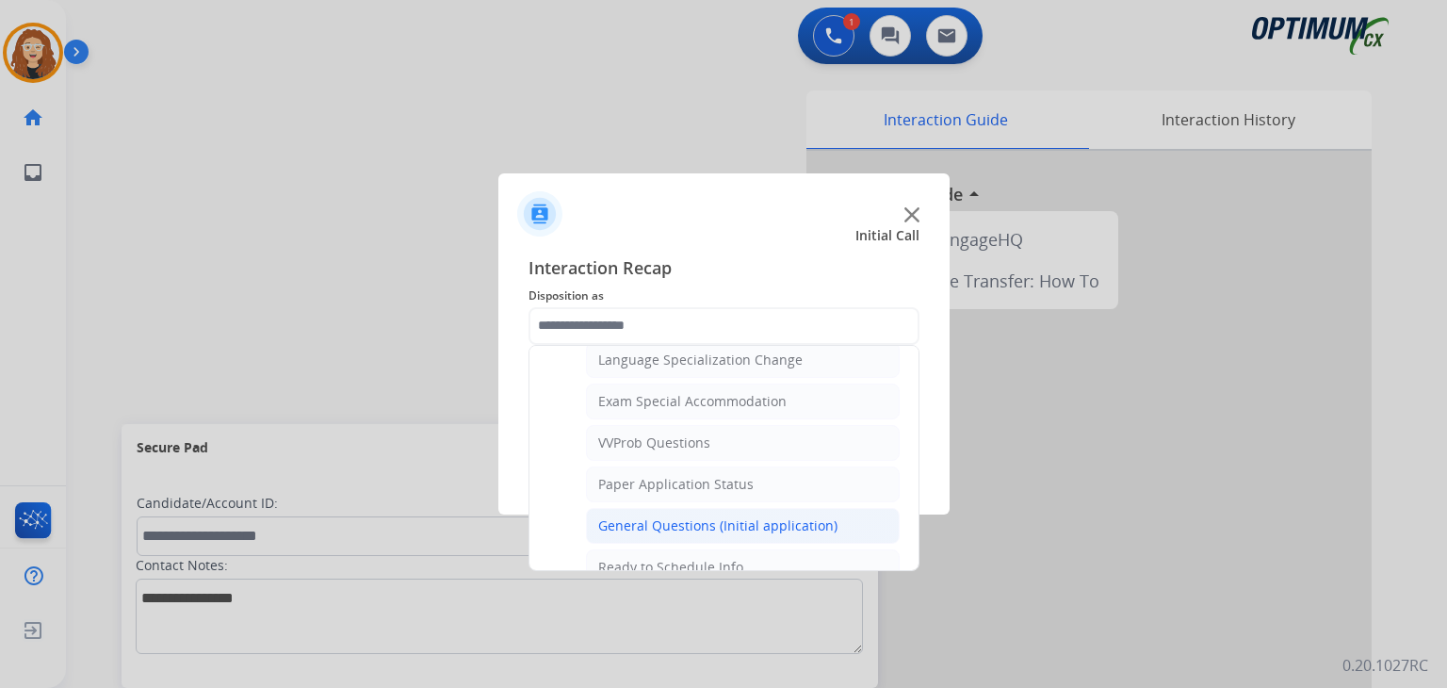
click at [798, 516] on div "General Questions (Initial application)" at bounding box center [717, 525] width 239 height 19
type input "**********"
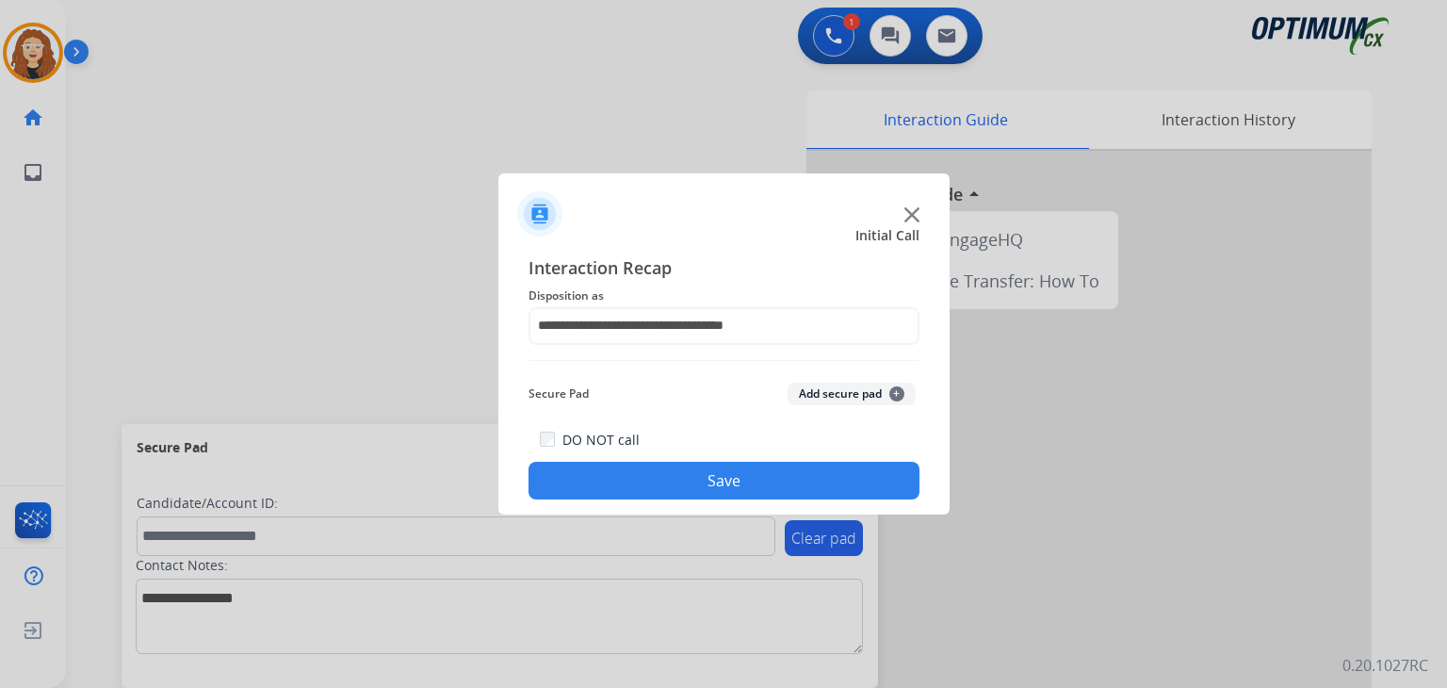
click at [769, 486] on button "Save" at bounding box center [724, 481] width 391 height 38
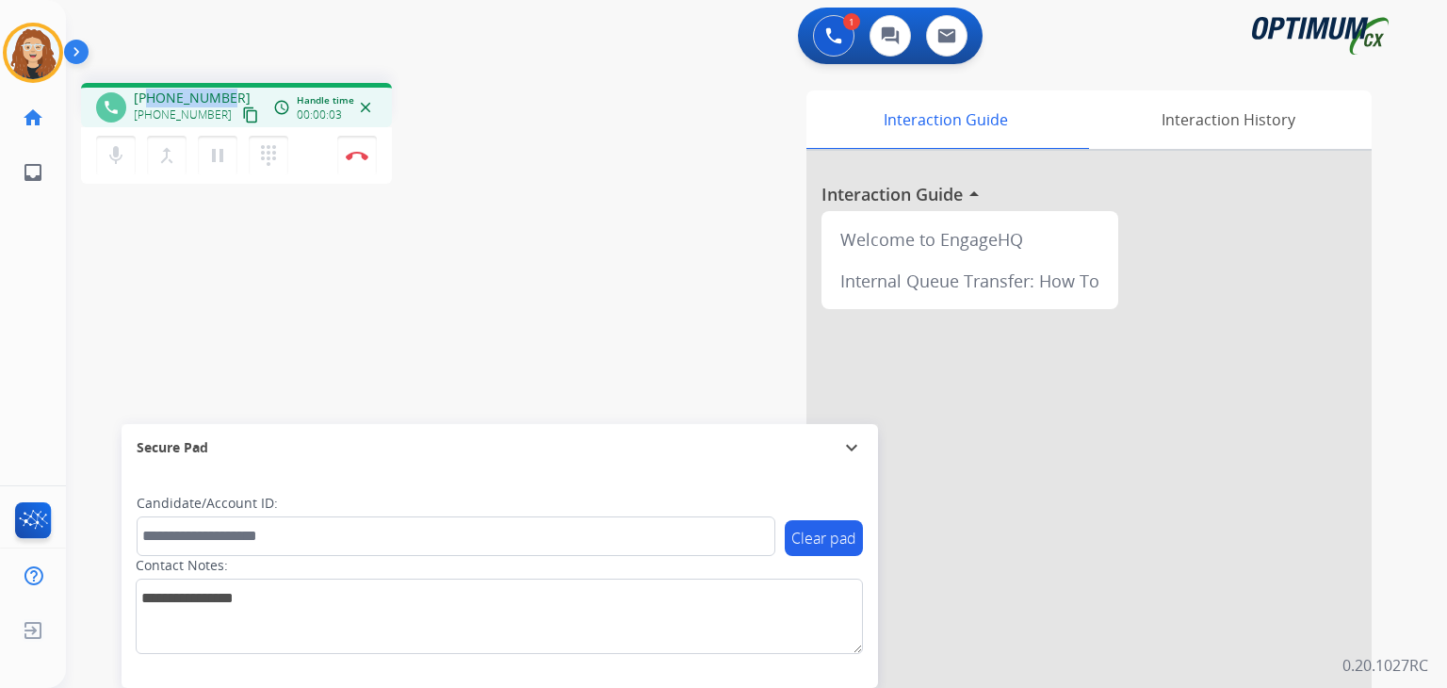
drag, startPoint x: 149, startPoint y: 94, endPoint x: 222, endPoint y: 77, distance: 75.4
click at [226, 73] on div "phone [PHONE_NUMBER] [PHONE_NUMBER] content_copy access_time Call metrics Queue…" at bounding box center [734, 461] width 1336 height 786
click at [365, 156] on img at bounding box center [357, 155] width 23 height 9
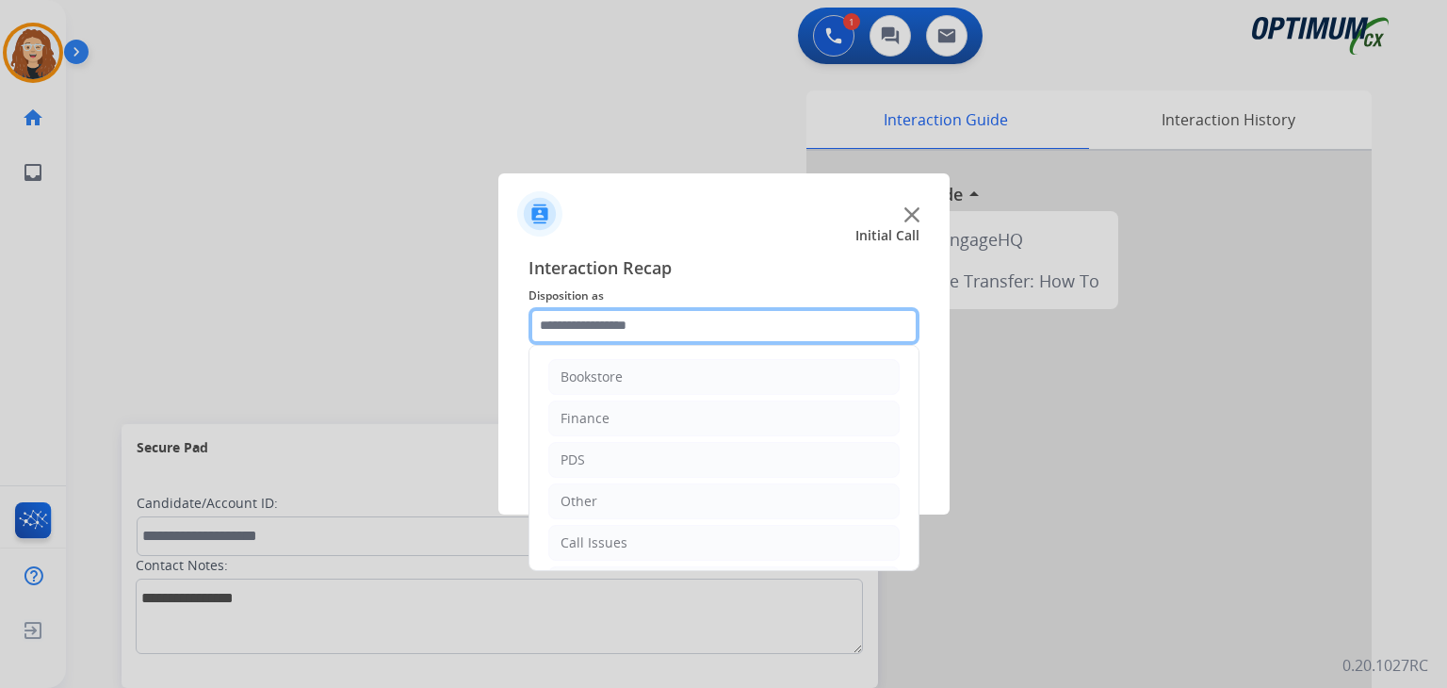
click at [598, 321] on input "text" at bounding box center [724, 326] width 391 height 38
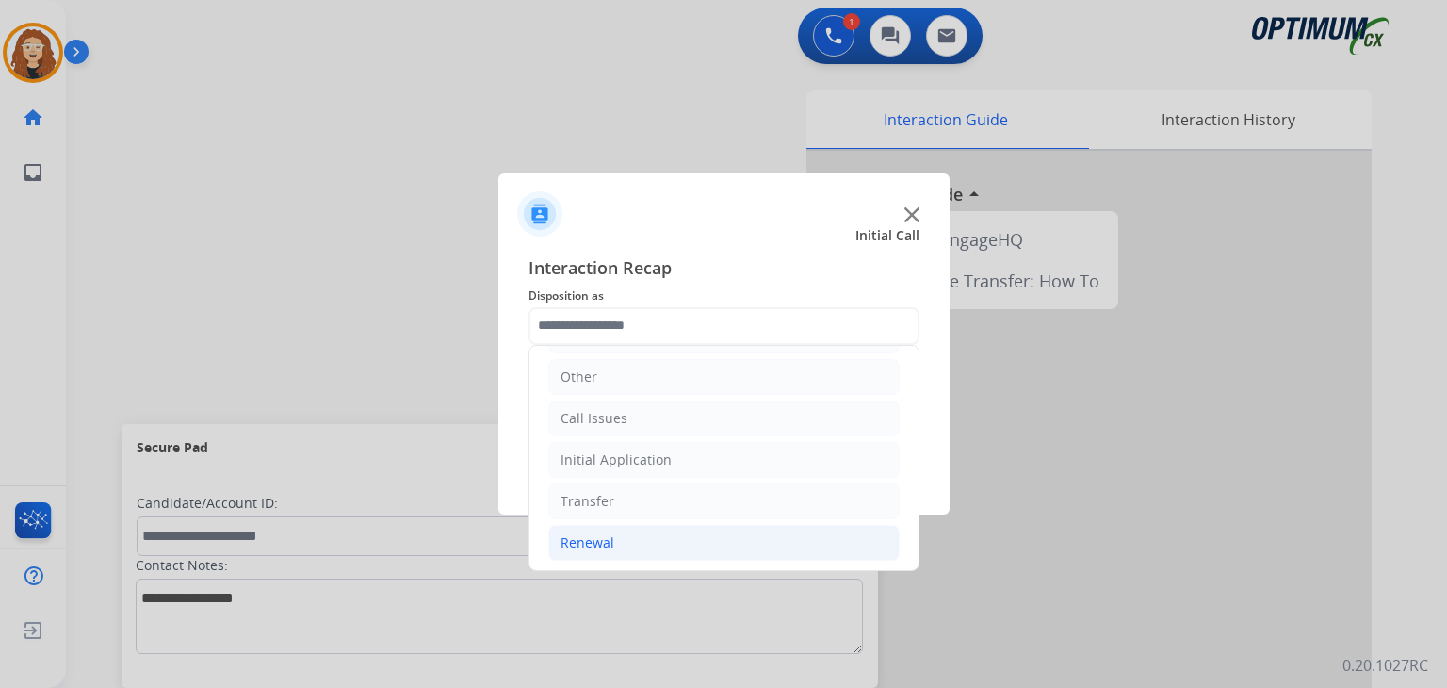
drag, startPoint x: 692, startPoint y: 541, endPoint x: 773, endPoint y: 539, distance: 81.1
click at [697, 544] on li "Renewal" at bounding box center [723, 543] width 351 height 36
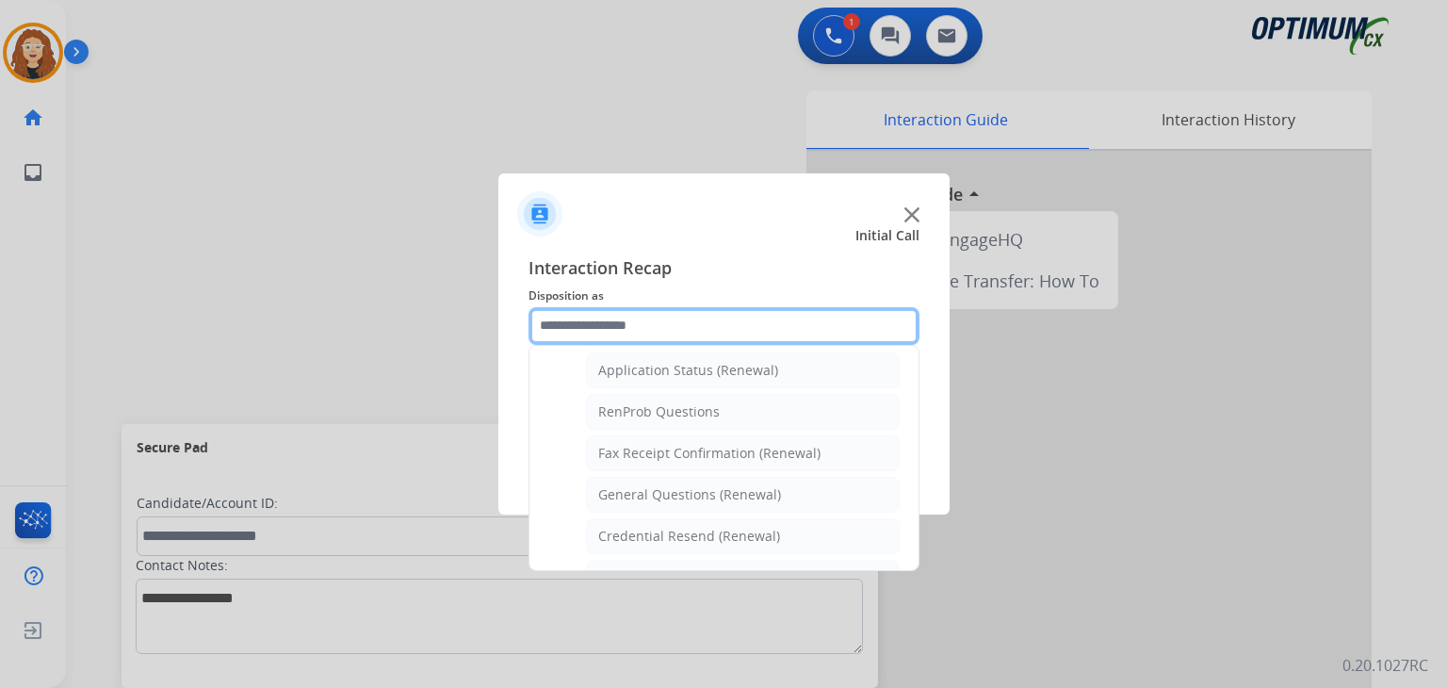
scroll to position [463, 0]
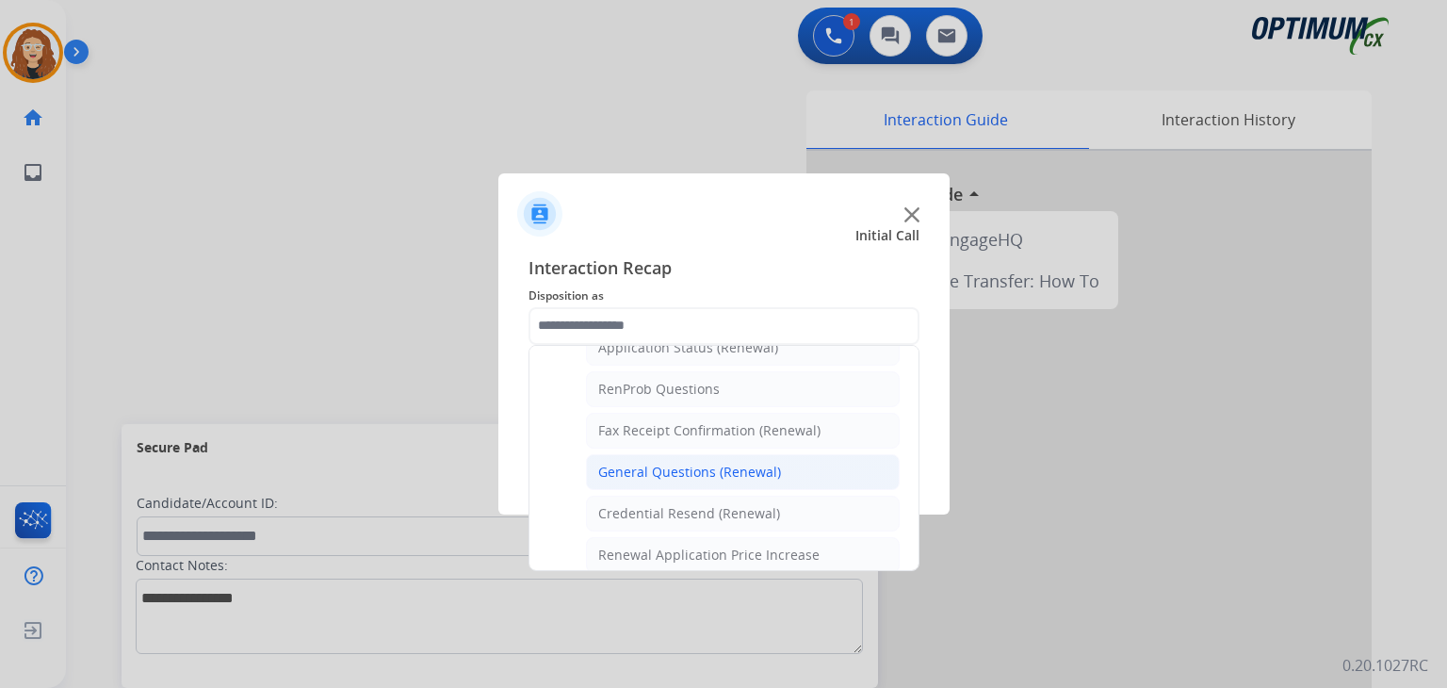
click at [754, 465] on div "General Questions (Renewal)" at bounding box center [689, 472] width 183 height 19
type input "**********"
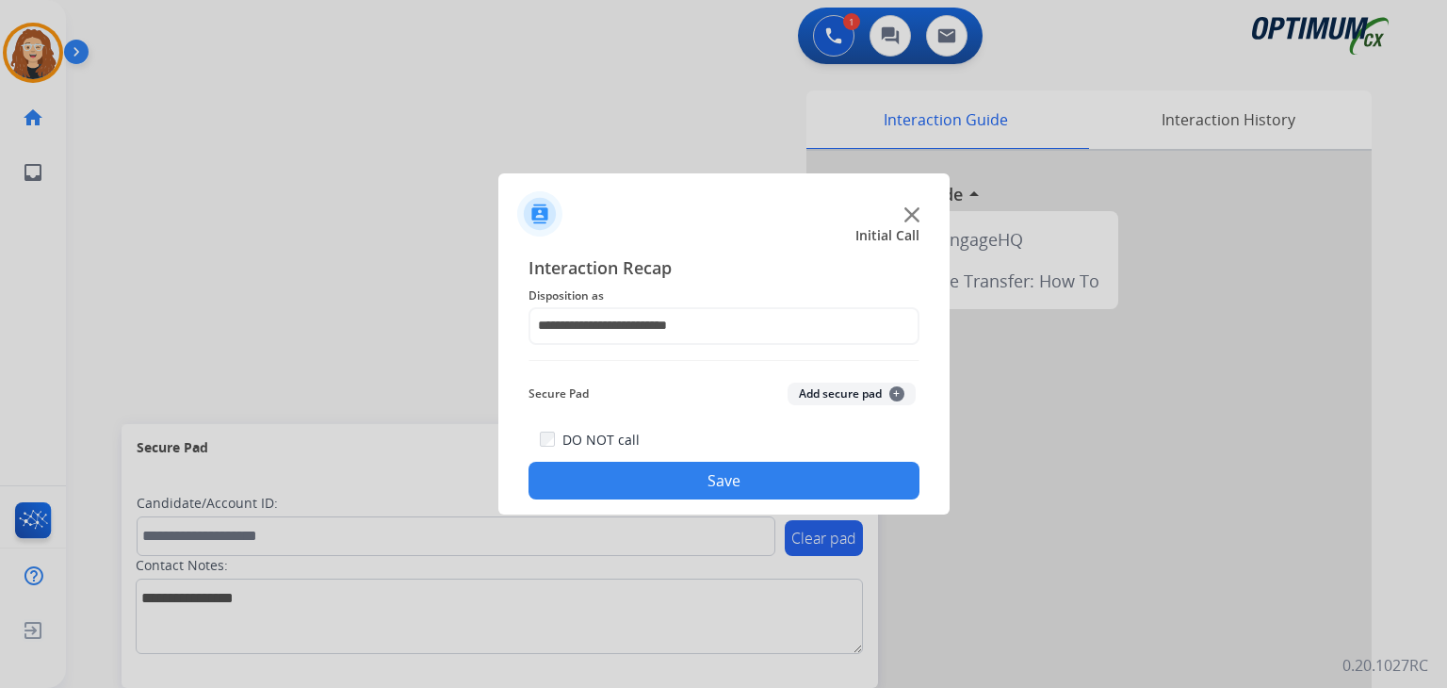
click at [738, 471] on button "Save" at bounding box center [724, 481] width 391 height 38
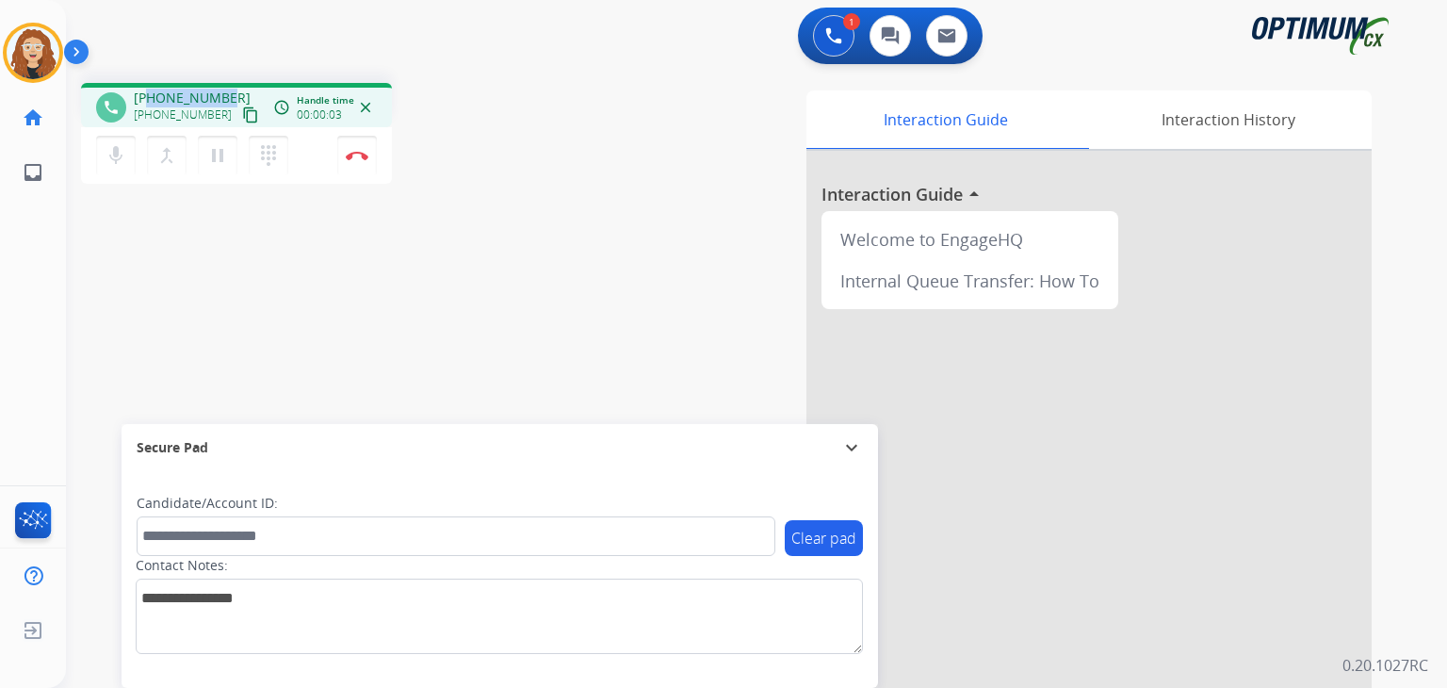
drag, startPoint x: 150, startPoint y: 95, endPoint x: 223, endPoint y: 83, distance: 74.5
click at [225, 76] on div "phone [PHONE_NUMBER] [PHONE_NUMBER] content_copy access_time Call metrics Queue…" at bounding box center [734, 461] width 1336 height 786
click at [362, 156] on img at bounding box center [357, 155] width 23 height 9
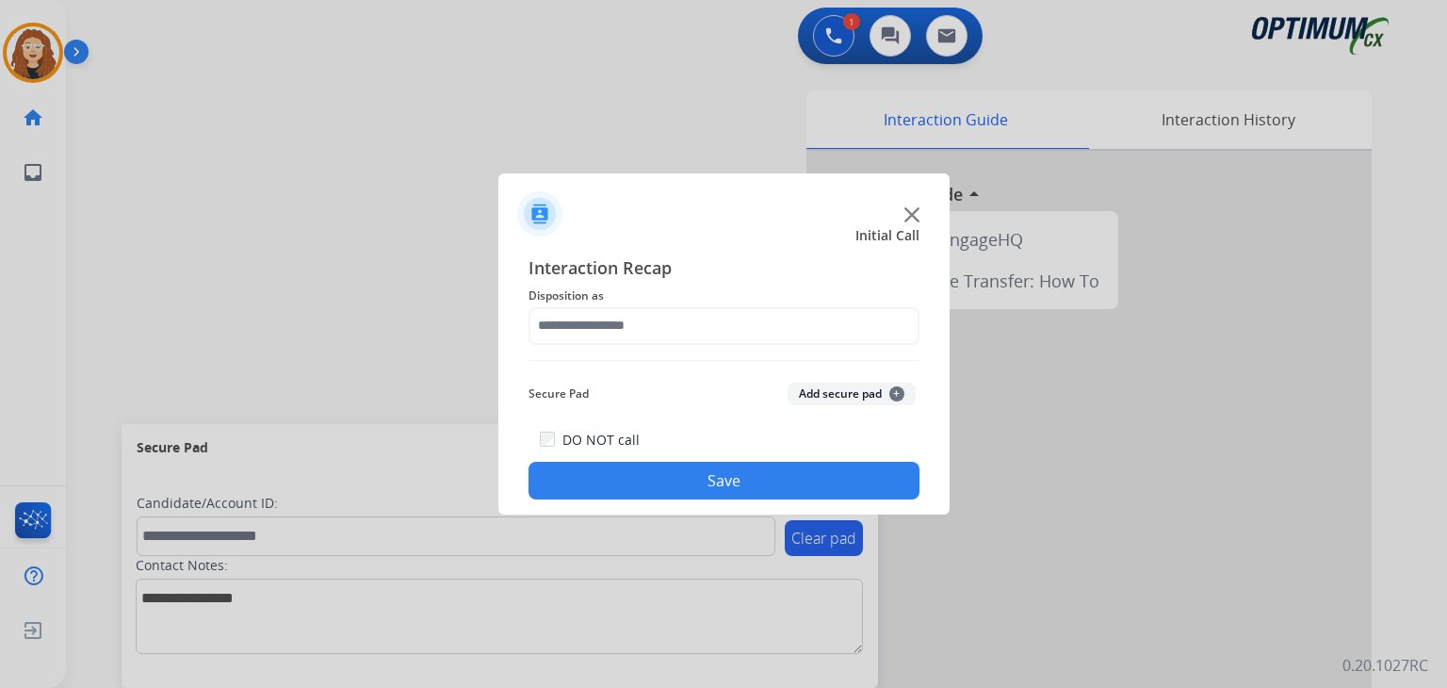
click at [580, 303] on span "Disposition as" at bounding box center [724, 296] width 391 height 23
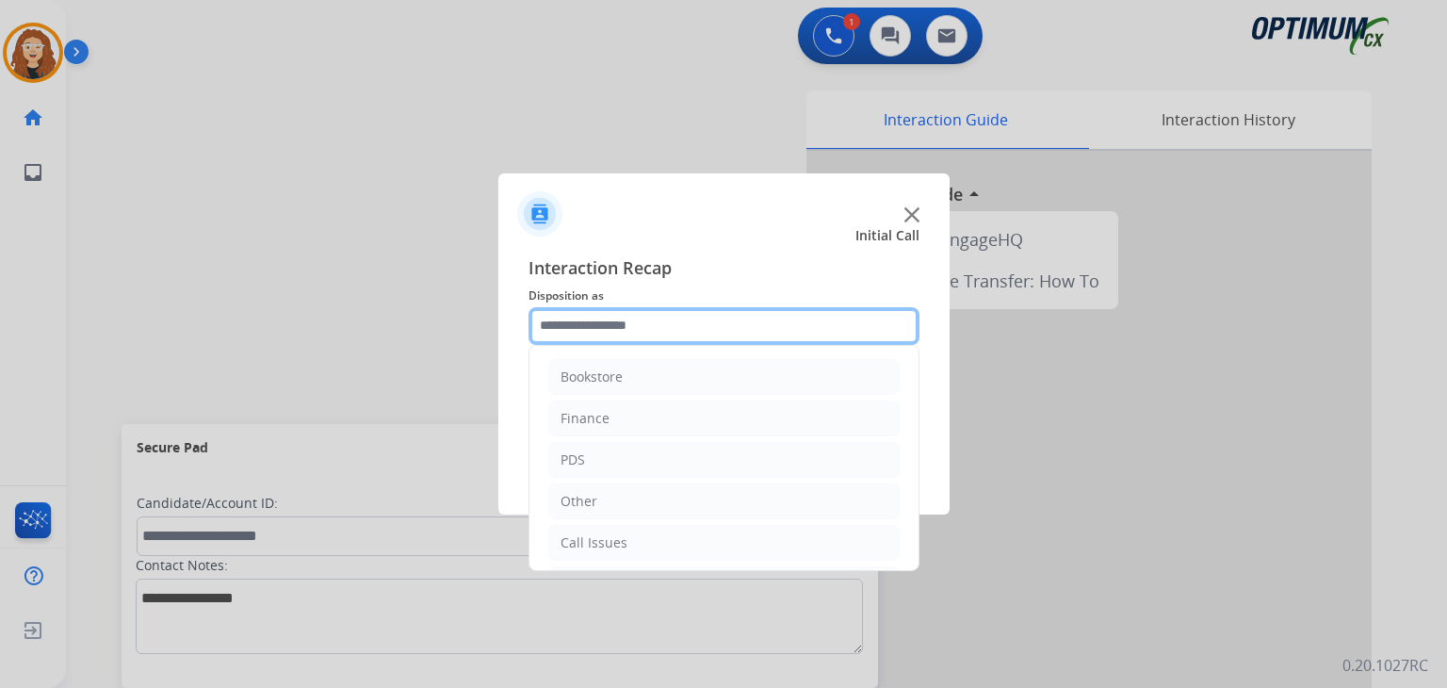
click at [569, 325] on input "text" at bounding box center [724, 326] width 391 height 38
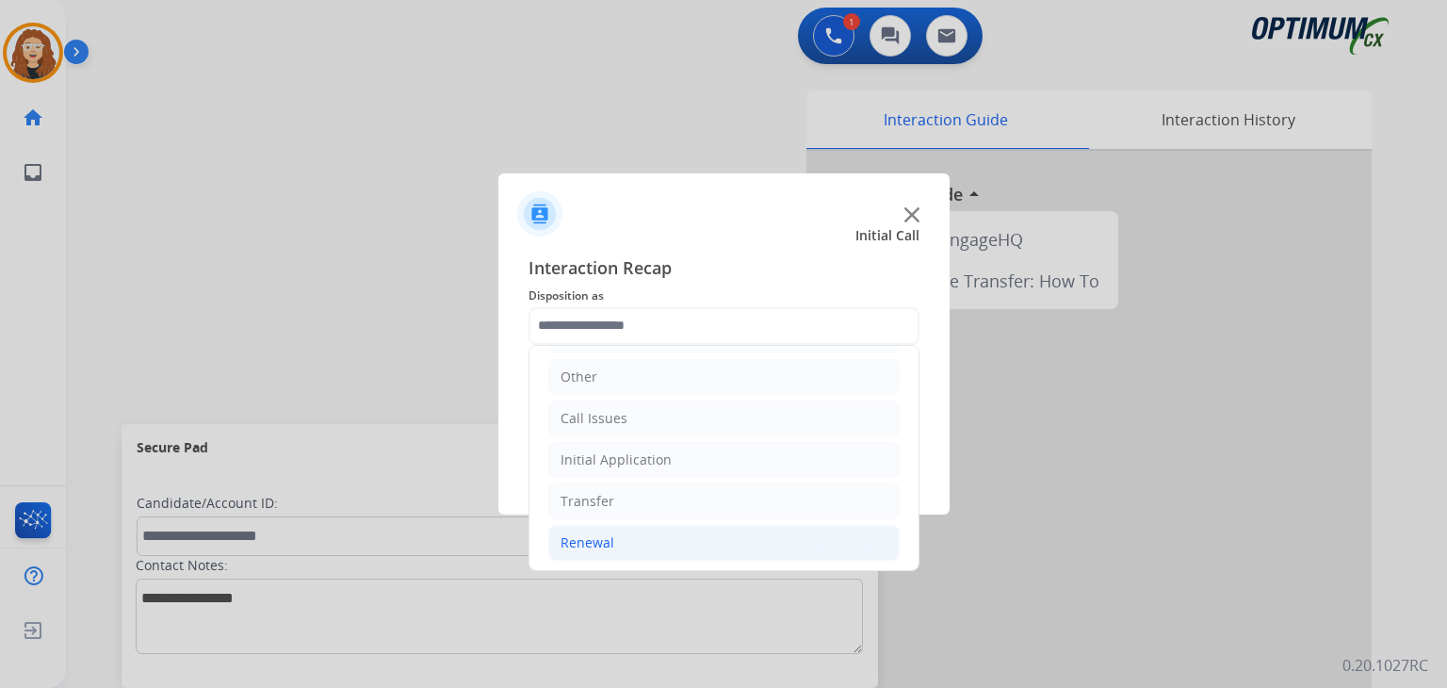
click at [619, 531] on li "Renewal" at bounding box center [723, 543] width 351 height 36
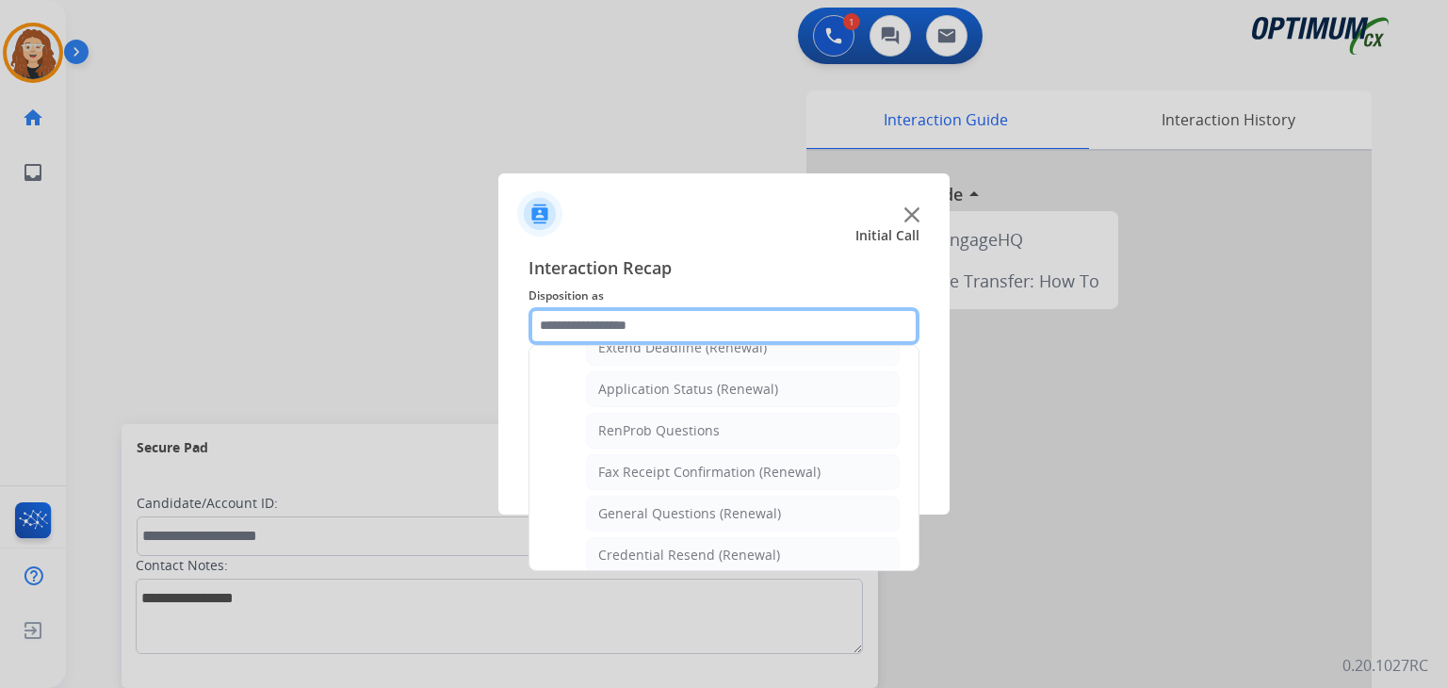
scroll to position [456, 0]
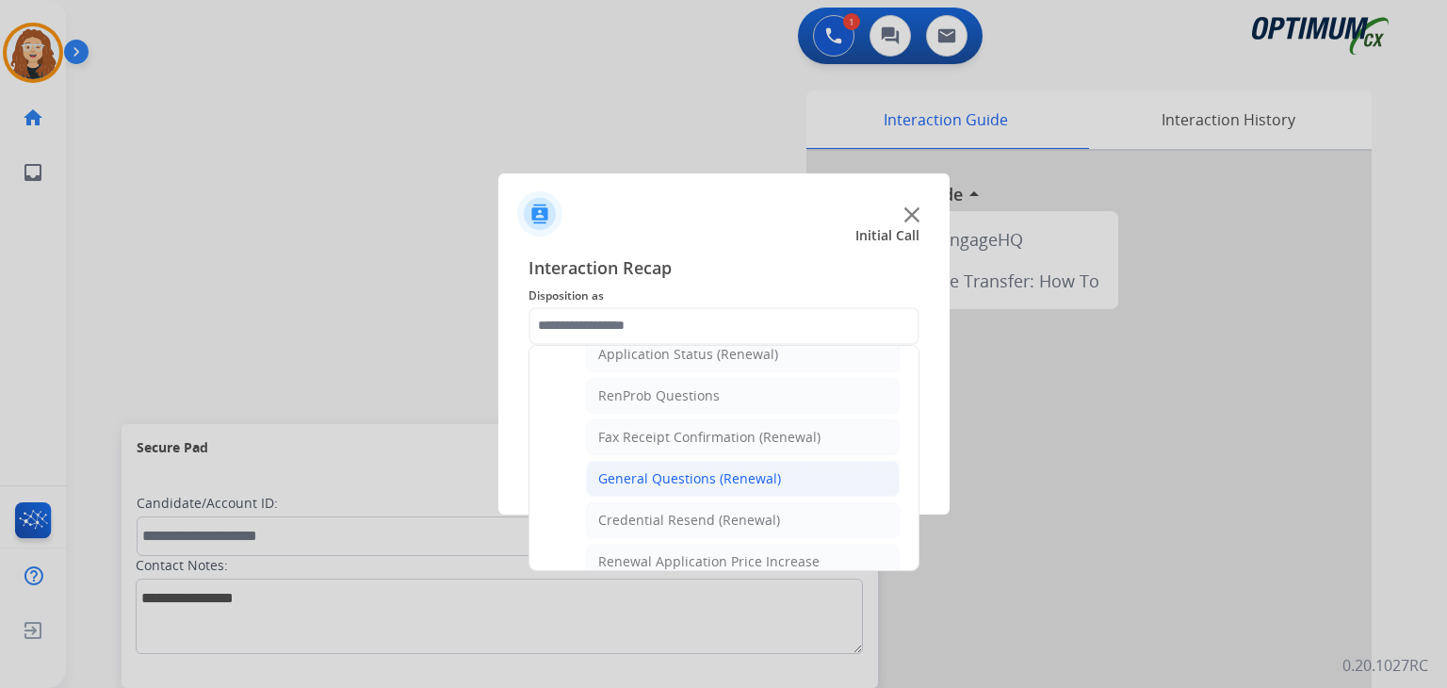
click at [747, 472] on div "General Questions (Renewal)" at bounding box center [689, 478] width 183 height 19
type input "**********"
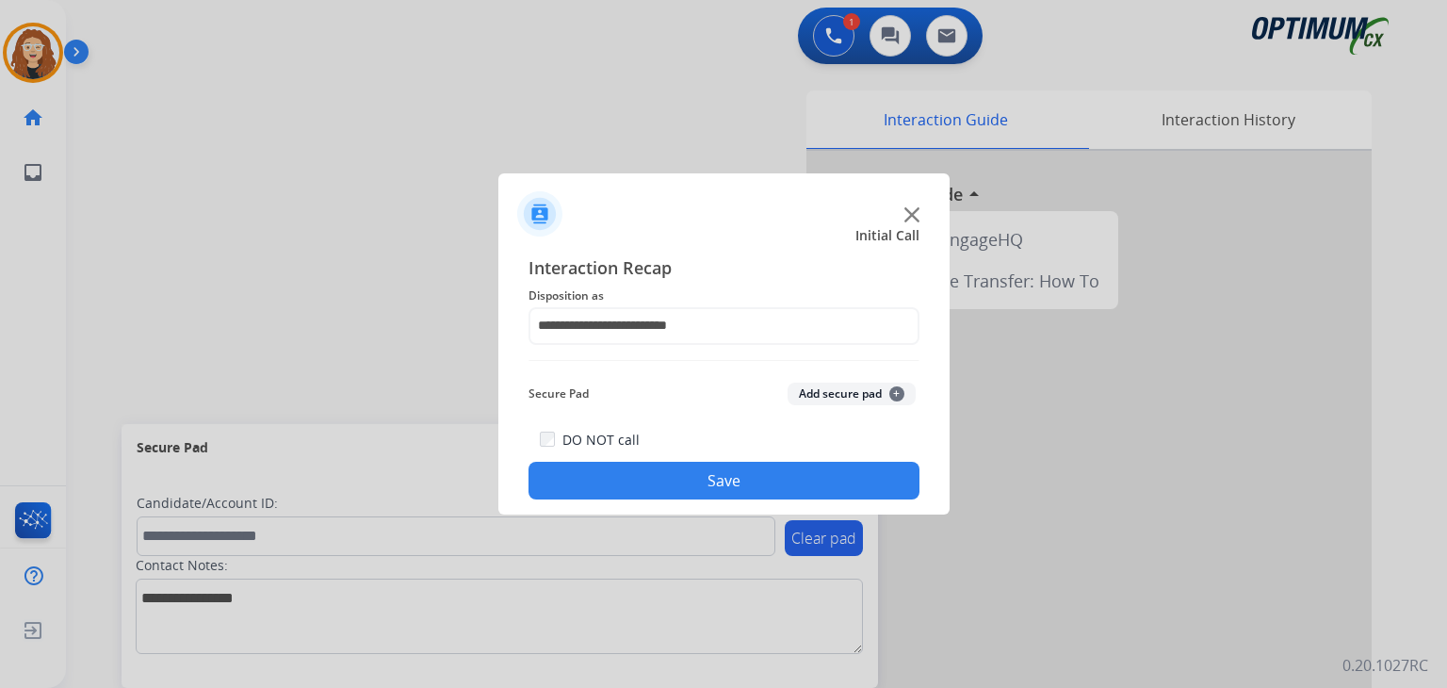
click at [739, 483] on button "Save" at bounding box center [724, 481] width 391 height 38
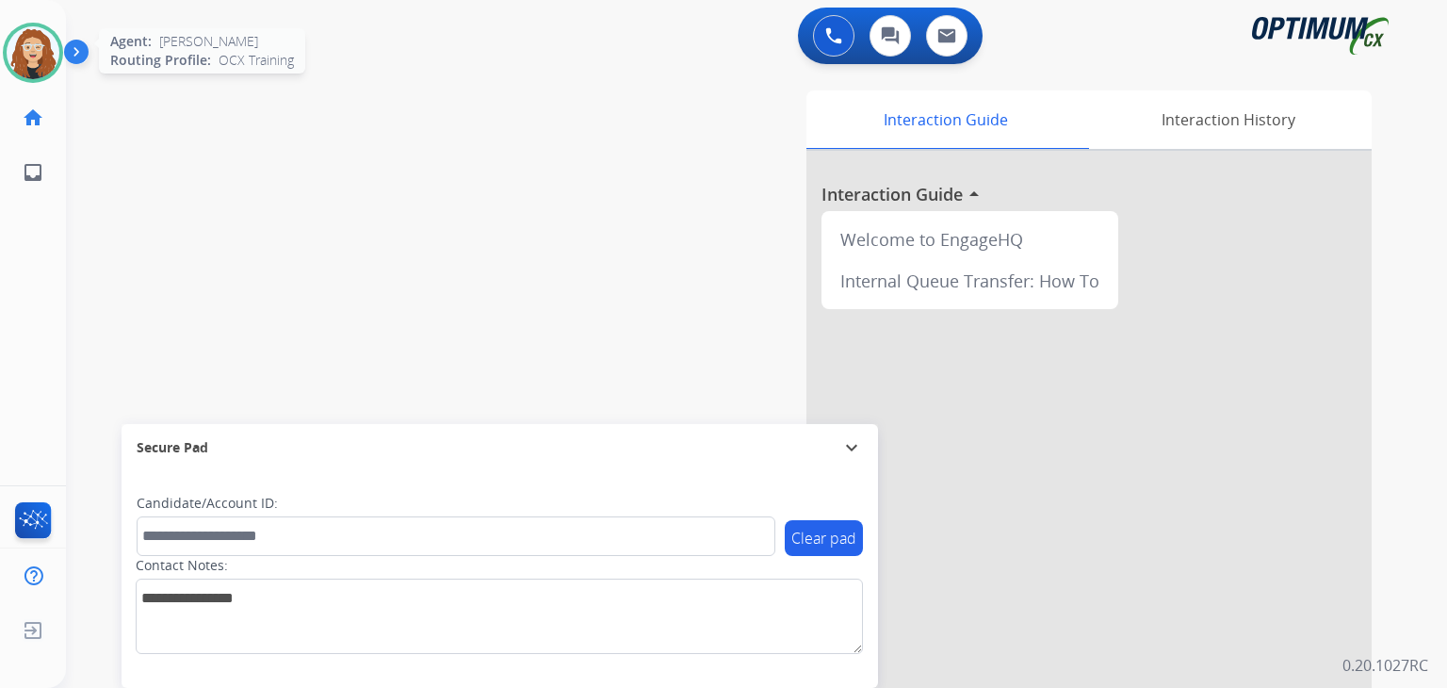
click at [43, 60] on img at bounding box center [33, 52] width 53 height 53
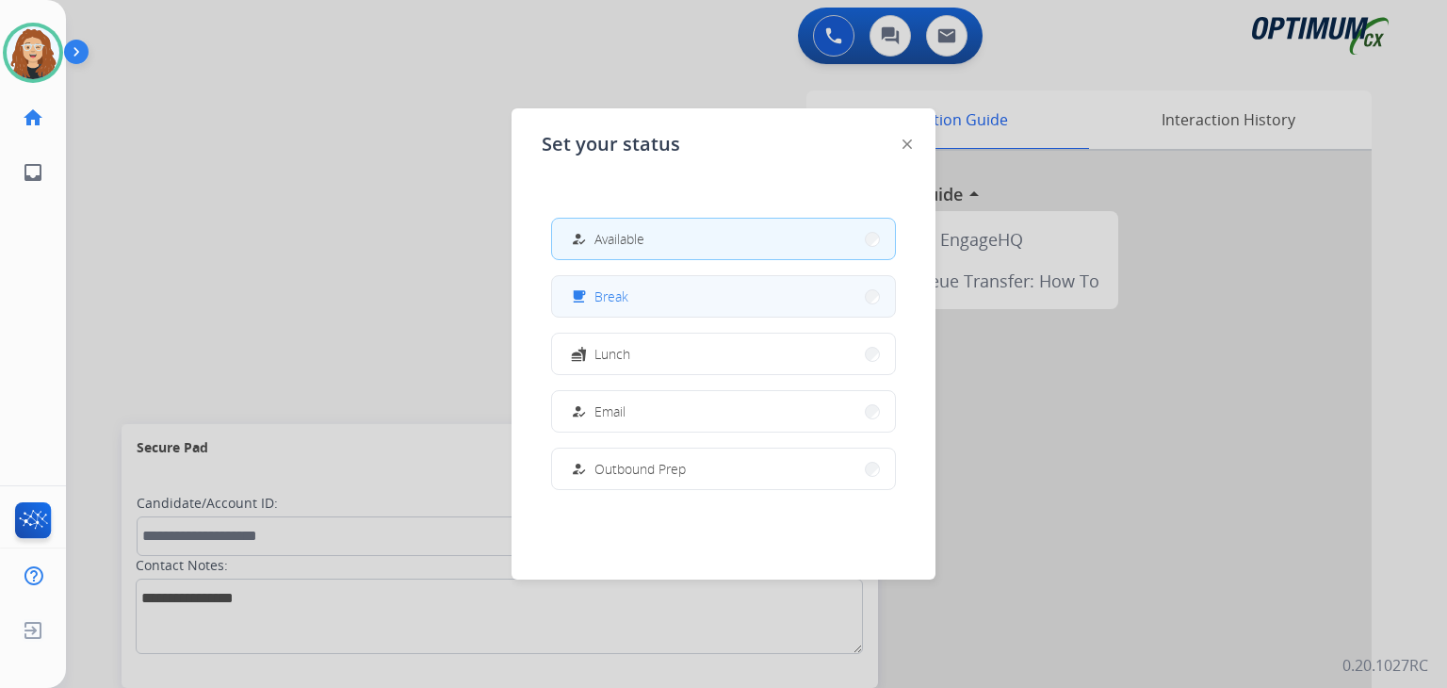
click at [735, 299] on button "free_breakfast Break" at bounding box center [723, 296] width 343 height 41
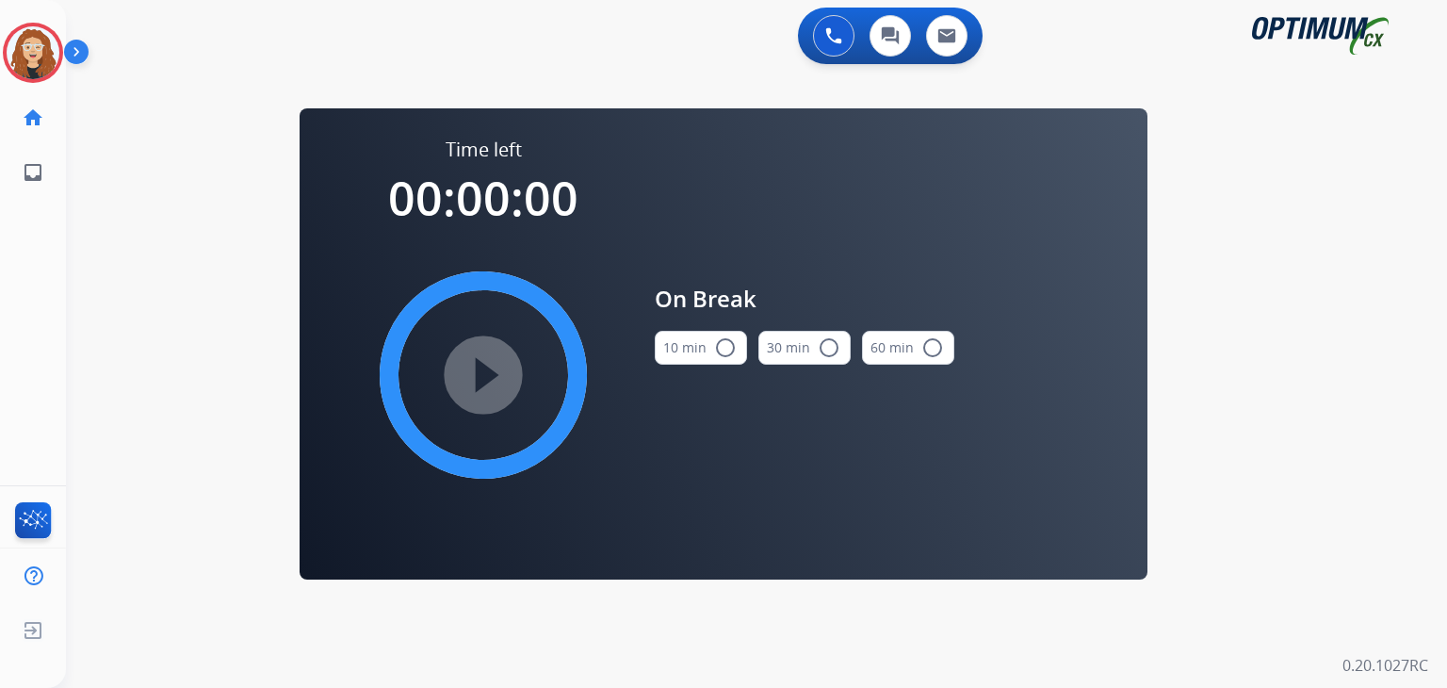
drag, startPoint x: 725, startPoint y: 345, endPoint x: 717, endPoint y: 357, distance: 14.4
click at [724, 349] on mat-icon "radio_button_unchecked" at bounding box center [725, 347] width 23 height 23
click at [488, 379] on mat-icon "play_circle_filled" at bounding box center [483, 375] width 23 height 23
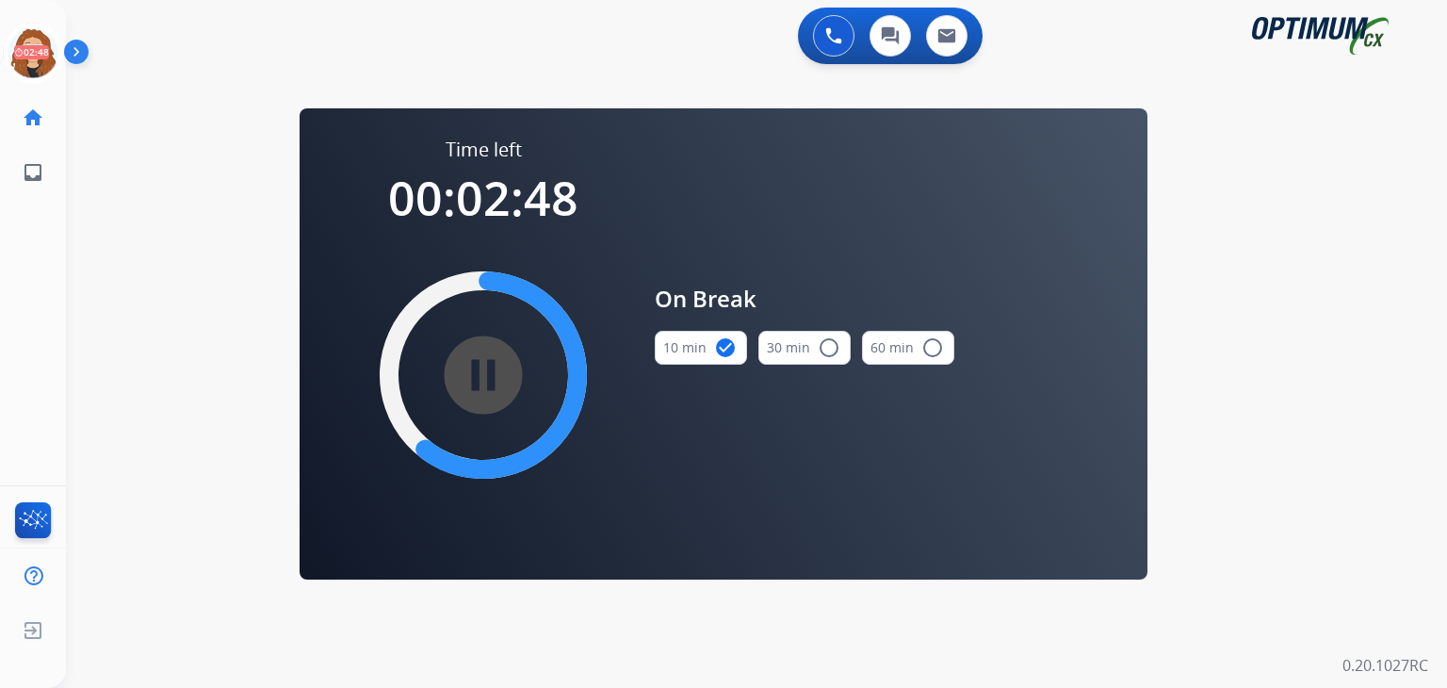
click at [66, 111] on div "Outbound call Quit Outbound call Quit Schedule interaction + Add to my list Cus…" at bounding box center [723, 344] width 1447 height 688
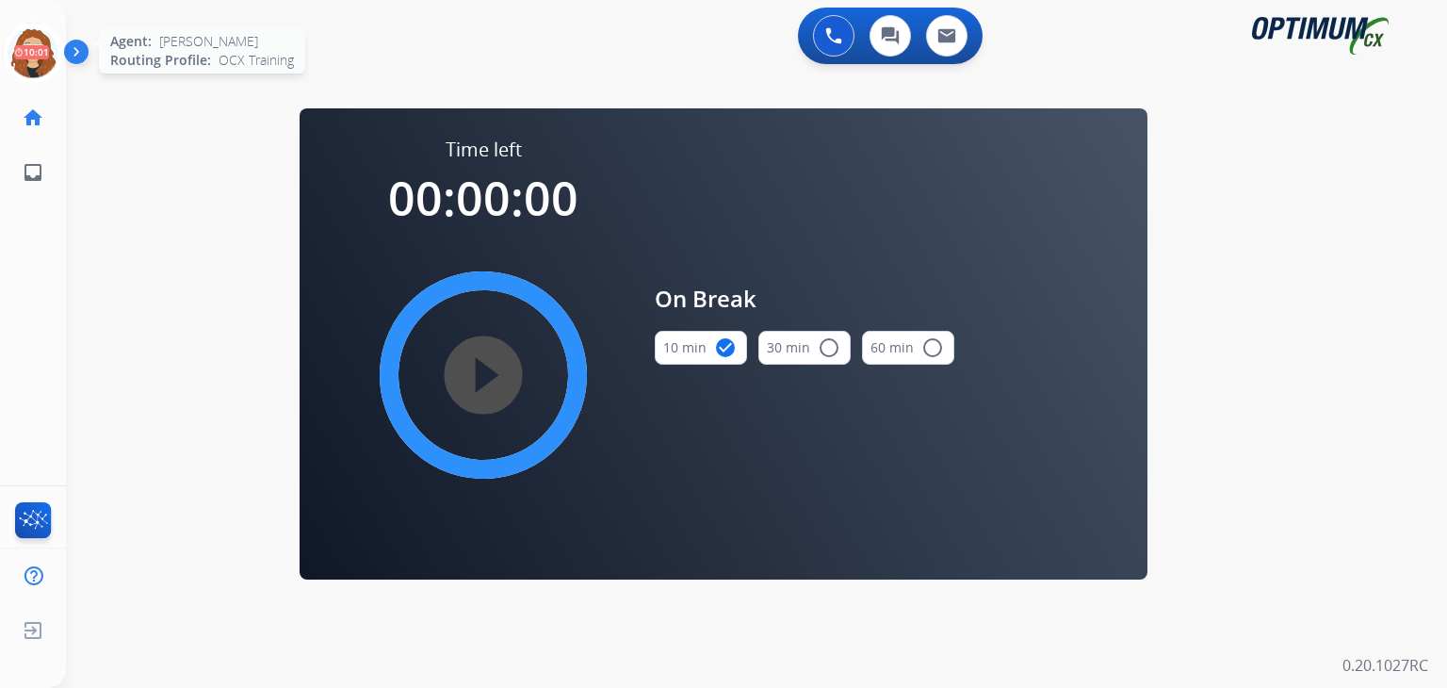
click at [34, 56] on icon at bounding box center [33, 53] width 61 height 61
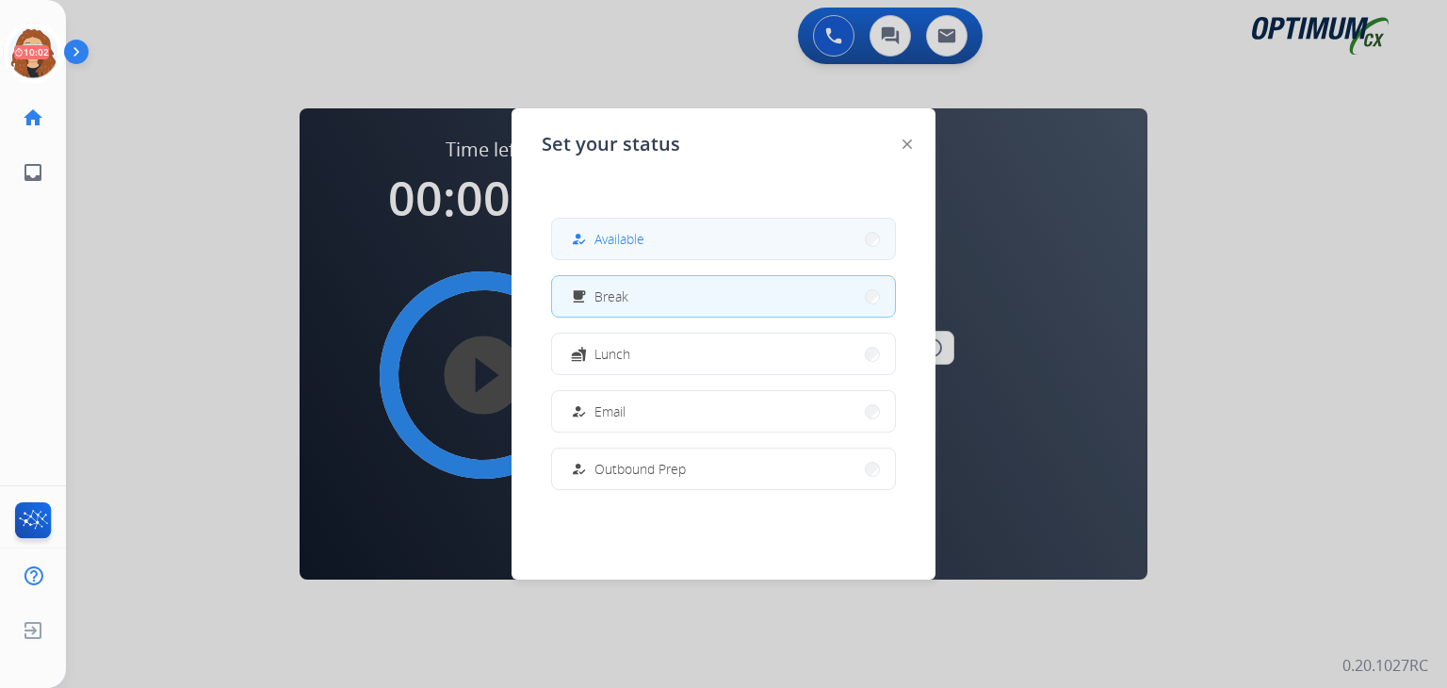
click at [696, 235] on button "how_to_reg Available" at bounding box center [723, 239] width 343 height 41
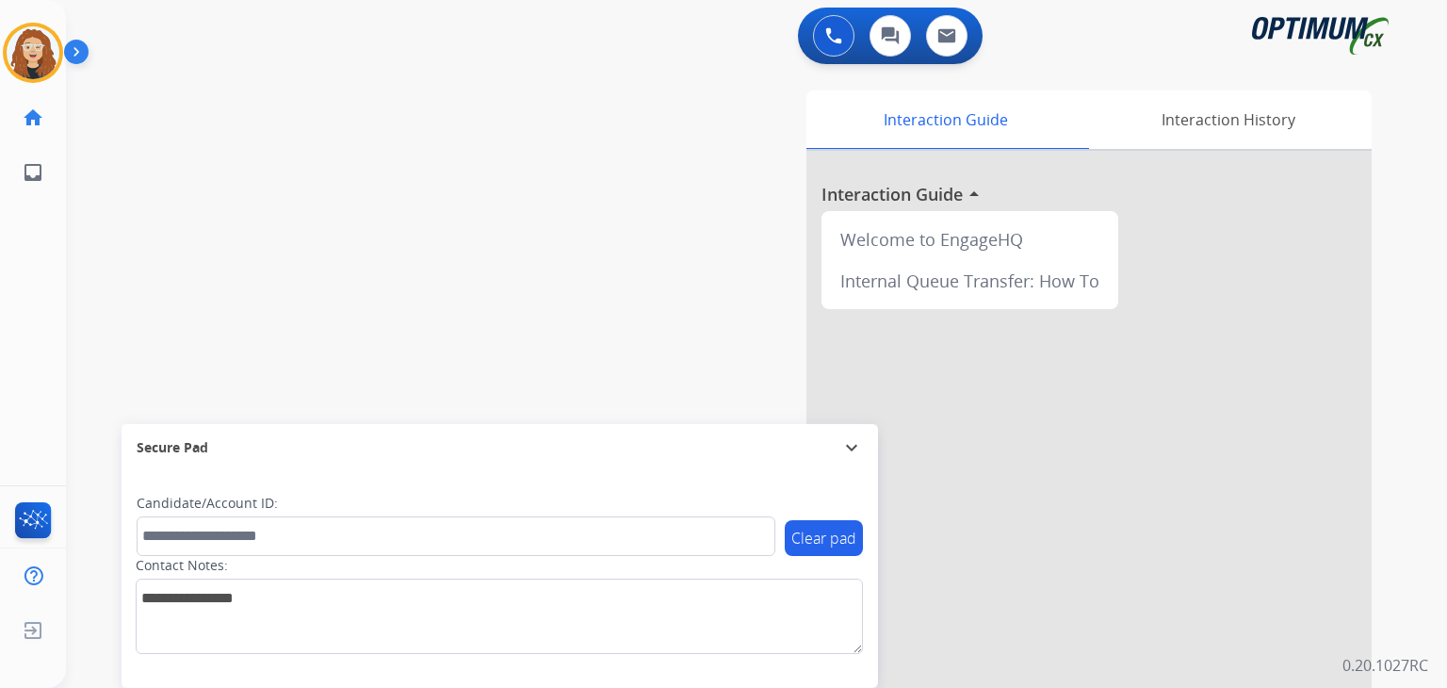
click at [130, 327] on div "swap_horiz Break voice bridge close_fullscreen Connect 3-Way Call merge_type Se…" at bounding box center [734, 461] width 1336 height 786
drag, startPoint x: 111, startPoint y: 371, endPoint x: 136, endPoint y: 354, distance: 29.8
click at [113, 369] on div "swap_horiz Break voice bridge close_fullscreen Connect 3-Way Call merge_type Se…" at bounding box center [734, 461] width 1336 height 786
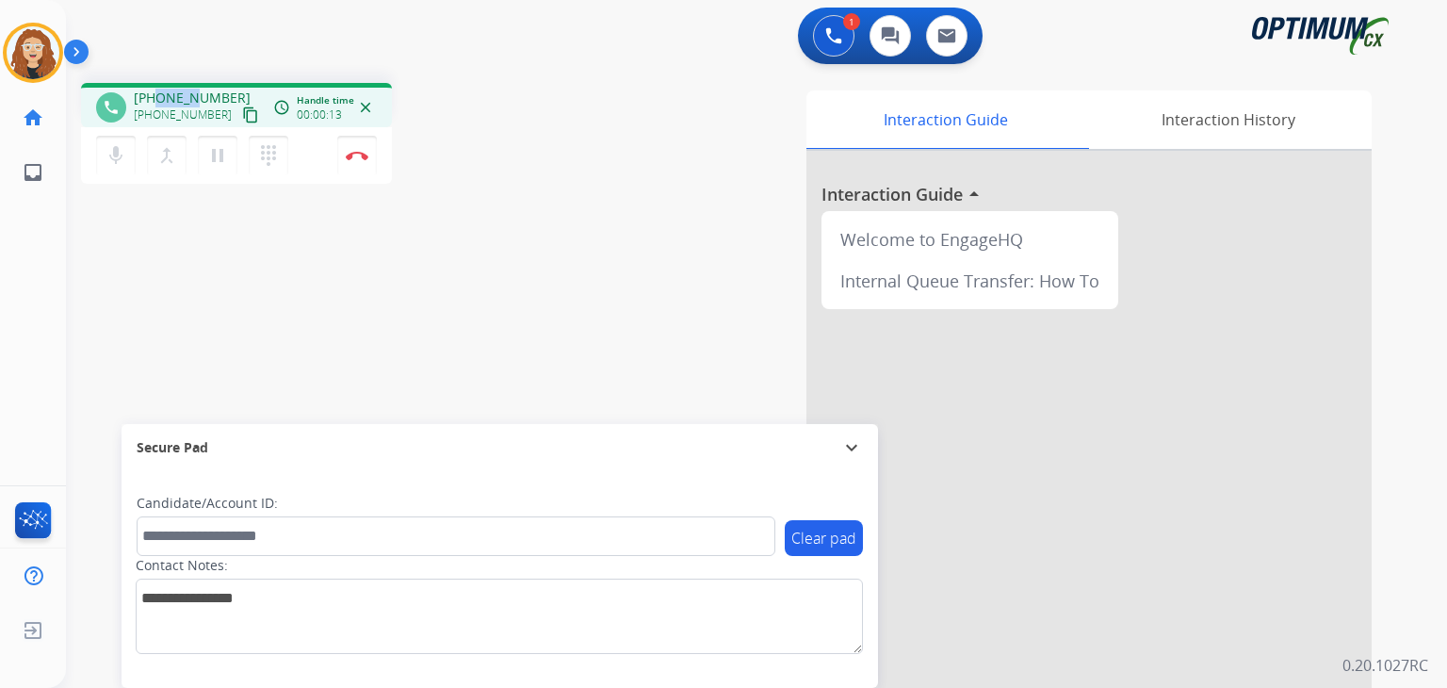
drag, startPoint x: 154, startPoint y: 92, endPoint x: 199, endPoint y: 122, distance: 53.8
click at [198, 79] on div "phone [PHONE_NUMBER] [PHONE_NUMBER] content_copy access_time Call metrics Queue…" at bounding box center [734, 461] width 1336 height 786
drag, startPoint x: 194, startPoint y: 249, endPoint x: 163, endPoint y: 118, distance: 134.6
click at [193, 239] on div "phone [PHONE_NUMBER] [PHONE_NUMBER] content_copy access_time Call metrics Queue…" at bounding box center [734, 461] width 1336 height 786
drag, startPoint x: 151, startPoint y: 91, endPoint x: 233, endPoint y: 73, distance: 83.9
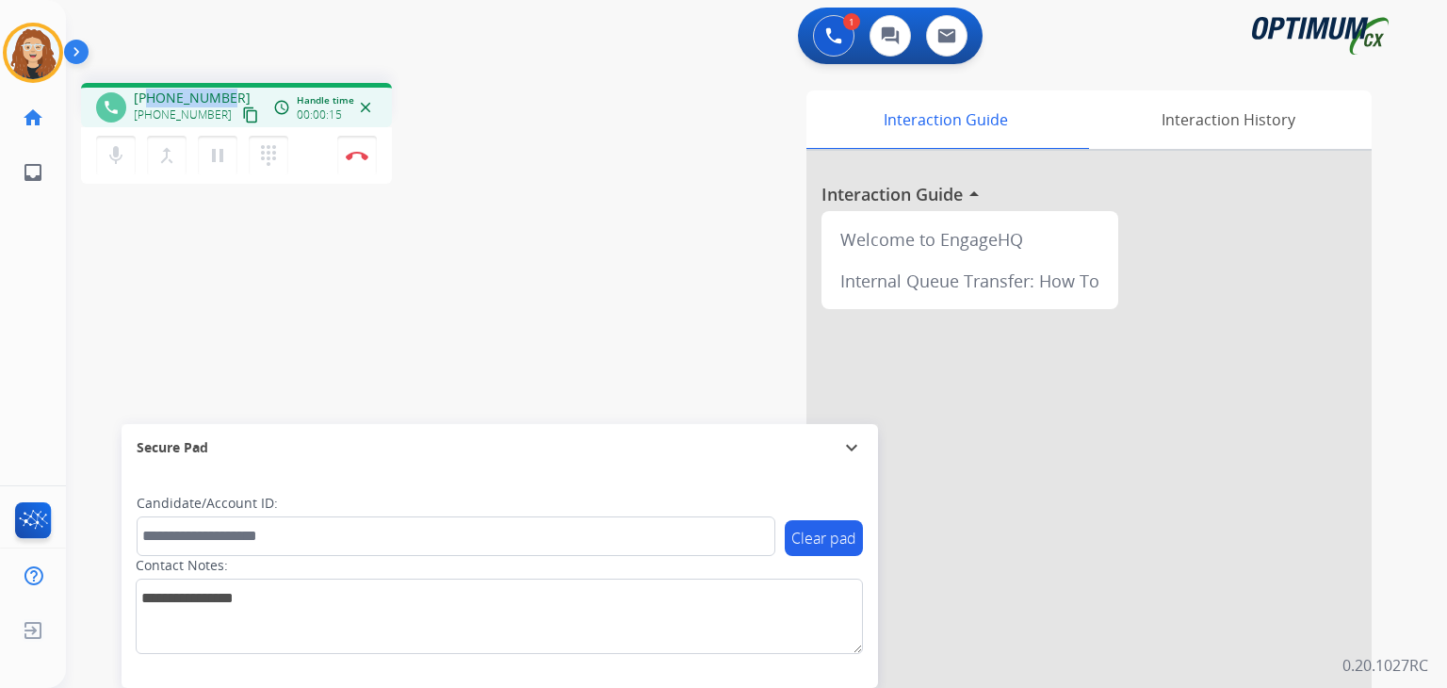
click at [233, 73] on div "phone [PHONE_NUMBER] [PHONE_NUMBER] content_copy access_time Call metrics Queue…" at bounding box center [734, 461] width 1336 height 786
click at [367, 155] on img at bounding box center [357, 155] width 23 height 9
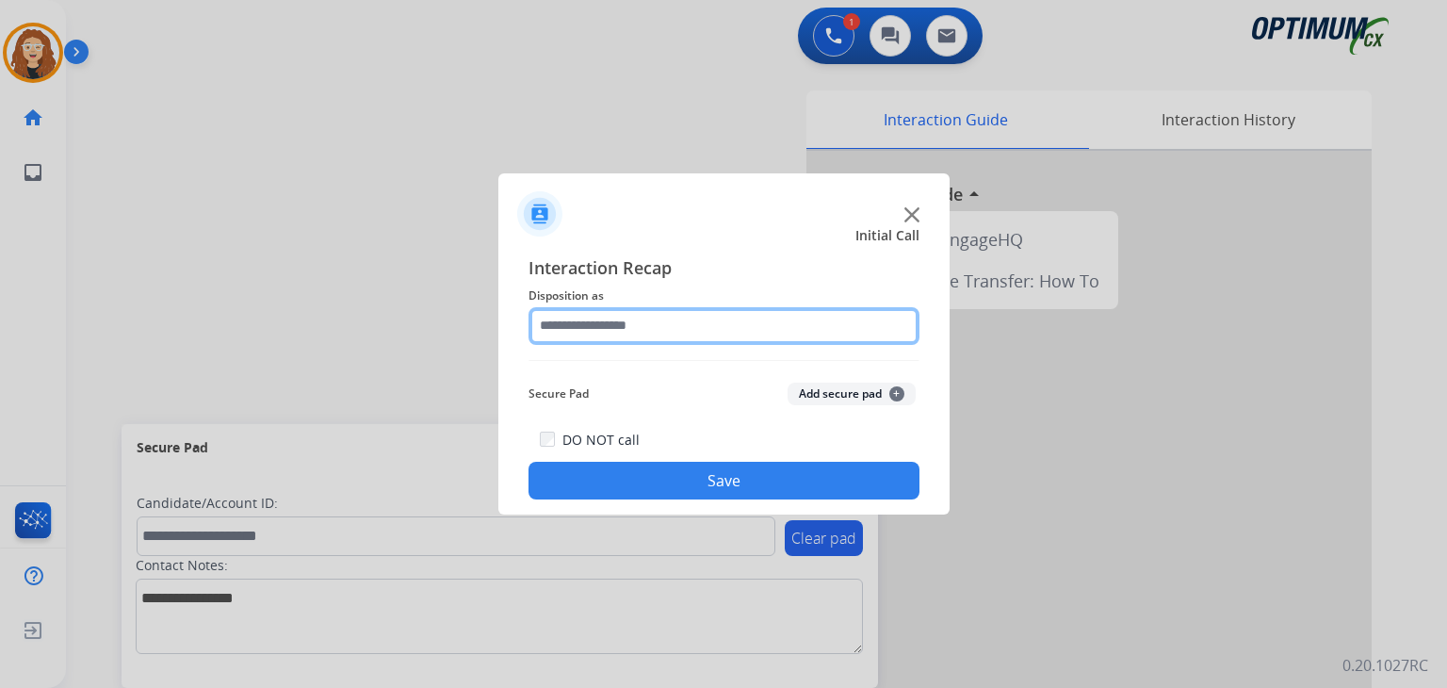
click at [607, 325] on input "text" at bounding box center [724, 326] width 391 height 38
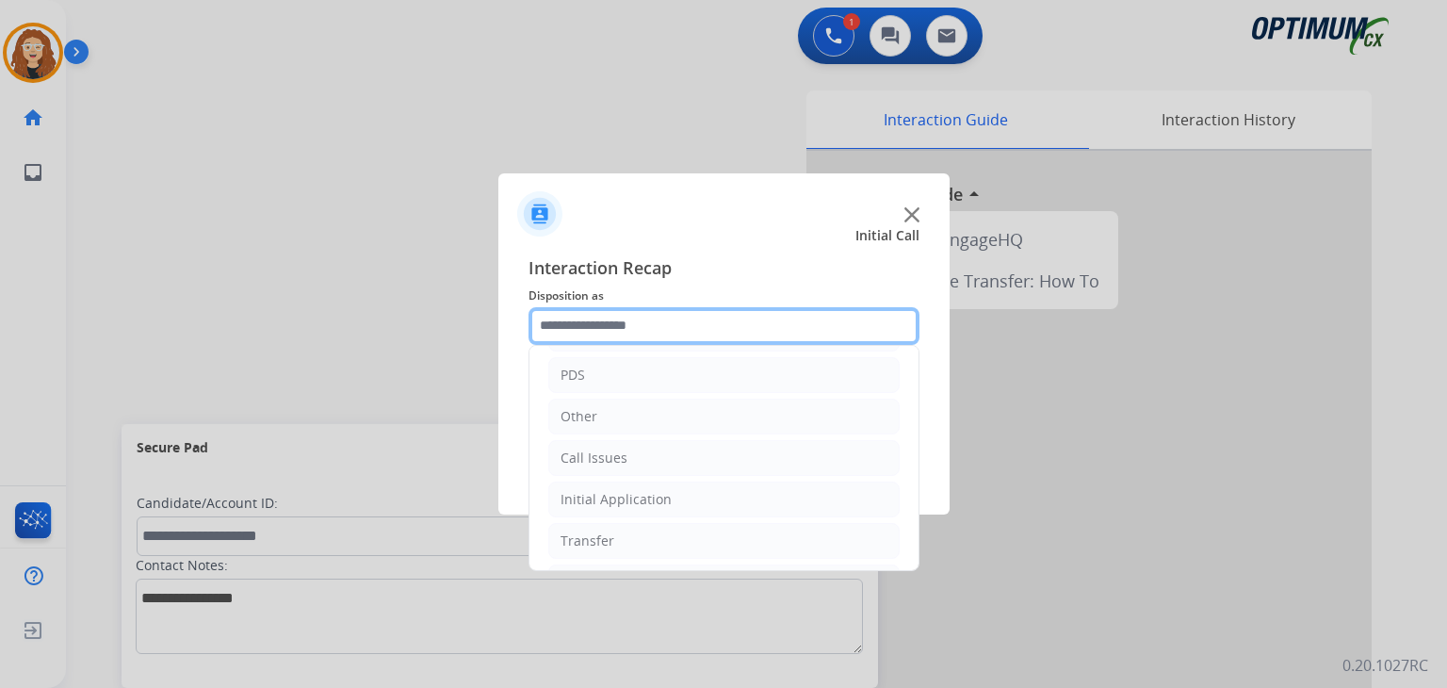
scroll to position [124, 0]
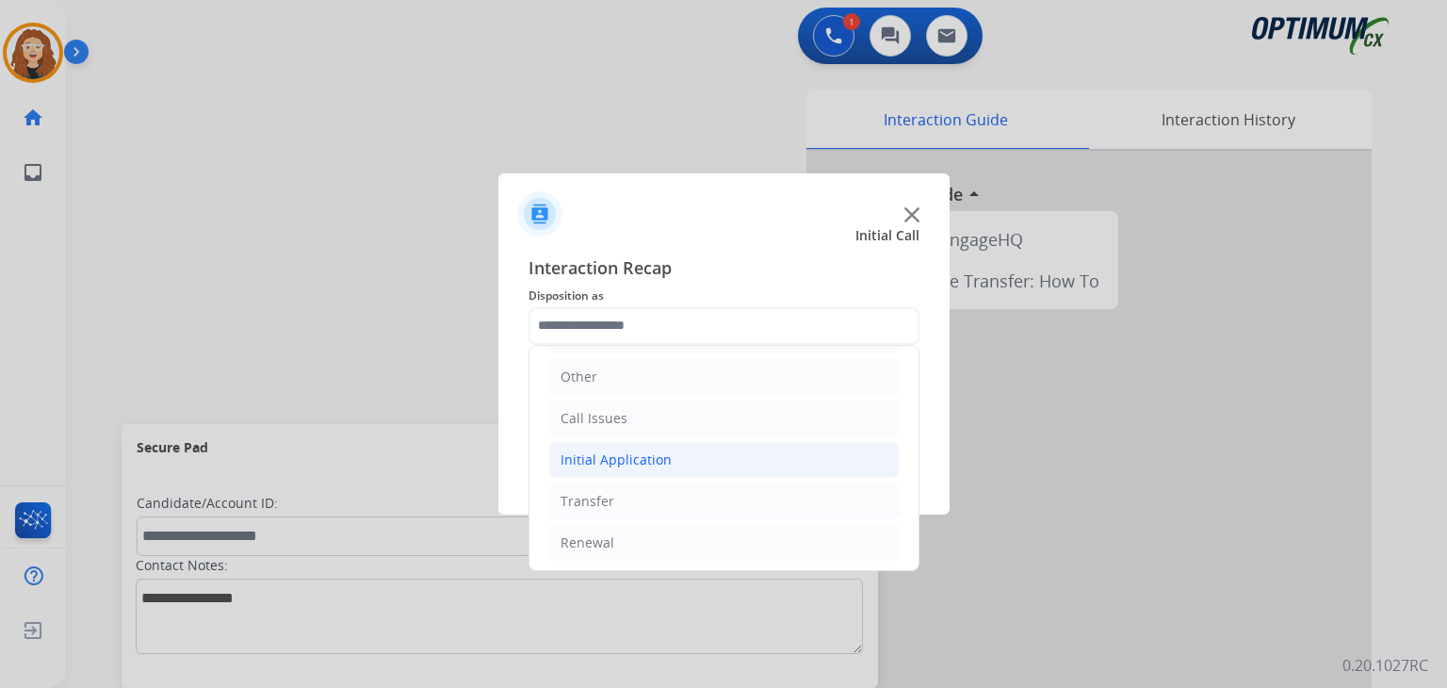
drag, startPoint x: 635, startPoint y: 457, endPoint x: 810, endPoint y: 462, distance: 175.3
click at [636, 458] on div "Initial Application" at bounding box center [616, 459] width 111 height 19
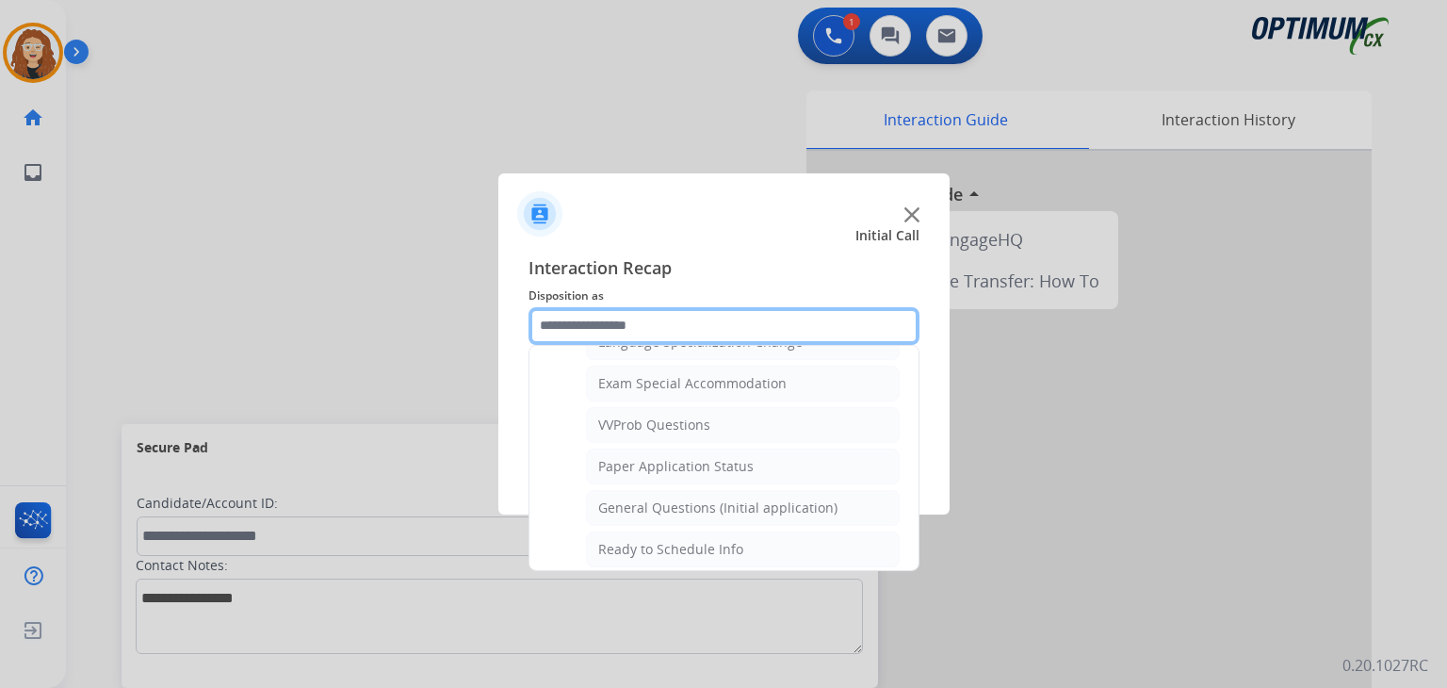
scroll to position [961, 0]
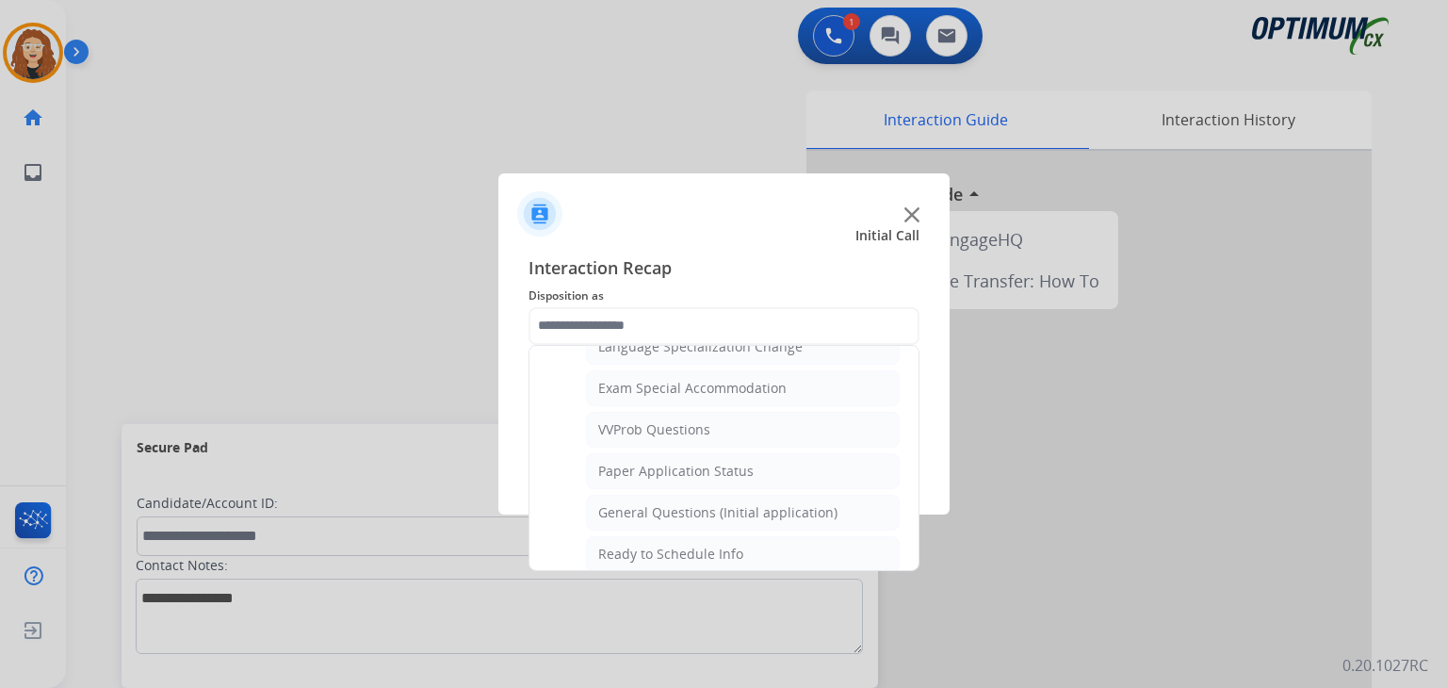
click at [822, 503] on div "General Questions (Initial application)" at bounding box center [717, 512] width 239 height 19
type input "**********"
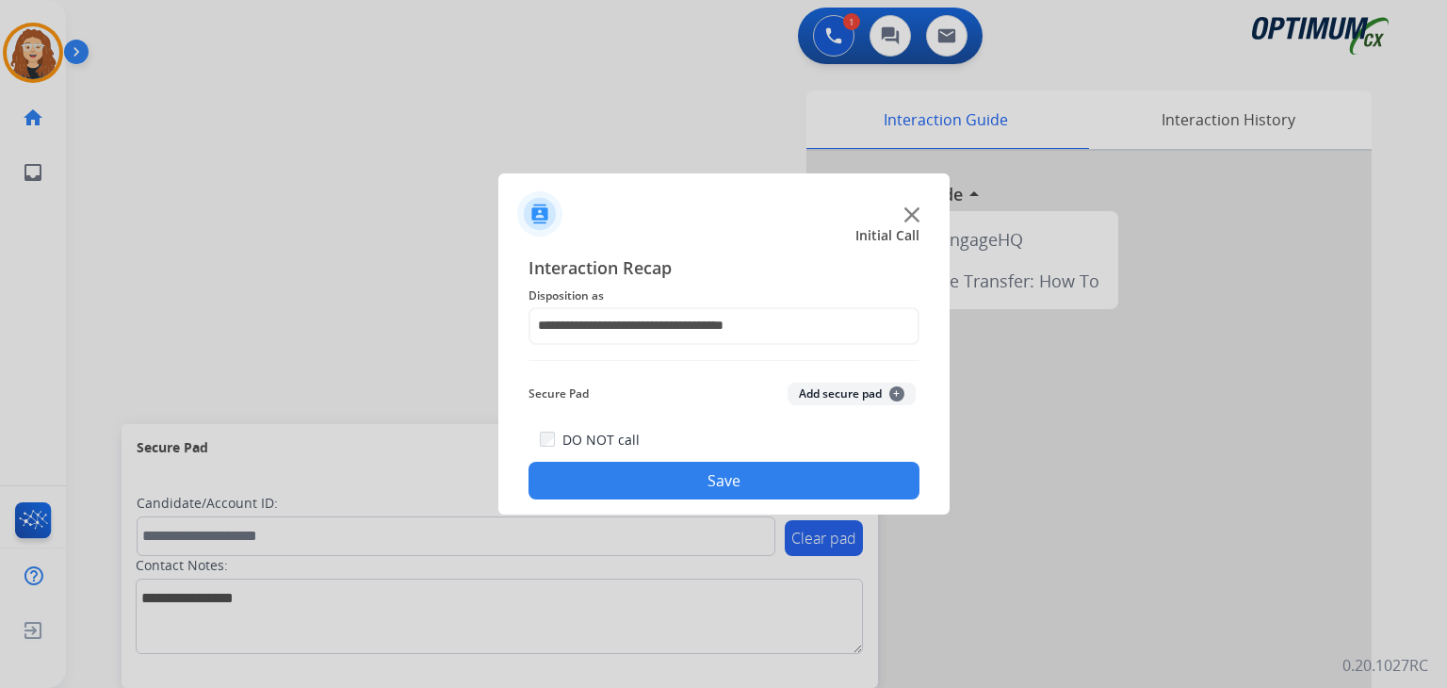
drag, startPoint x: 763, startPoint y: 478, endPoint x: 770, endPoint y: 447, distance: 31.8
click at [763, 476] on button "Save" at bounding box center [724, 481] width 391 height 38
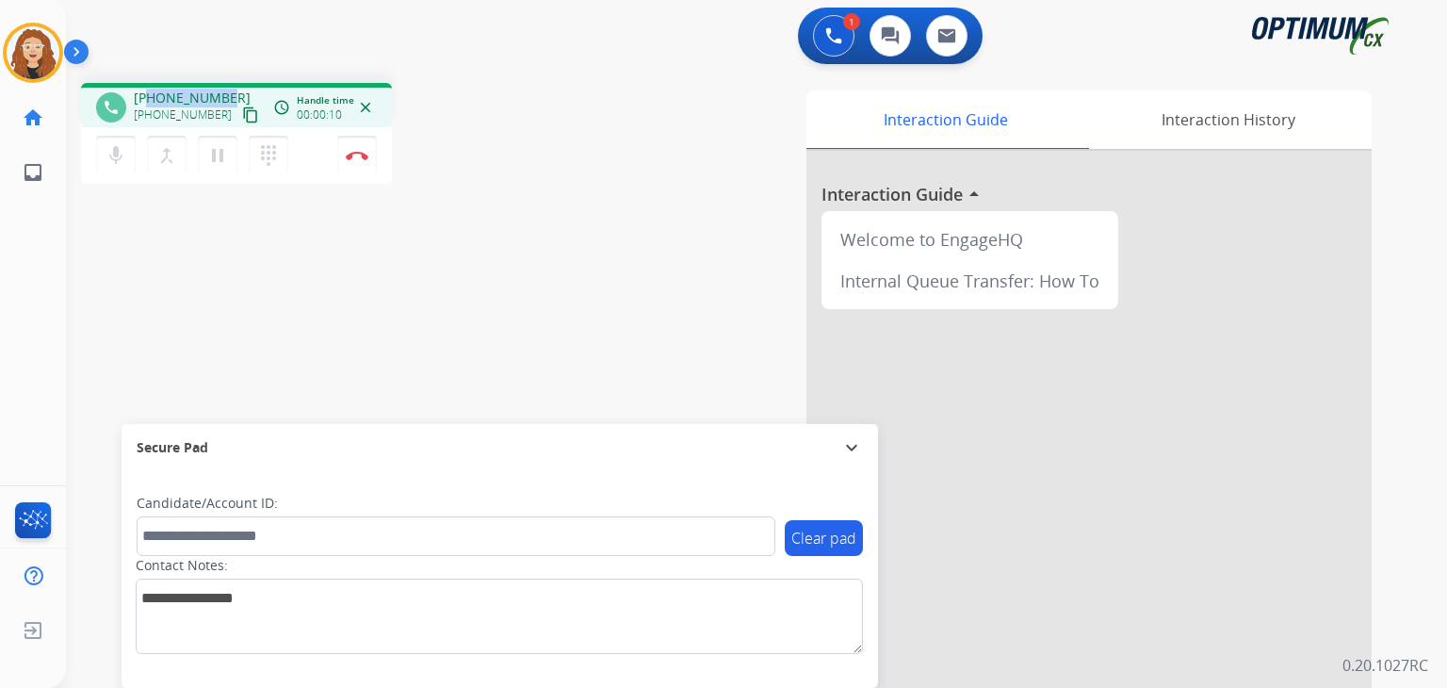
drag, startPoint x: 153, startPoint y: 92, endPoint x: 221, endPoint y: 79, distance: 70.0
click at [221, 79] on div "phone [PHONE_NUMBER] [PHONE_NUMBER] content_copy access_time Call metrics Queue…" at bounding box center [734, 461] width 1336 height 786
click at [362, 157] on img at bounding box center [357, 155] width 23 height 9
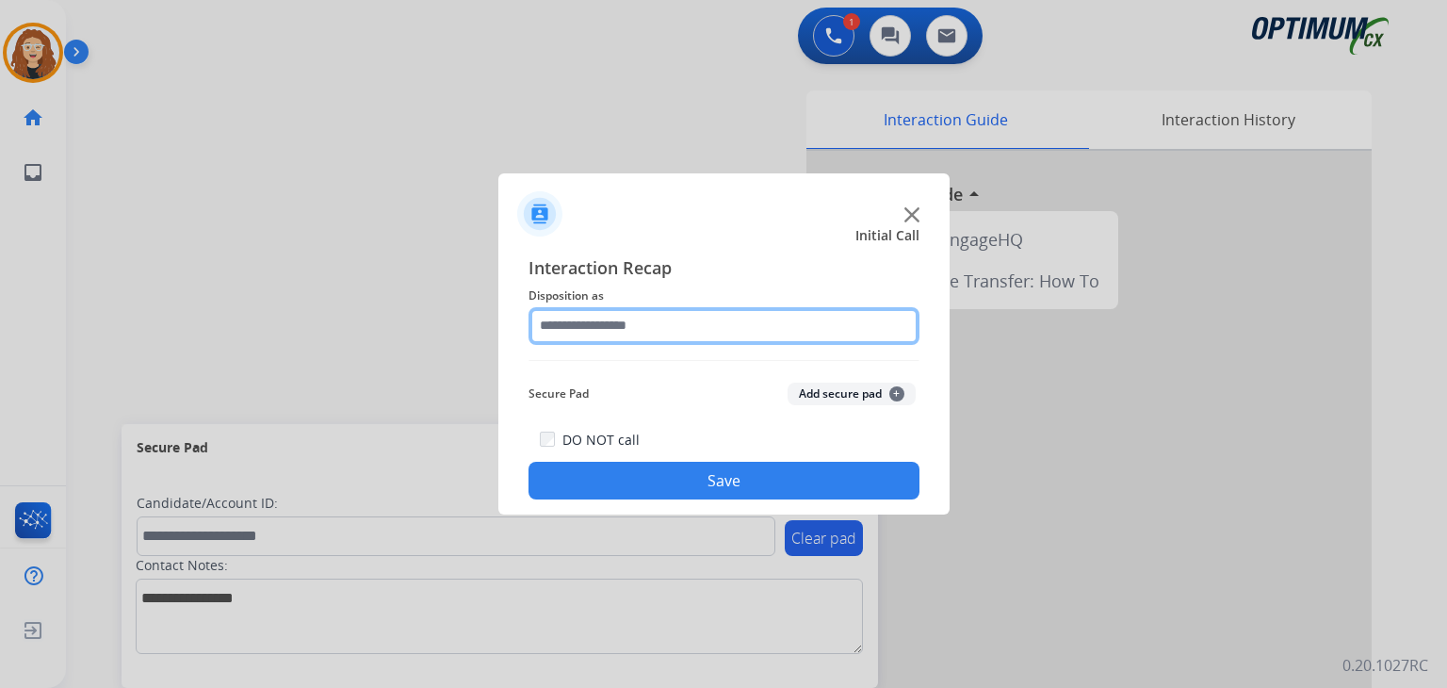
click at [602, 328] on input "text" at bounding box center [724, 326] width 391 height 38
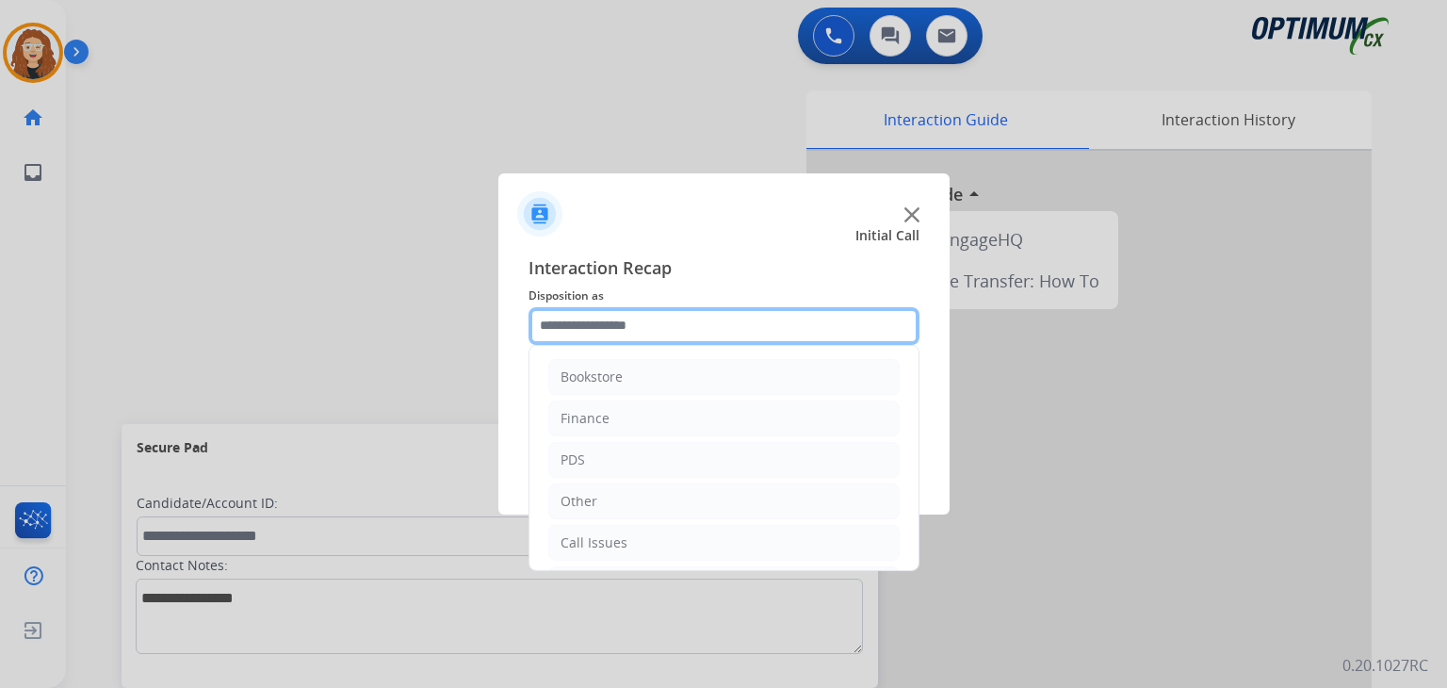
scroll to position [124, 0]
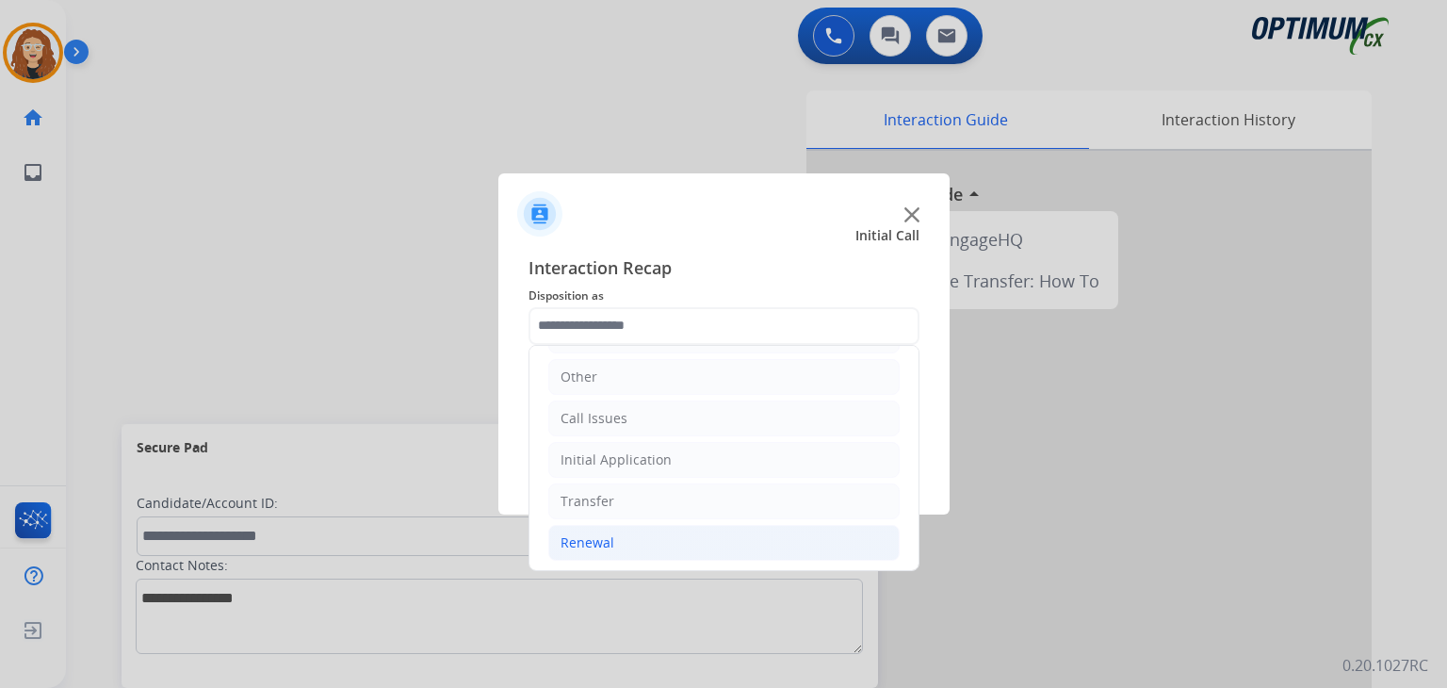
click at [738, 547] on li "Renewal" at bounding box center [723, 543] width 351 height 36
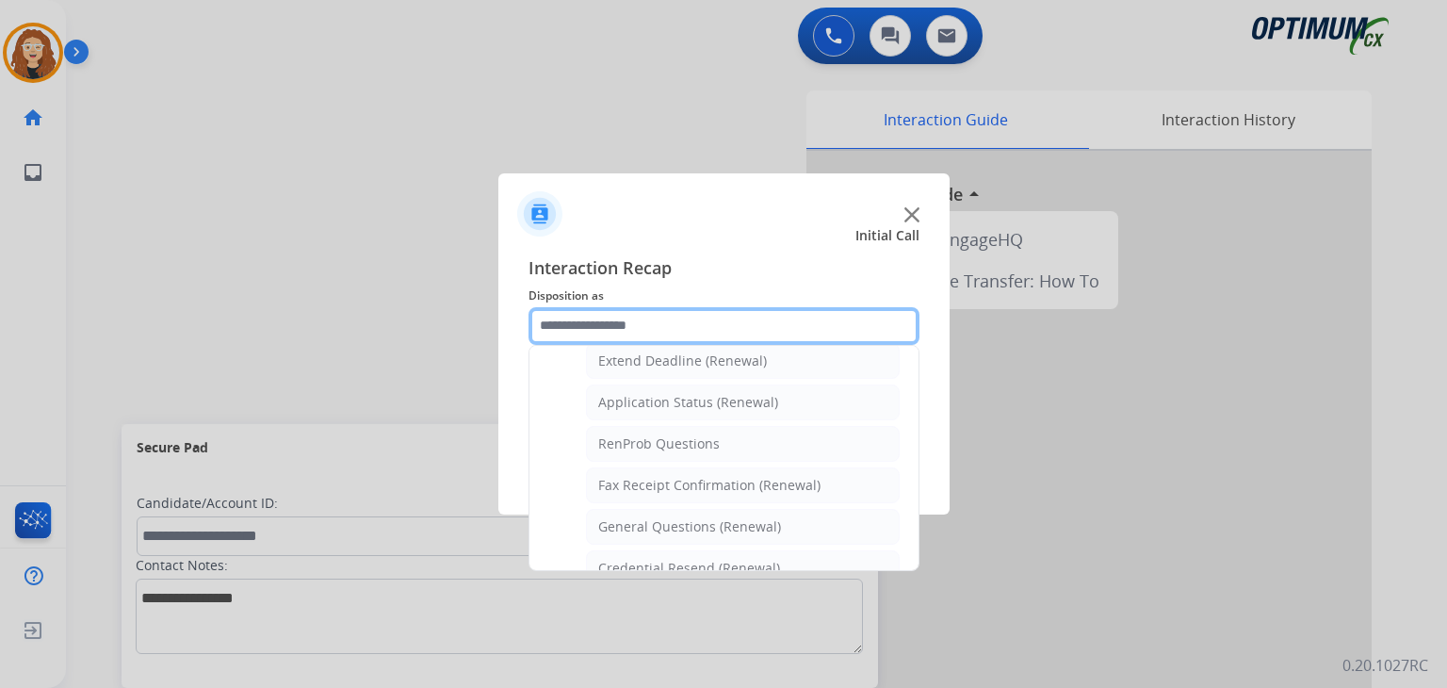
scroll to position [456, 0]
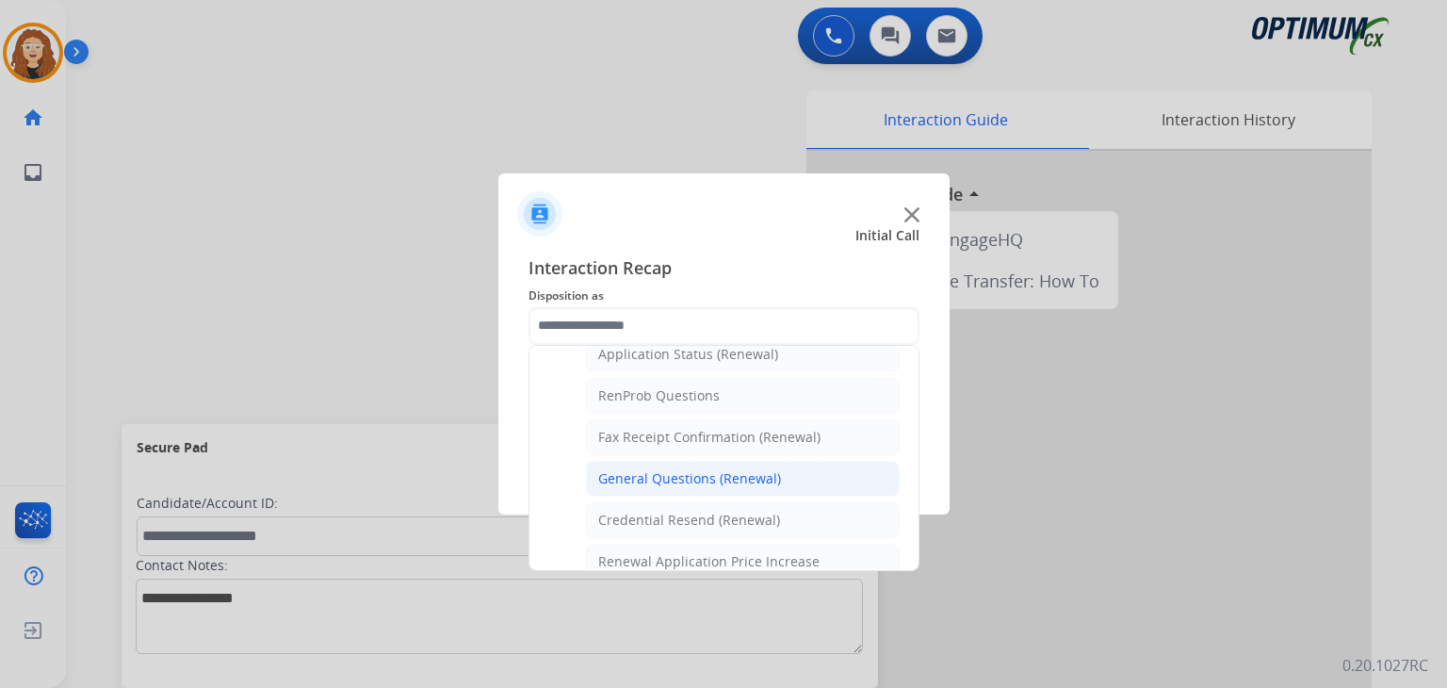
click at [823, 483] on li "General Questions (Renewal)" at bounding box center [743, 479] width 314 height 36
type input "**********"
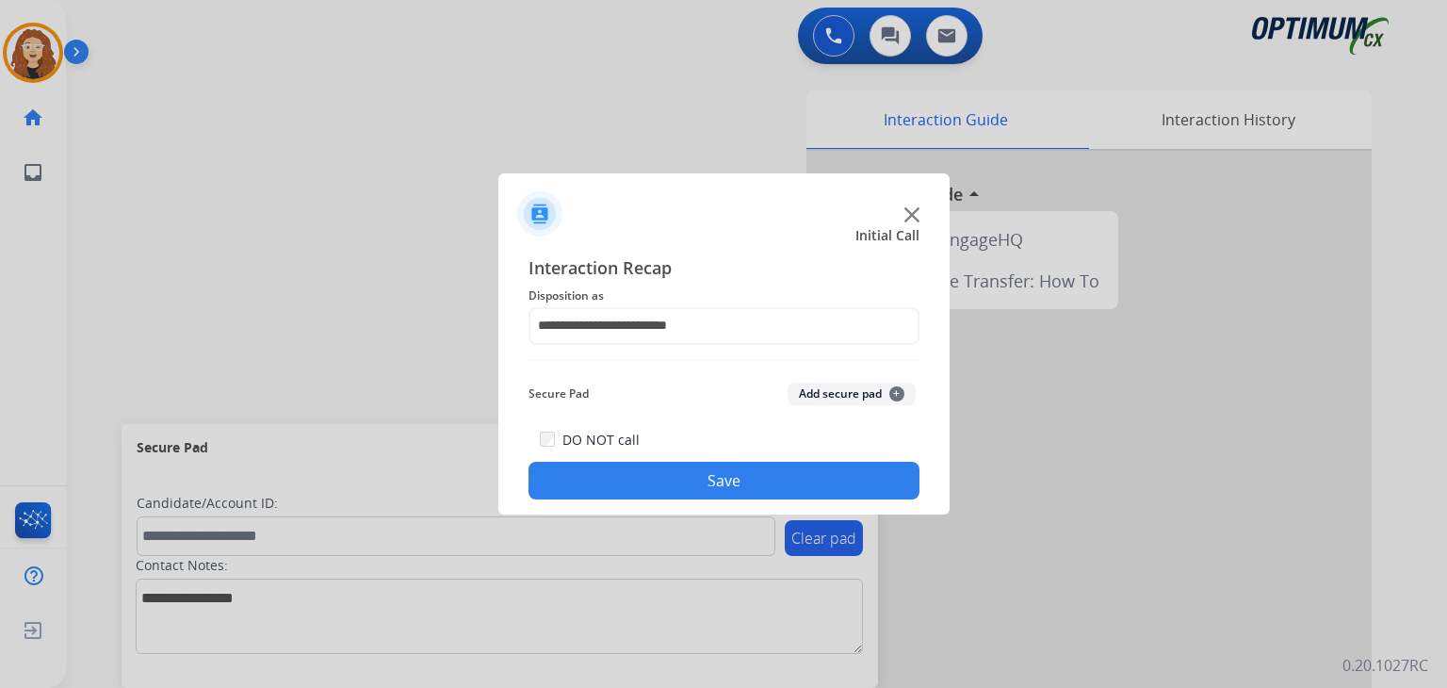
click at [821, 479] on button "Save" at bounding box center [724, 481] width 391 height 38
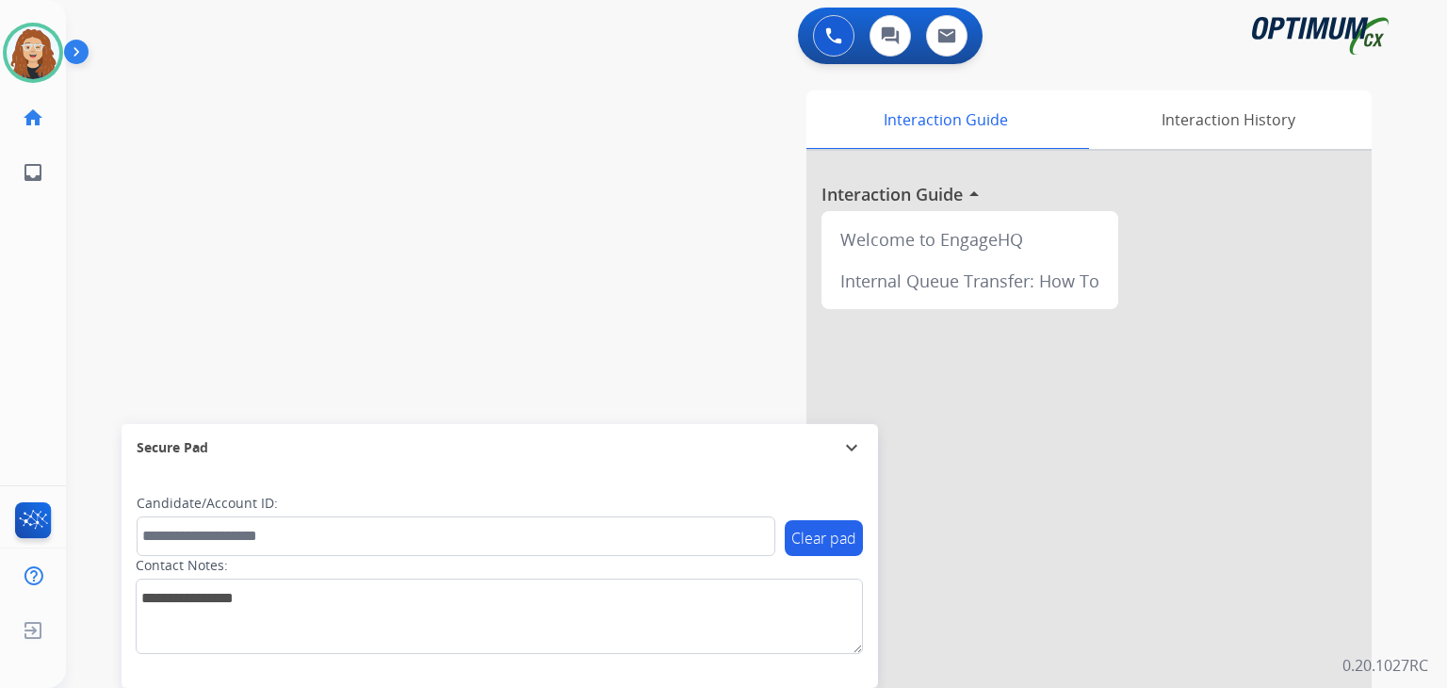
click at [121, 274] on div "swap_horiz Break voice bridge close_fullscreen Connect 3-Way Call merge_type Se…" at bounding box center [734, 461] width 1336 height 786
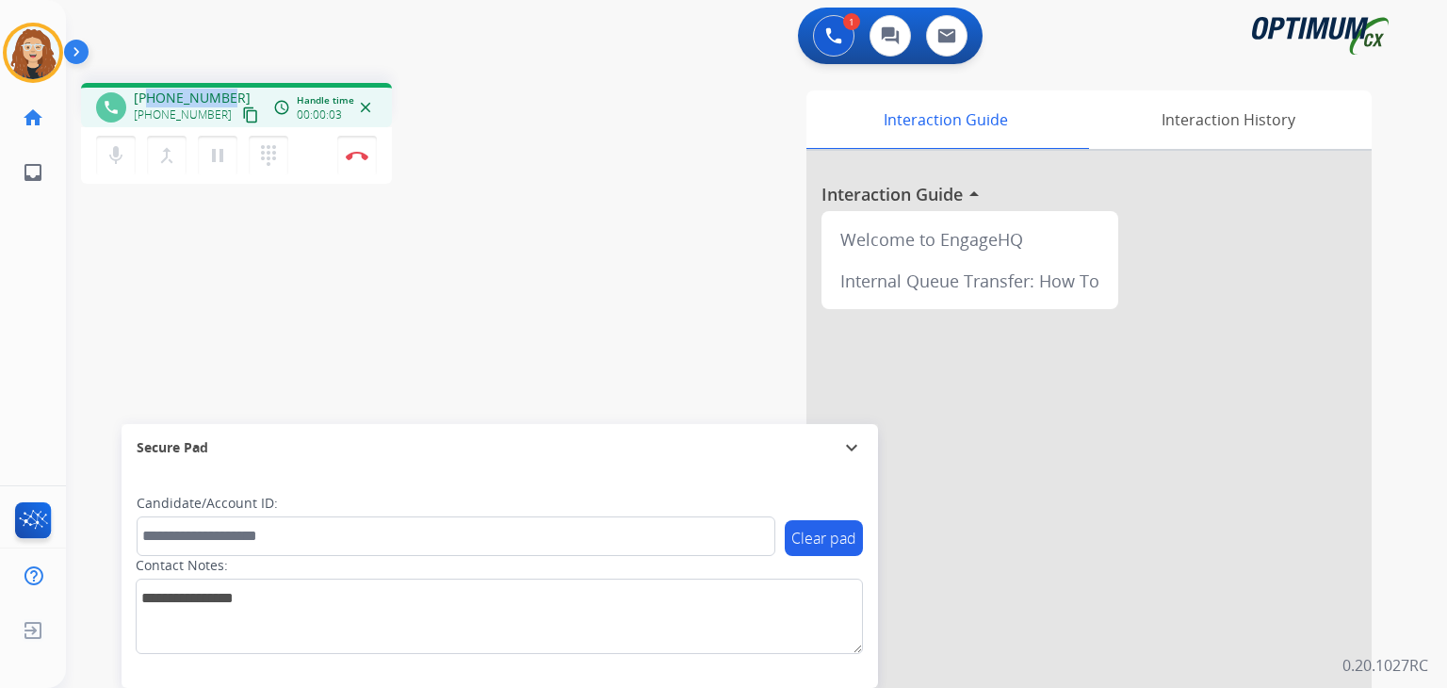
drag, startPoint x: 148, startPoint y: 97, endPoint x: 220, endPoint y: 77, distance: 74.3
click at [224, 76] on div "phone [PHONE_NUMBER] [PHONE_NUMBER] content_copy access_time Call metrics Queue…" at bounding box center [734, 461] width 1336 height 786
click at [362, 163] on button "Disconnect" at bounding box center [357, 156] width 40 height 40
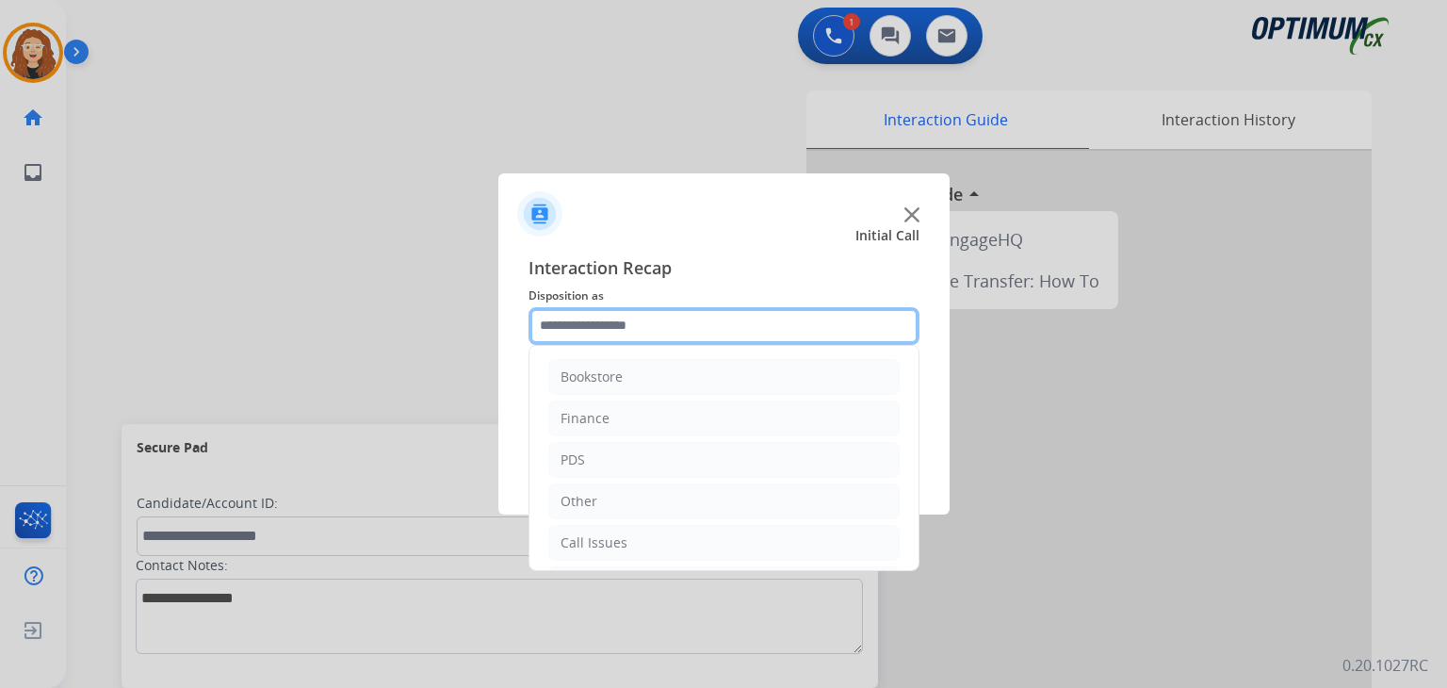
click at [629, 329] on input "text" at bounding box center [724, 326] width 391 height 38
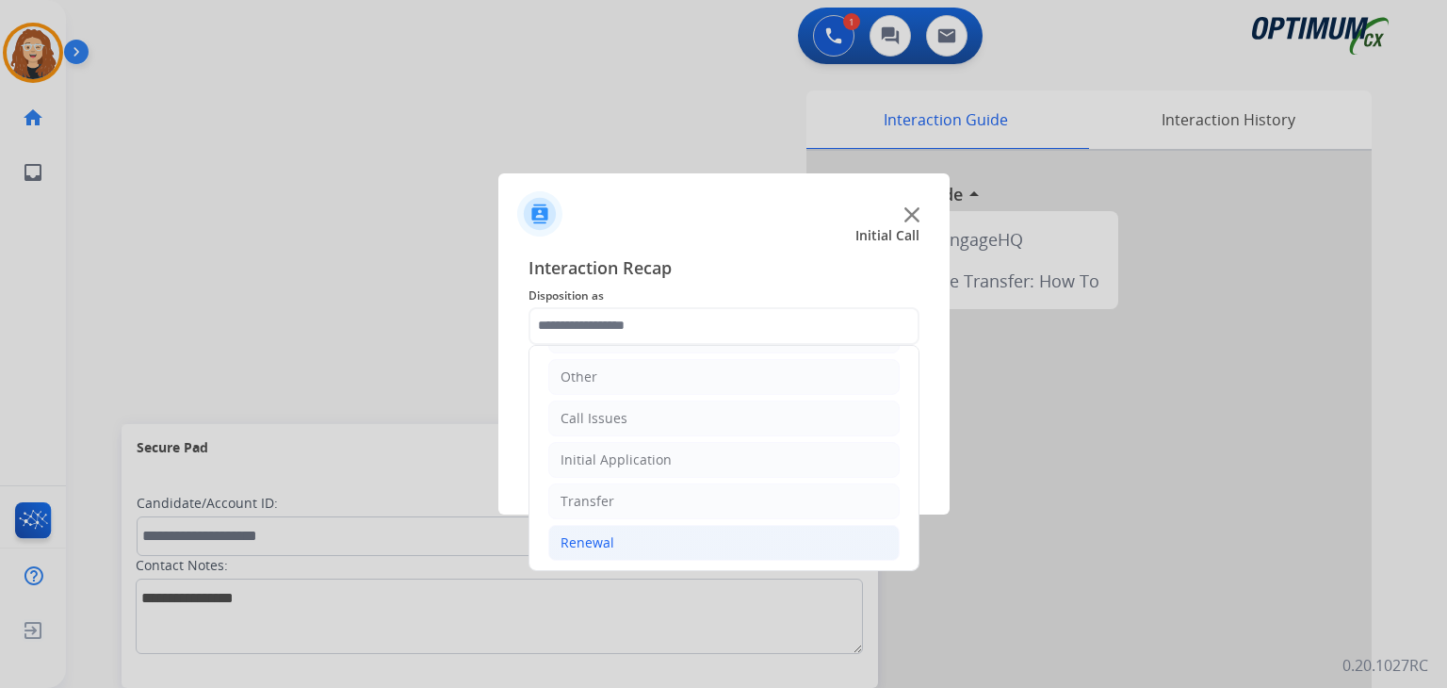
drag, startPoint x: 663, startPoint y: 539, endPoint x: 701, endPoint y: 546, distance: 38.4
click at [669, 541] on li "Renewal" at bounding box center [723, 543] width 351 height 36
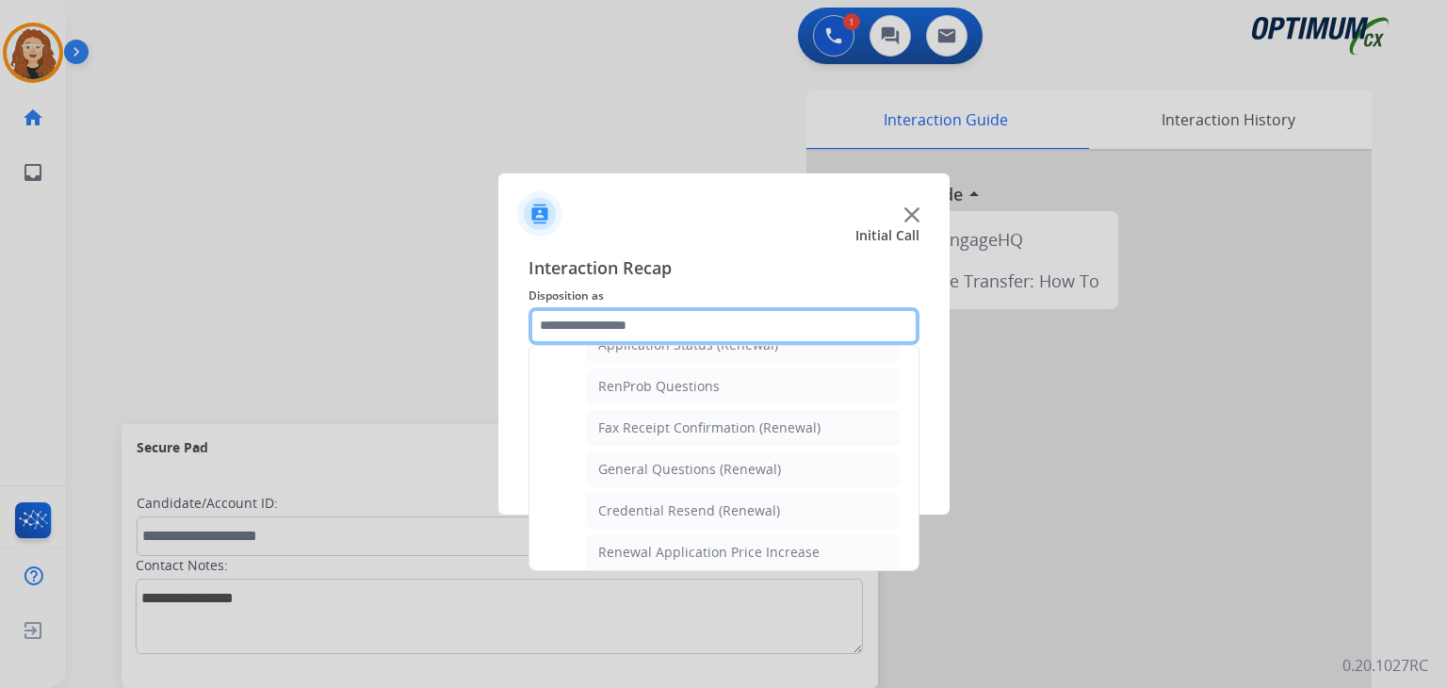
scroll to position [475, 0]
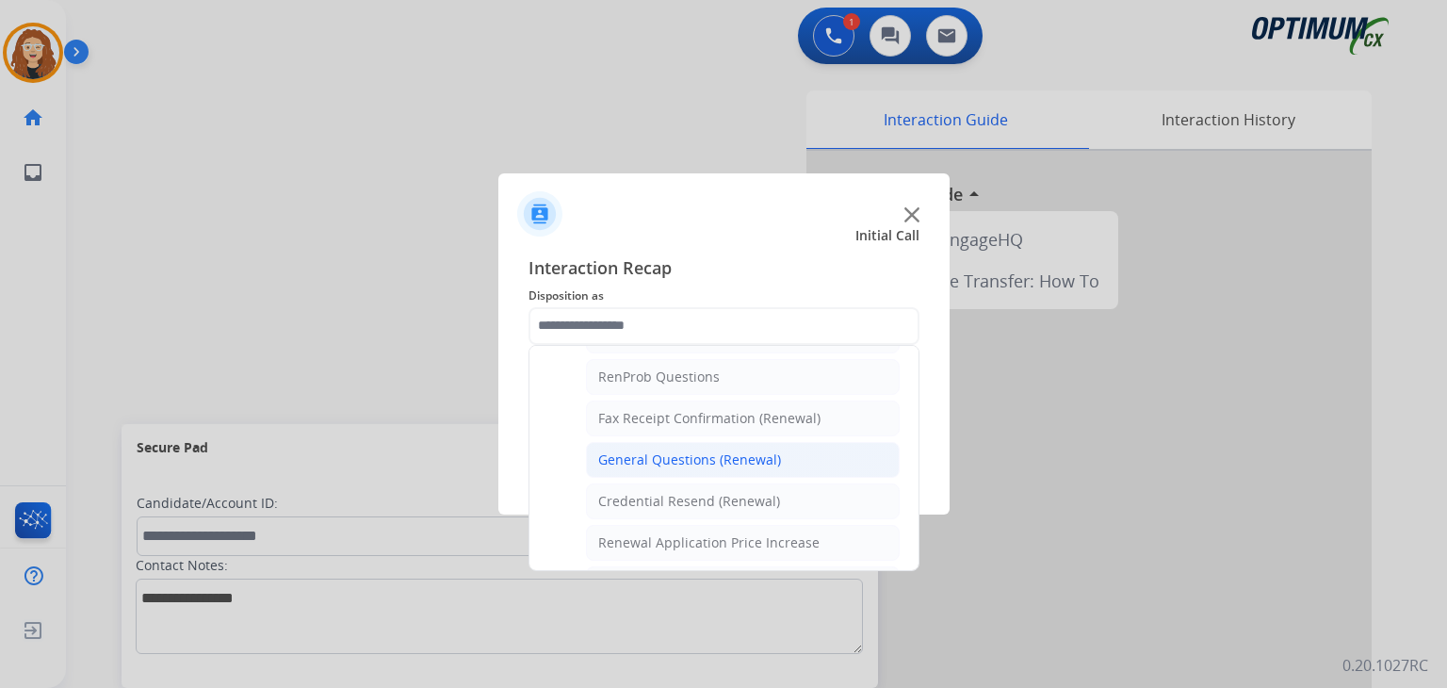
click at [780, 460] on li "General Questions (Renewal)" at bounding box center [743, 460] width 314 height 36
type input "**********"
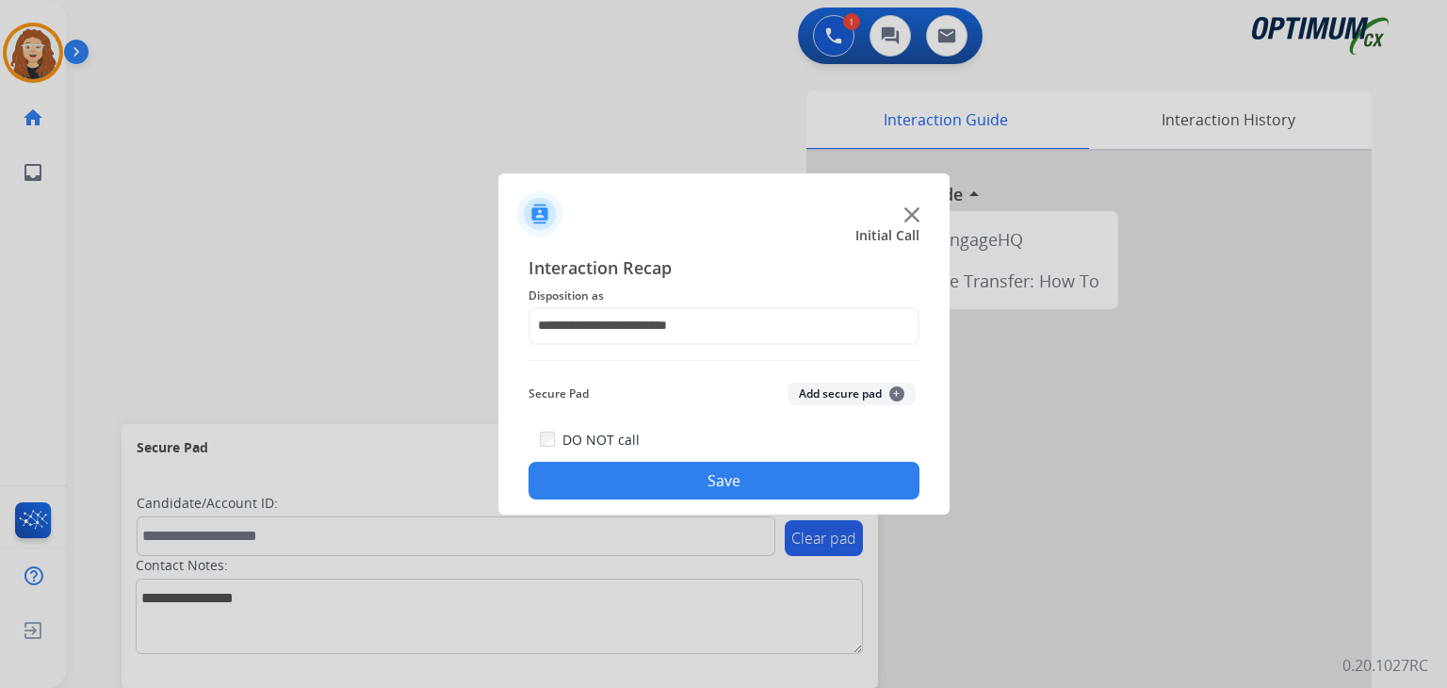
click at [775, 464] on button "Save" at bounding box center [724, 481] width 391 height 38
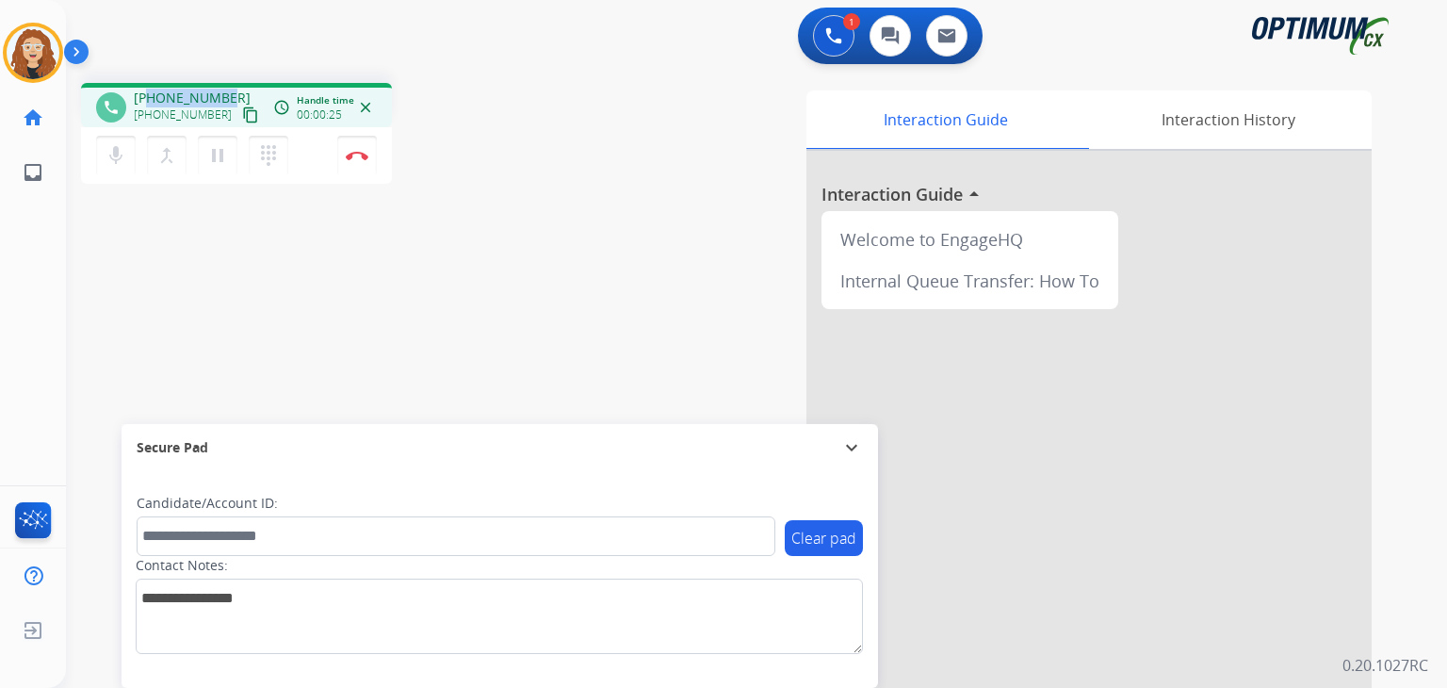
drag, startPoint x: 152, startPoint y: 94, endPoint x: 220, endPoint y: 86, distance: 69.3
click at [221, 85] on div "phone [PHONE_NUMBER] [PHONE_NUMBER] content_copy access_time Call metrics Queue…" at bounding box center [236, 105] width 311 height 44
click at [362, 161] on button "Disconnect" at bounding box center [357, 156] width 40 height 40
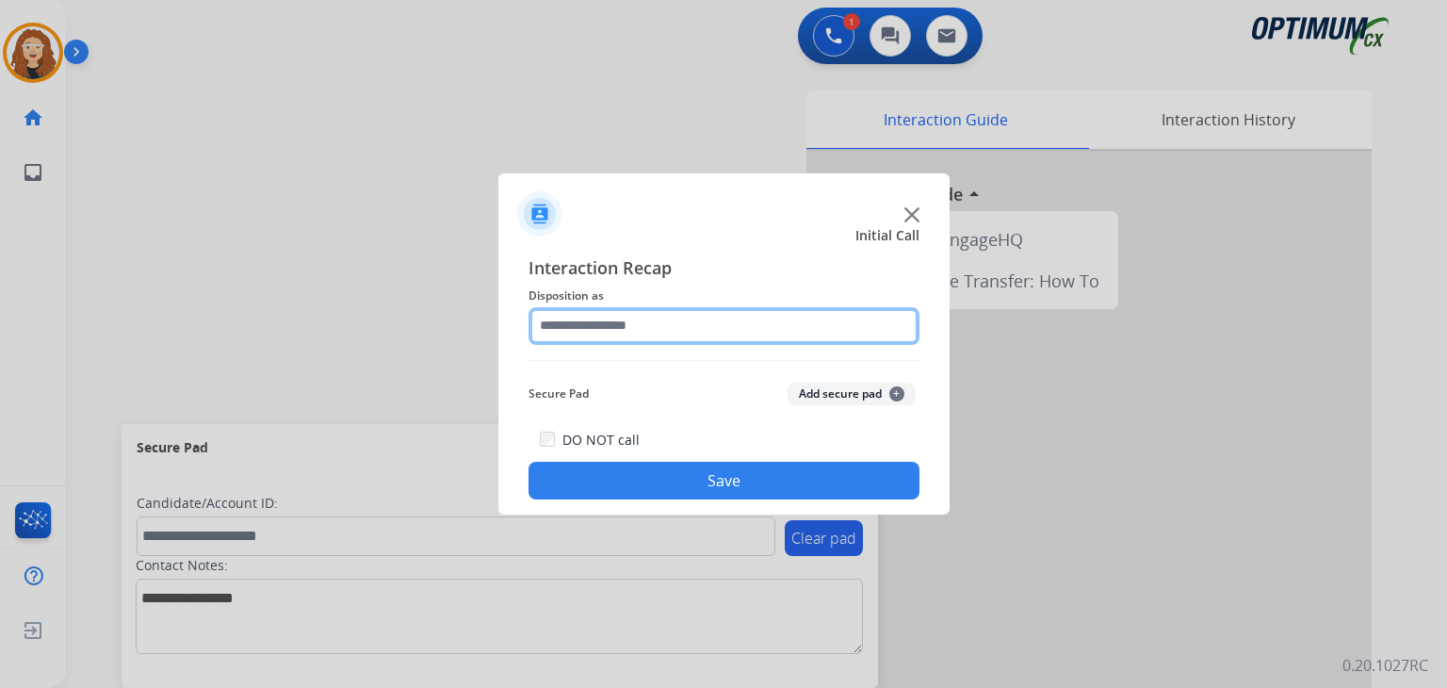
click at [597, 333] on input "text" at bounding box center [724, 326] width 391 height 38
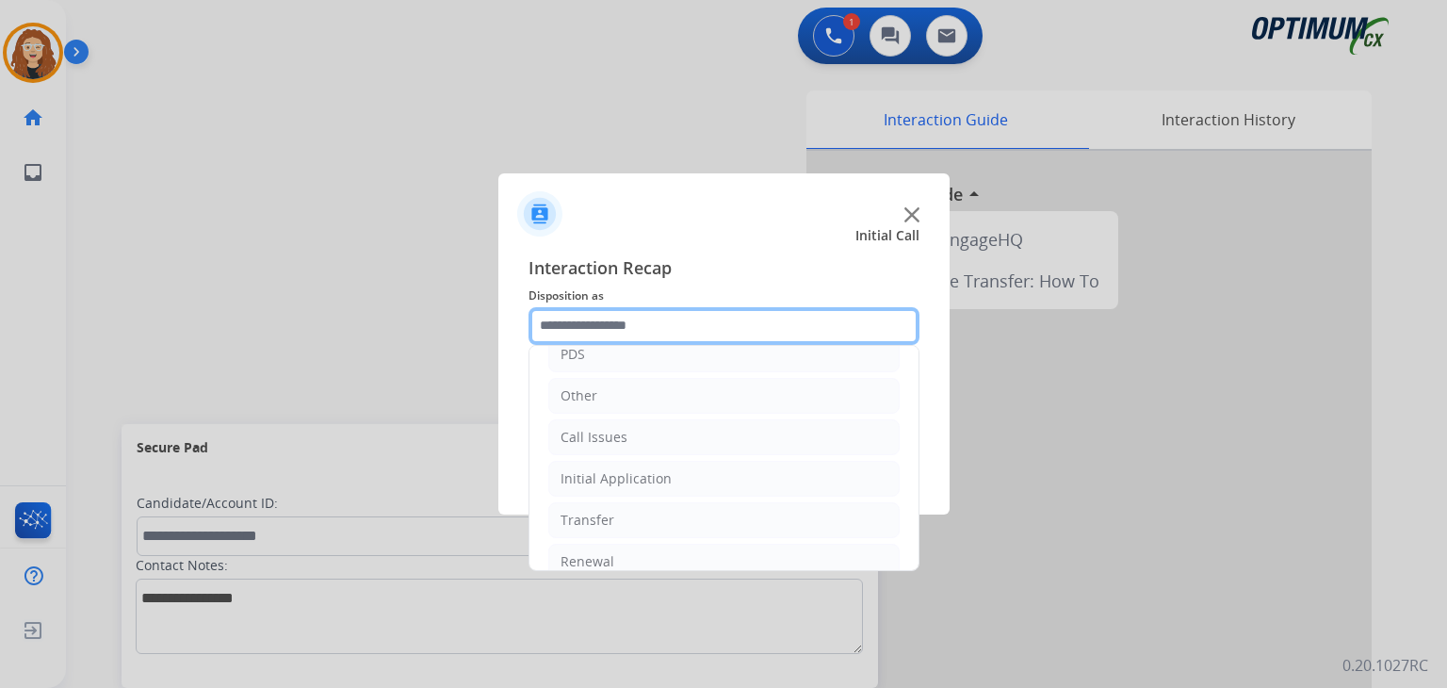
scroll to position [124, 0]
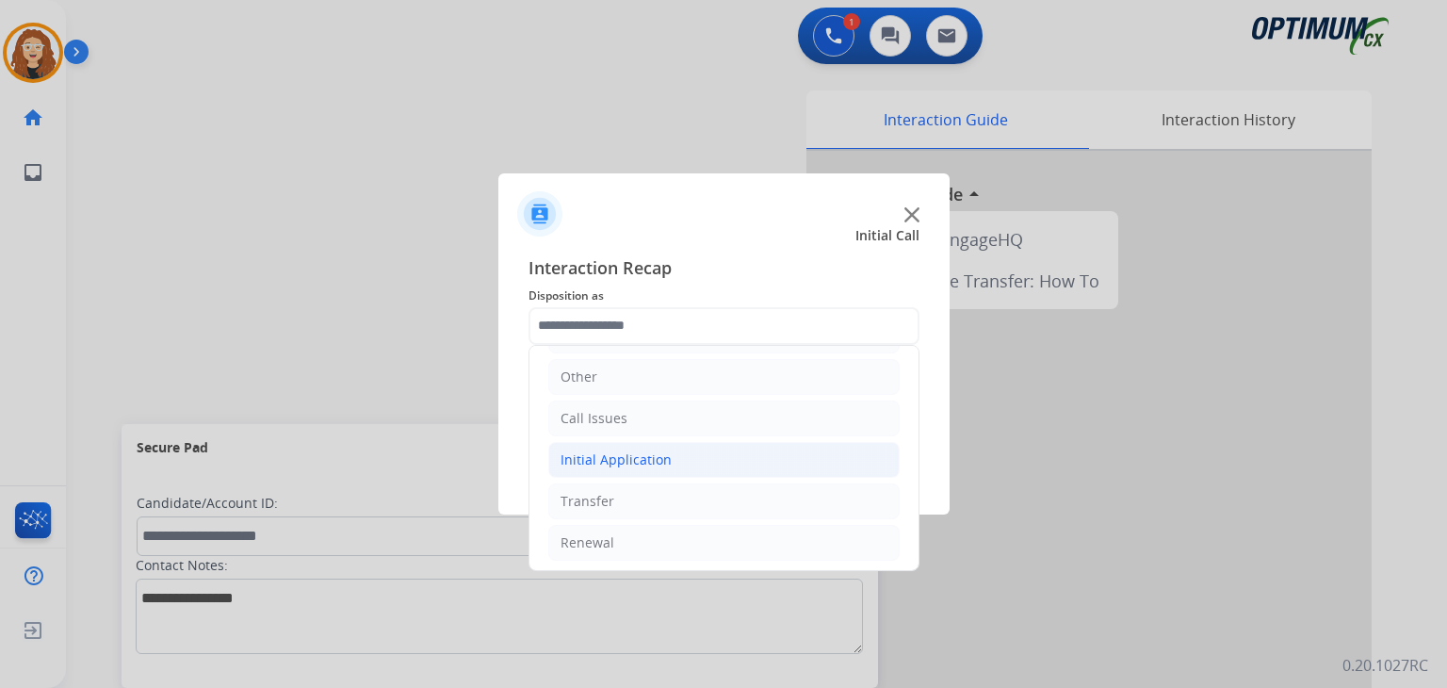
click at [616, 458] on div "Initial Application" at bounding box center [616, 459] width 111 height 19
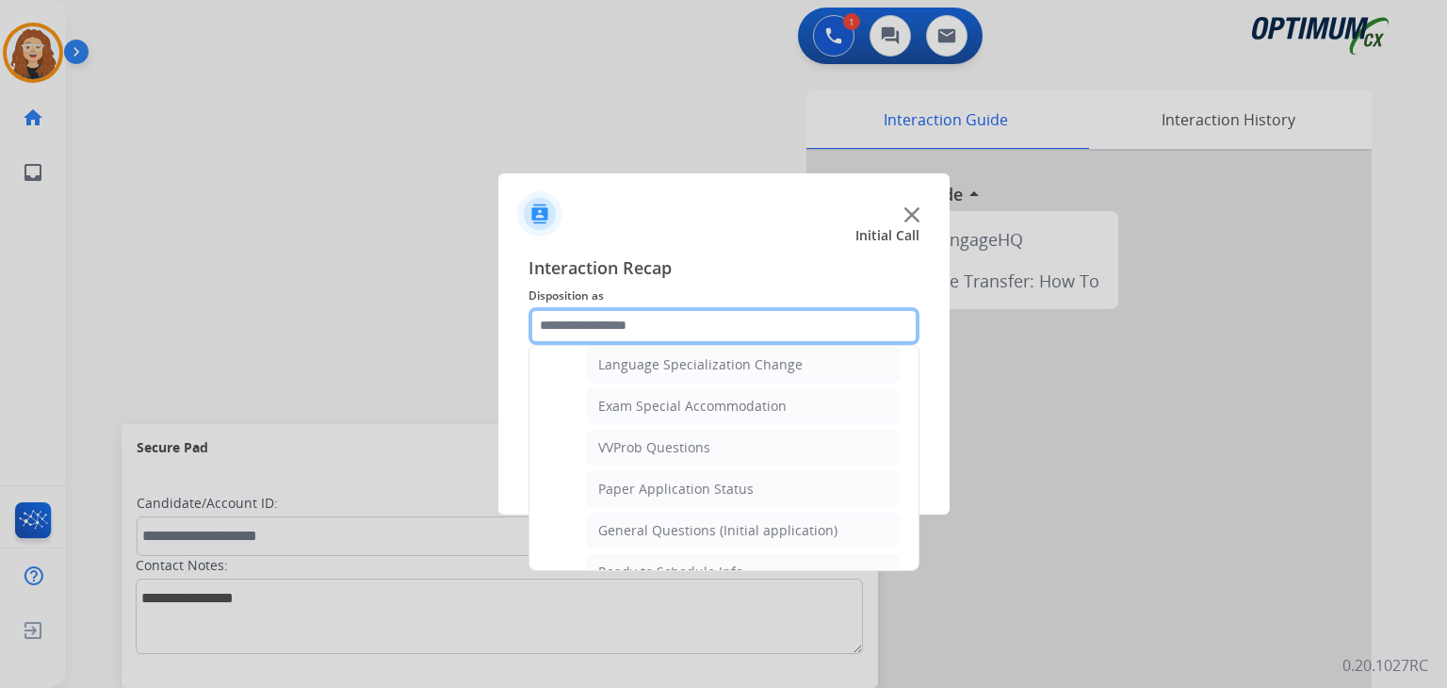
scroll to position [957, 0]
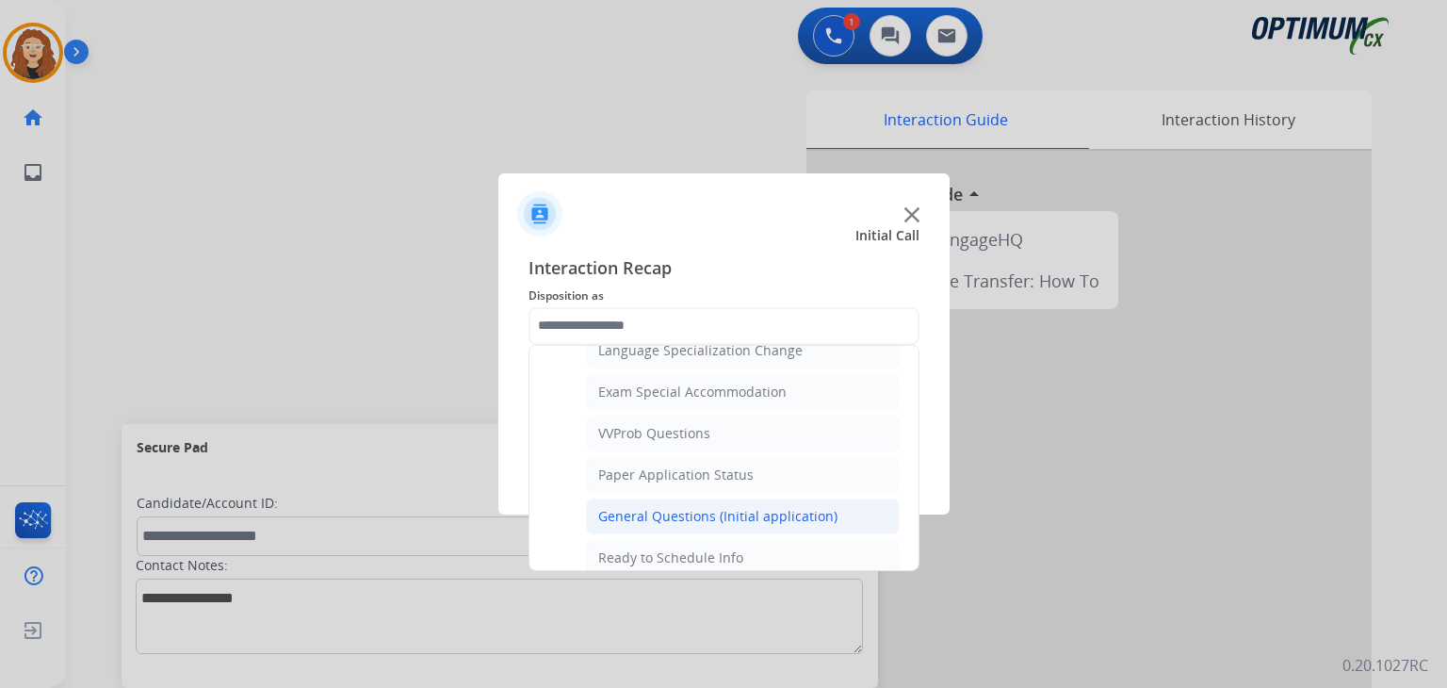
click at [834, 499] on li "General Questions (Initial application)" at bounding box center [743, 516] width 314 height 36
type input "**********"
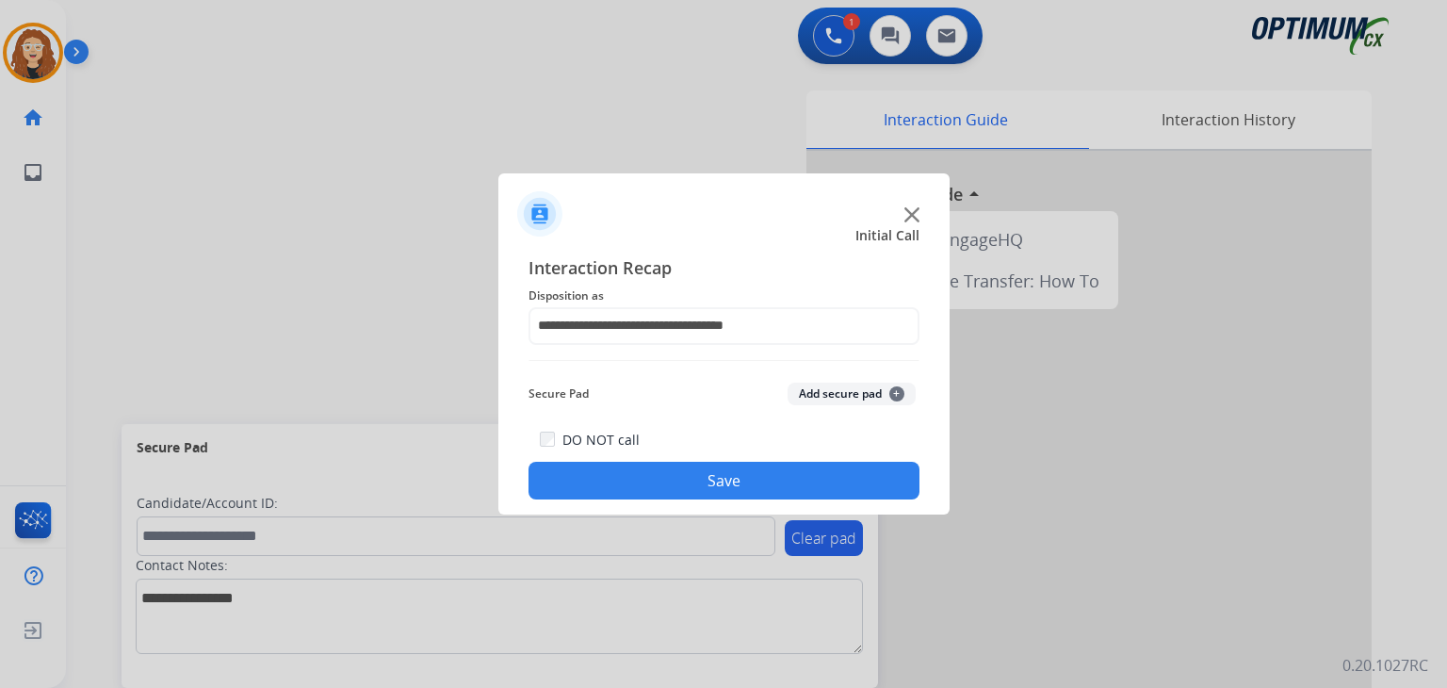
drag, startPoint x: 797, startPoint y: 479, endPoint x: 670, endPoint y: 400, distance: 149.3
click at [795, 479] on button "Save" at bounding box center [724, 481] width 391 height 38
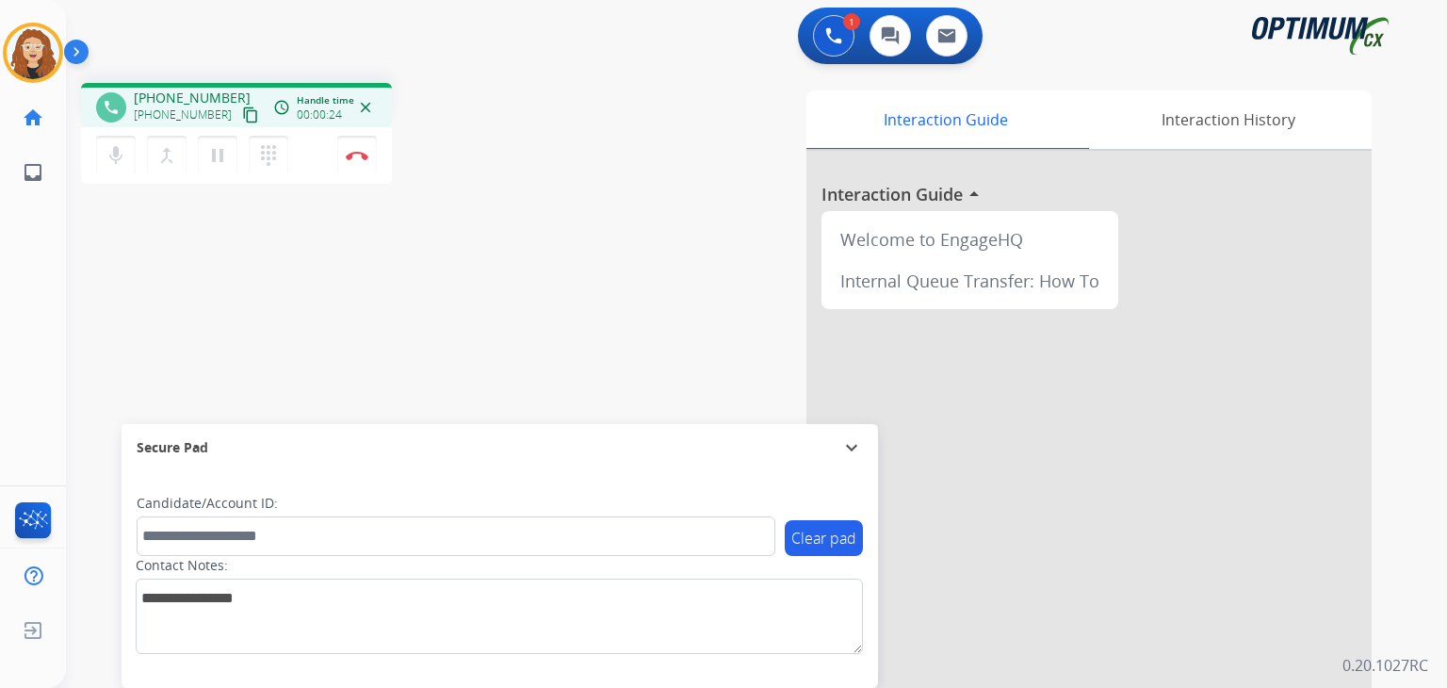
click at [635, 171] on div "Interaction Guide Interaction History Interaction Guide arrow_drop_up Welcome t…" at bounding box center [975, 471] width 792 height 763
drag, startPoint x: 149, startPoint y: 93, endPoint x: 228, endPoint y: 96, distance: 79.2
click at [228, 96] on div "[PHONE_NUMBER] [PHONE_NUMBER] content_copy" at bounding box center [198, 108] width 128 height 38
click at [361, 154] on img at bounding box center [357, 155] width 23 height 9
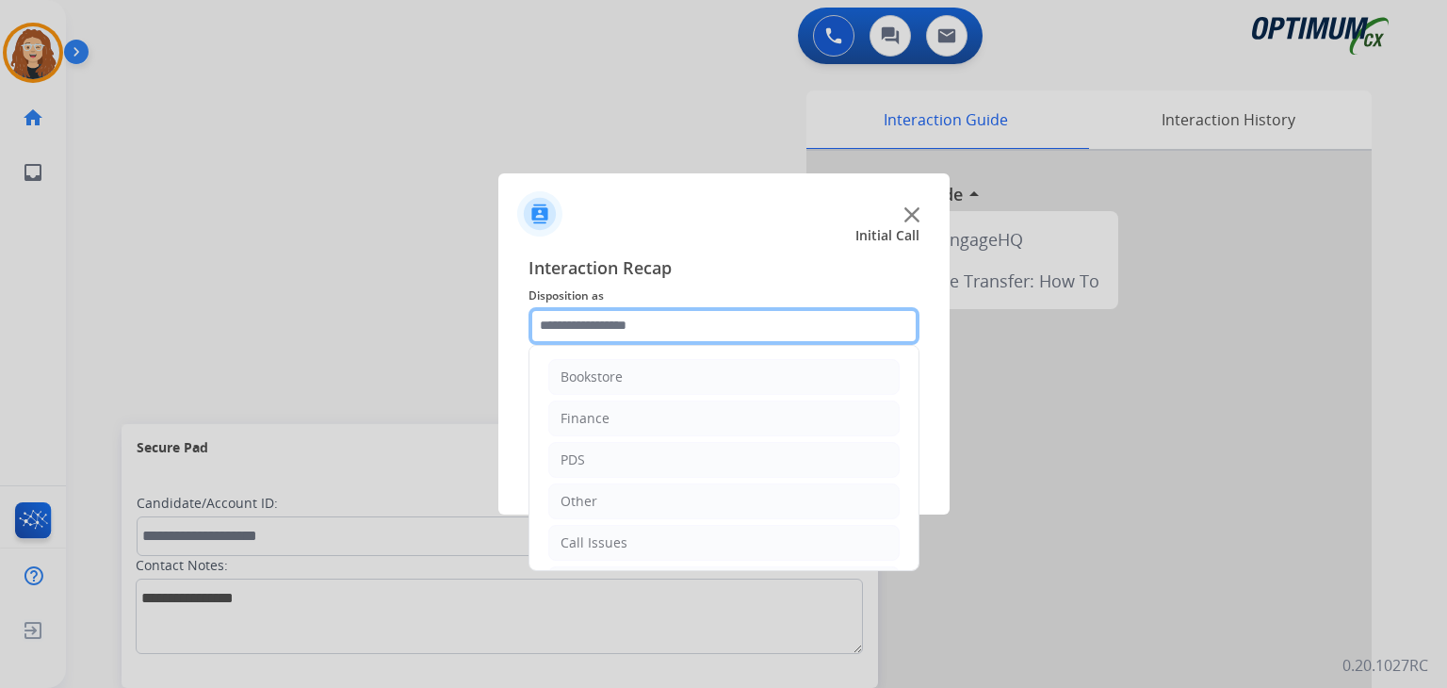
click at [628, 315] on input "text" at bounding box center [724, 326] width 391 height 38
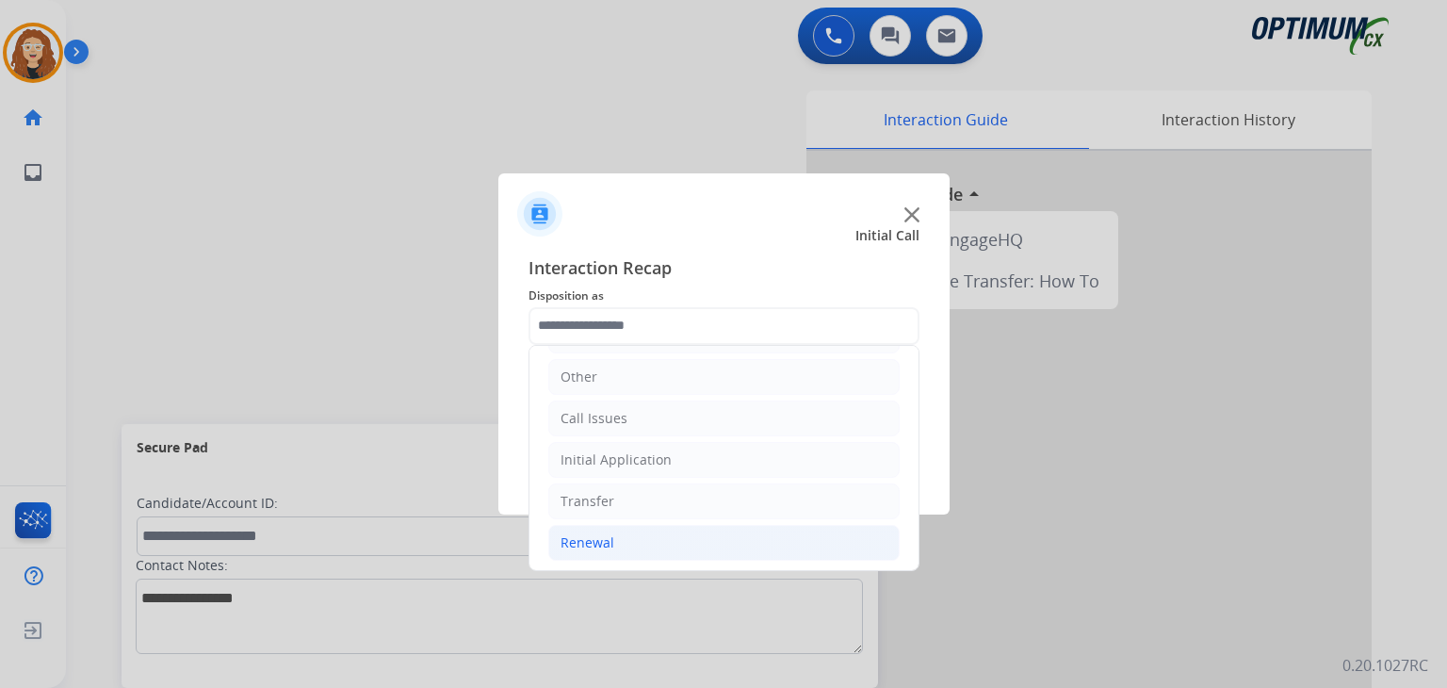
drag, startPoint x: 639, startPoint y: 531, endPoint x: 742, endPoint y: 540, distance: 103.1
click at [641, 531] on li "Renewal" at bounding box center [723, 543] width 351 height 36
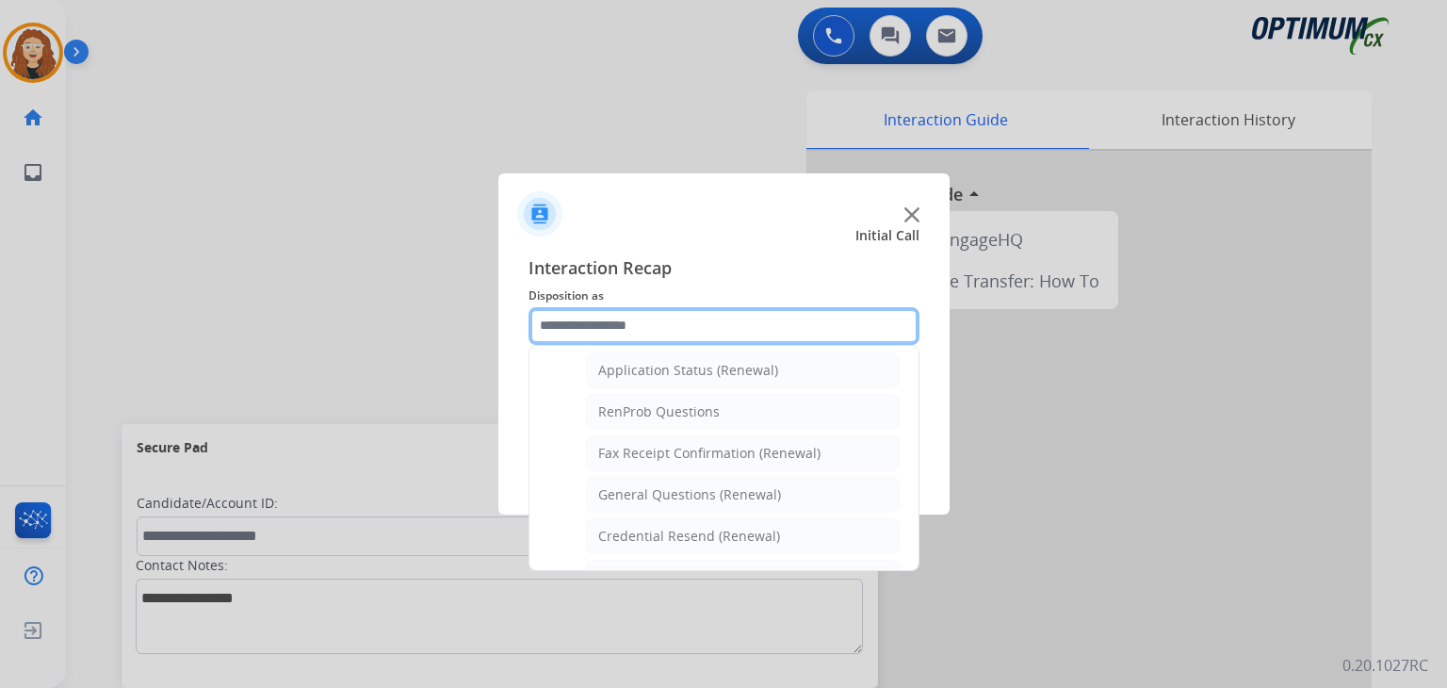
scroll to position [460, 0]
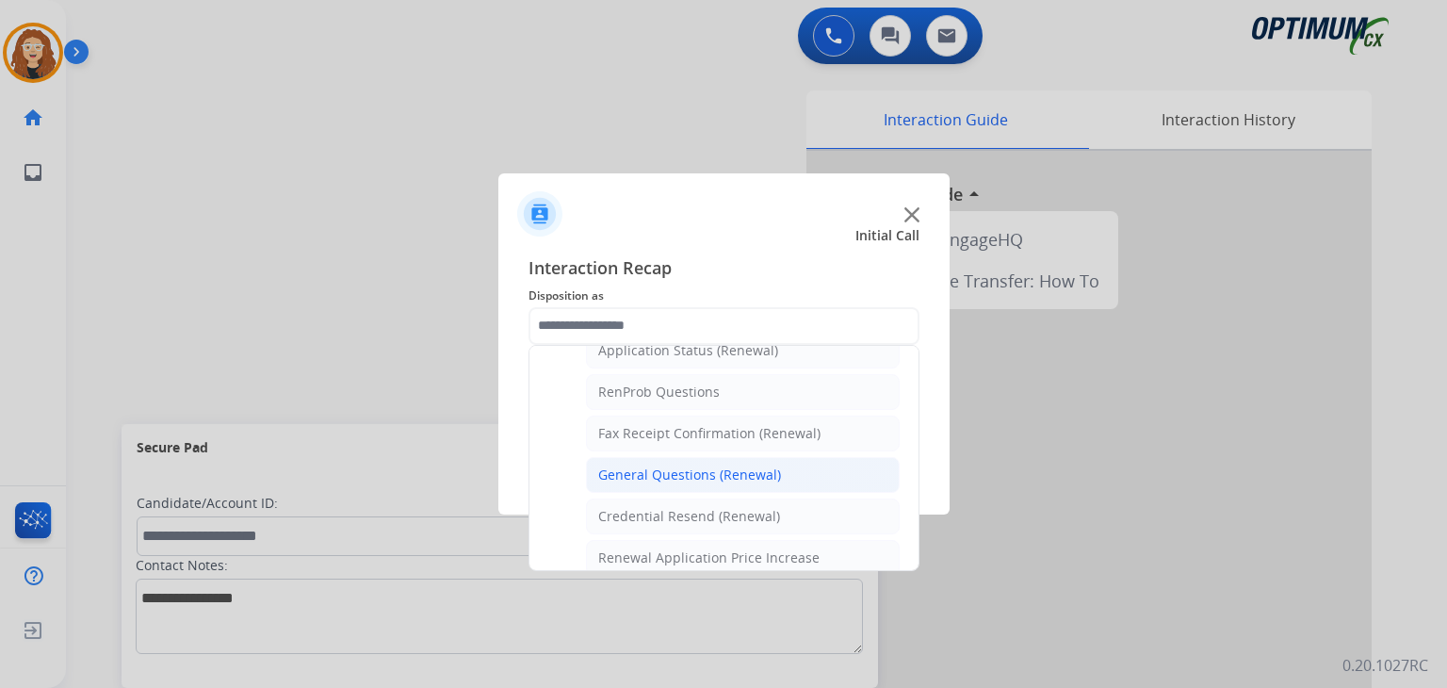
click at [791, 472] on li "General Questions (Renewal)" at bounding box center [743, 475] width 314 height 36
type input "**********"
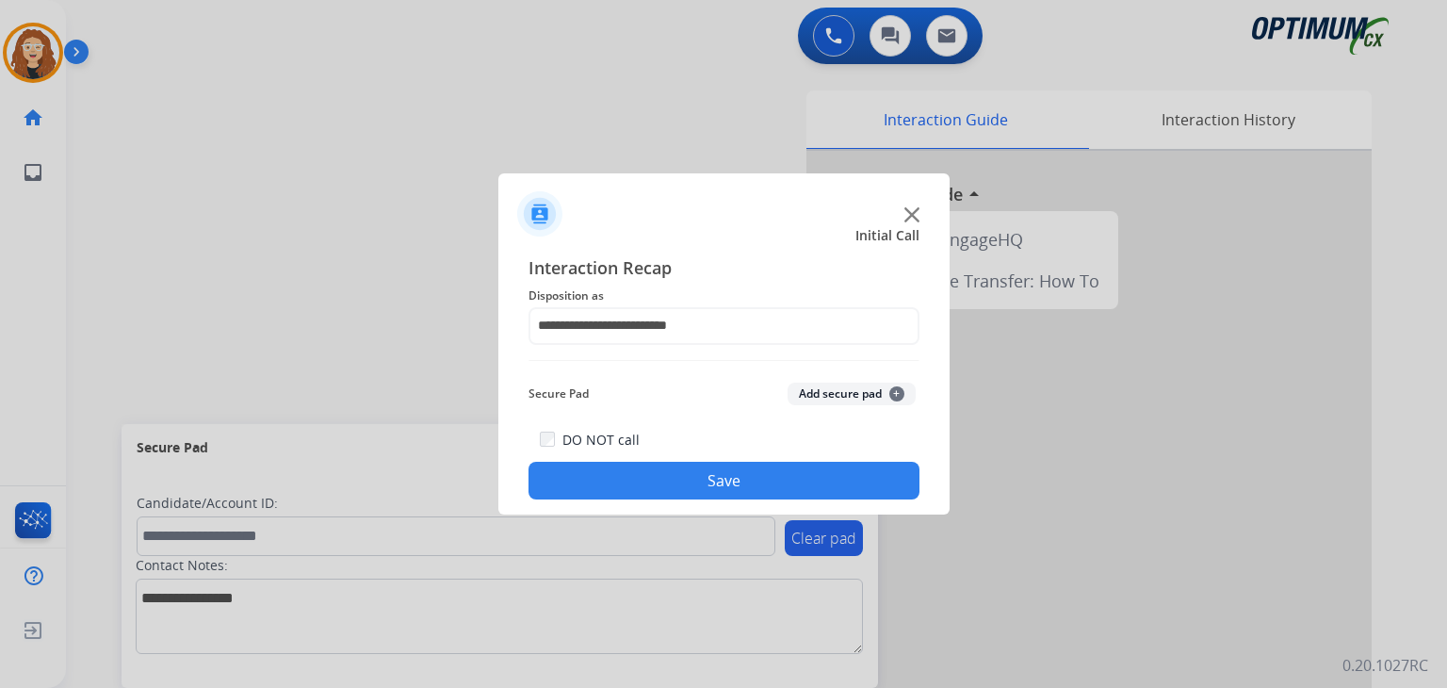
click at [784, 470] on button "Save" at bounding box center [724, 481] width 391 height 38
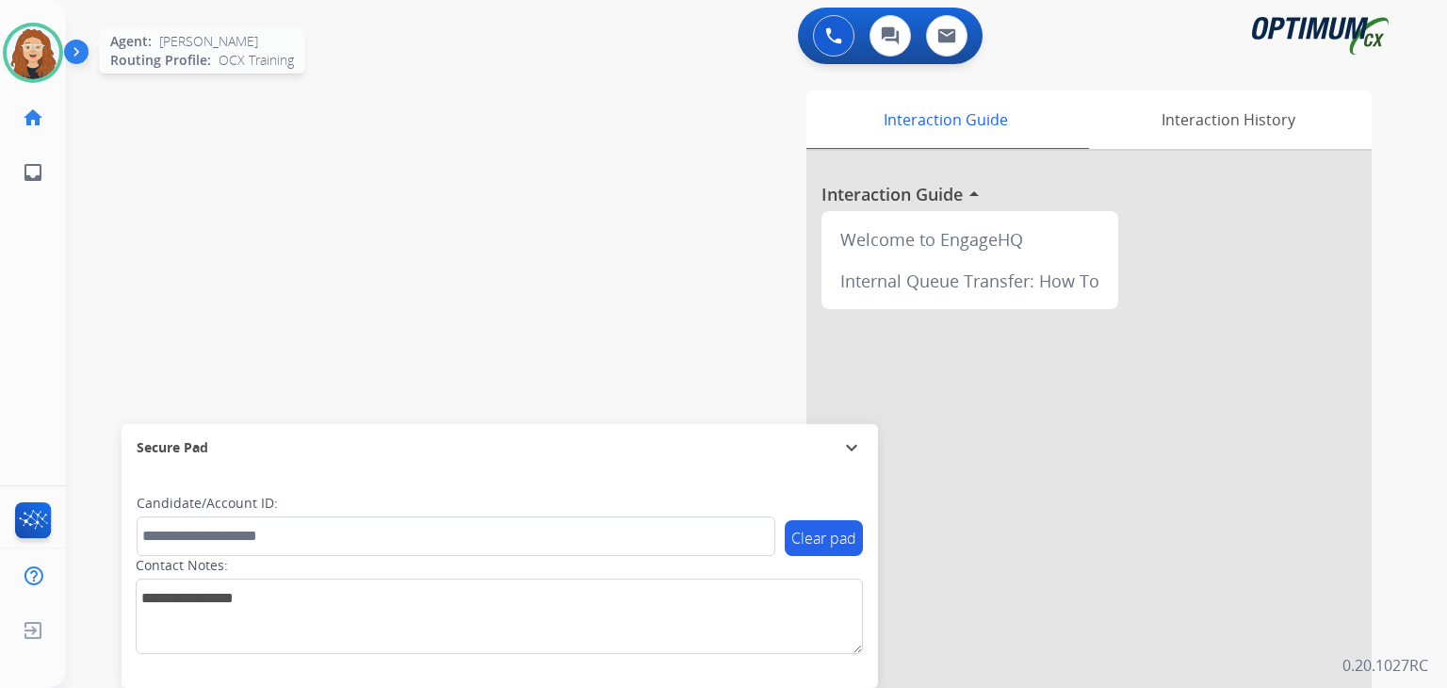
click at [38, 45] on img at bounding box center [33, 52] width 53 height 53
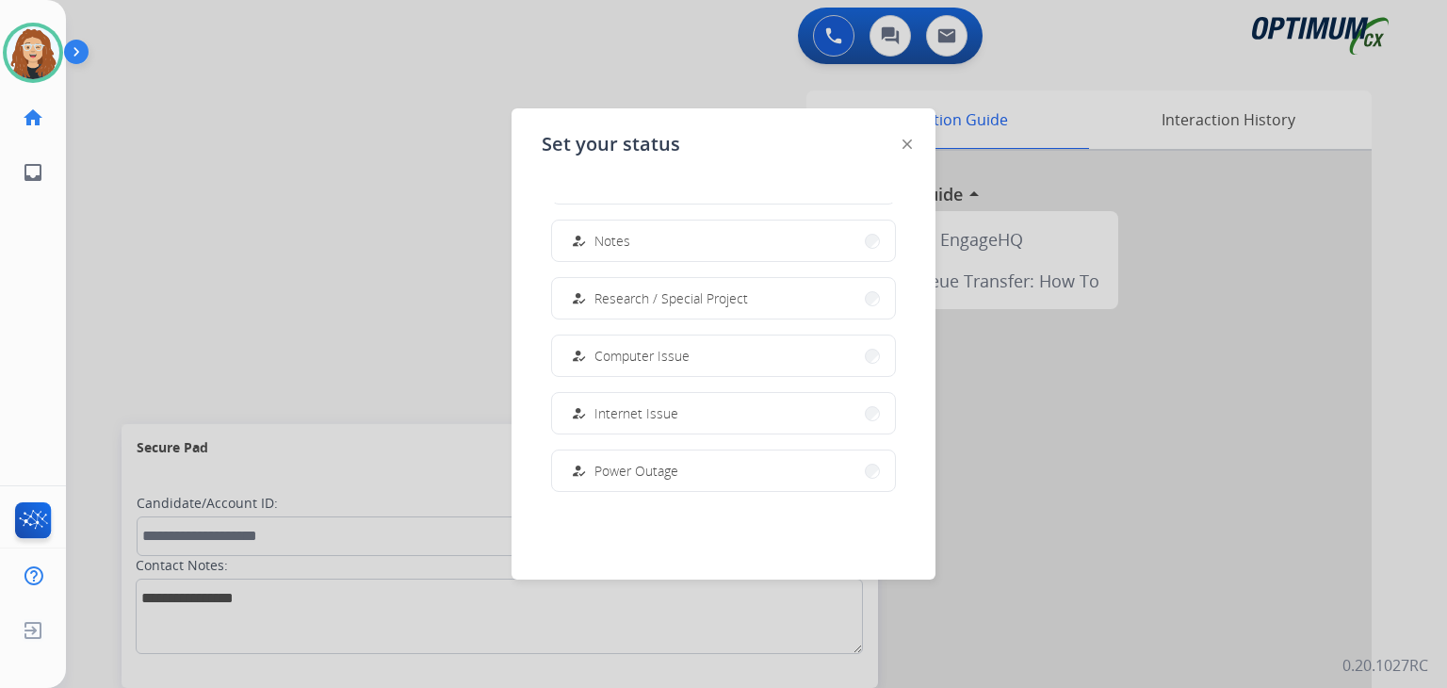
scroll to position [470, 0]
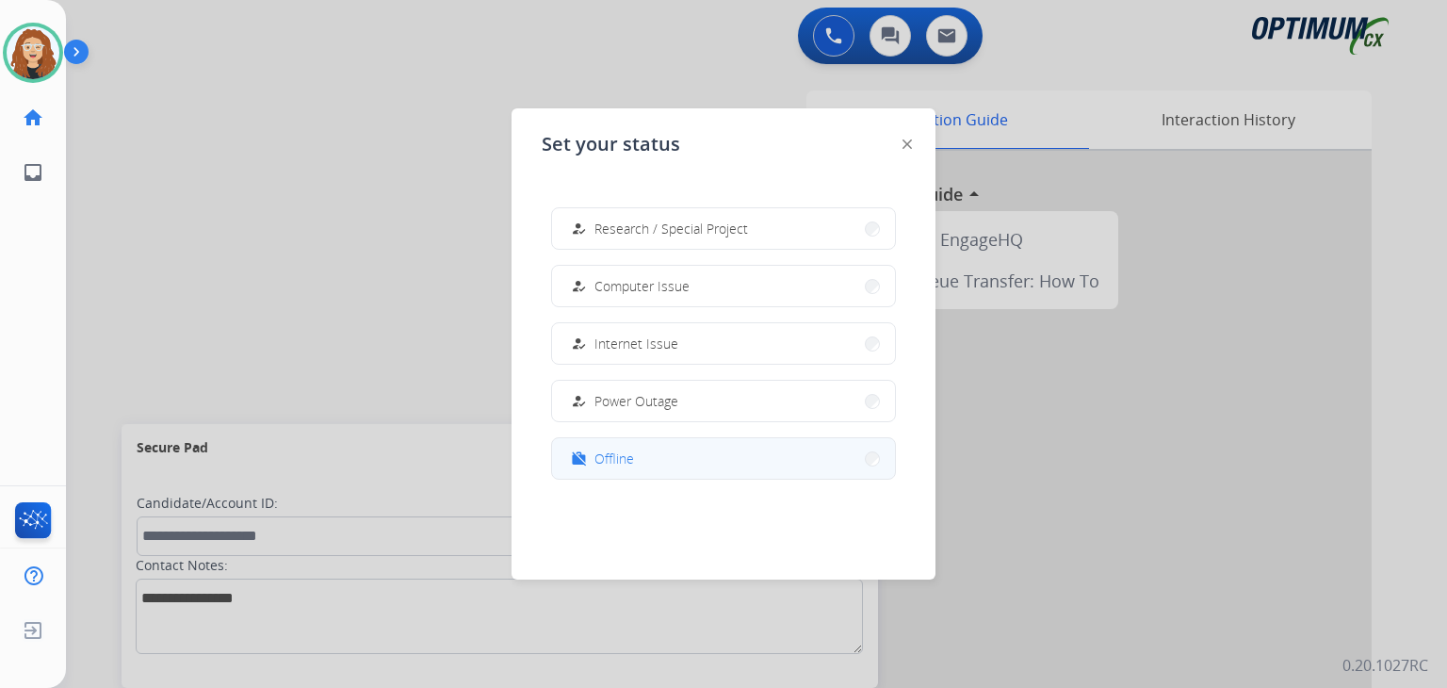
click at [780, 471] on button "work_off Offline" at bounding box center [723, 458] width 343 height 41
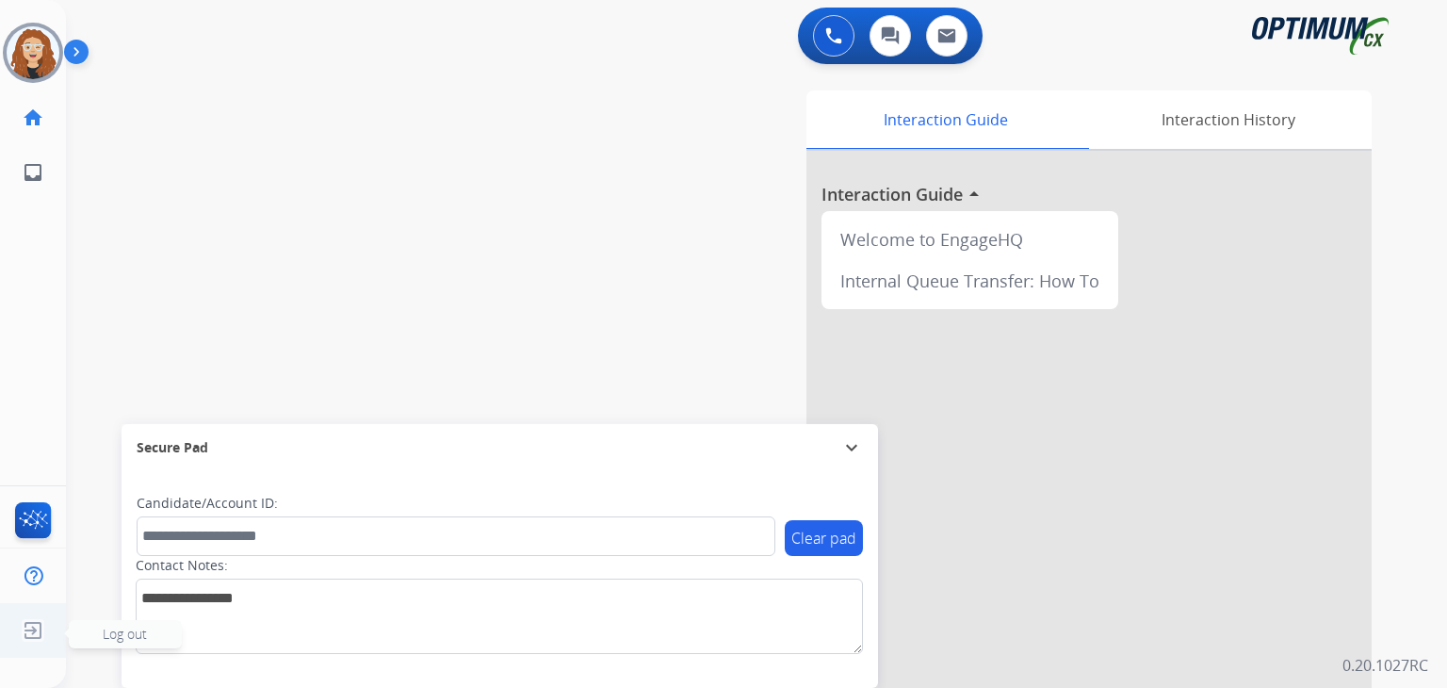
click at [26, 635] on img at bounding box center [33, 630] width 34 height 36
click at [94, 623] on span "Log out" at bounding box center [125, 634] width 113 height 28
